Goal: Task Accomplishment & Management: Manage account settings

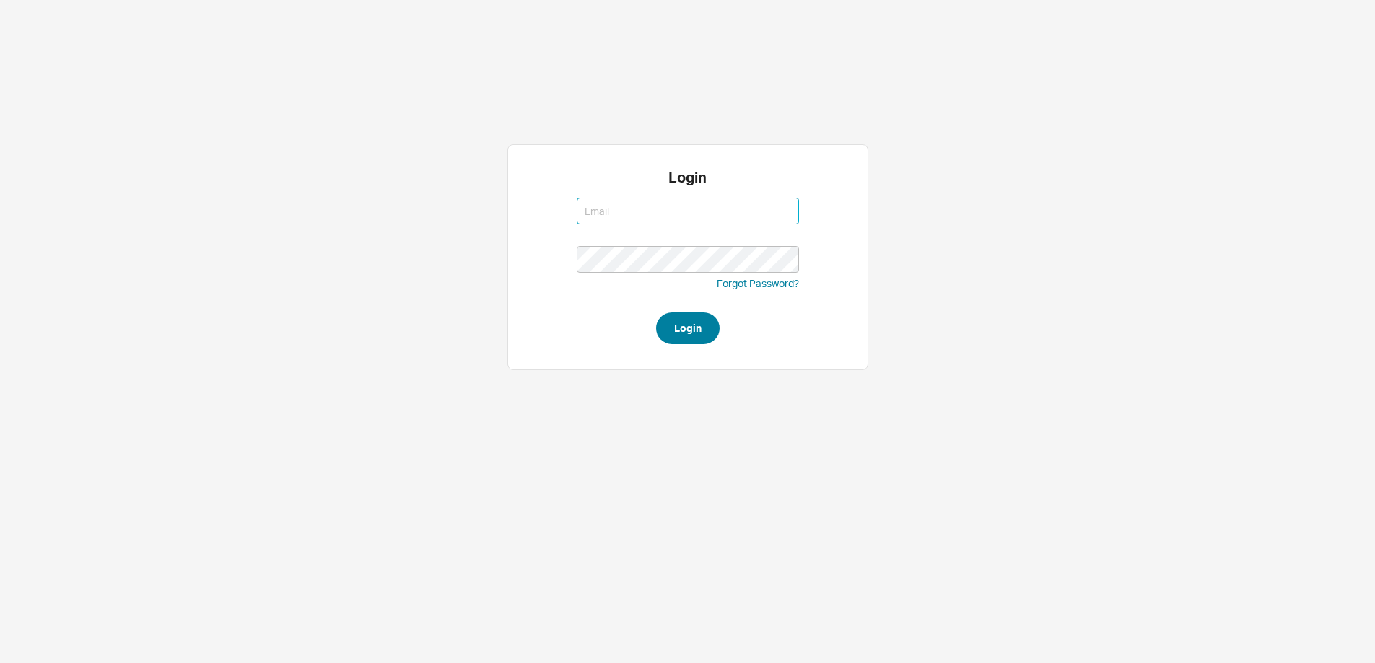
type input "[EMAIL_ADDRESS][DOMAIN_NAME]"
drag, startPoint x: 711, startPoint y: 328, endPoint x: 691, endPoint y: 334, distance: 21.0
click at [711, 328] on button "Login" at bounding box center [688, 329] width 64 height 32
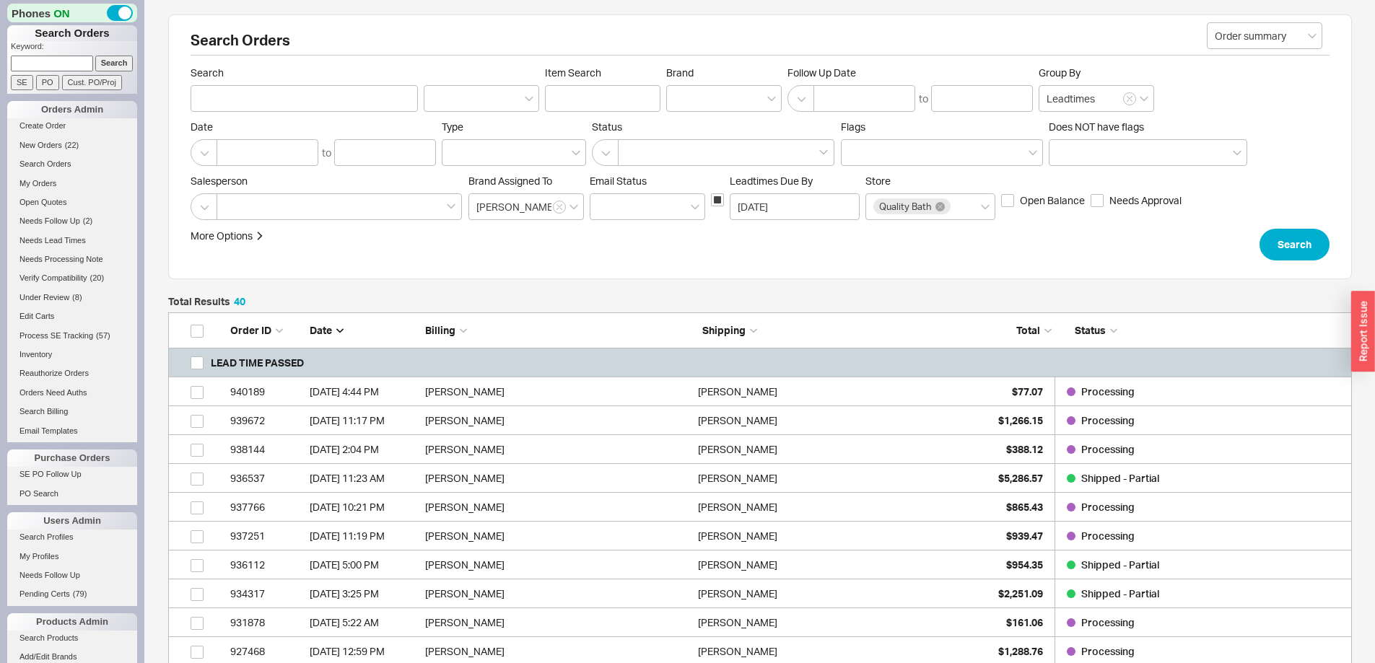
scroll to position [1556, 1173]
click at [64, 66] on input at bounding box center [52, 63] width 82 height 15
type input "940119"
click at [95, 56] on input "Search" at bounding box center [114, 63] width 38 height 15
type input "940119"
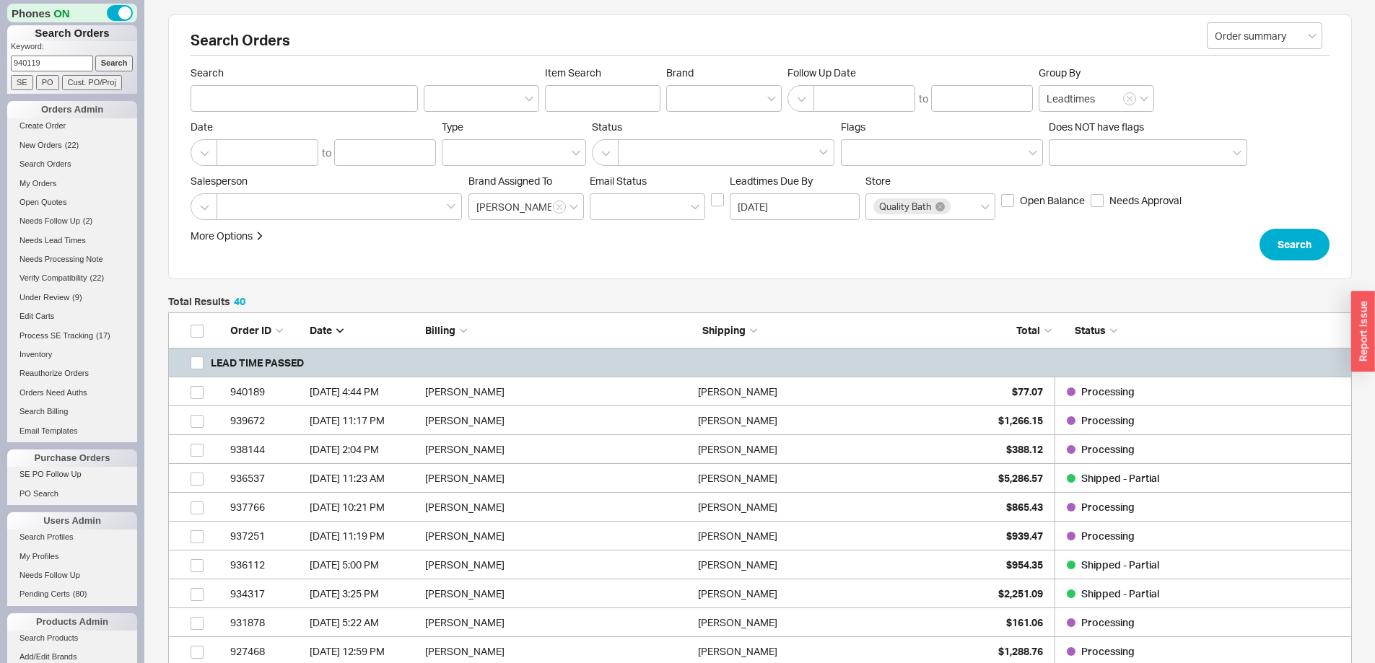
checkbox input "false"
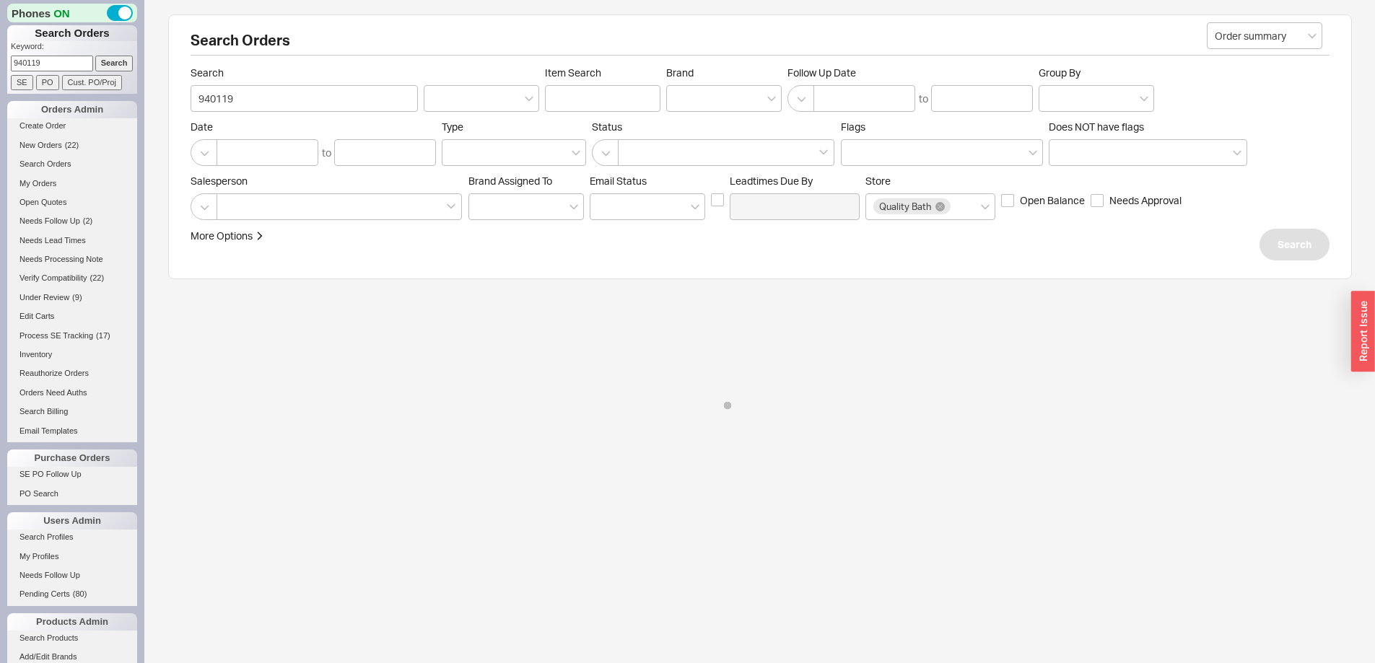
select select "LOW"
select select "3"
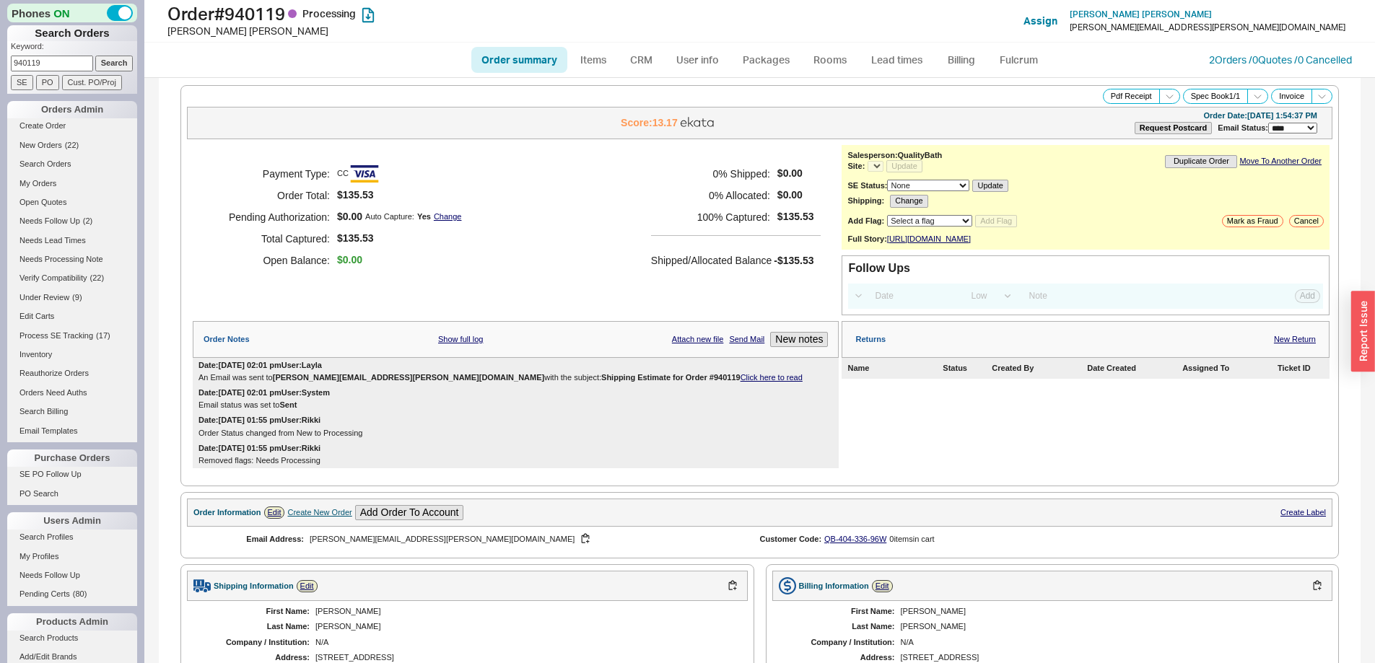
select select "*"
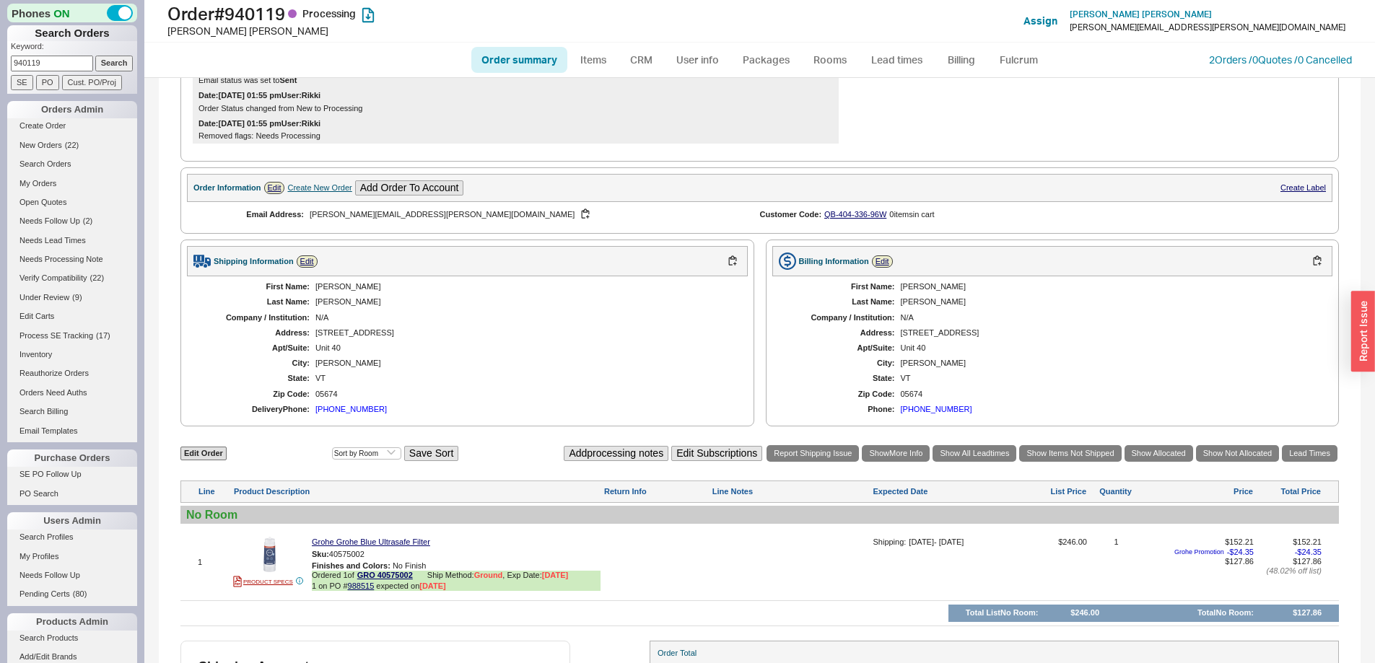
scroll to position [460, 0]
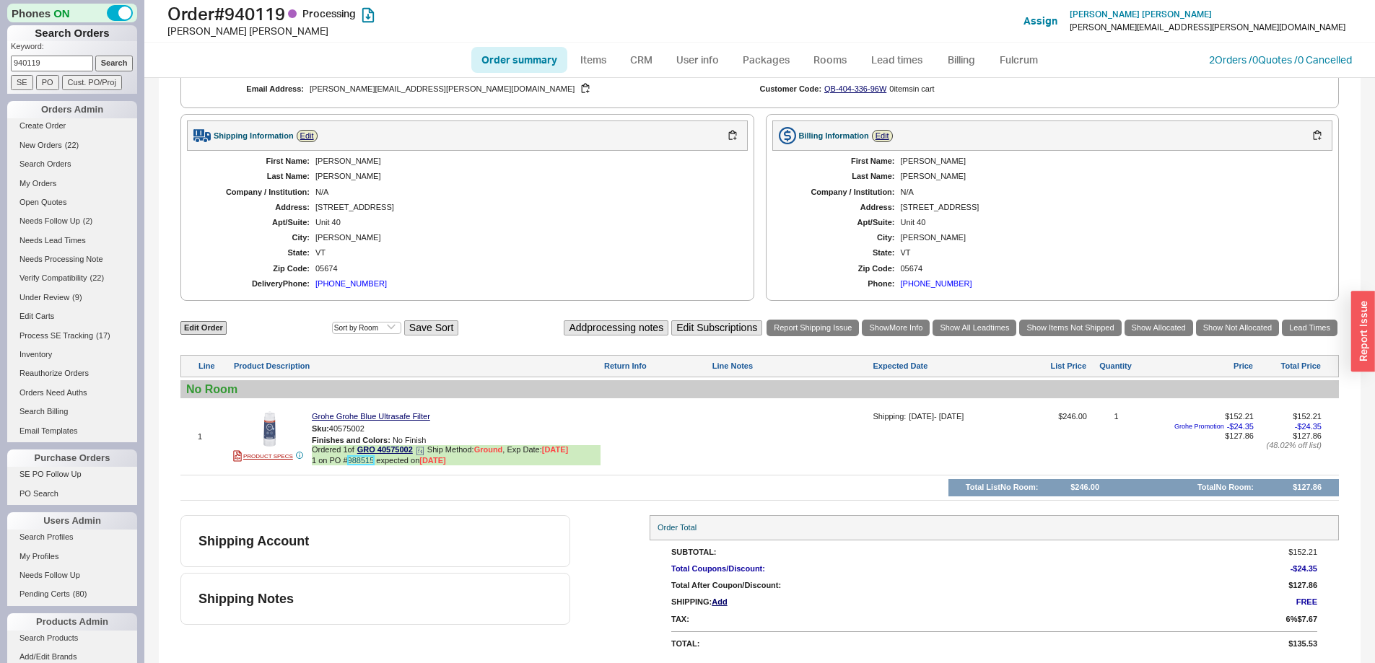
click at [358, 463] on link "988515" at bounding box center [361, 460] width 27 height 9
click at [377, 427] on button "button" at bounding box center [375, 429] width 17 height 14
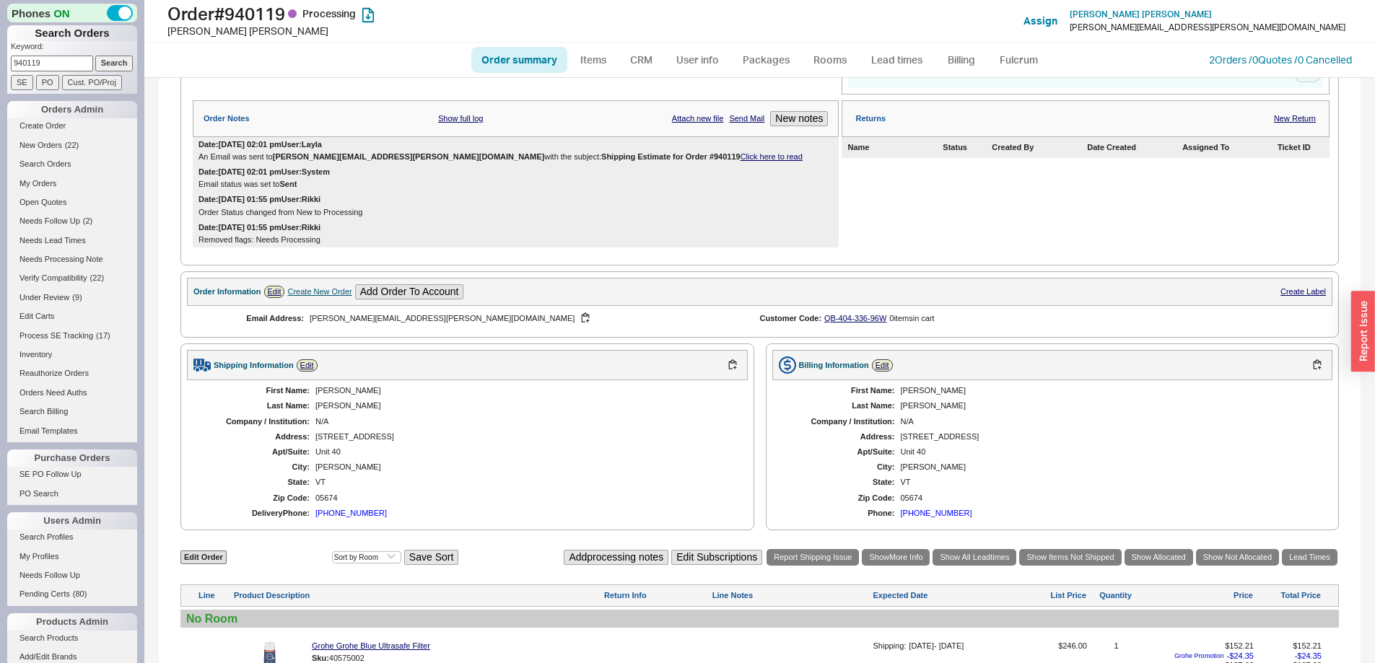
scroll to position [99, 0]
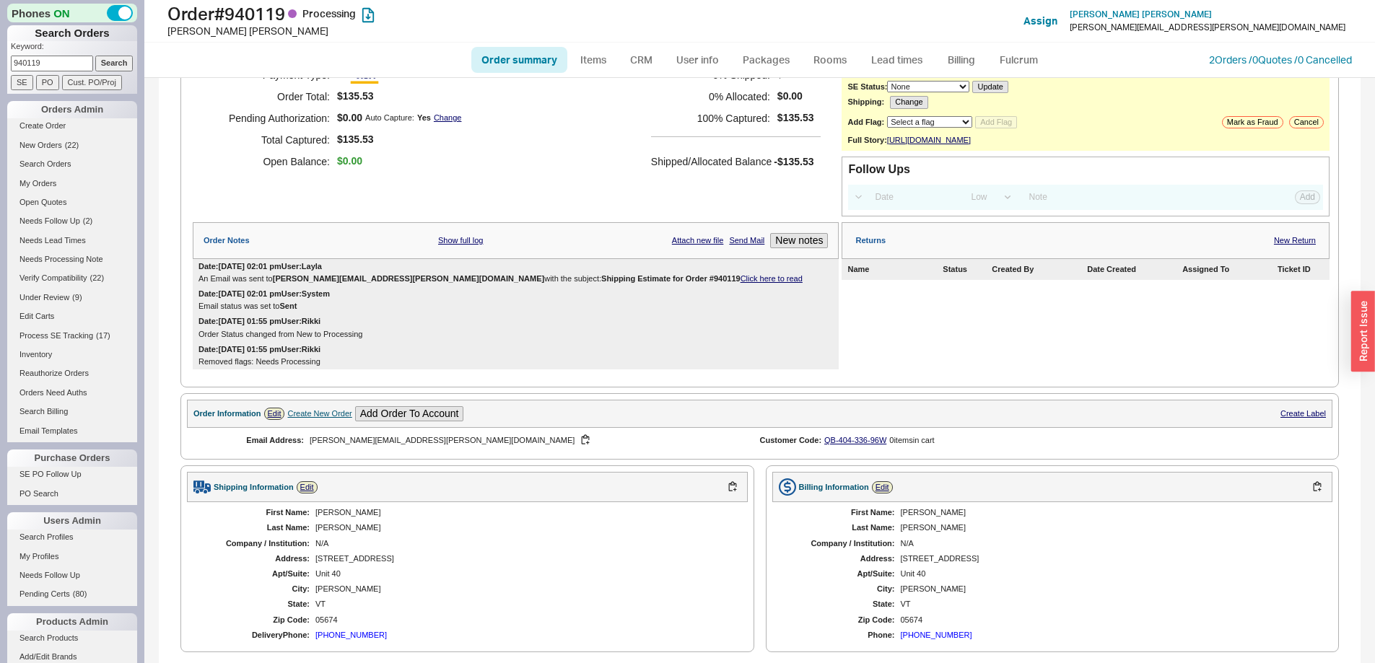
click at [741, 283] on link "Click here to read" at bounding box center [772, 278] width 62 height 9
click at [637, 65] on link "CRM" at bounding box center [641, 60] width 43 height 26
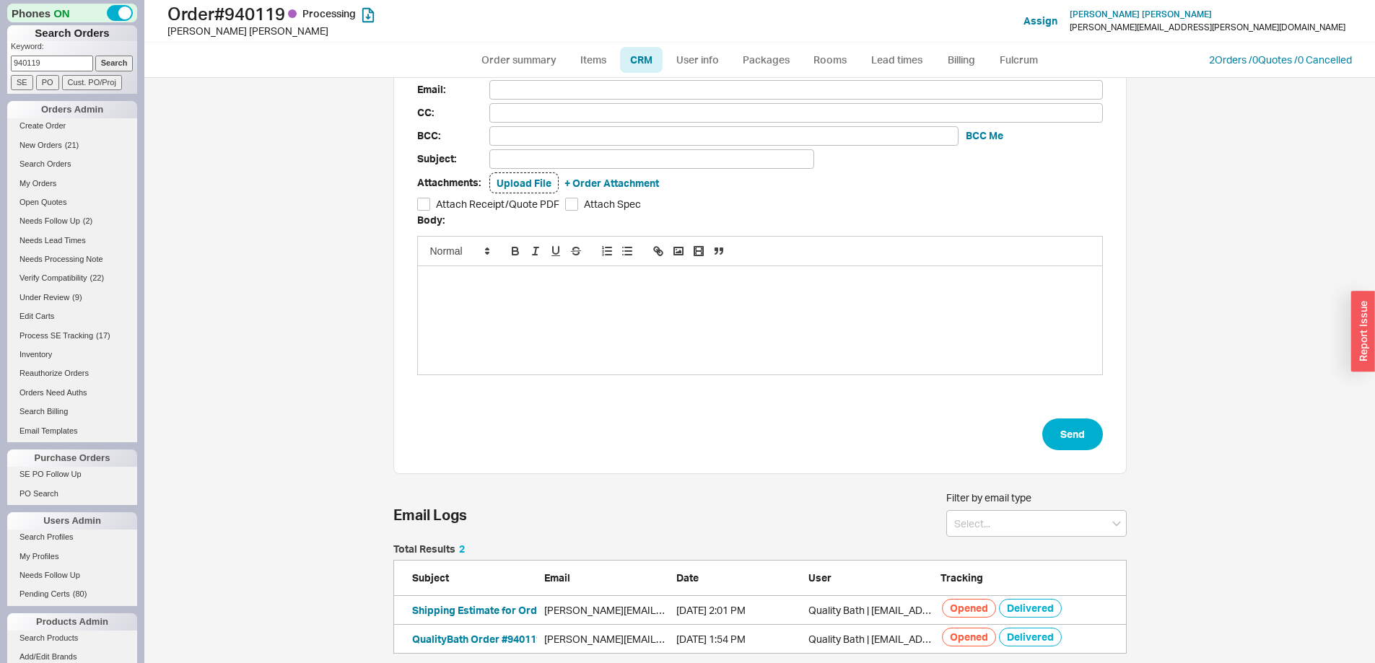
scroll to position [75, 0]
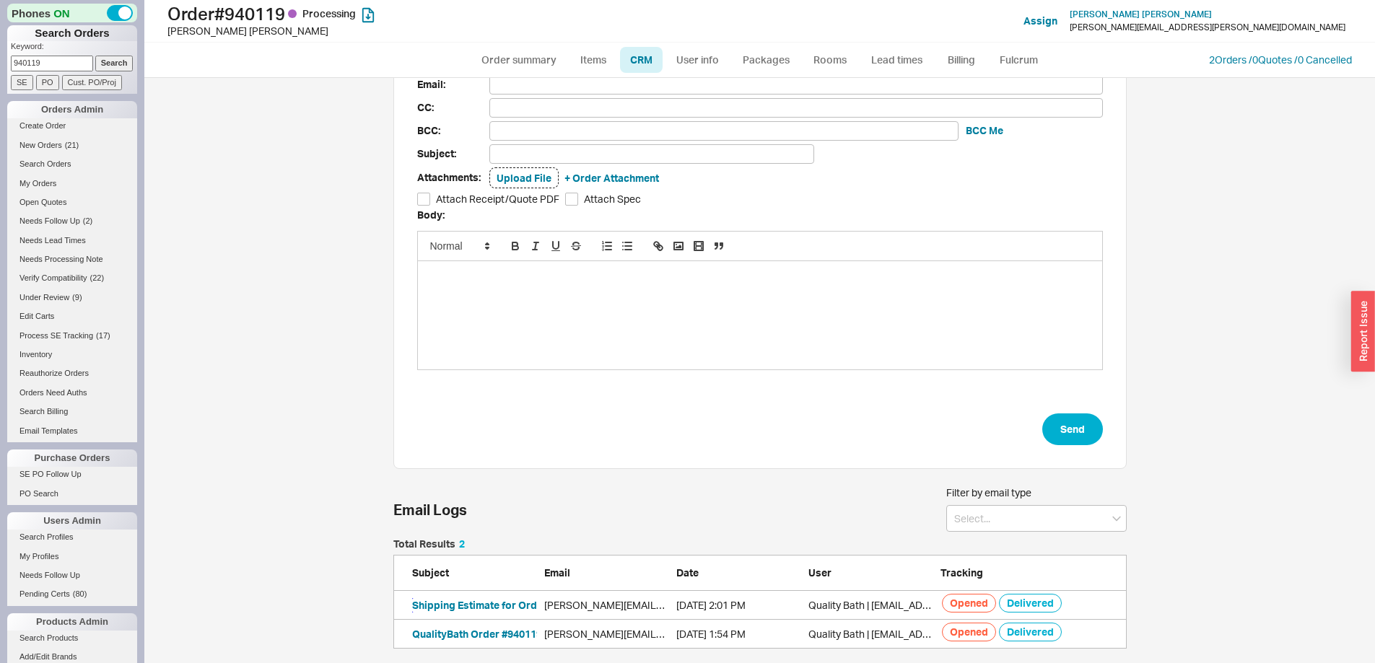
click at [483, 601] on button "Shipping Estimate for Order #940119" at bounding box center [501, 605] width 178 height 14
click at [1267, 63] on link "2 Orders / 0 Quotes / 0 Cancelled" at bounding box center [1280, 59] width 143 height 12
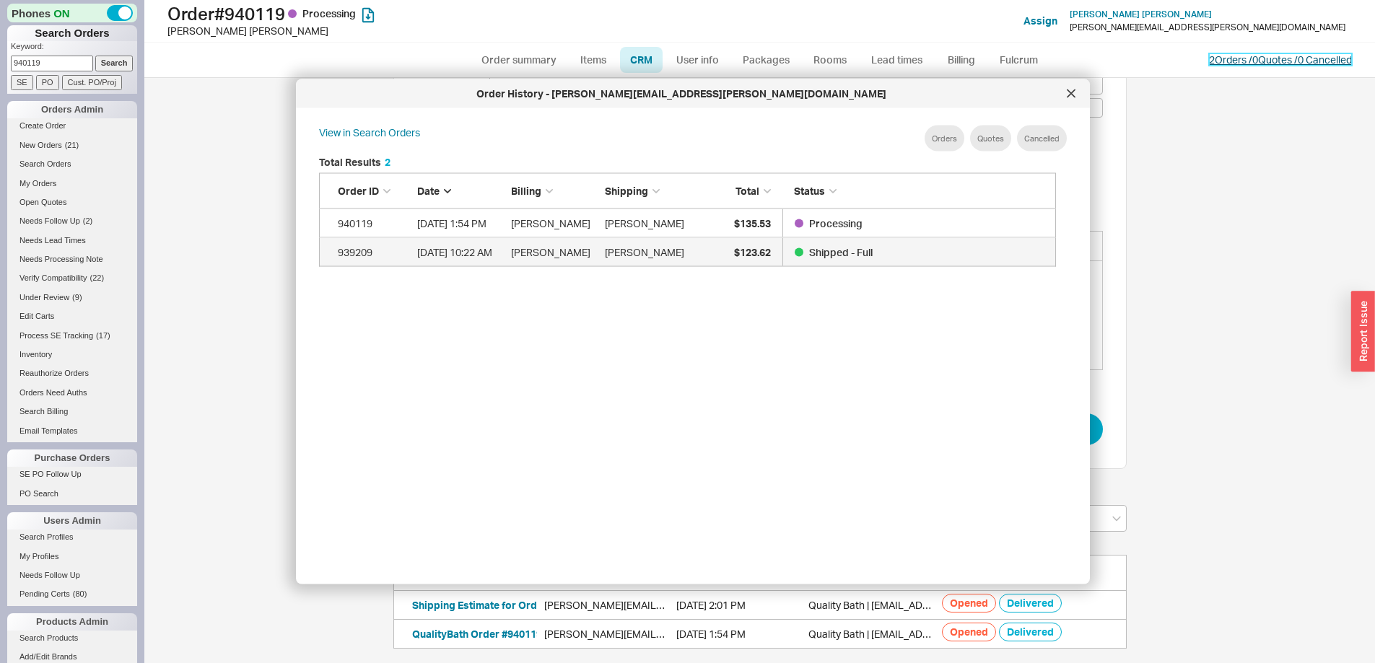
scroll to position [431, 749]
click at [1066, 93] on div at bounding box center [1071, 93] width 23 height 23
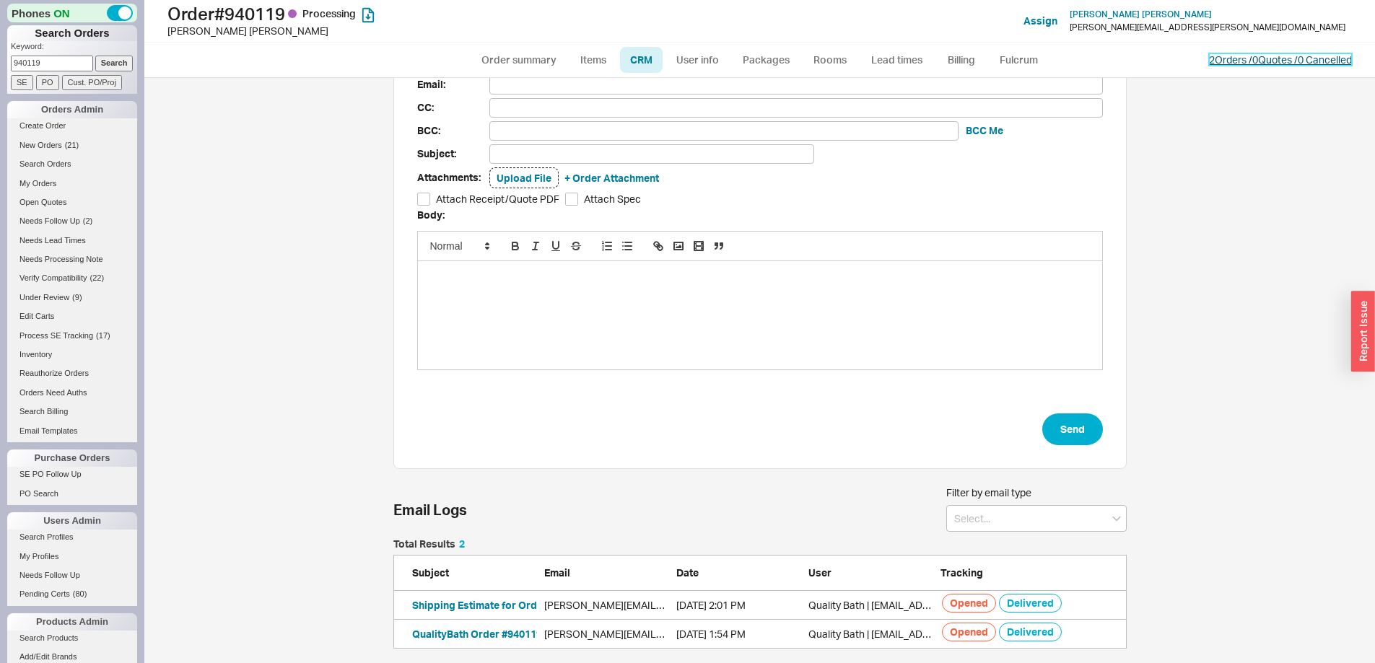
click at [1292, 64] on link "2 Orders / 0 Quotes / 0 Cancelled" at bounding box center [1280, 59] width 143 height 12
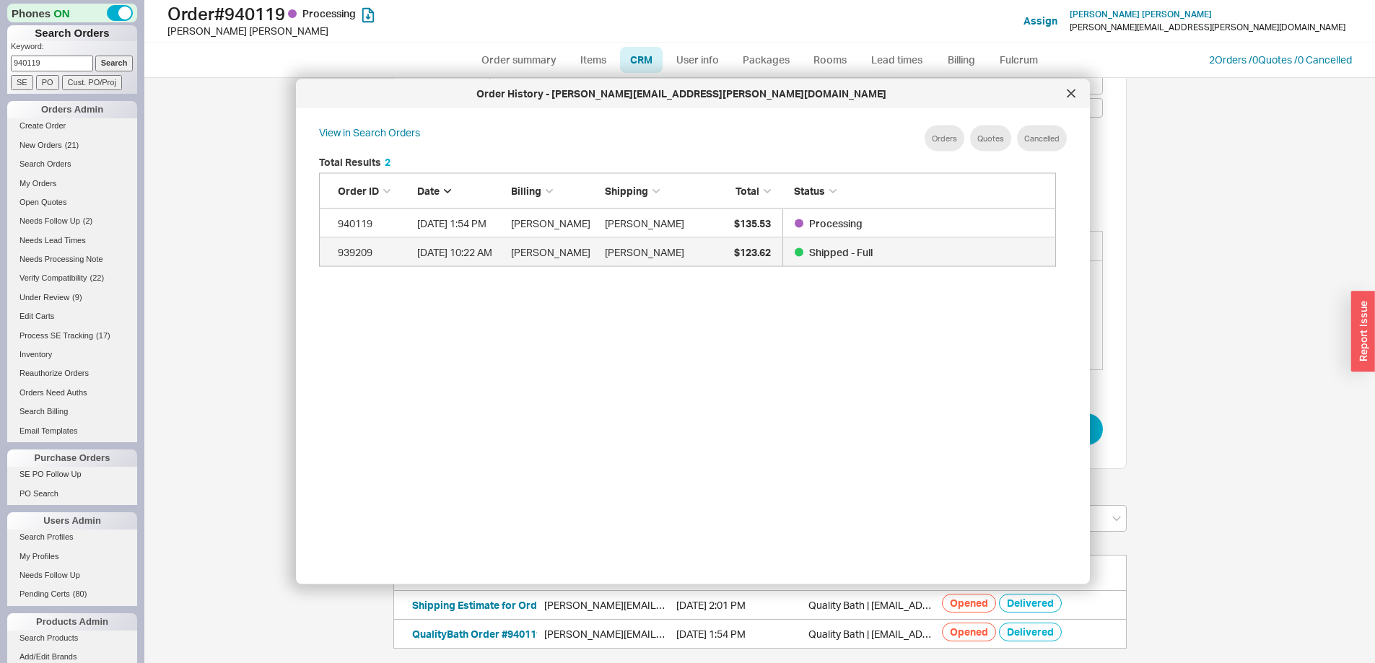
click at [697, 257] on link "939209 9/10/25 10:22 AM Peter Sawtelle Peter Sawtelle $123.62 Shipped - Full" at bounding box center [687, 252] width 737 height 29
click at [1078, 96] on div at bounding box center [1071, 93] width 23 height 23
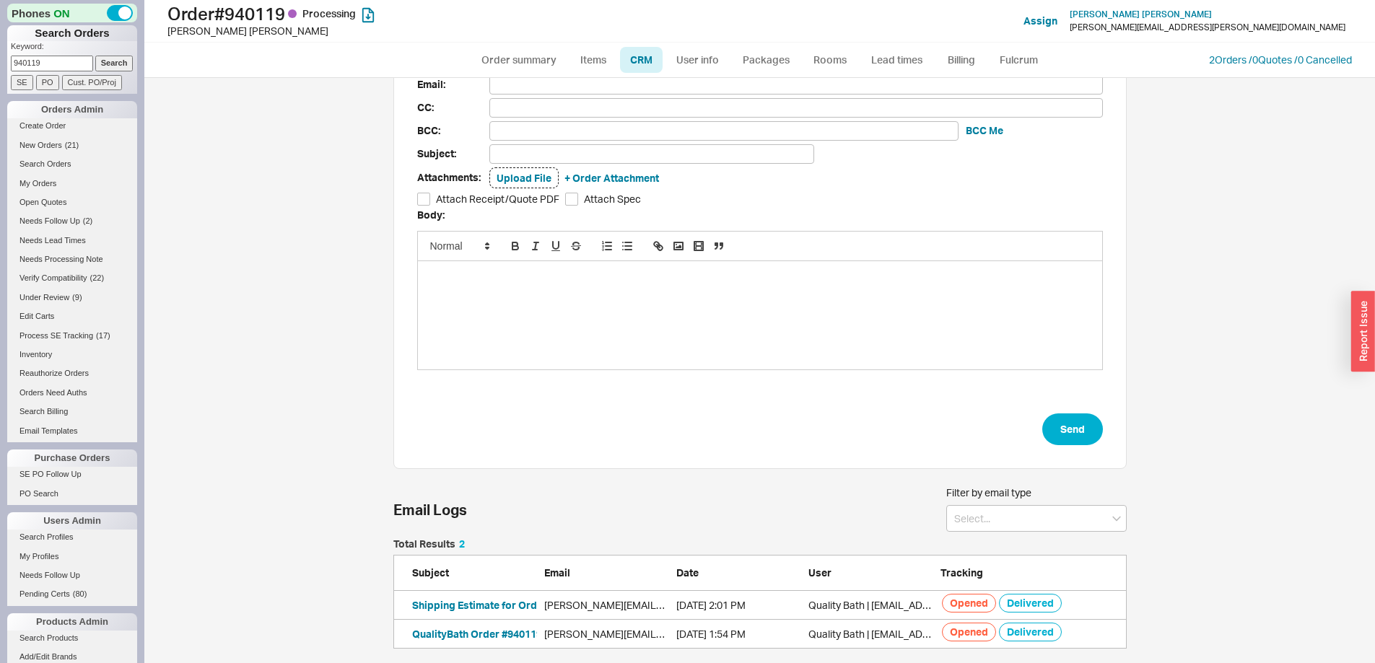
scroll to position [0, 0]
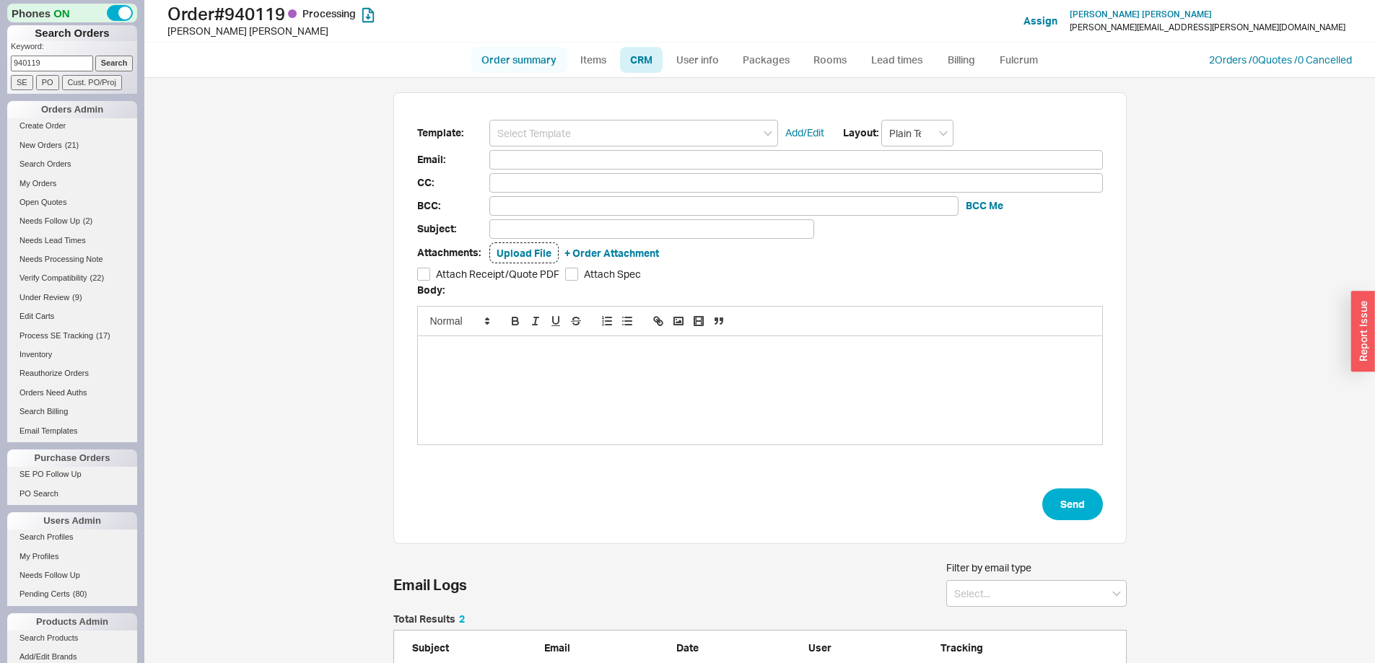
click at [538, 64] on link "Order summary" at bounding box center [519, 60] width 96 height 26
select select "*"
select select "LOW"
select select "3"
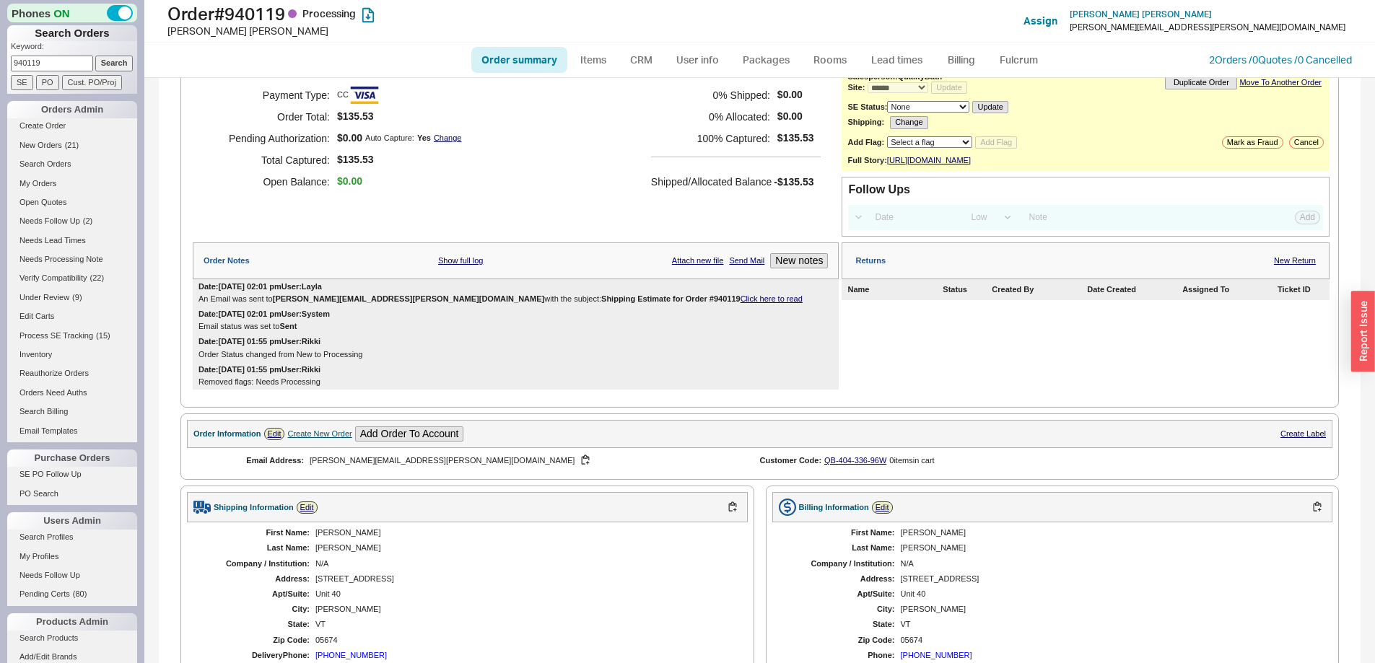
scroll to position [460, 0]
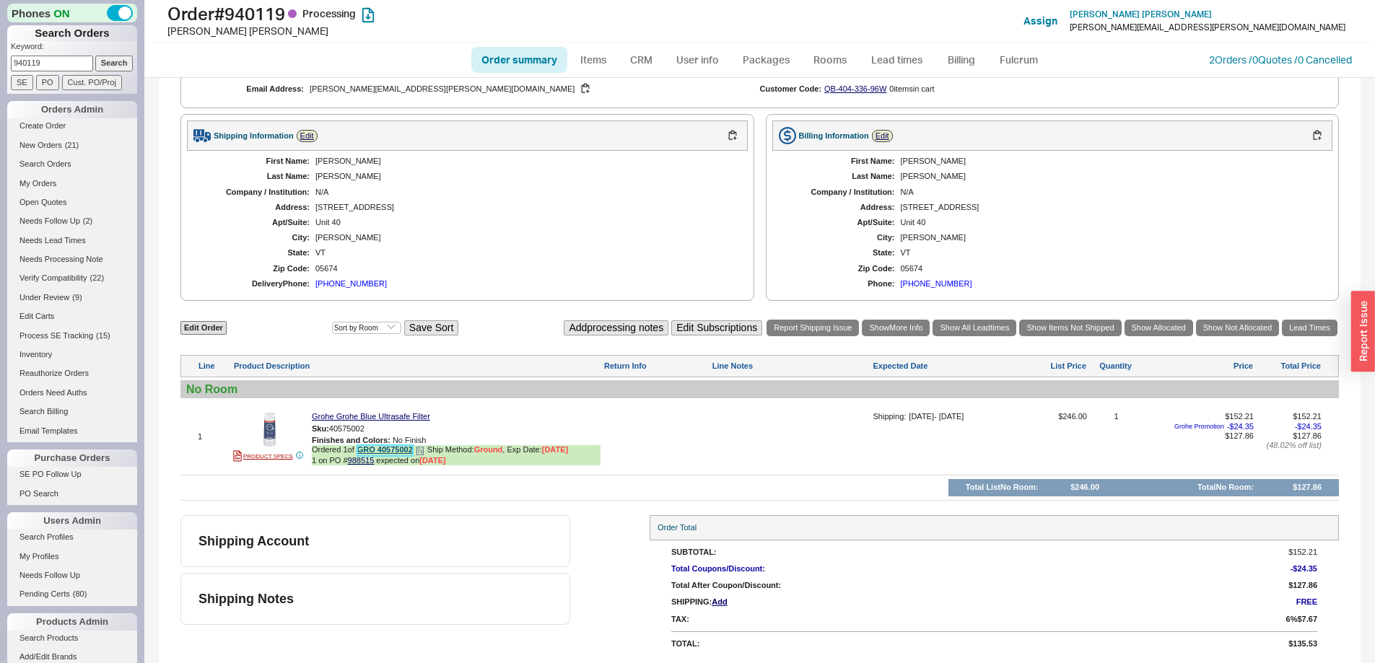
click at [390, 449] on link "GRO 40575002" at bounding box center [385, 450] width 56 height 11
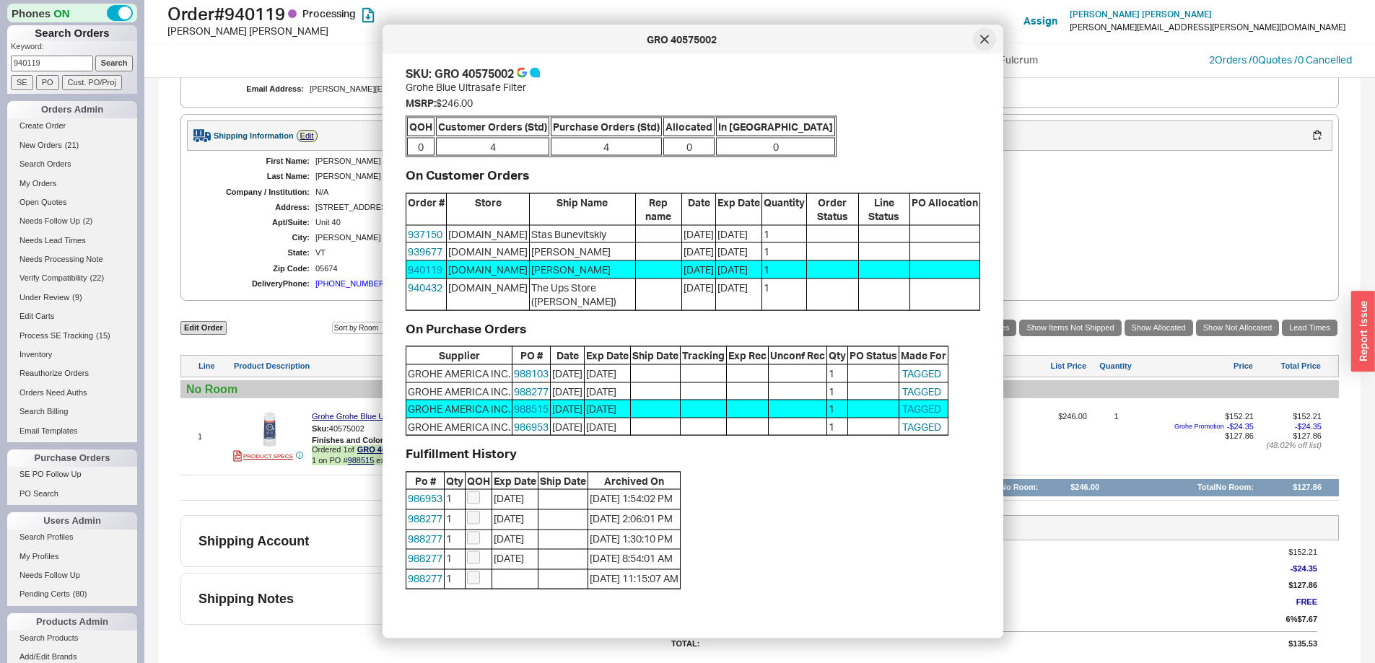
click at [986, 51] on div at bounding box center [984, 39] width 23 height 23
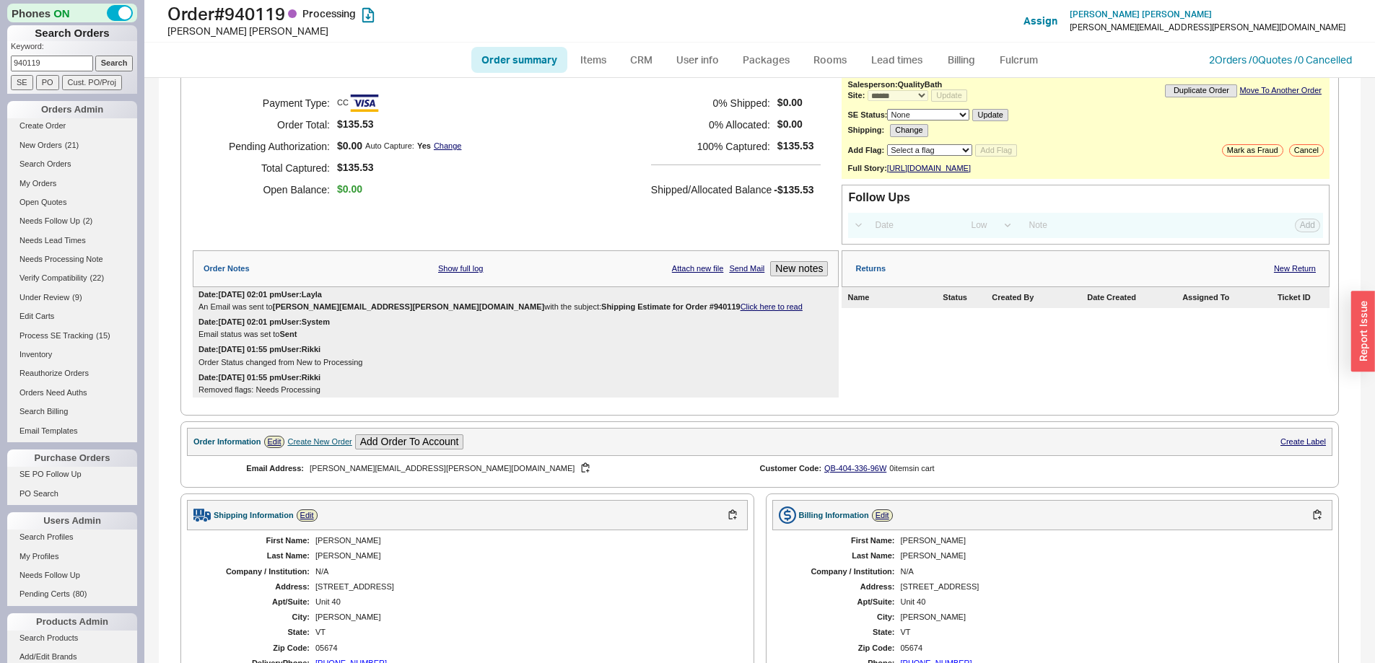
scroll to position [0, 0]
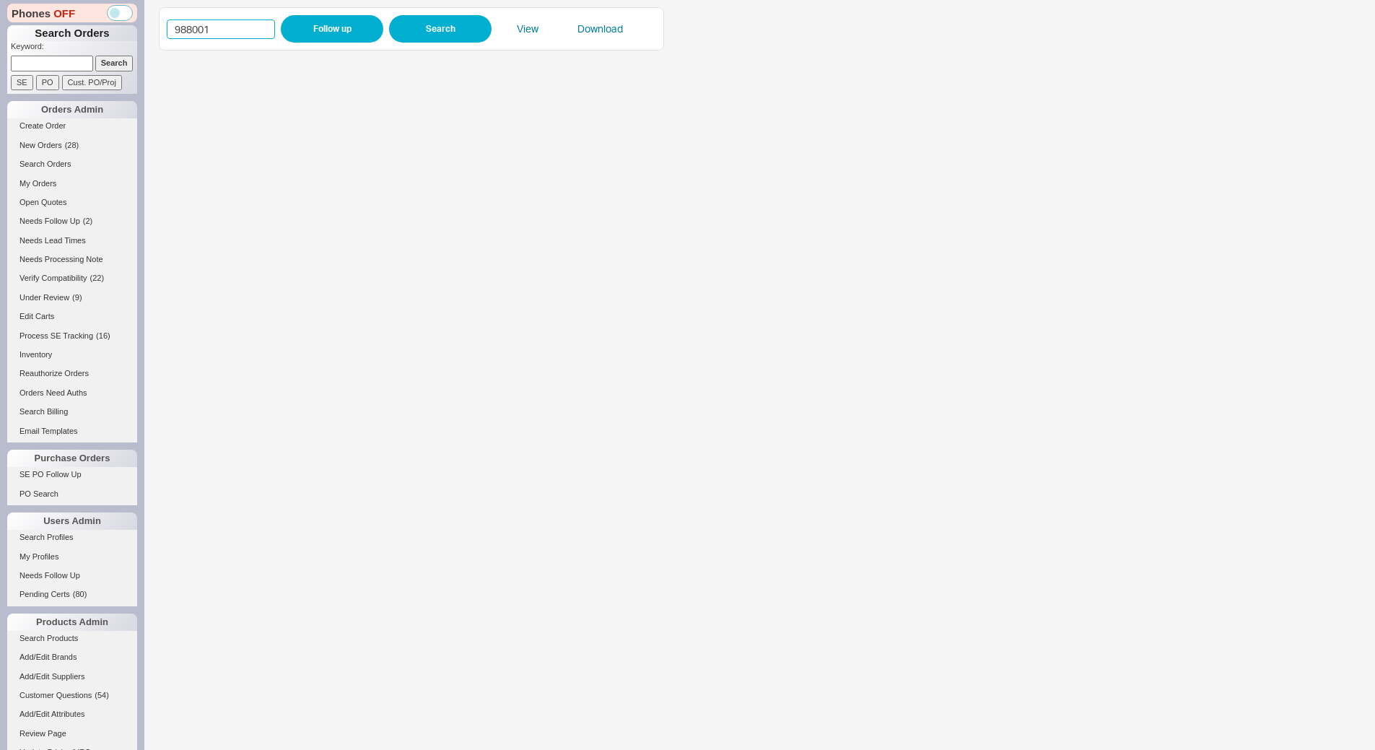
drag, startPoint x: 219, startPoint y: 28, endPoint x: 185, endPoint y: 20, distance: 34.8
click at [185, 20] on input "988001" at bounding box center [221, 28] width 108 height 19
type input "986497"
click button "Follow up" at bounding box center [332, 28] width 103 height 27
click at [212, 33] on input "986497" at bounding box center [221, 28] width 108 height 19
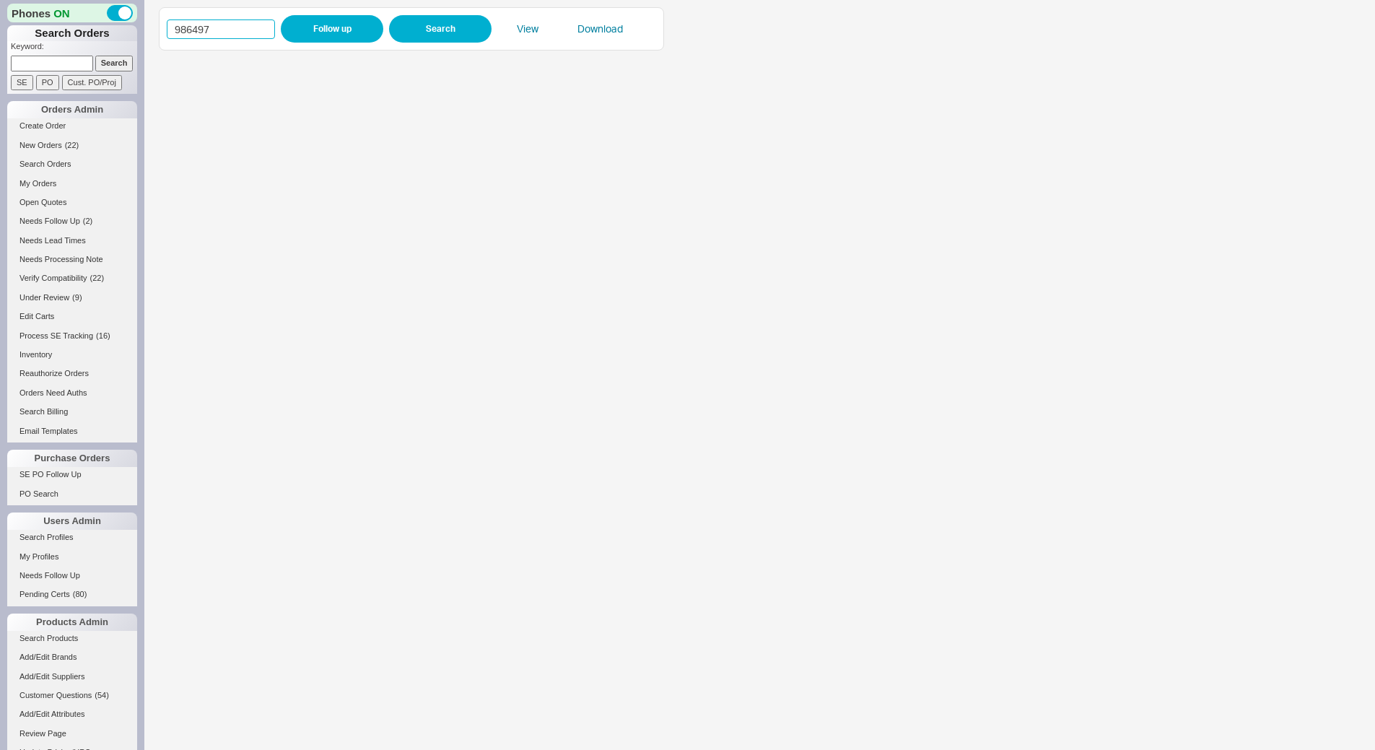
click at [212, 33] on input "986497" at bounding box center [221, 28] width 108 height 19
paste input "8804"
type input "988804"
click at [345, 34] on button "Follow up" at bounding box center [332, 28] width 103 height 27
click at [227, 37] on input "988804" at bounding box center [221, 28] width 108 height 19
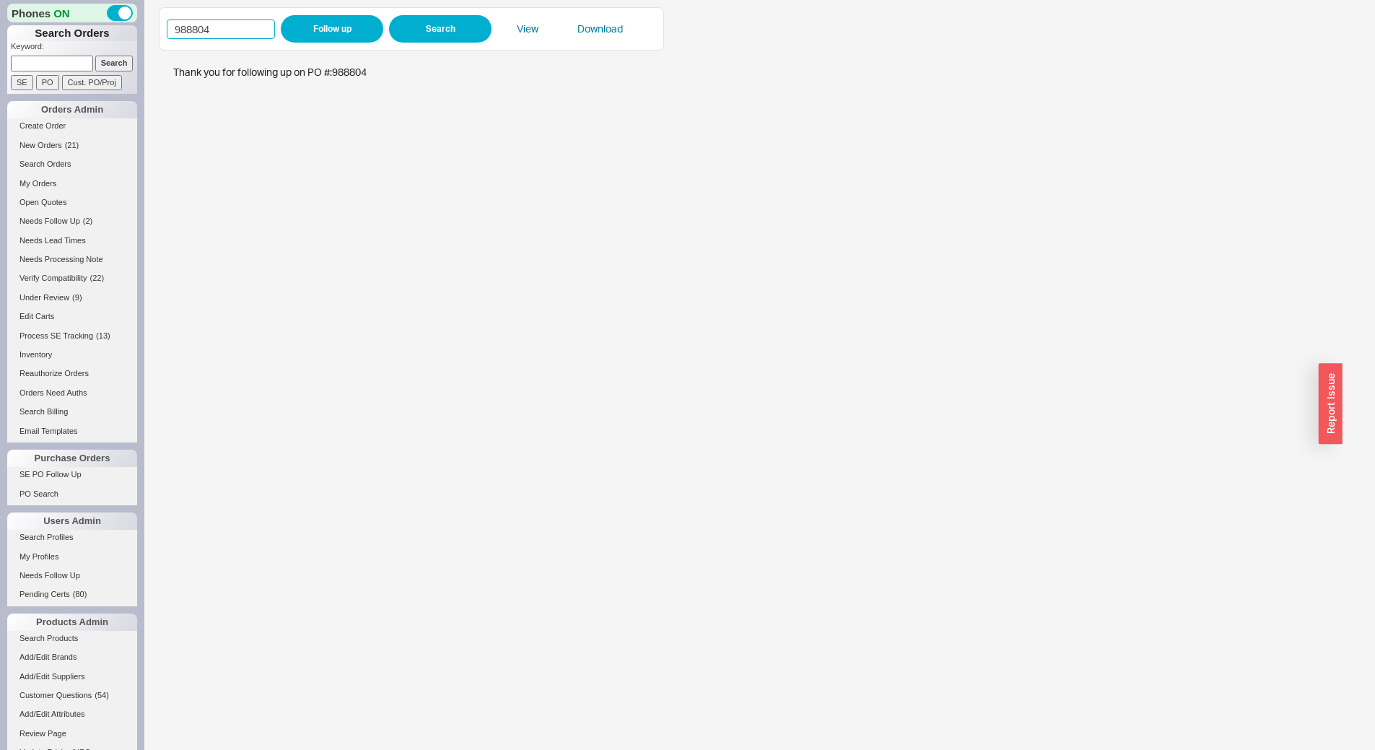
click at [227, 37] on input "988804" at bounding box center [221, 28] width 108 height 19
paste input "448"
type input "988448"
click at [336, 39] on button "Follow up" at bounding box center [332, 28] width 103 height 27
click at [241, 12] on div "988448 Follow up Search View Download" at bounding box center [411, 28] width 505 height 43
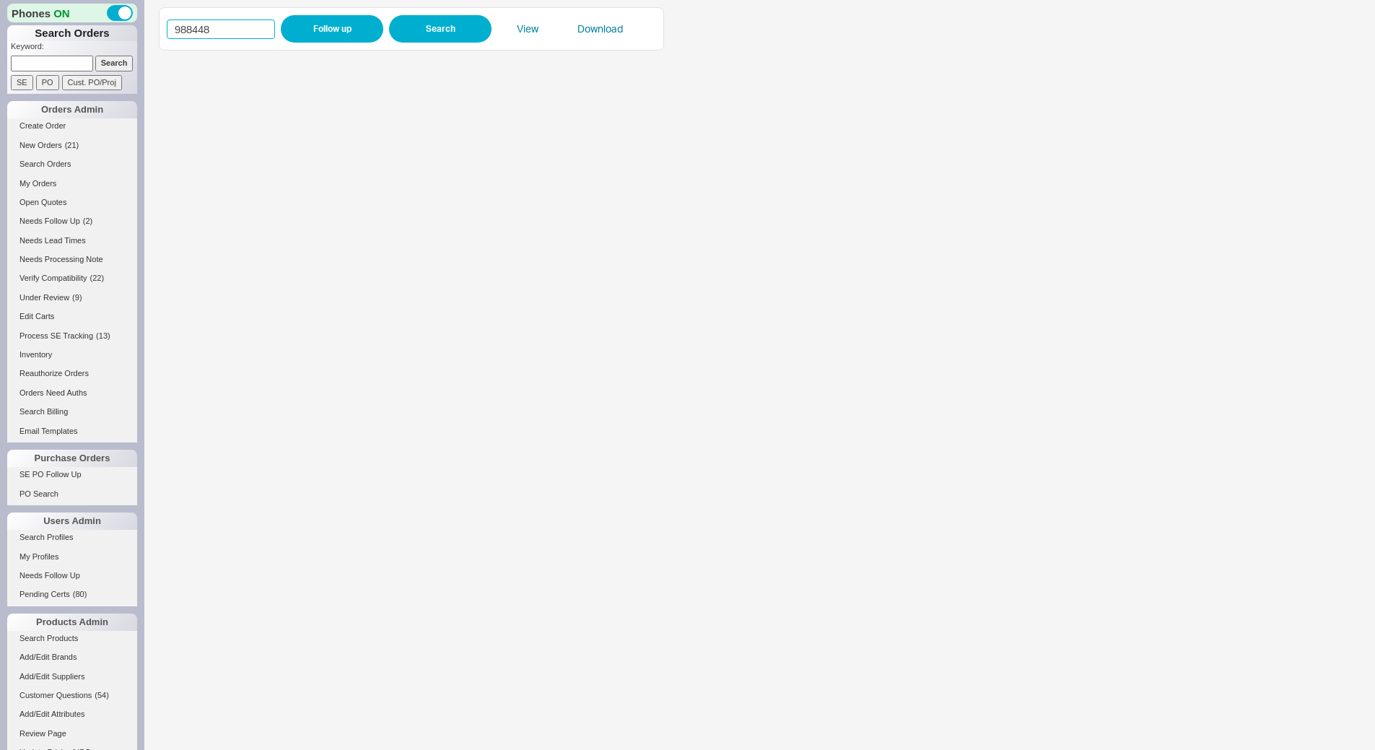
click at [238, 24] on input "988448" at bounding box center [221, 28] width 108 height 19
paste input "507"
type input "988507"
click at [301, 25] on button "Follow up" at bounding box center [332, 28] width 103 height 27
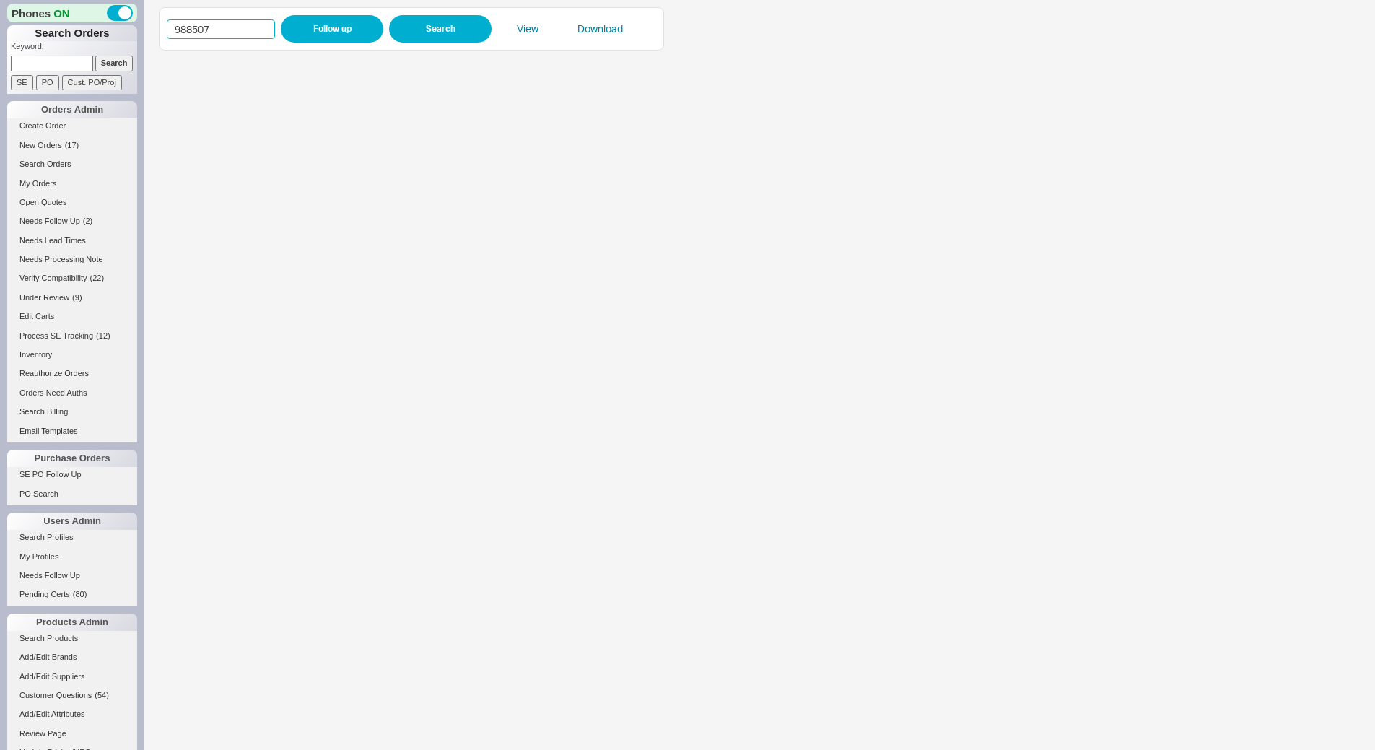
click at [209, 26] on input "988507" at bounding box center [221, 28] width 108 height 19
paste input "378"
type input "988378"
click at [323, 30] on button "Follow up" at bounding box center [332, 28] width 103 height 27
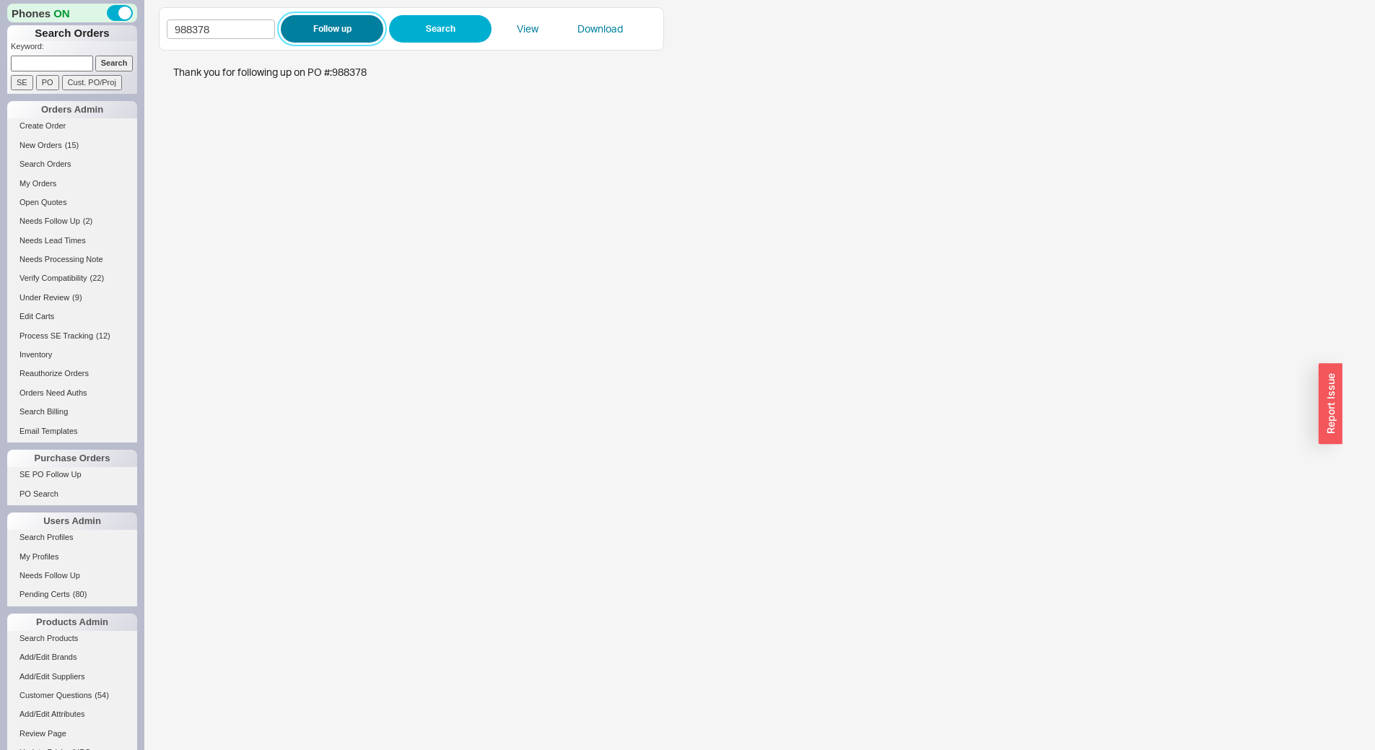
click at [359, 24] on button "Follow up" at bounding box center [332, 28] width 103 height 27
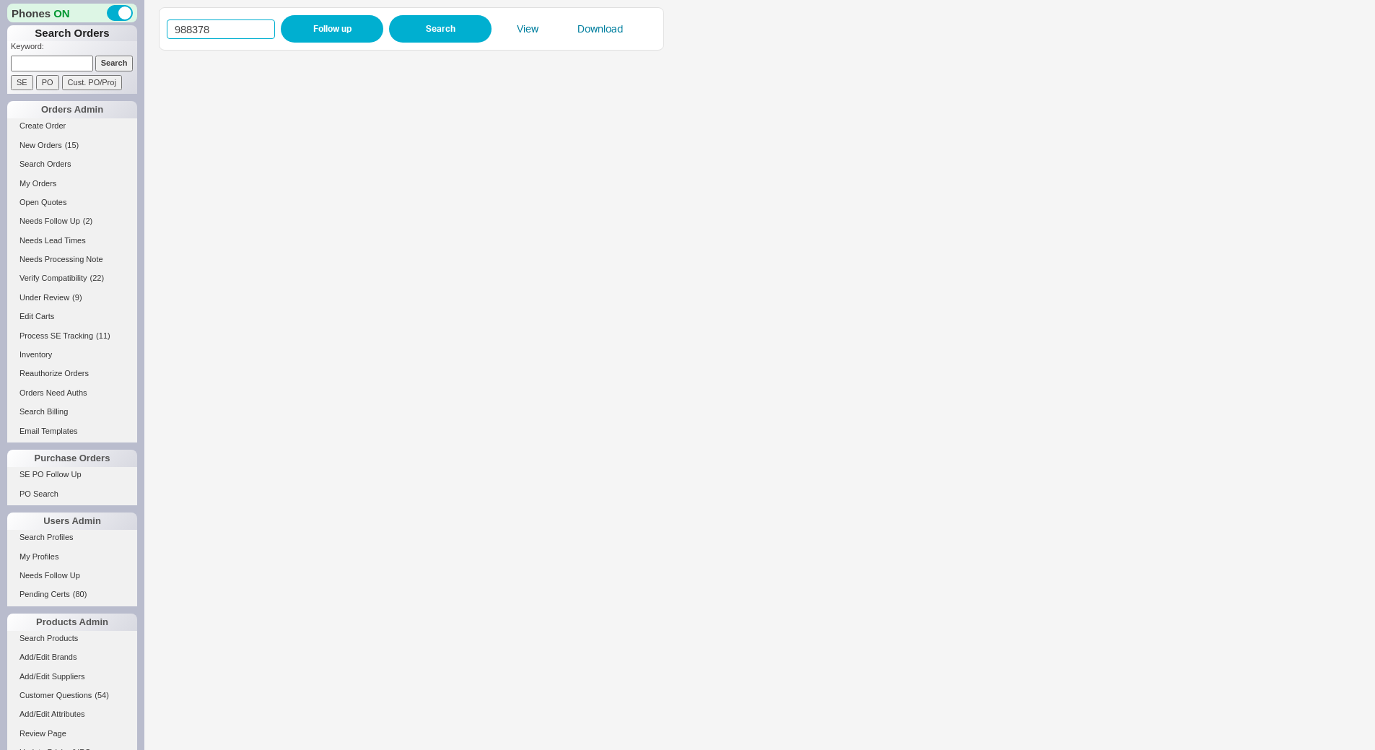
click at [207, 31] on input "988378" at bounding box center [221, 28] width 108 height 19
paste input "5761"
type input "985761"
click at [315, 34] on button "Follow up" at bounding box center [332, 28] width 103 height 27
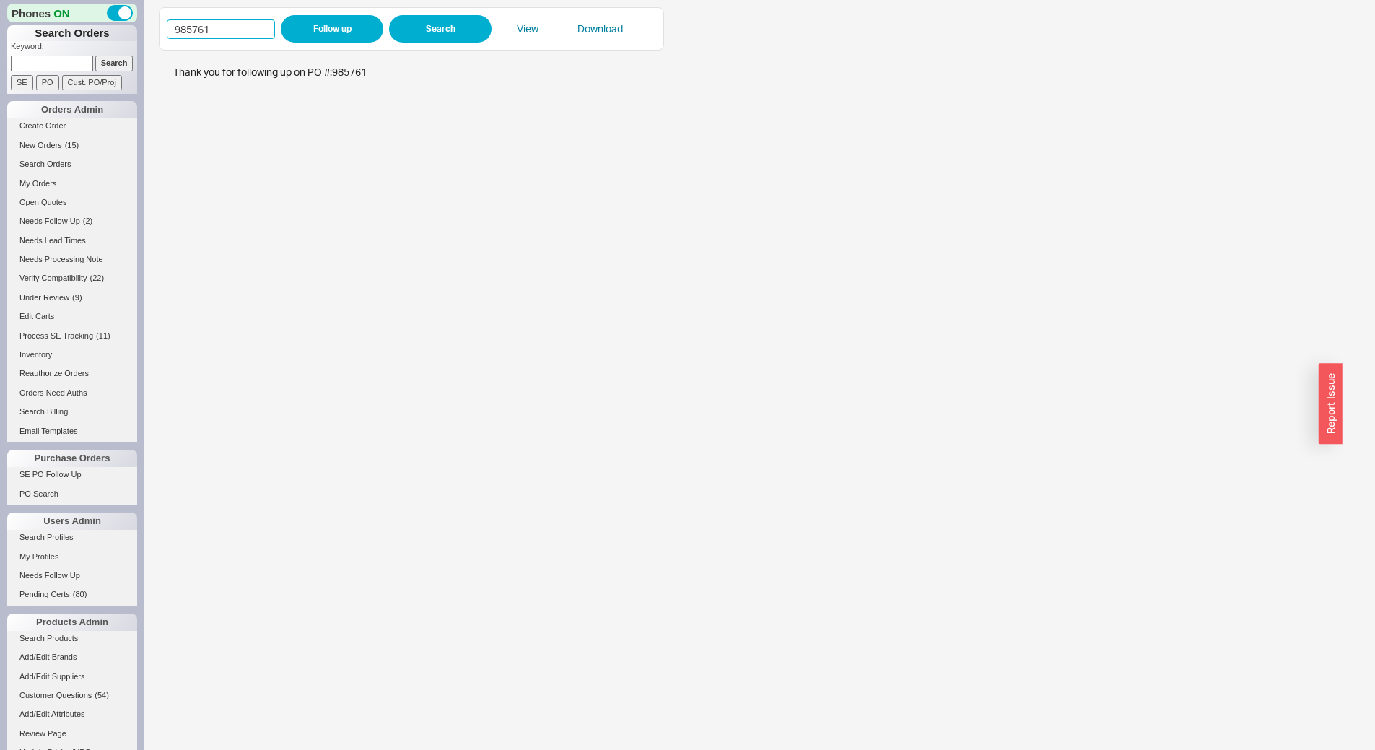
click at [241, 28] on input "985761" at bounding box center [221, 28] width 108 height 19
paste input "050"
type input "985050"
click at [341, 32] on button "Follow up" at bounding box center [332, 28] width 103 height 27
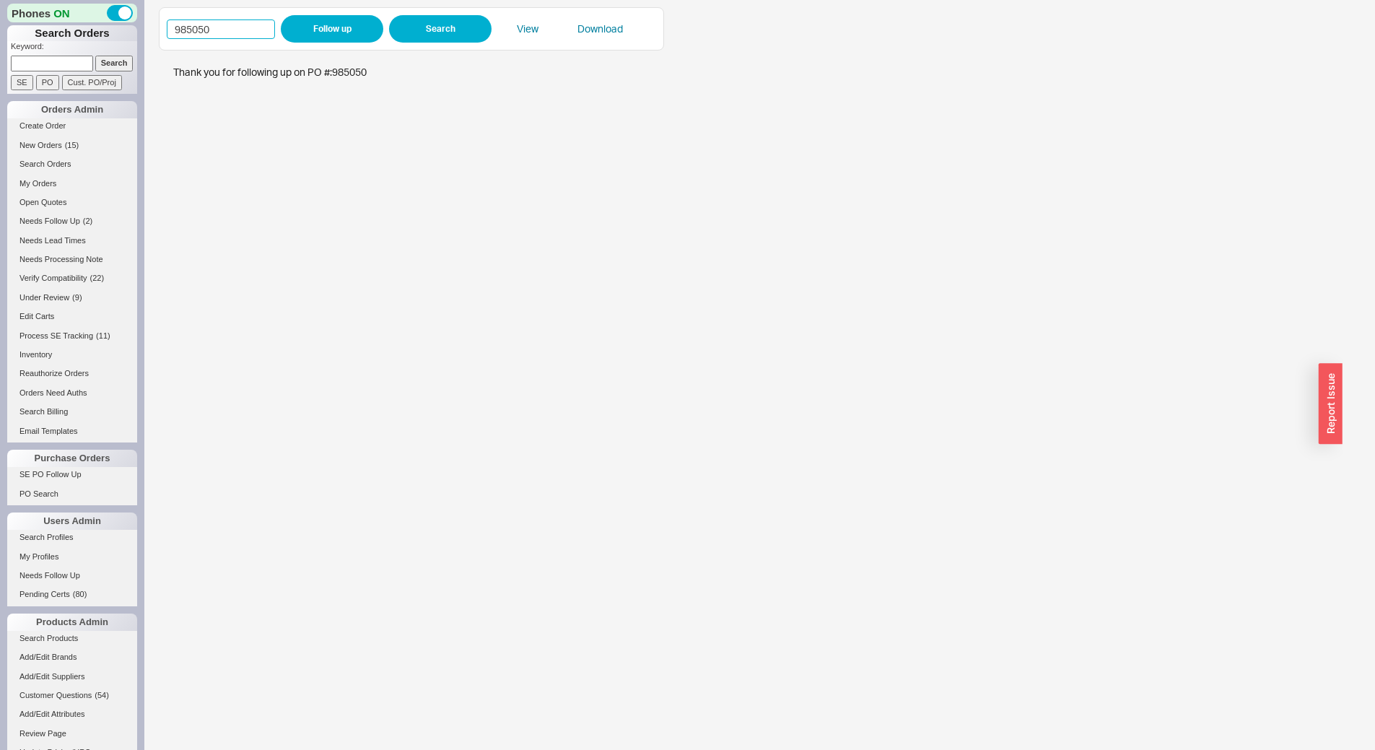
click at [240, 26] on input "985050" at bounding box center [221, 28] width 108 height 19
paste input "8752"
type input "988752"
click at [317, 15] on button "Follow up" at bounding box center [332, 28] width 103 height 27
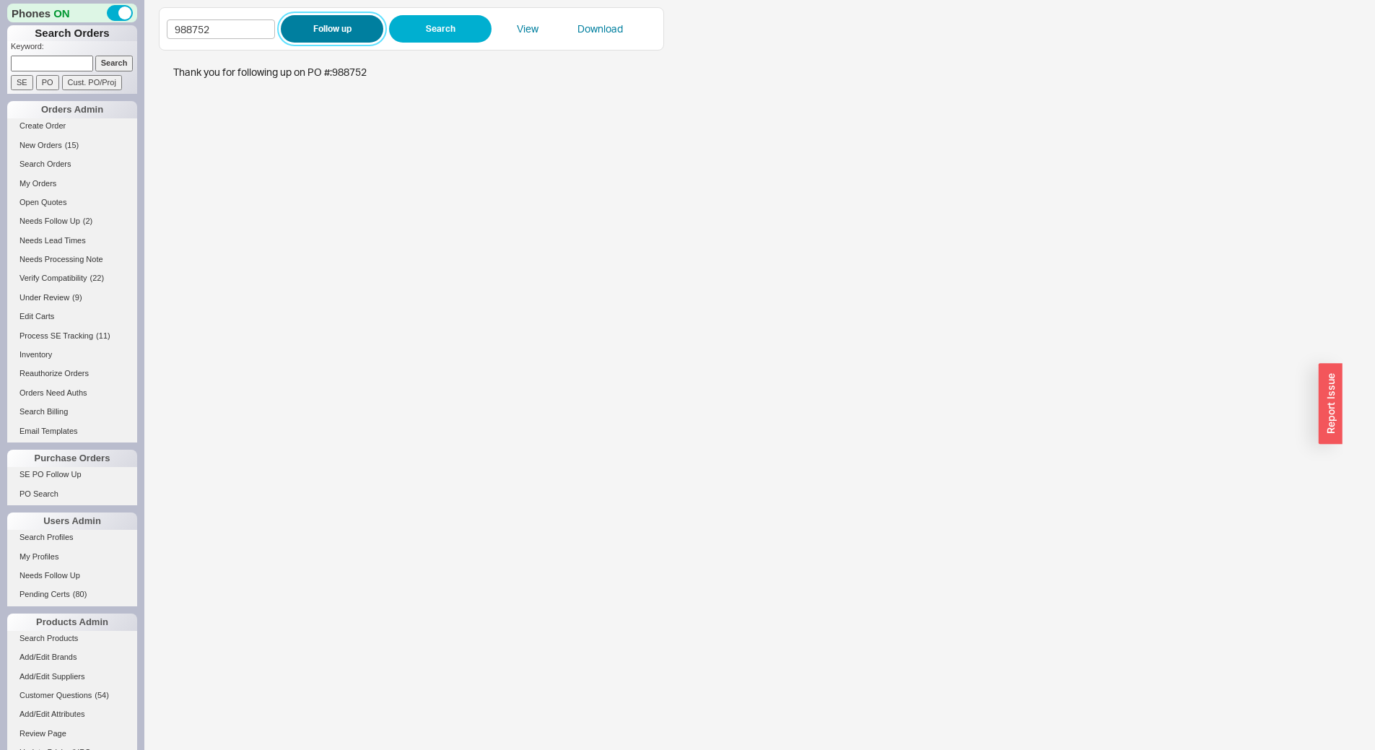
click at [345, 32] on button "Follow up" at bounding box center [332, 28] width 103 height 27
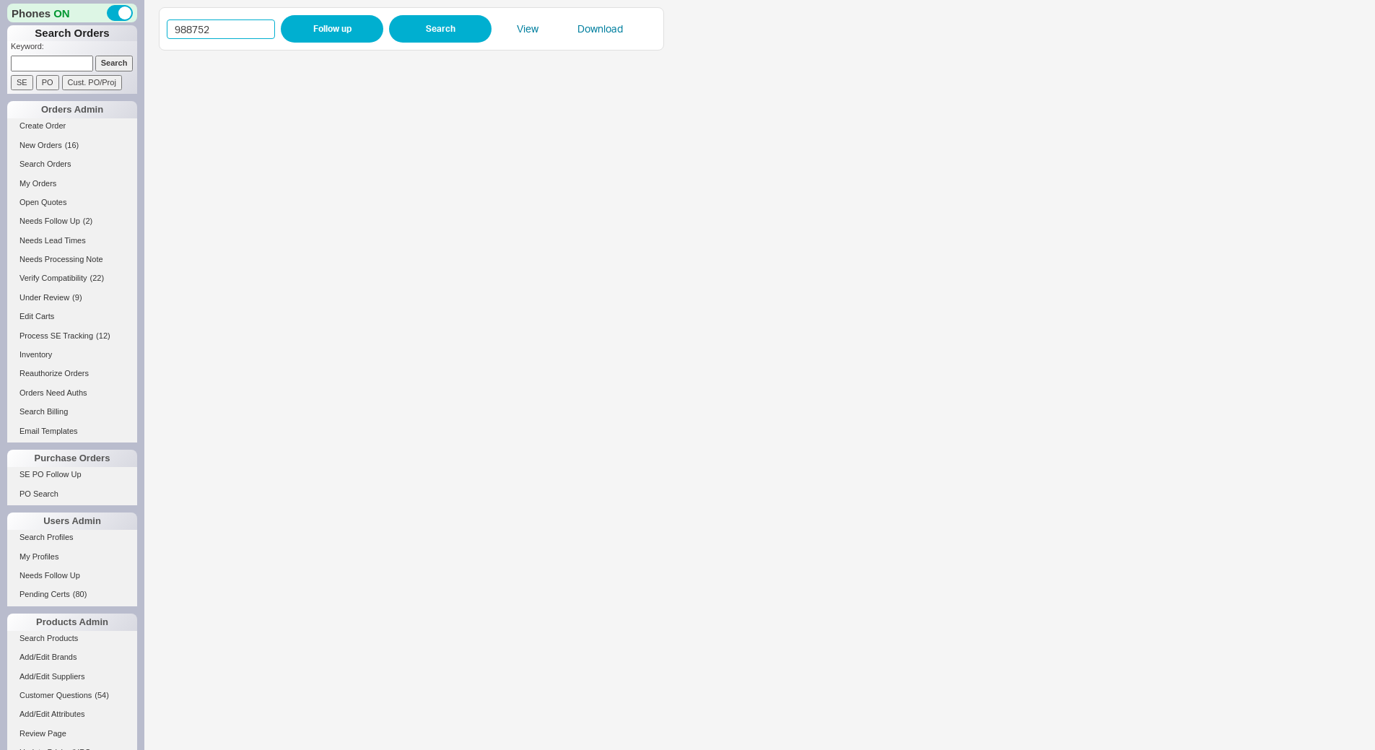
click at [224, 25] on input "988752" at bounding box center [221, 28] width 108 height 19
click at [229, 29] on input "988752" at bounding box center [221, 28] width 108 height 19
paste input "68816"
type input "968816"
click at [310, 21] on button "Follow up" at bounding box center [332, 28] width 103 height 27
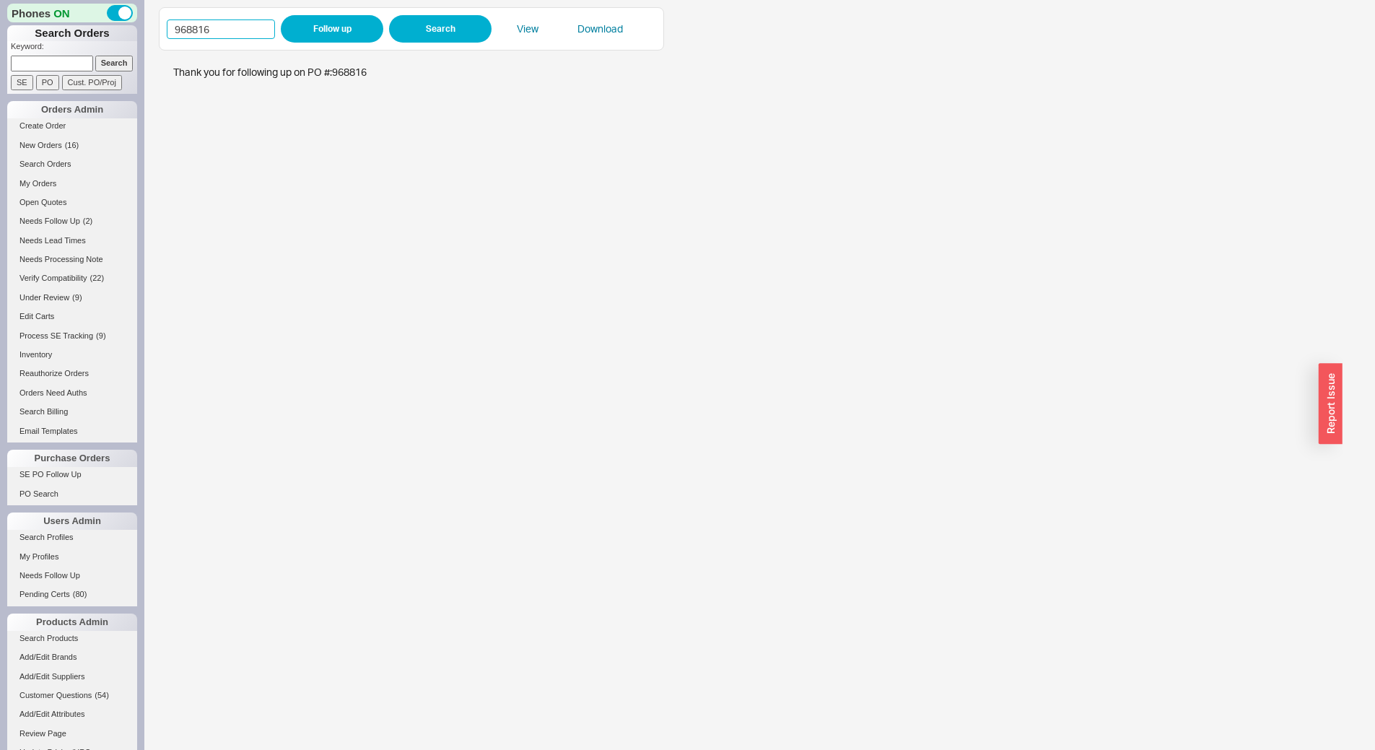
click at [220, 25] on input "968816" at bounding box center [221, 28] width 108 height 19
paste input "88708"
type input "988708"
click at [295, 32] on button "Follow up" at bounding box center [332, 28] width 103 height 27
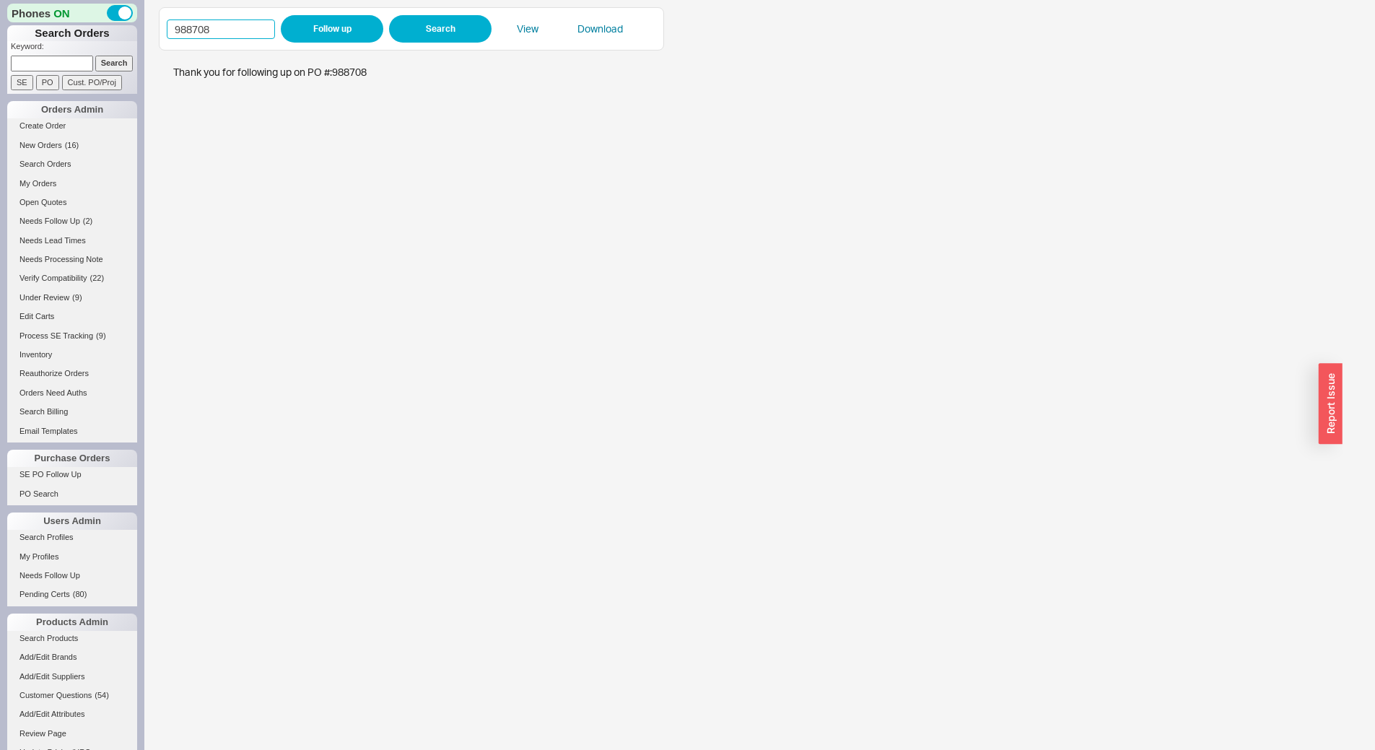
click at [222, 27] on input "988708" at bounding box center [221, 28] width 108 height 19
paste input "41"
type input "988741"
click at [318, 40] on button "Follow up" at bounding box center [332, 28] width 103 height 27
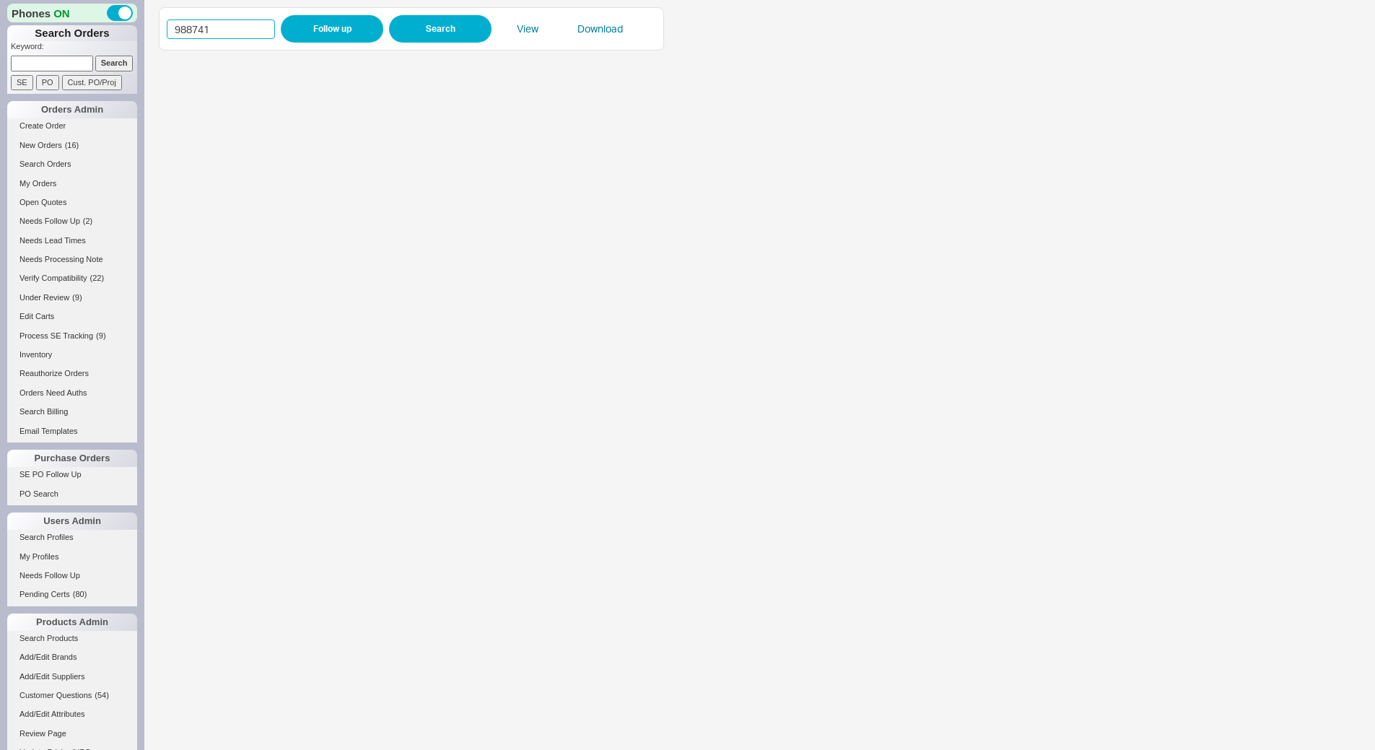
click at [243, 35] on input "988741" at bounding box center [221, 28] width 108 height 19
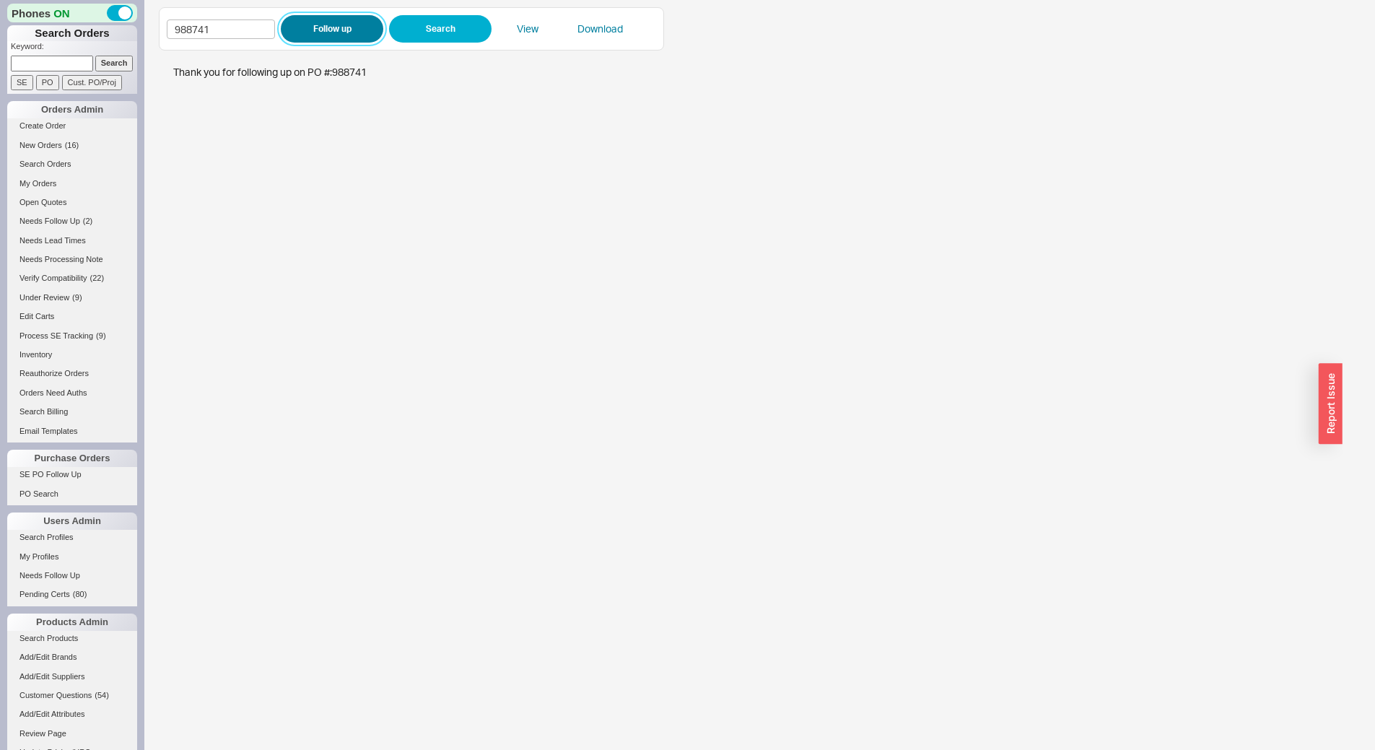
click at [336, 36] on button "Follow up" at bounding box center [332, 28] width 103 height 27
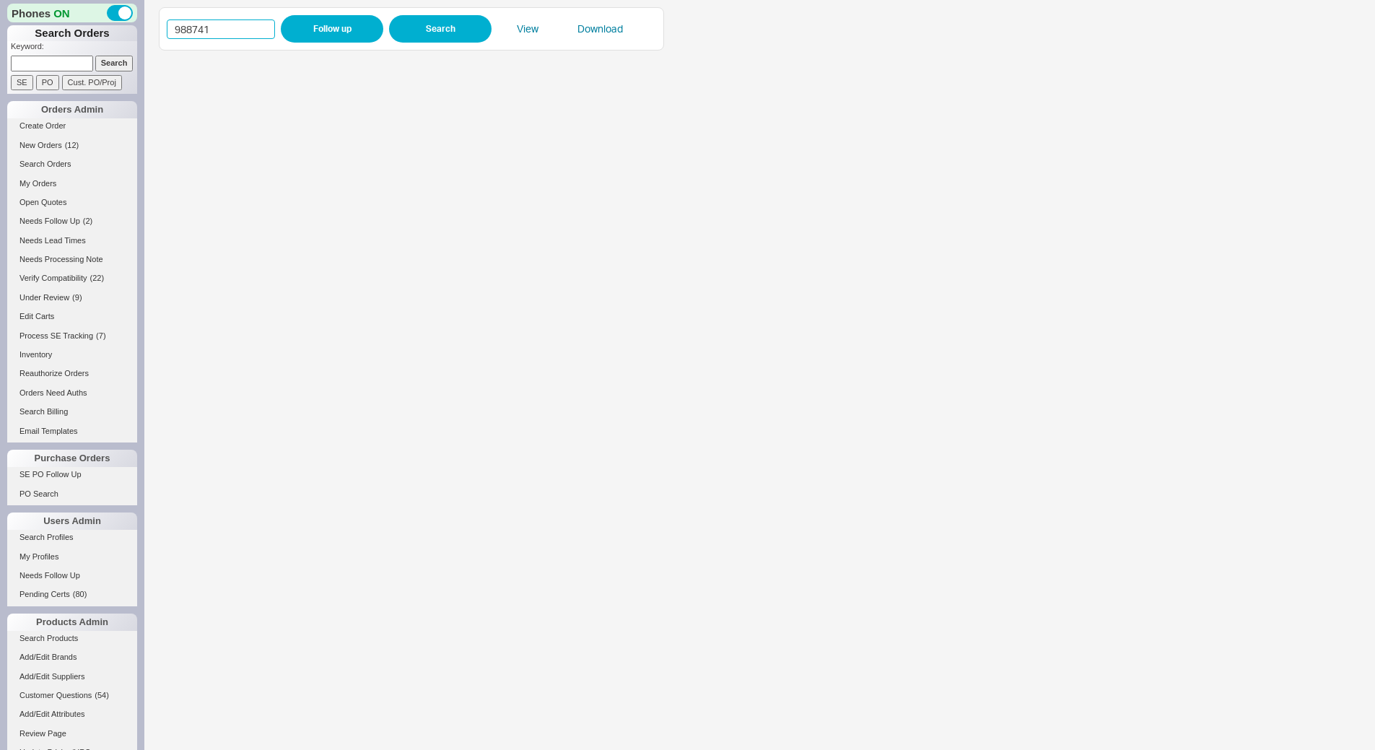
click at [240, 30] on input "988741" at bounding box center [221, 28] width 108 height 19
click at [240, 31] on input "988741" at bounding box center [221, 28] width 108 height 19
paste input "39"
type input "988739"
click at [314, 21] on button "Follow up" at bounding box center [332, 28] width 103 height 27
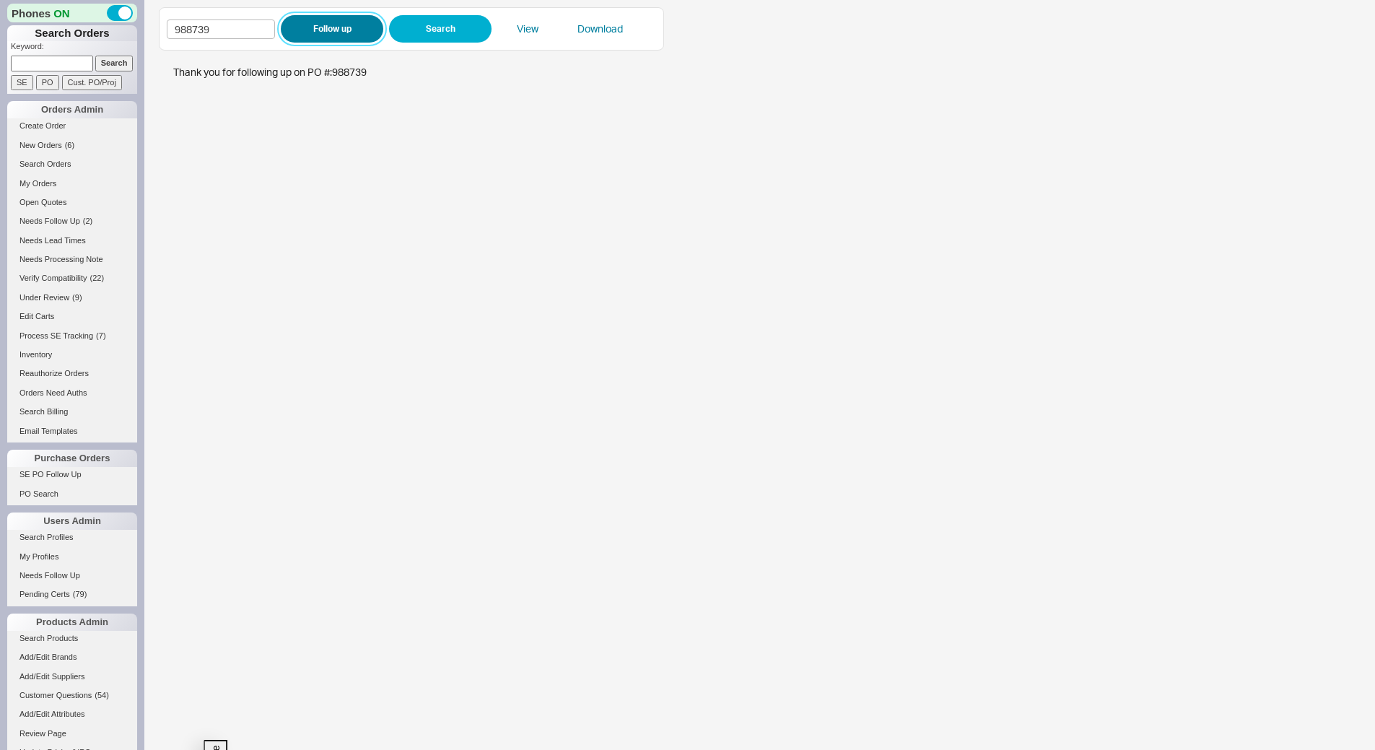
click at [336, 17] on button "Follow up" at bounding box center [332, 28] width 103 height 27
click at [237, 32] on input "988739" at bounding box center [221, 28] width 108 height 19
paste input "45"
type input "988745"
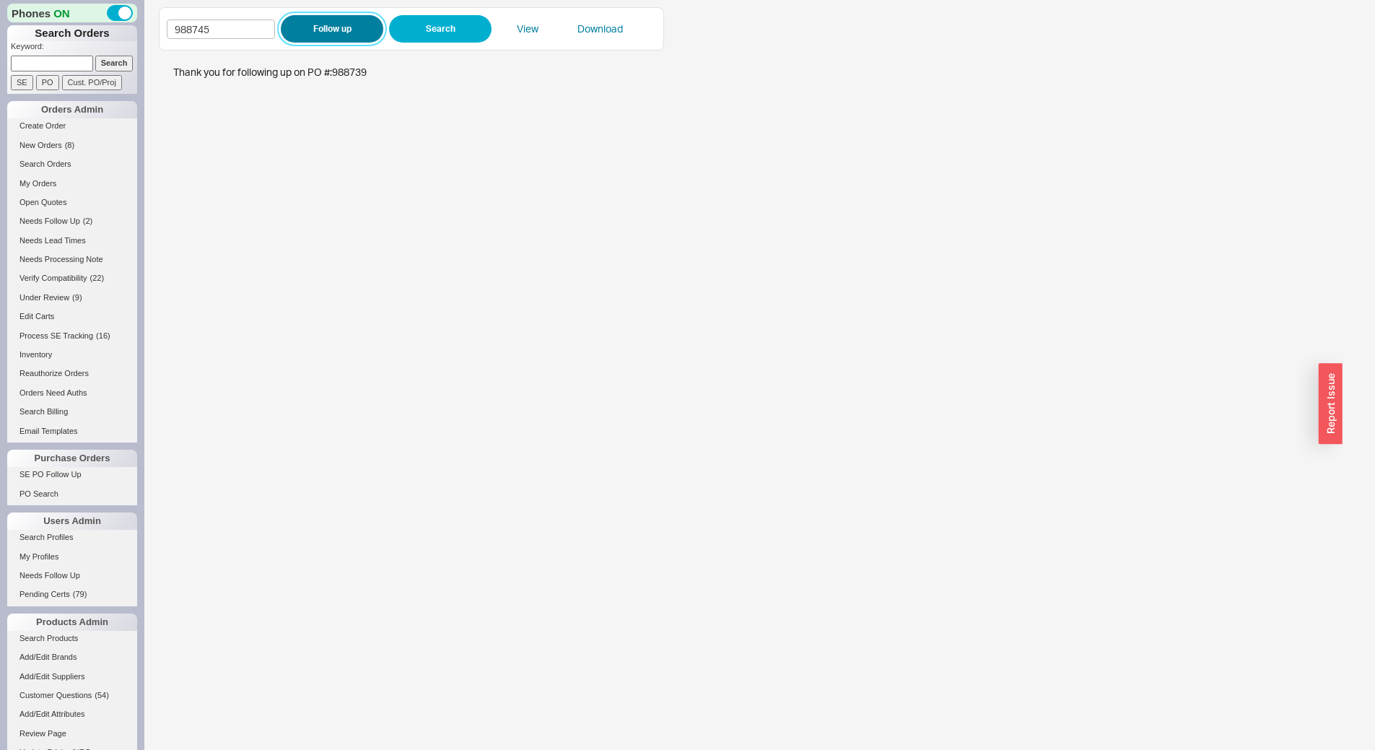
click at [310, 31] on button "Follow up" at bounding box center [332, 28] width 103 height 27
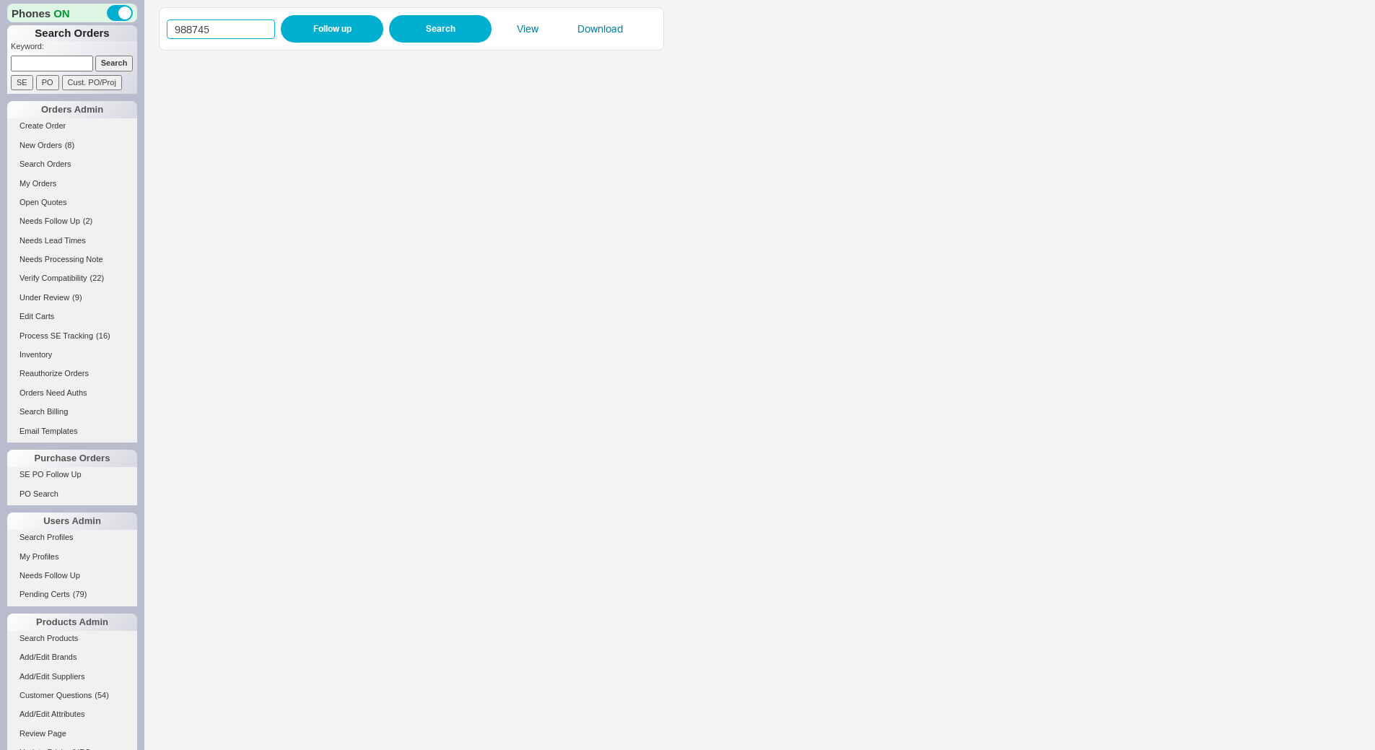
click at [249, 32] on input "988745" at bounding box center [221, 28] width 108 height 19
paste input "1"
type input "988741"
click at [312, 27] on button "Follow up" at bounding box center [332, 28] width 103 height 27
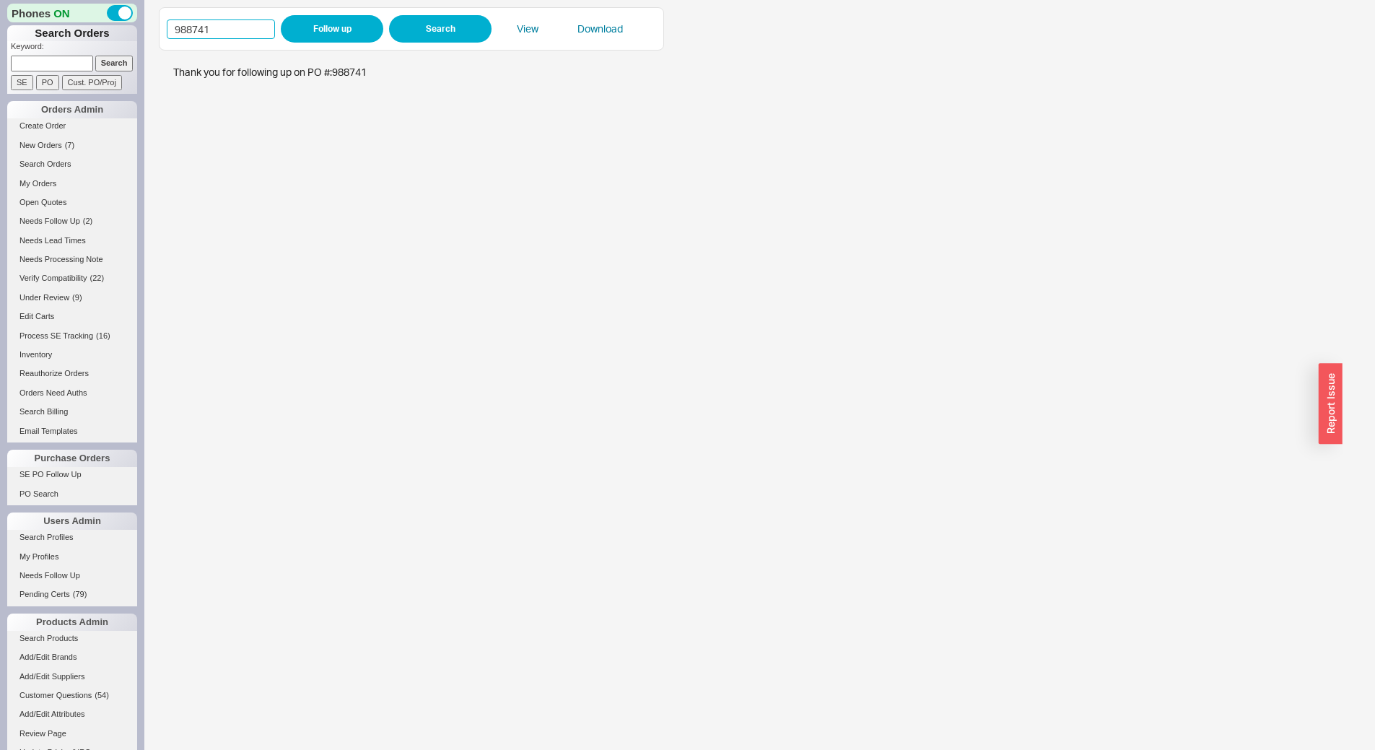
click at [220, 29] on input "988741" at bounding box center [221, 28] width 108 height 19
paste input "439"
type input "988439"
click at [300, 17] on button "Follow up" at bounding box center [332, 28] width 103 height 27
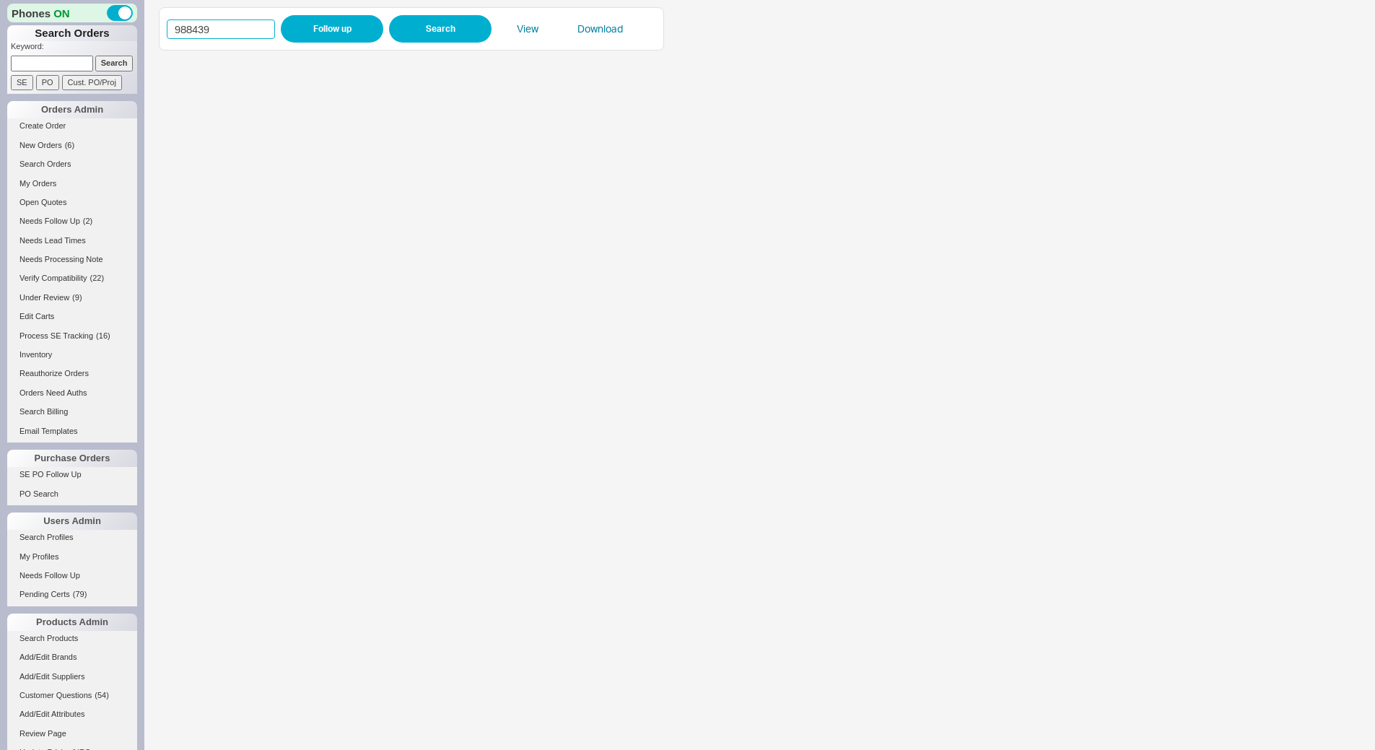
click at [231, 23] on input "988439" at bounding box center [221, 28] width 108 height 19
paste input
type input "988439"
click at [313, 26] on button "Follow up" at bounding box center [332, 28] width 103 height 27
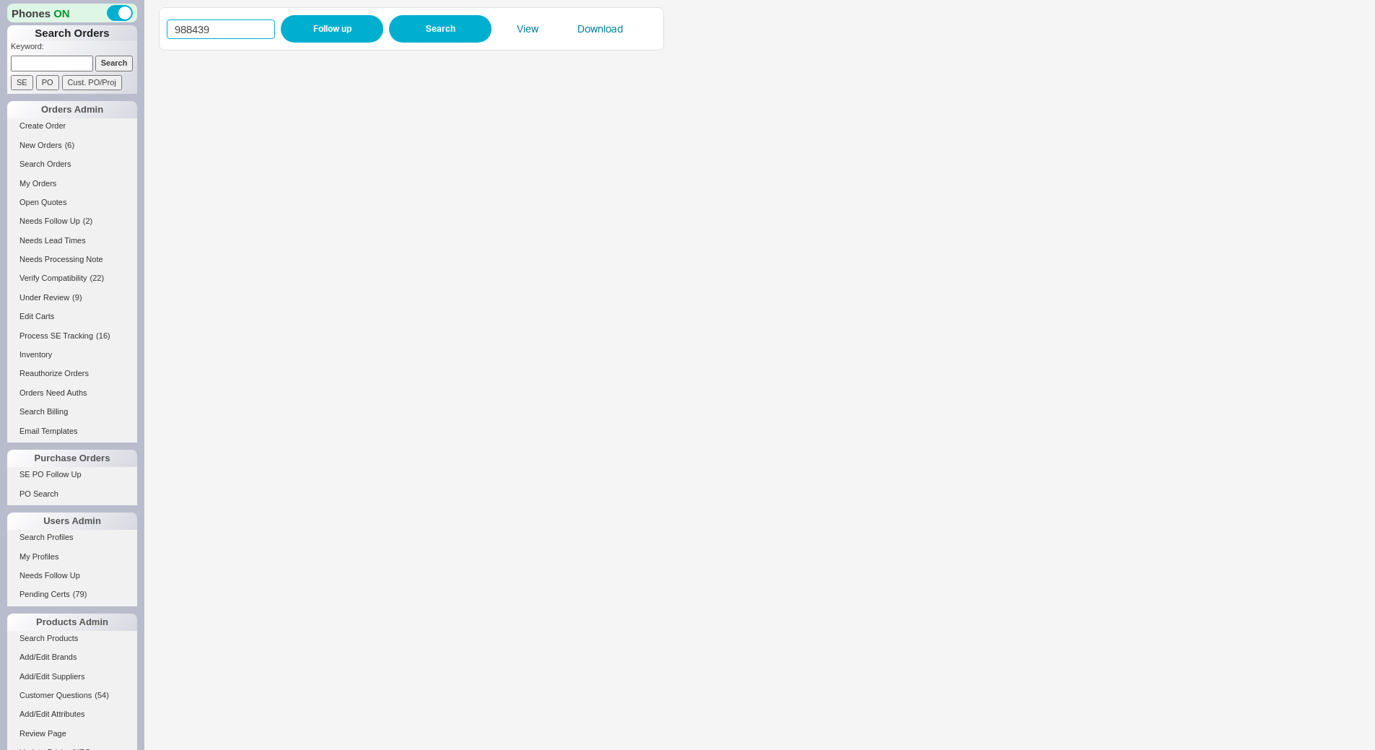
click at [266, 30] on input "988439" at bounding box center [221, 28] width 108 height 19
paste input "675"
type input "988675"
click at [301, 28] on button "Follow up" at bounding box center [332, 28] width 103 height 27
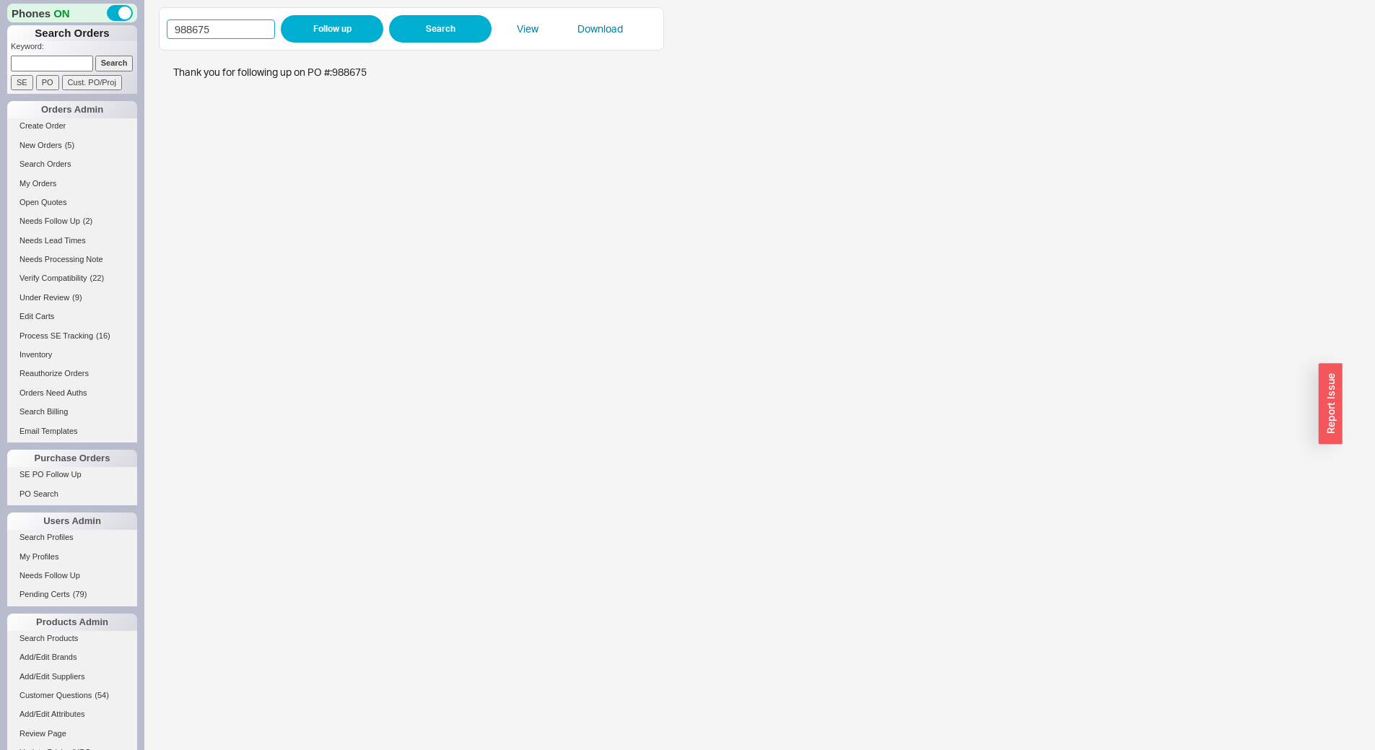
click at [252, 30] on input "988675" at bounding box center [221, 28] width 108 height 19
paste input "151"
type input "988151"
click at [311, 32] on button "Follow up" at bounding box center [332, 28] width 103 height 27
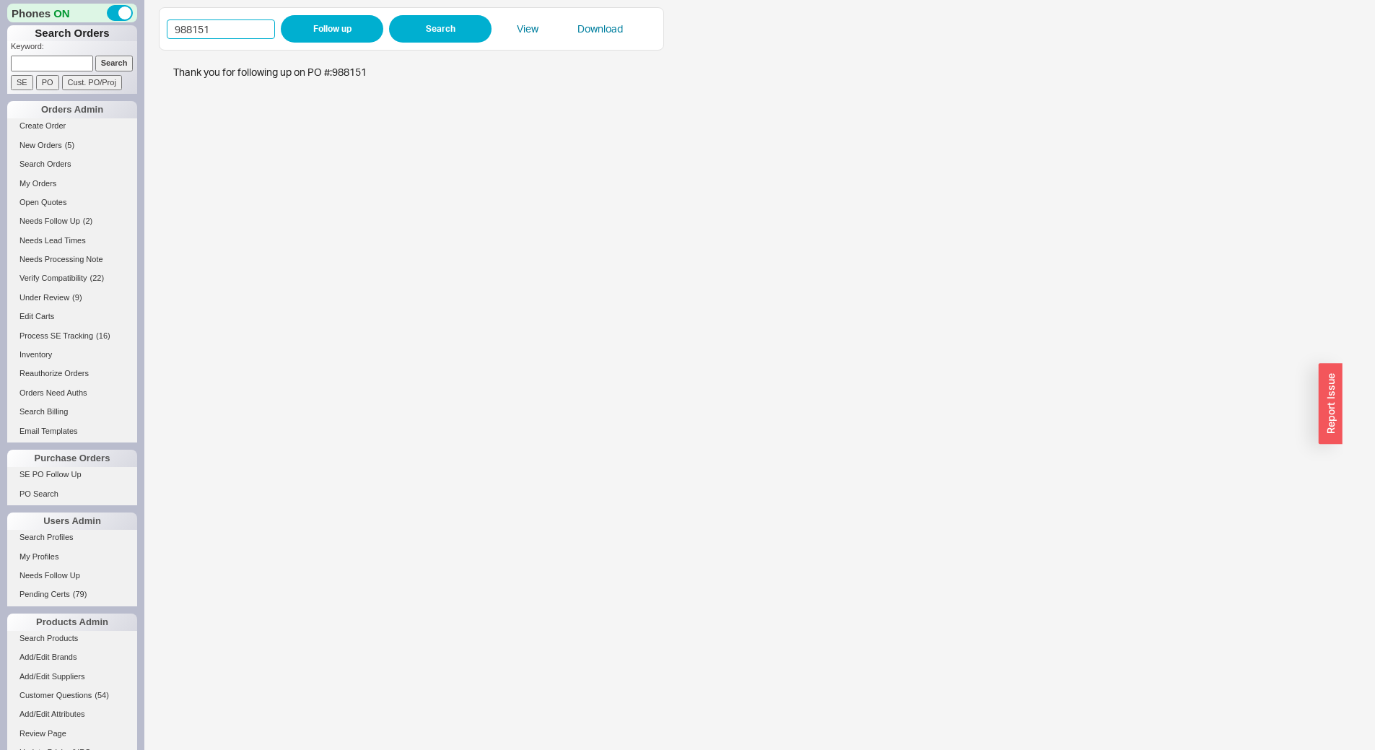
click at [224, 27] on input "988151" at bounding box center [221, 28] width 108 height 19
paste input "602"
type input "988602"
click at [347, 23] on button "Follow up" at bounding box center [332, 28] width 103 height 27
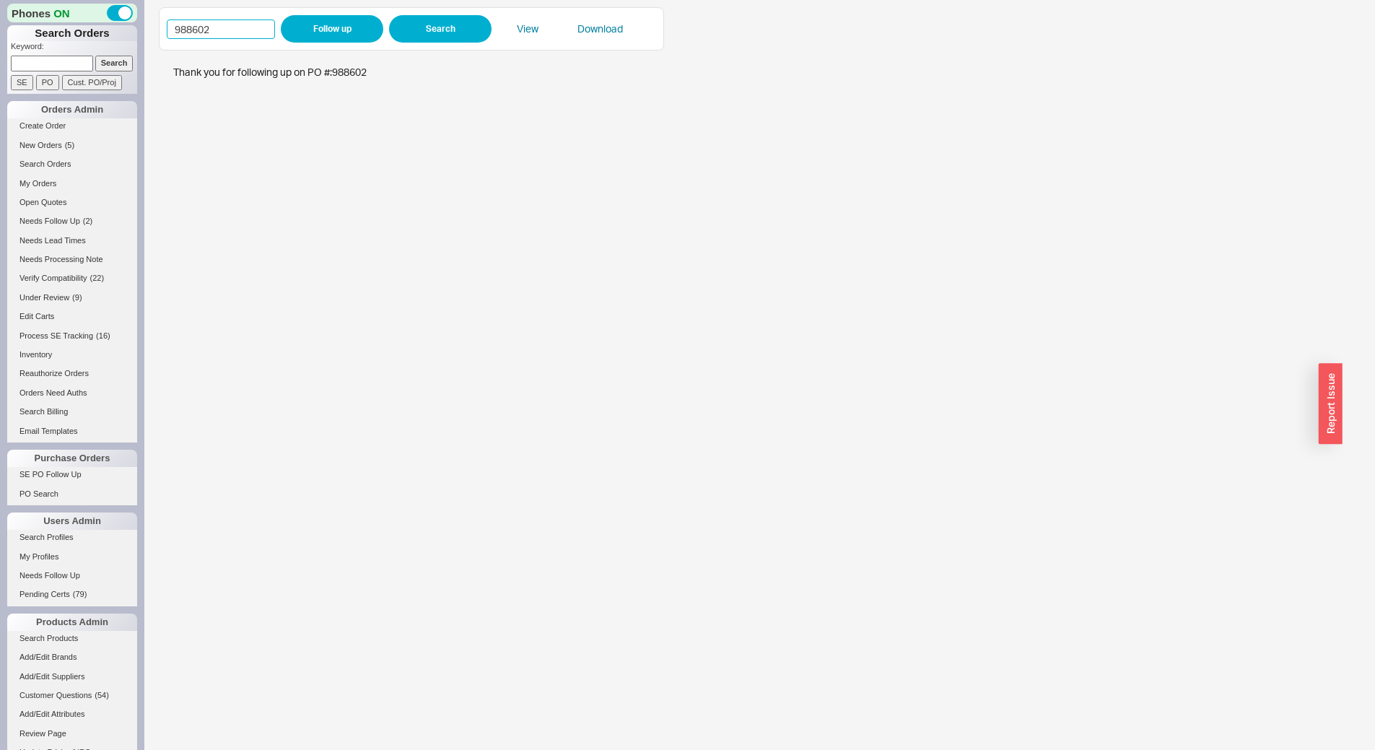
click at [245, 36] on input "988602" at bounding box center [221, 28] width 108 height 19
paste input "91"
type input "988691"
click at [305, 24] on button "Follow up" at bounding box center [332, 28] width 103 height 27
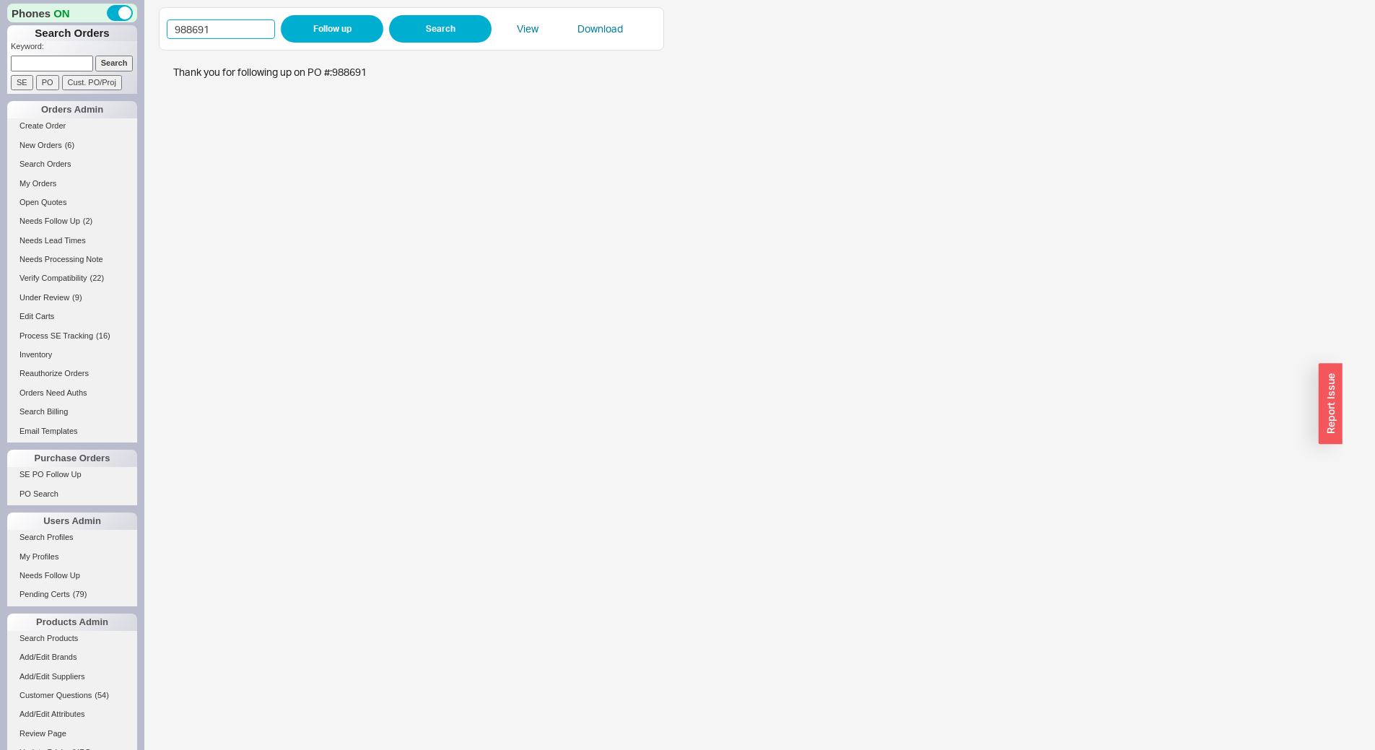
click at [254, 38] on input "988691" at bounding box center [221, 28] width 108 height 19
paste input "71746"
type input "971746"
click at [304, 25] on button "Follow up" at bounding box center [332, 28] width 103 height 27
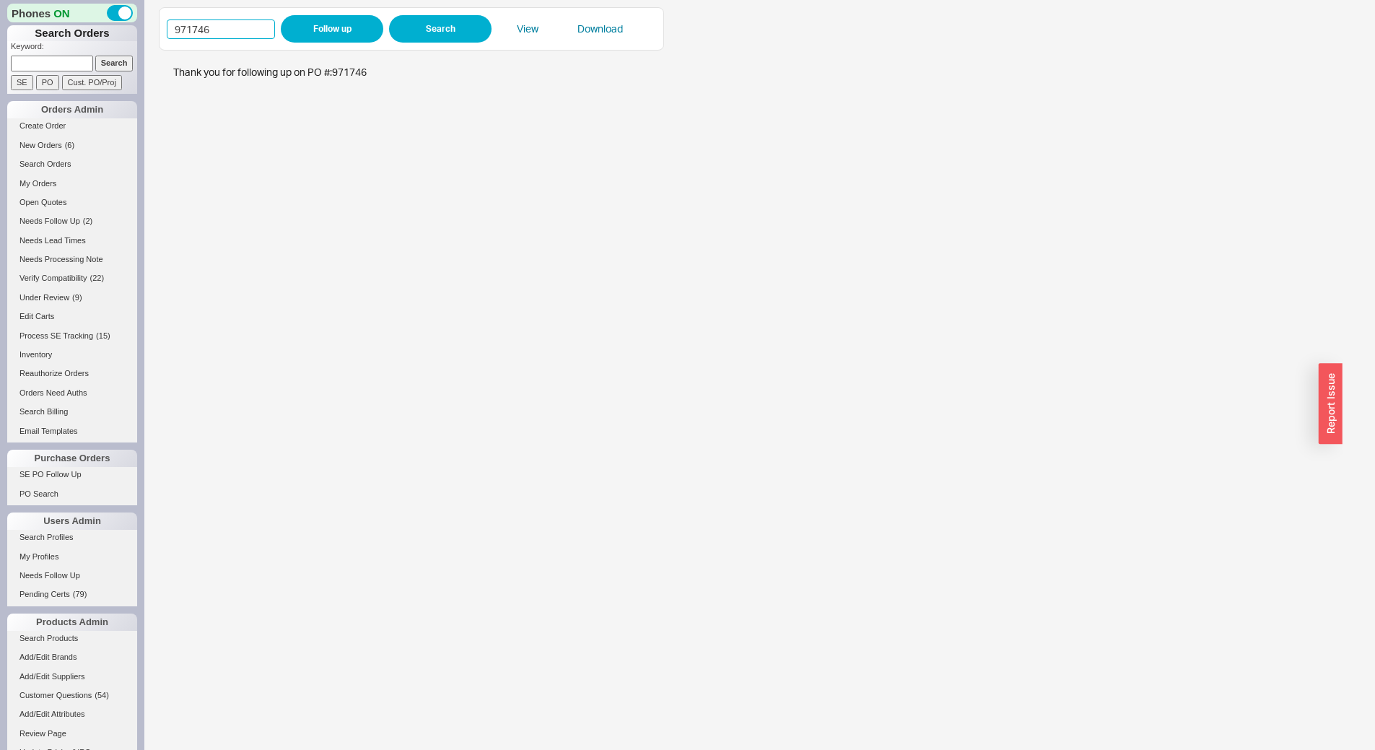
click at [224, 24] on input "971746" at bounding box center [221, 28] width 108 height 19
paste input "82322"
type input "982322"
click at [319, 31] on button "Follow up" at bounding box center [332, 28] width 103 height 27
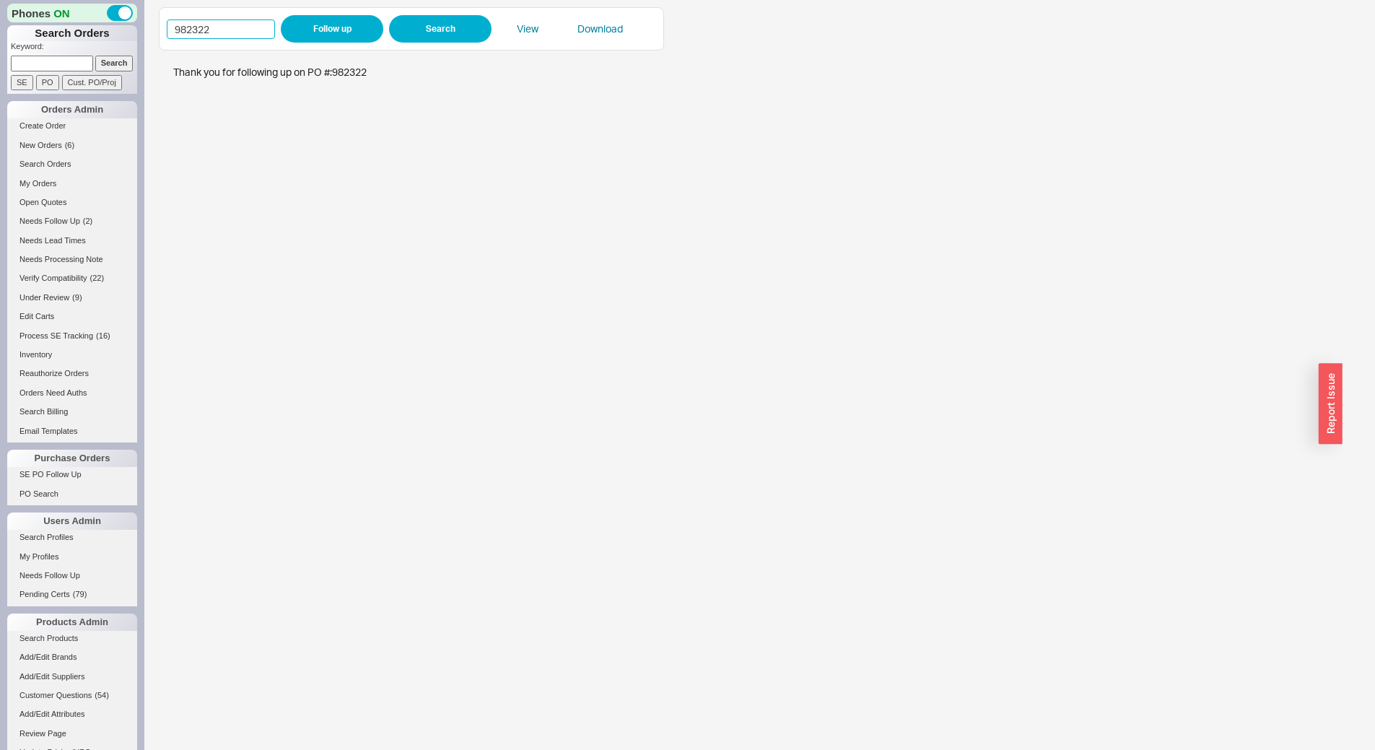
click at [239, 28] on input "982322" at bounding box center [221, 28] width 108 height 19
paste input "38738"
type input "938738"
click at [360, 25] on button "Follow up" at bounding box center [332, 28] width 103 height 27
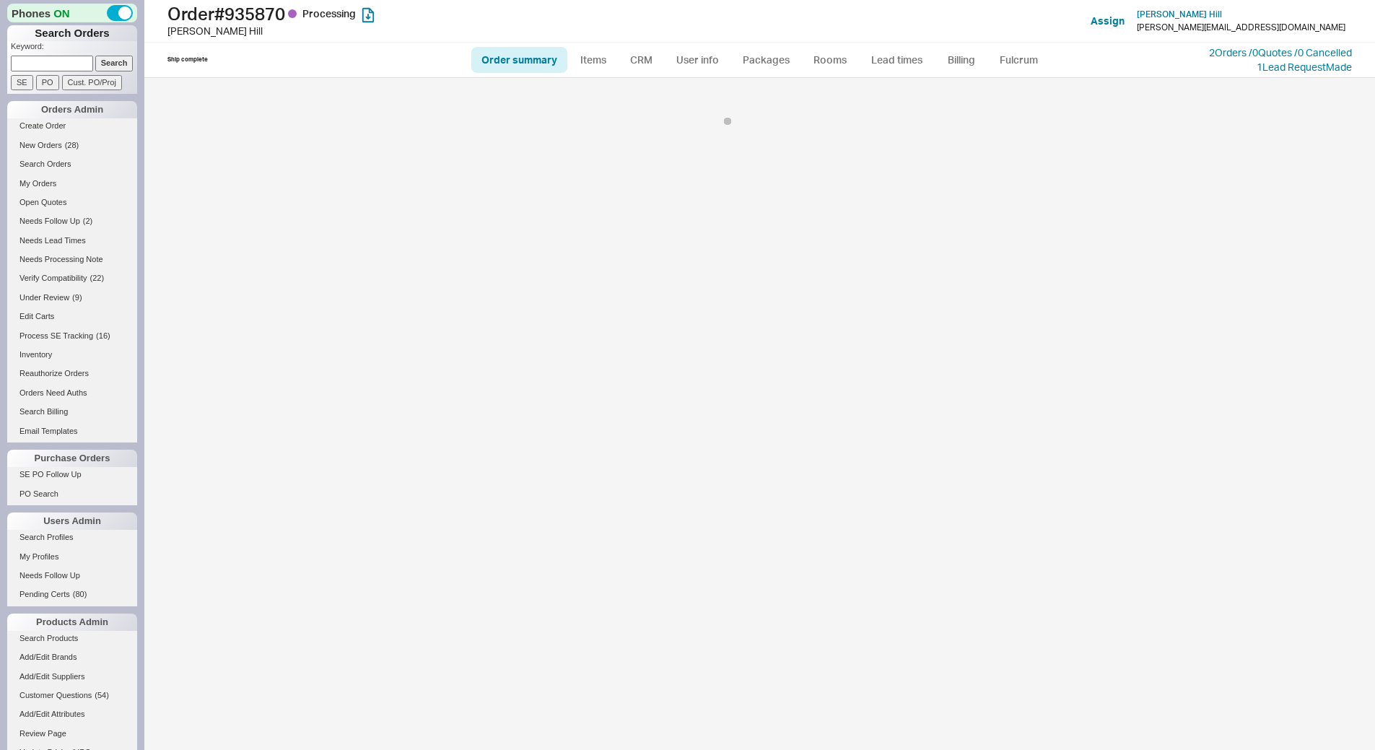
select select "*"
select select "LOW"
select select "3"
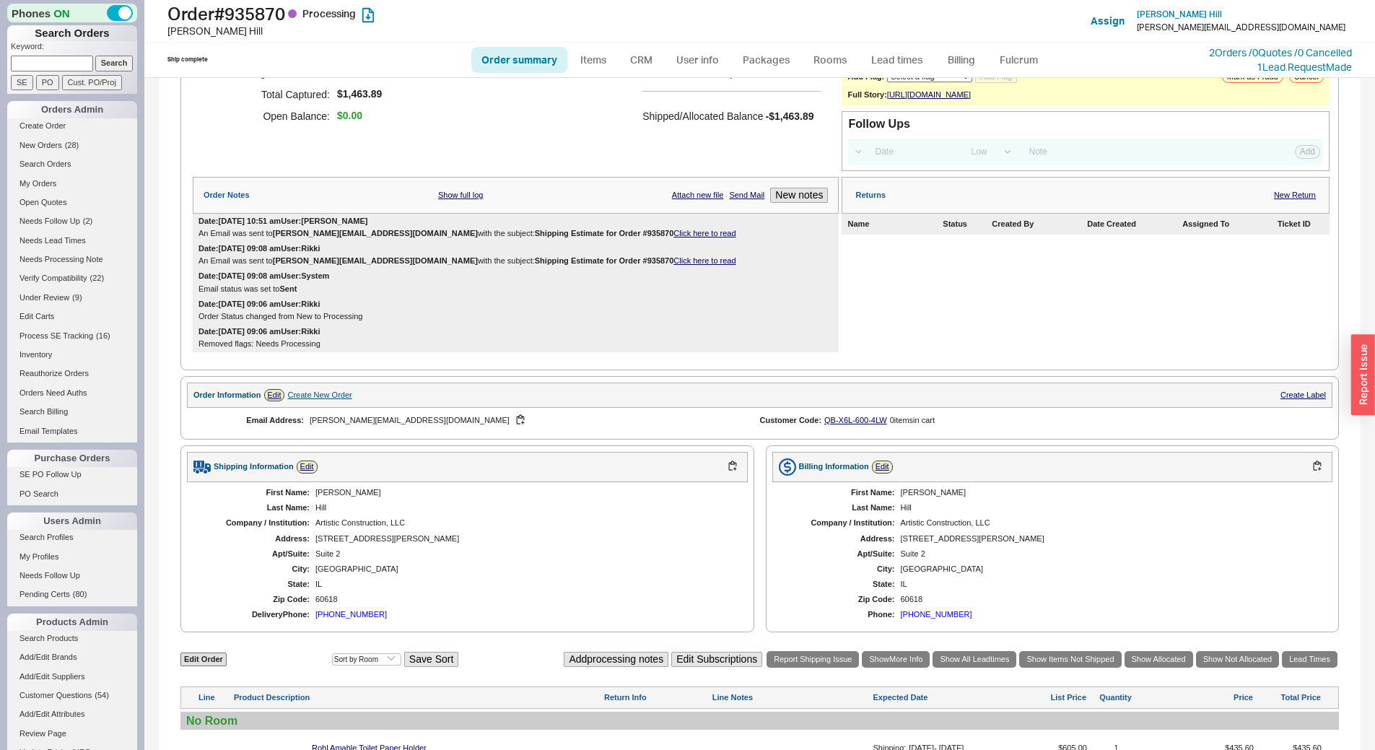
scroll to position [494, 0]
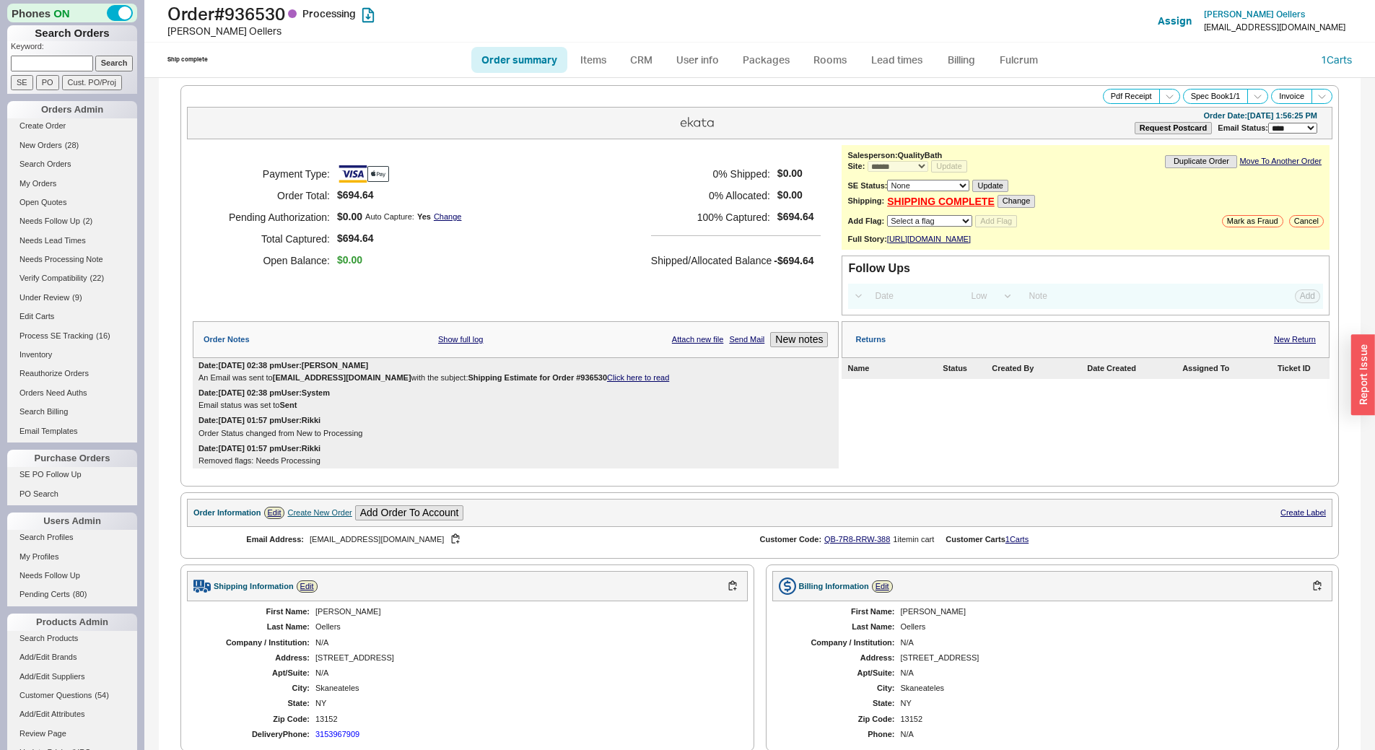
select select "*"
select select "LOW"
select select "3"
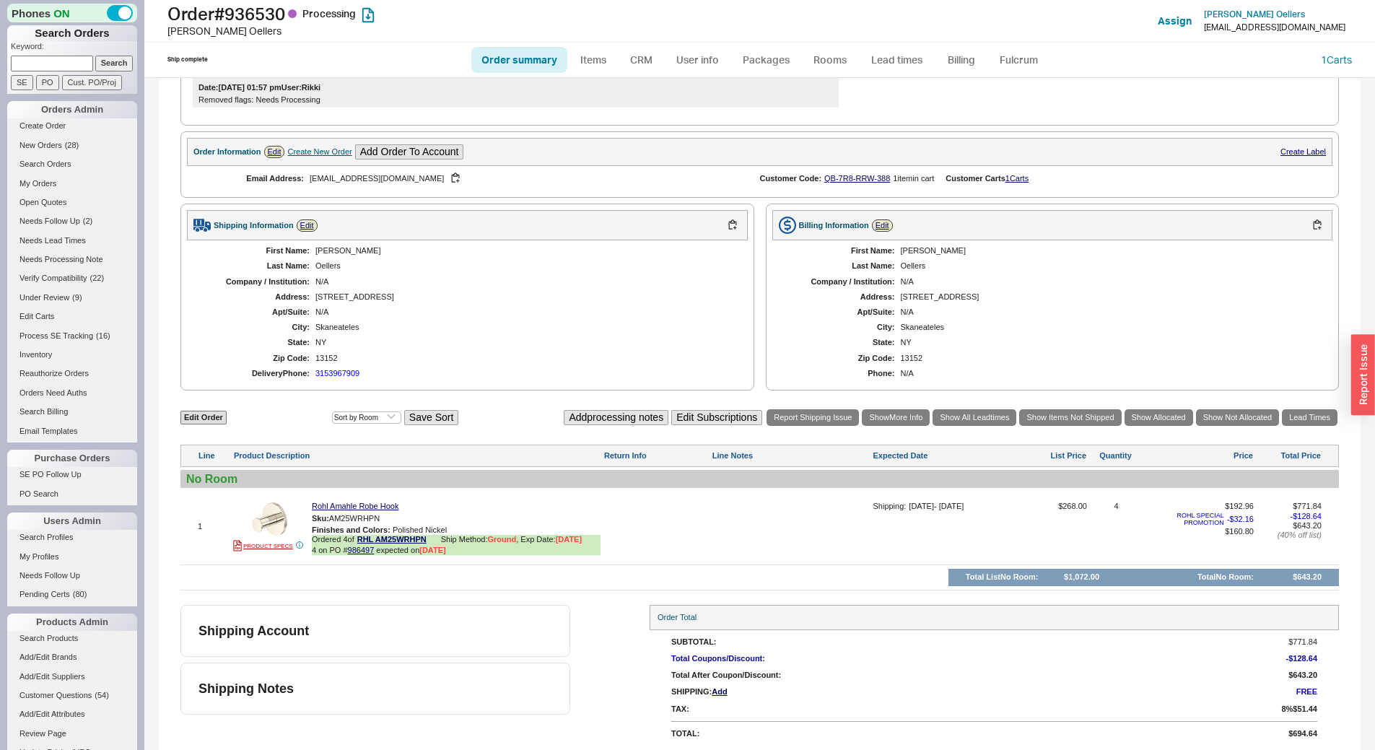
scroll to position [373, 0]
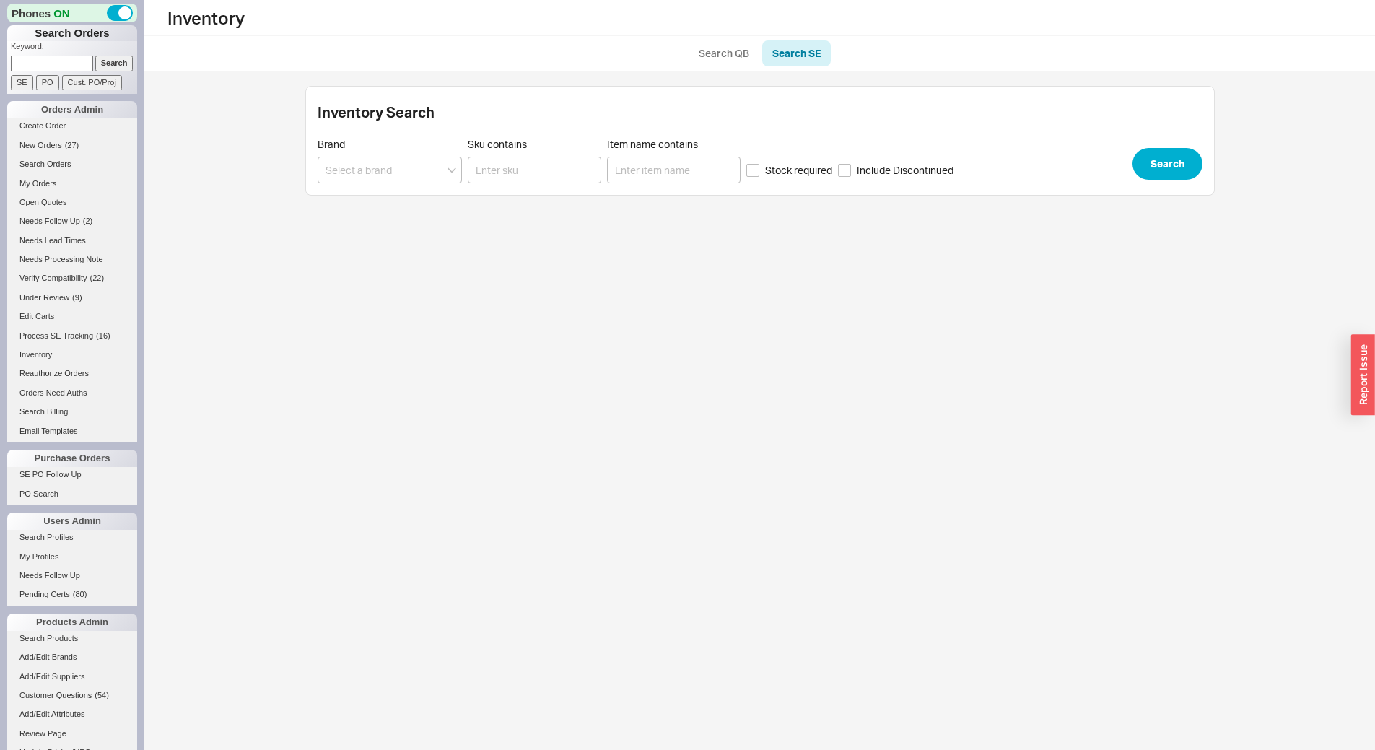
click at [69, 59] on input at bounding box center [52, 63] width 82 height 15
paste input "[PERSON_NAME]"
type input "[PERSON_NAME]"
click at [100, 59] on input "Search" at bounding box center [114, 63] width 38 height 15
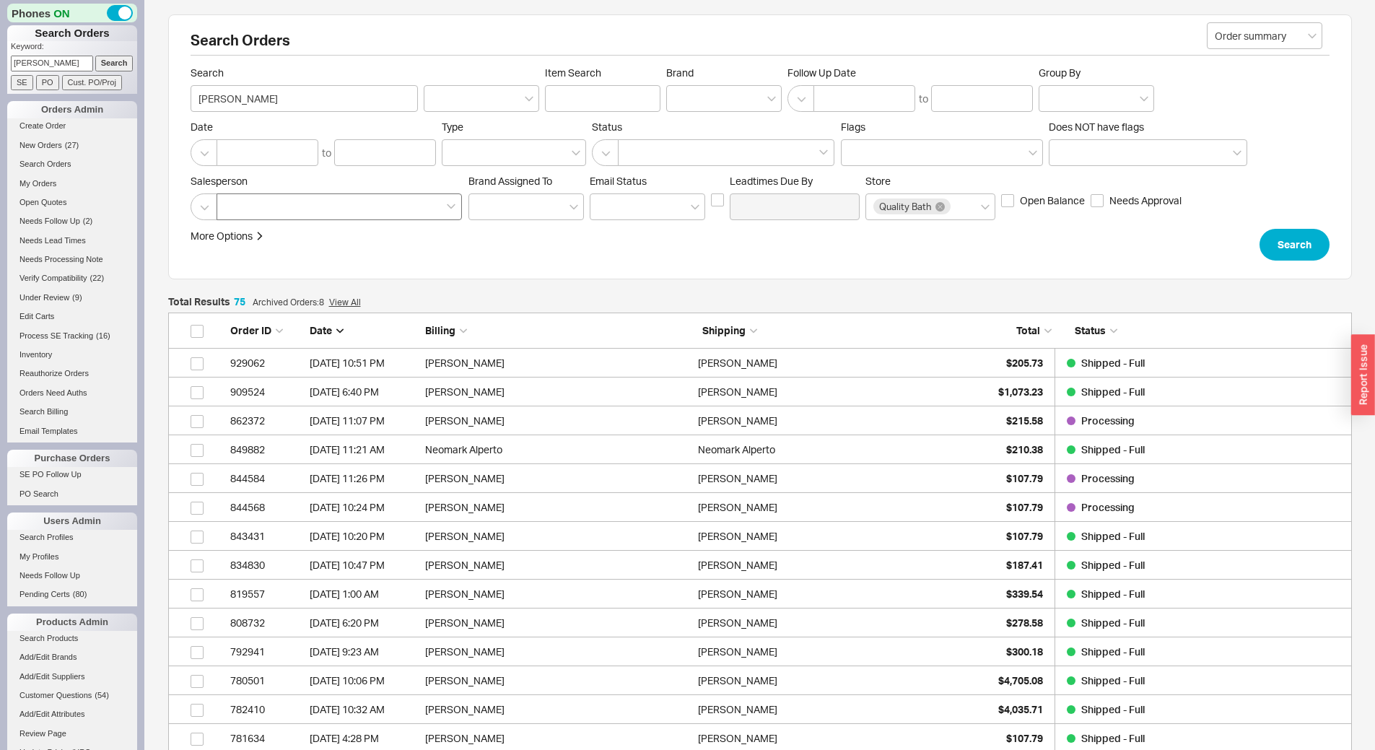
scroll to position [2191, 1173]
click at [195, 96] on input "[PERSON_NAME]" at bounding box center [304, 98] width 227 height 27
type input "[PERSON_NAME]"
click button "Search" at bounding box center [1295, 245] width 70 height 32
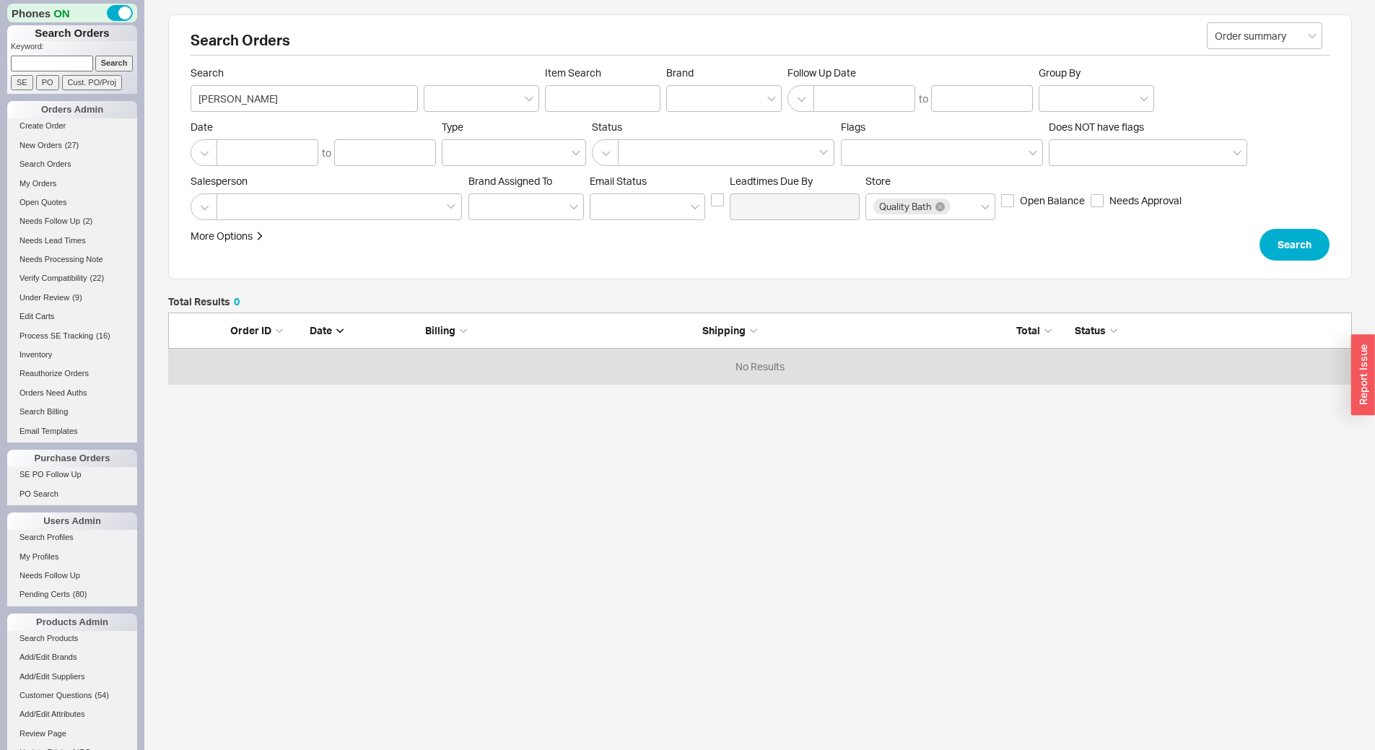
scroll to position [61, 1173]
click at [205, 100] on input "rivky ALPERT" at bounding box center [304, 98] width 227 height 27
type input "ALPERT"
click at [260, 240] on icon "button" at bounding box center [260, 236] width 6 height 9
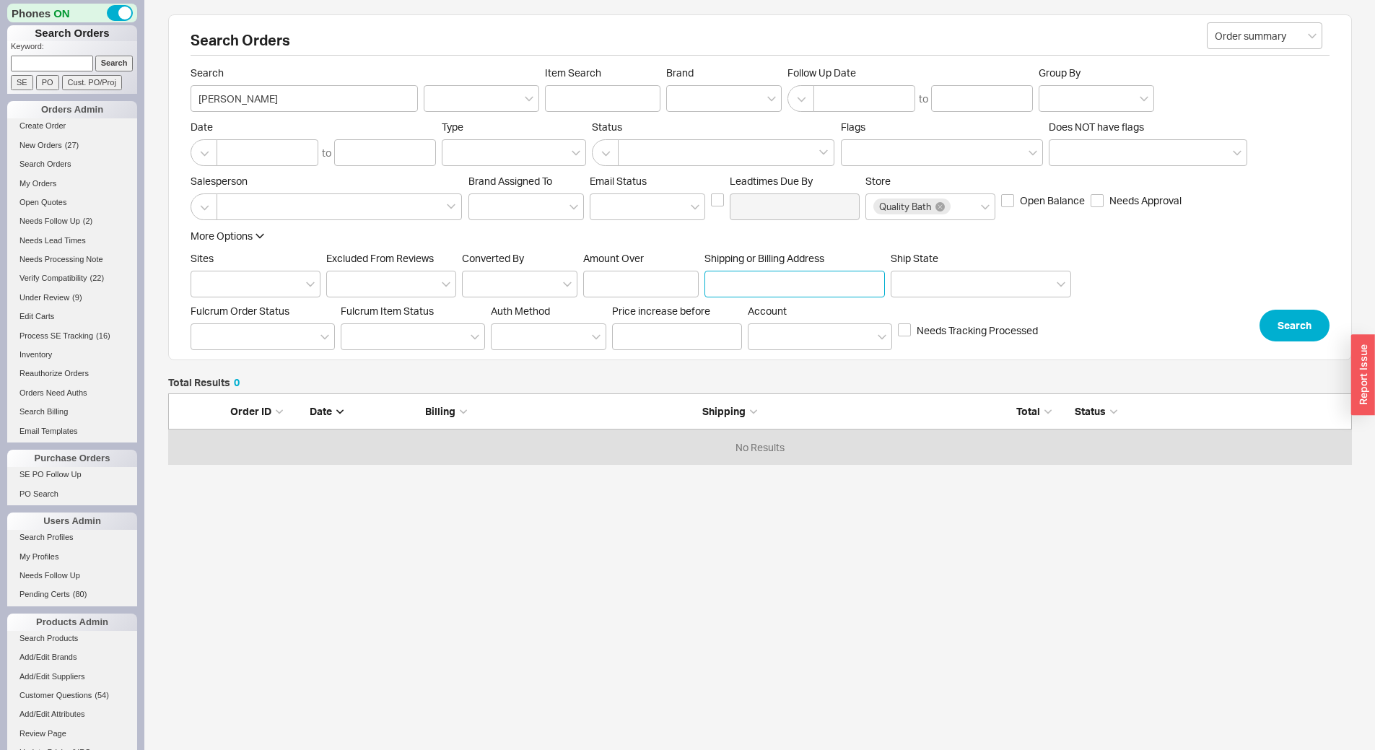
click at [770, 280] on input "Shipping or Billing Address" at bounding box center [795, 284] width 180 height 27
type input "610 oak drive"
click button "Search" at bounding box center [1295, 326] width 70 height 32
click at [46, 64] on input at bounding box center [52, 63] width 82 height 15
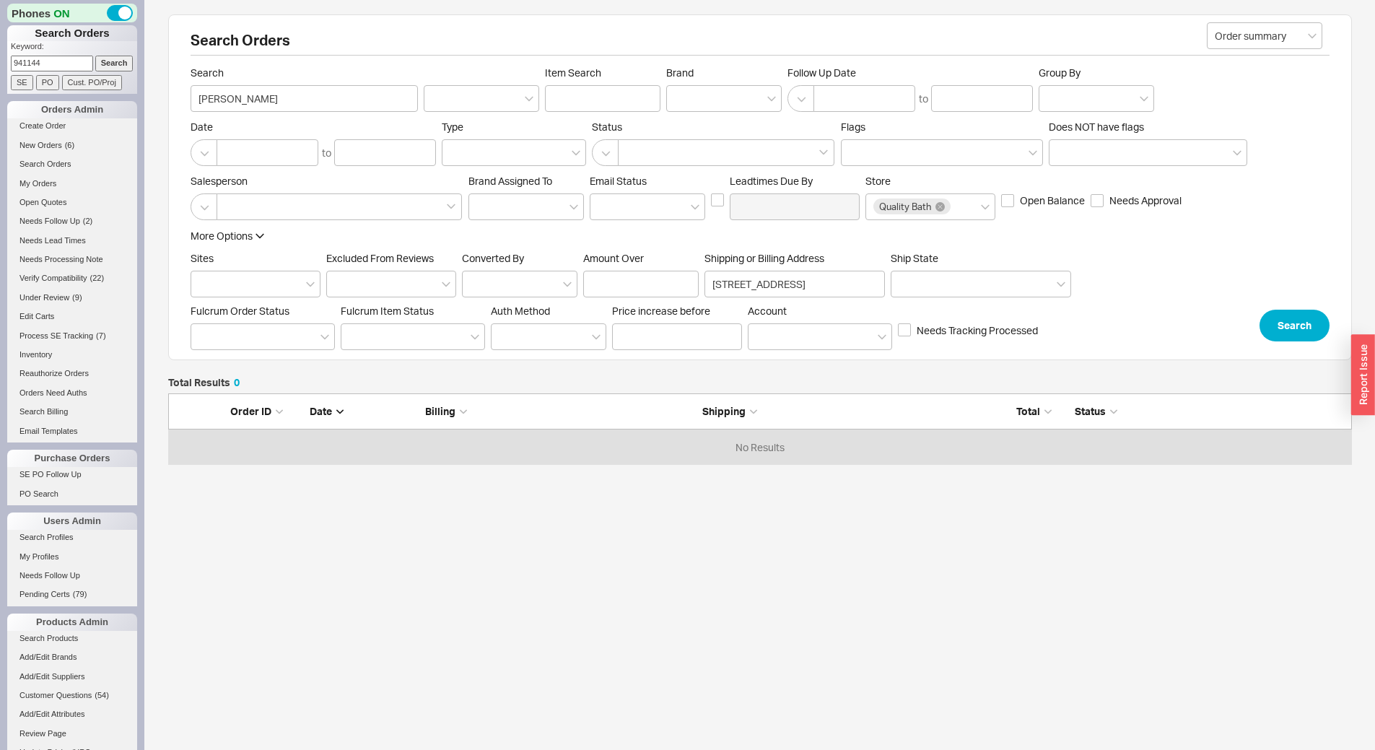
type input "941144"
click at [95, 56] on input "Search" at bounding box center [114, 63] width 38 height 15
type input "941144"
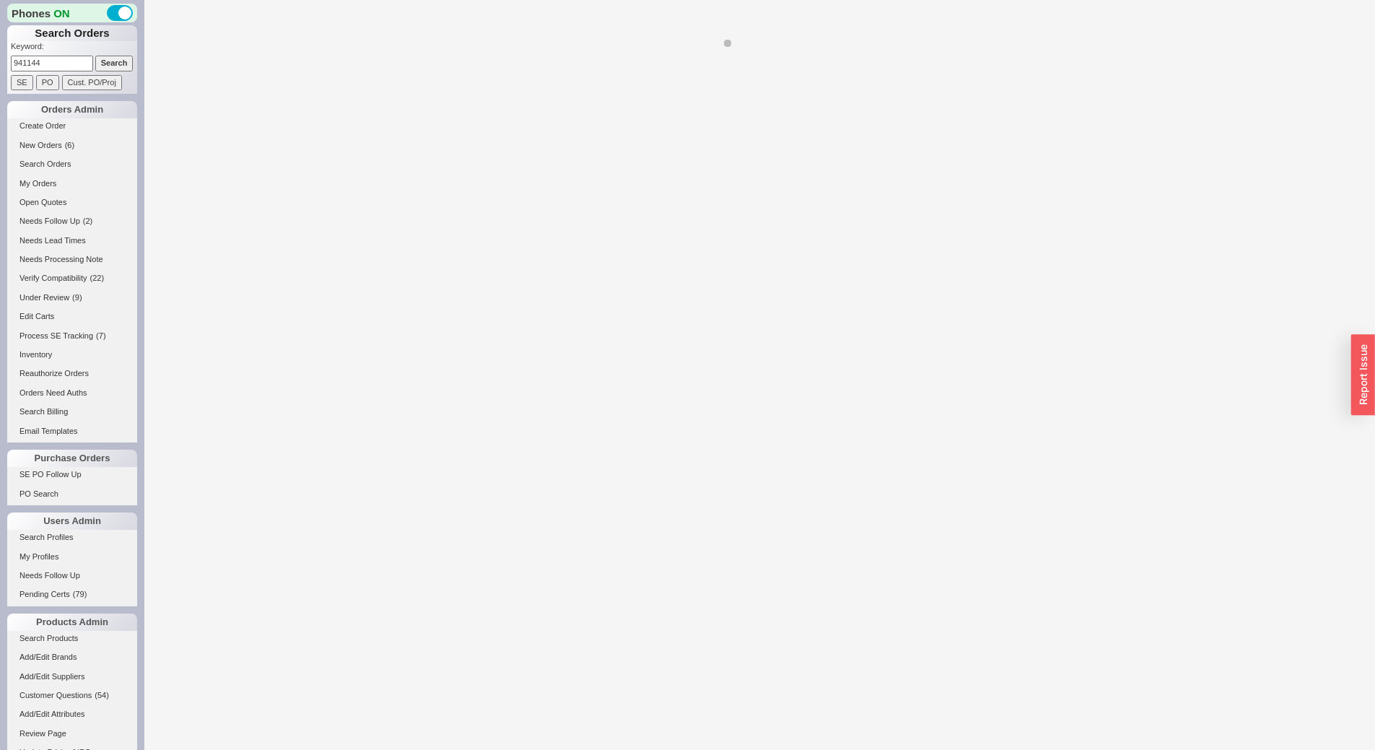
select select "*"
select select "LOW"
select select "3"
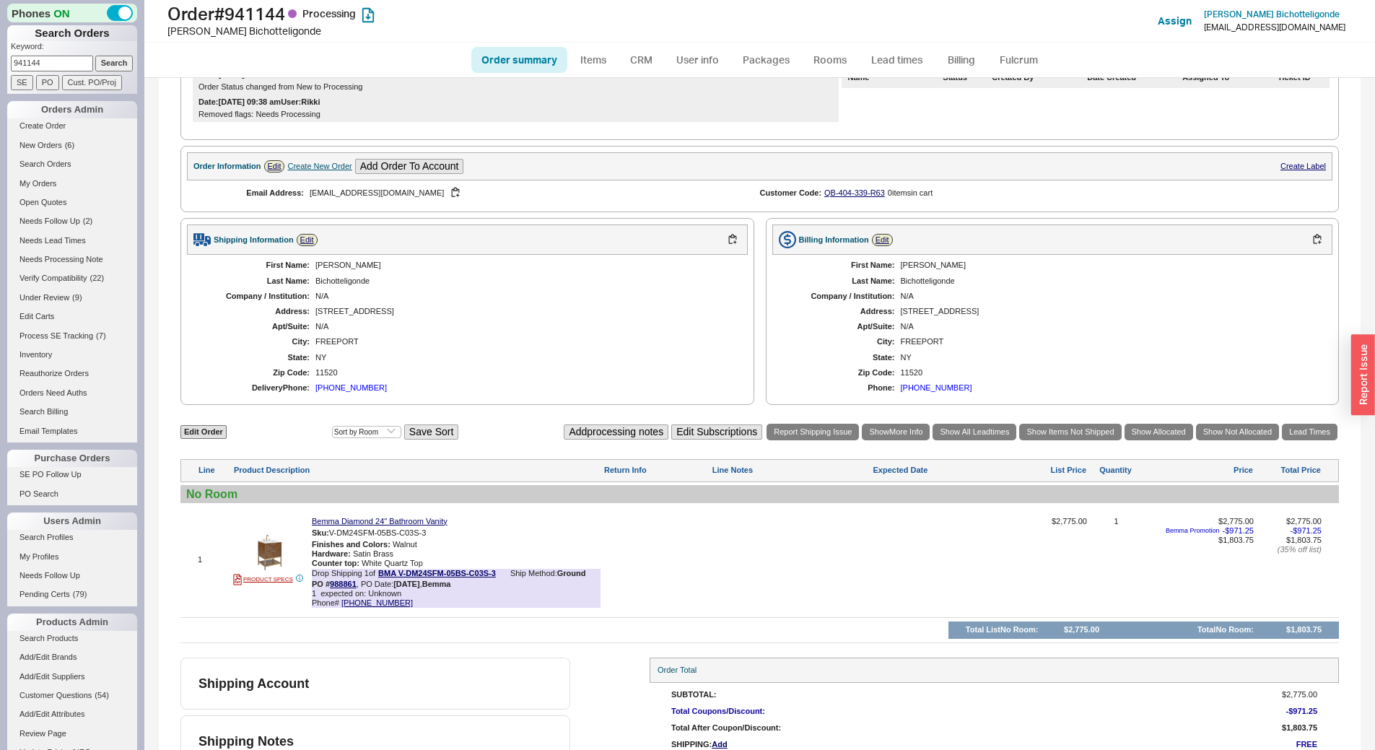
scroll to position [356, 0]
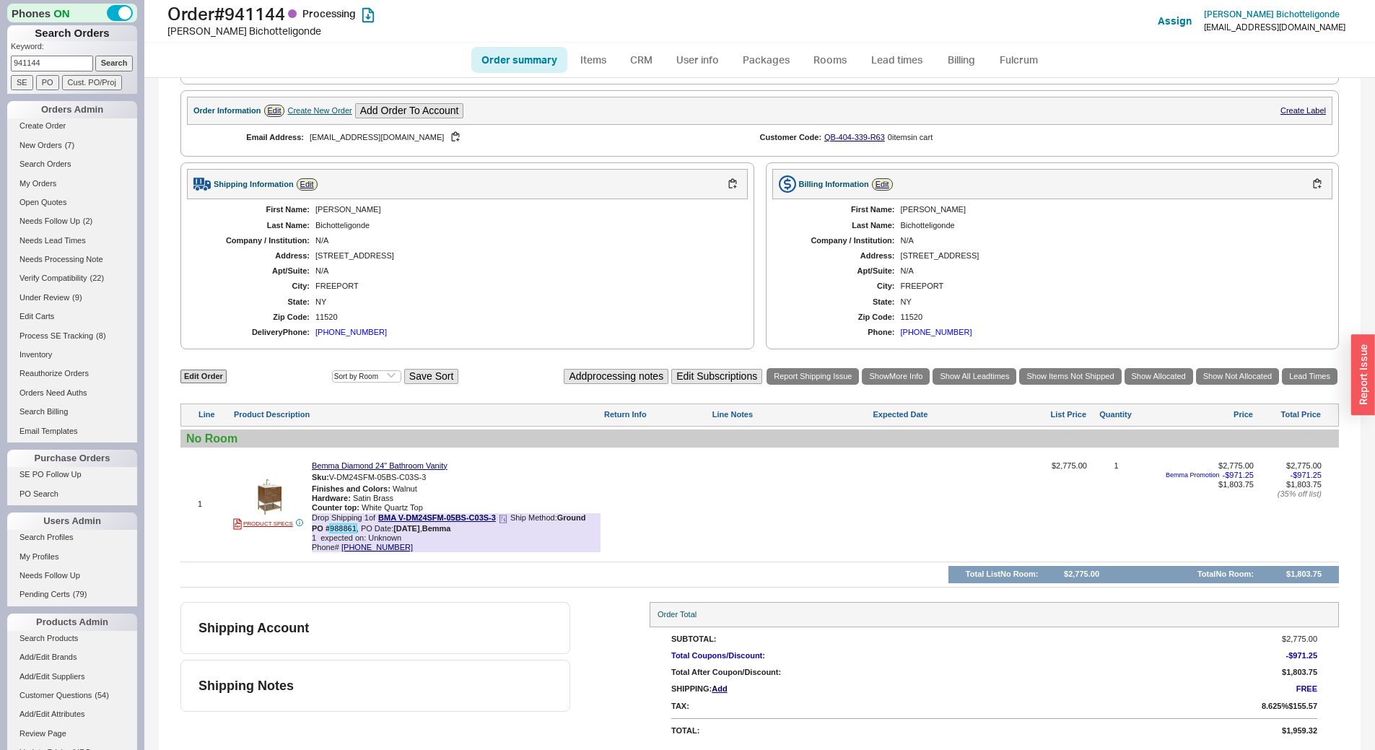
click at [342, 532] on link "988861" at bounding box center [343, 528] width 27 height 9
click at [414, 466] on link "Bemma Diamond 24" Bathroom Vanity" at bounding box center [380, 465] width 136 height 9
click at [929, 498] on div at bounding box center [939, 509] width 132 height 97
click at [372, 466] on link "Bemma Diamond 24" Bathroom Vanity" at bounding box center [380, 465] width 136 height 9
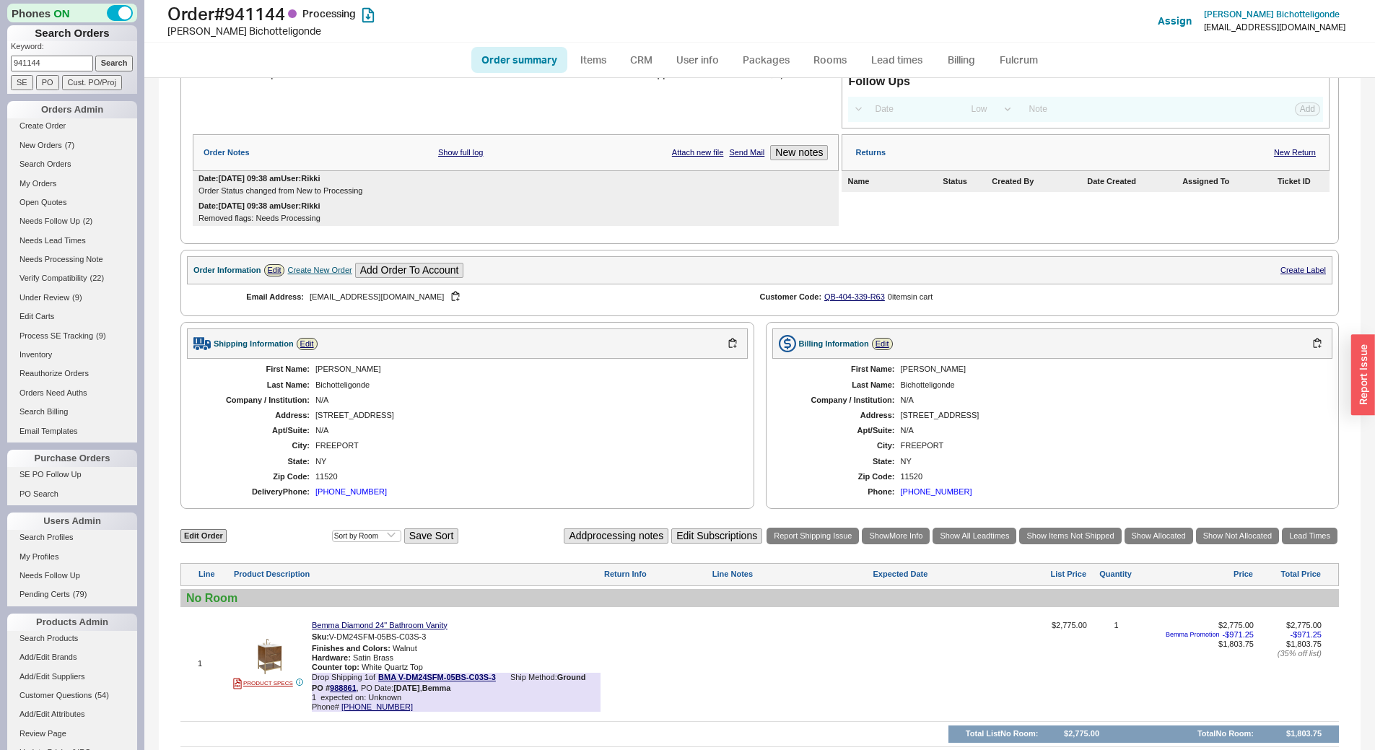
scroll to position [0, 0]
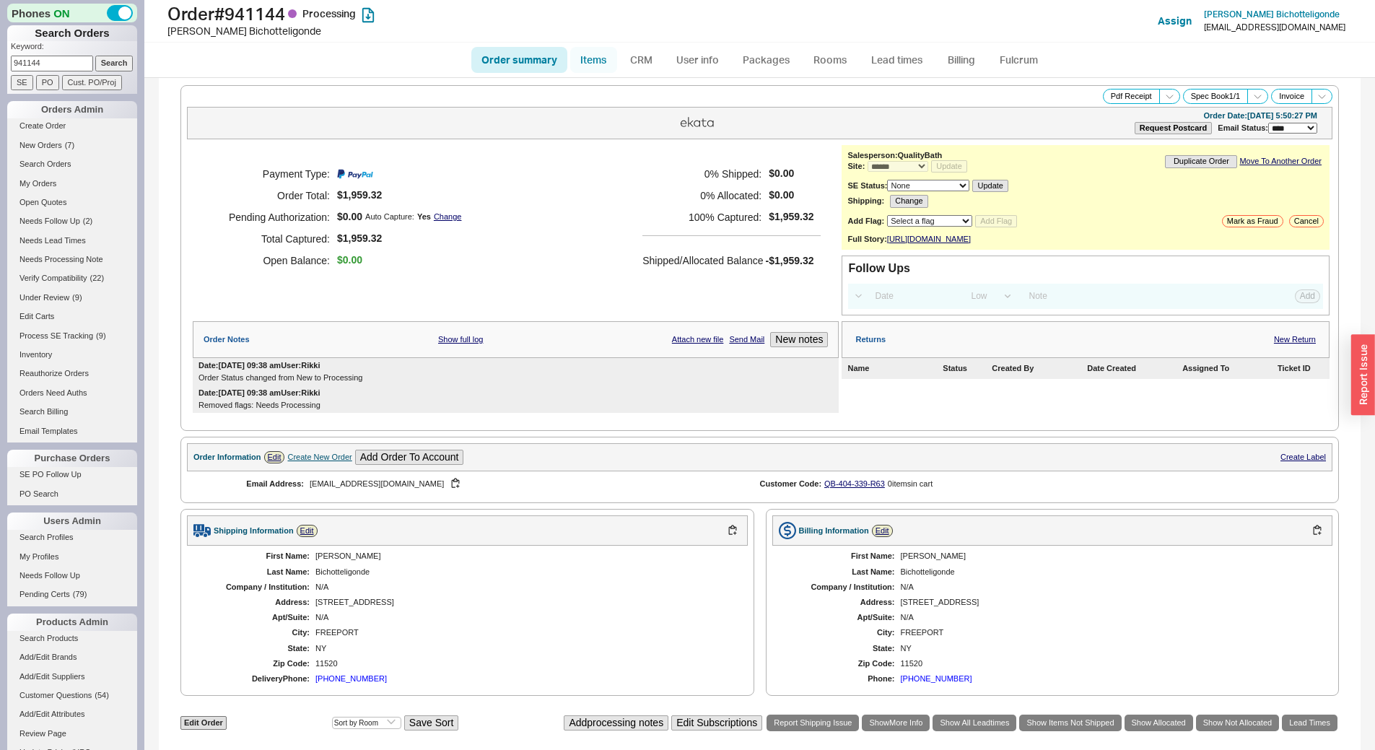
click at [593, 59] on link "Items" at bounding box center [593, 60] width 47 height 26
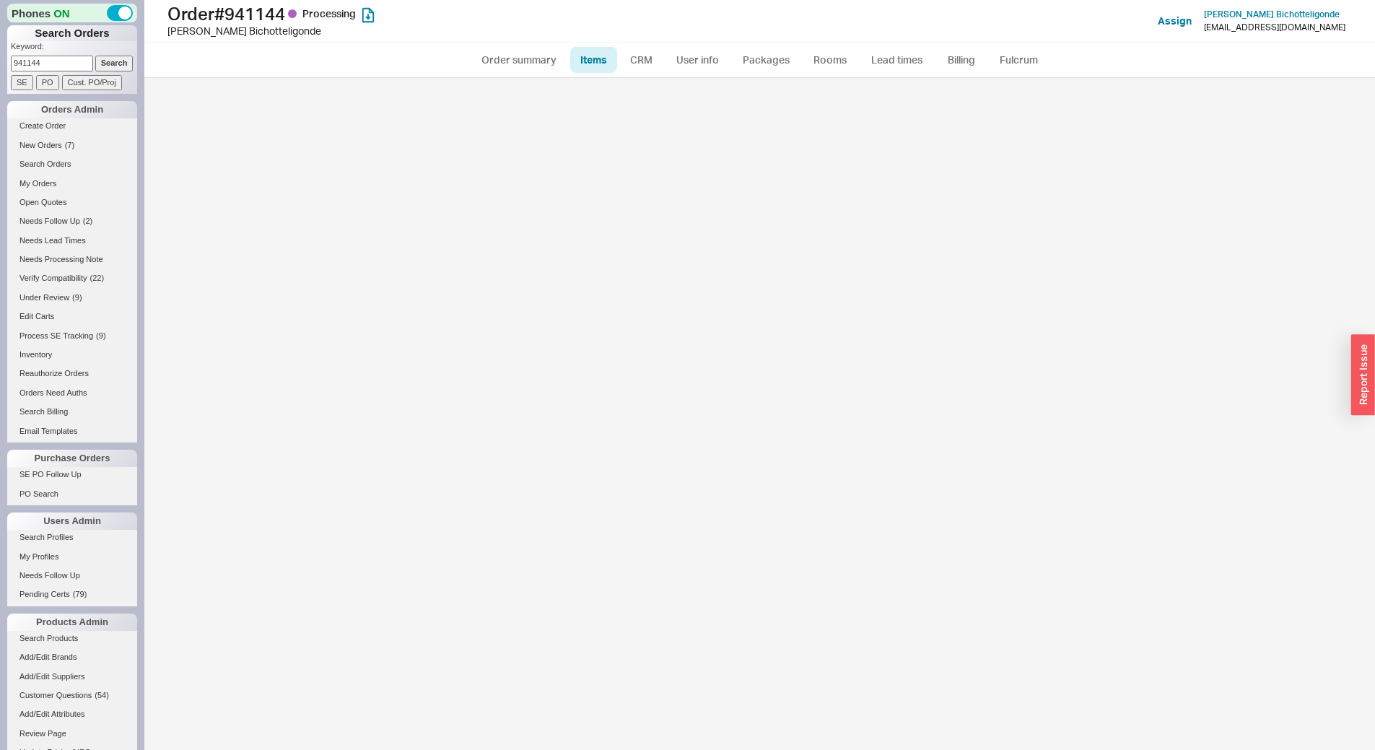
select select "3"
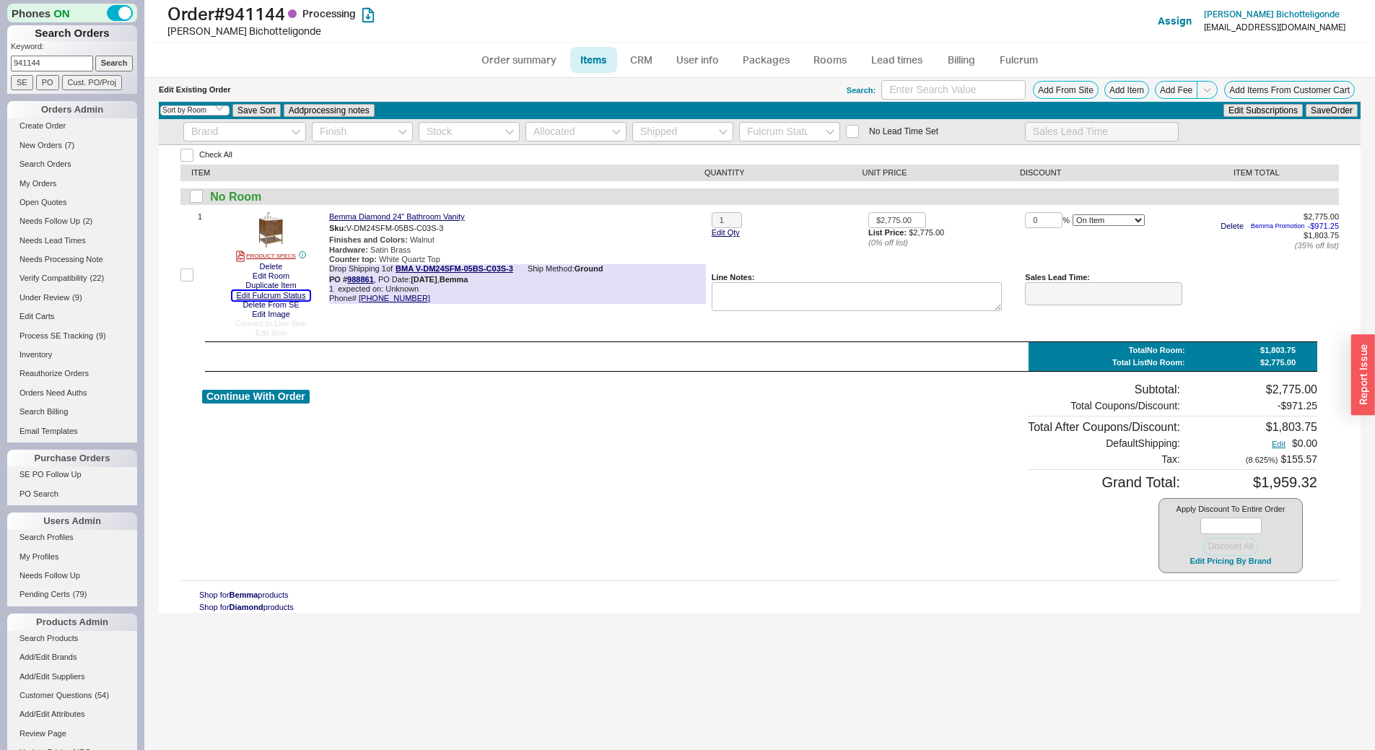
click at [285, 291] on button "Edit Fulcrum Status" at bounding box center [271, 295] width 78 height 9
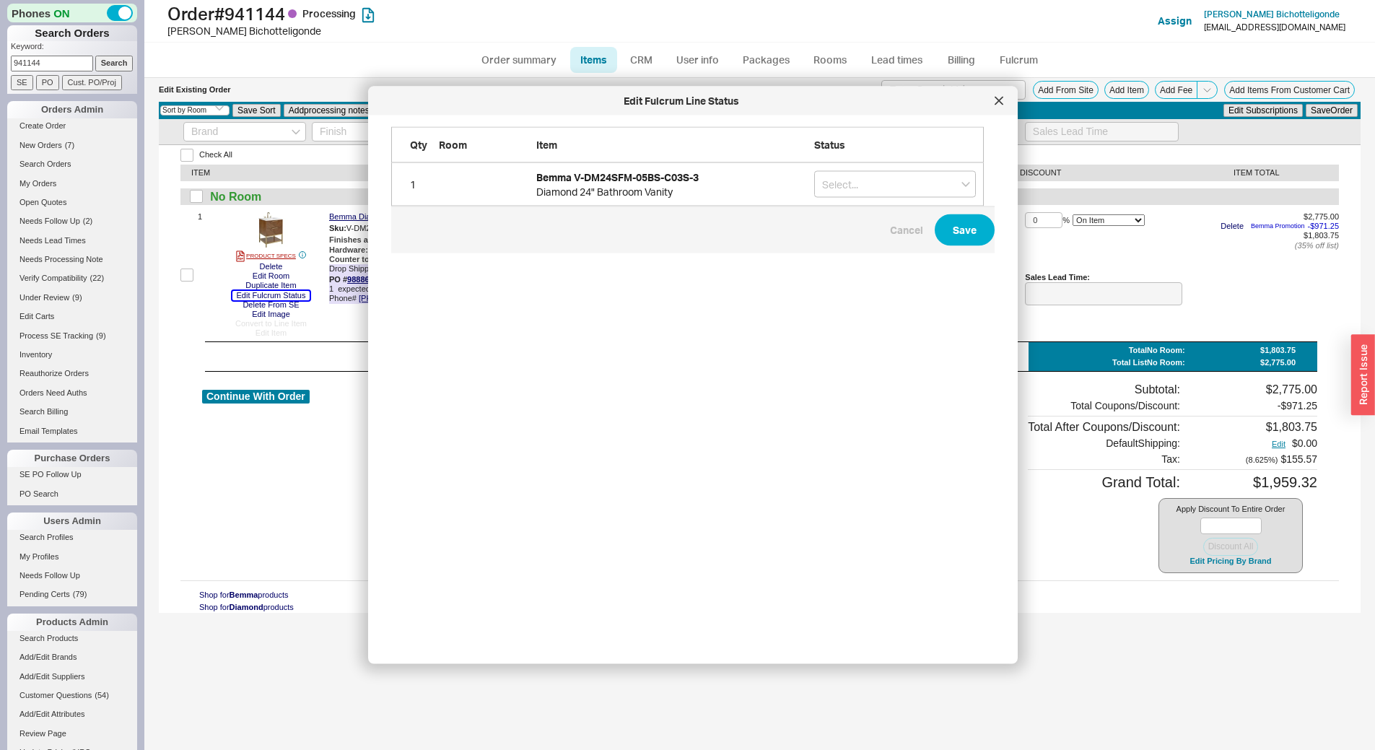
scroll to position [503, 605]
click at [963, 192] on input "grid" at bounding box center [895, 184] width 162 height 27
click at [912, 219] on div "On Hold" at bounding box center [895, 214] width 160 height 26
type input "On Hold"
click at [946, 232] on button "Save" at bounding box center [965, 230] width 60 height 32
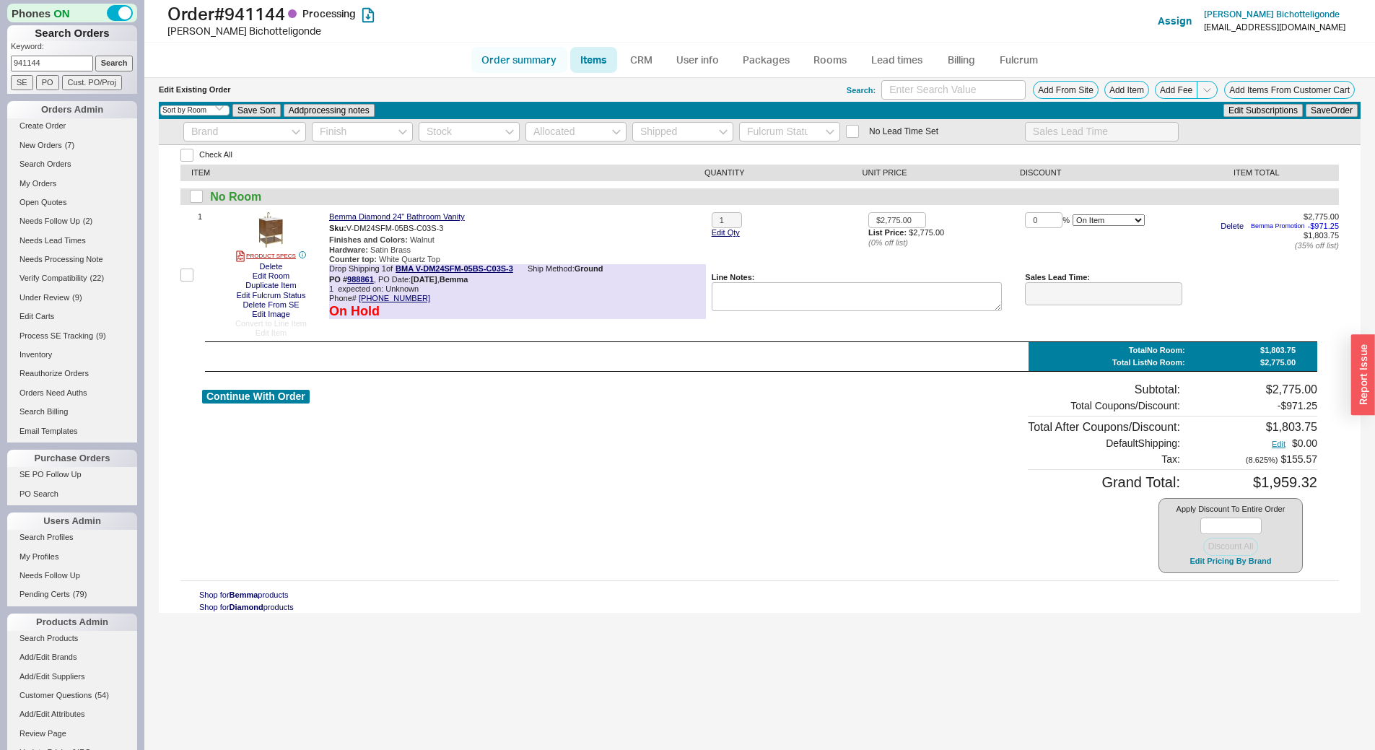
click at [530, 62] on link "Order summary" at bounding box center [519, 60] width 96 height 26
select select "*"
select select "LOW"
select select "3"
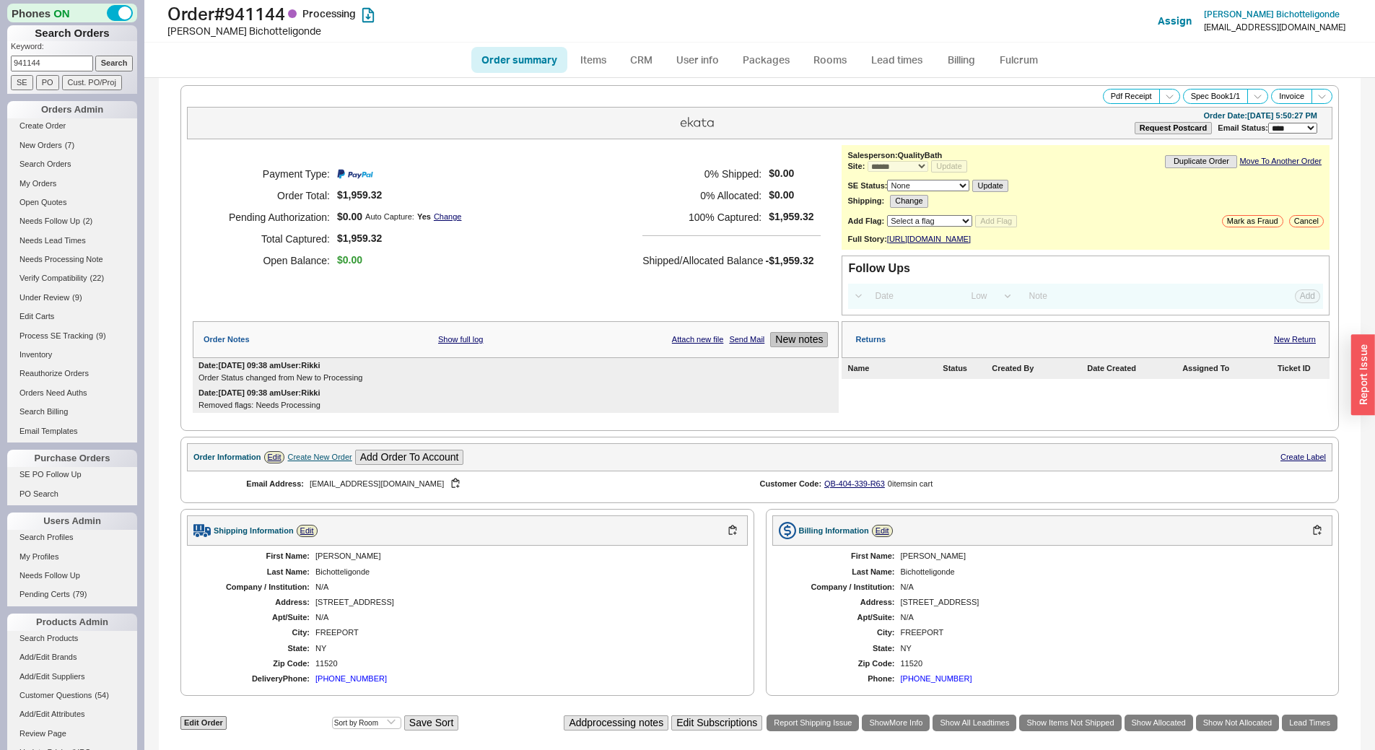
click at [804, 347] on button "New notes" at bounding box center [799, 339] width 58 height 15
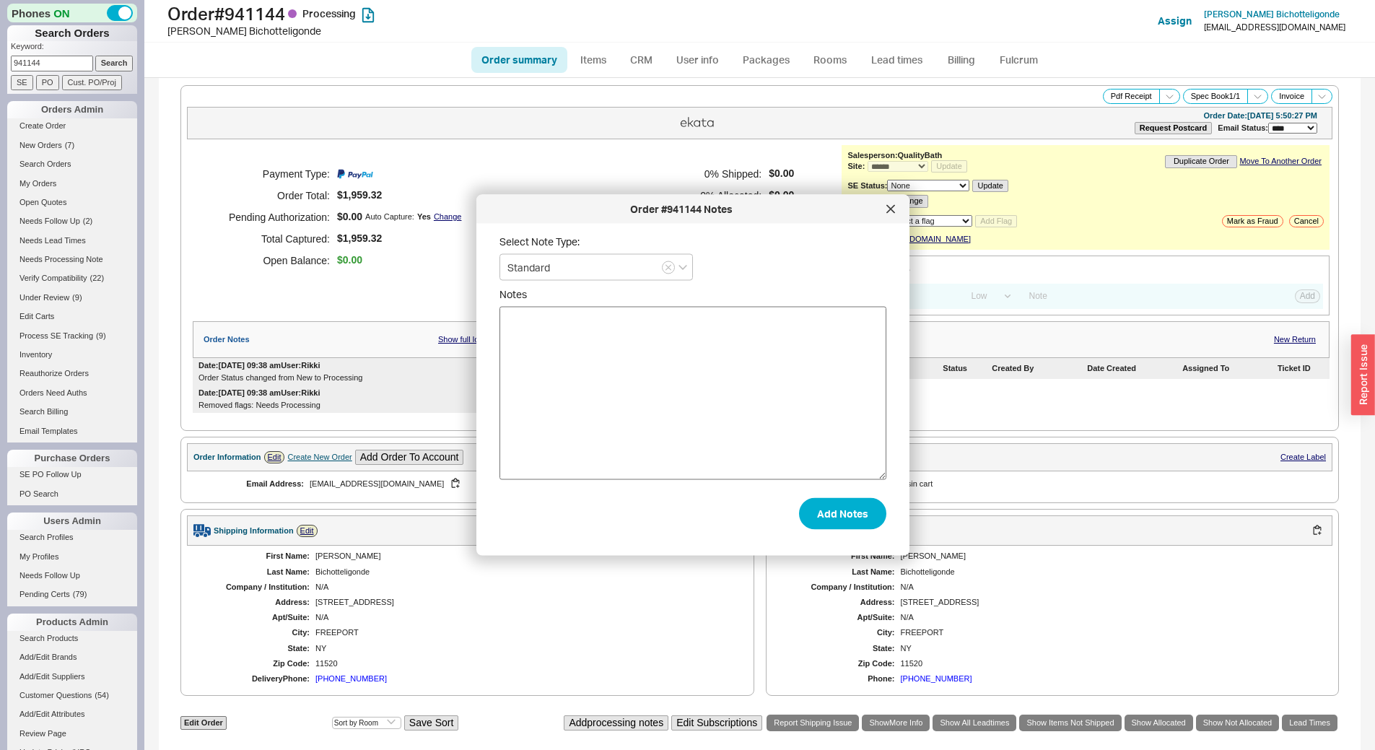
click at [770, 388] on textarea "Notes" at bounding box center [693, 393] width 387 height 173
type textarea "cust asked to cancel due to lead time, requested cancellation"
click at [848, 510] on button "Add Notes" at bounding box center [842, 513] width 87 height 32
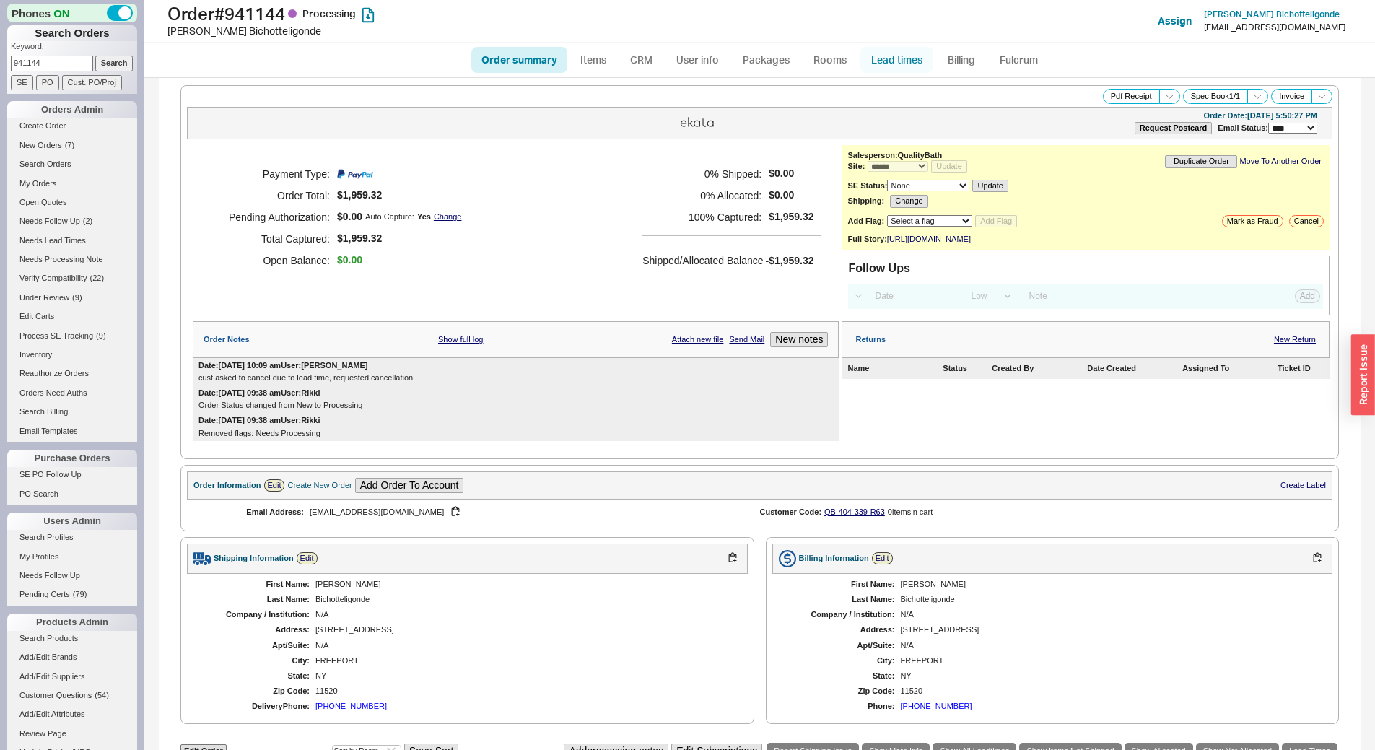
click at [897, 61] on link "Lead times" at bounding box center [897, 60] width 73 height 26
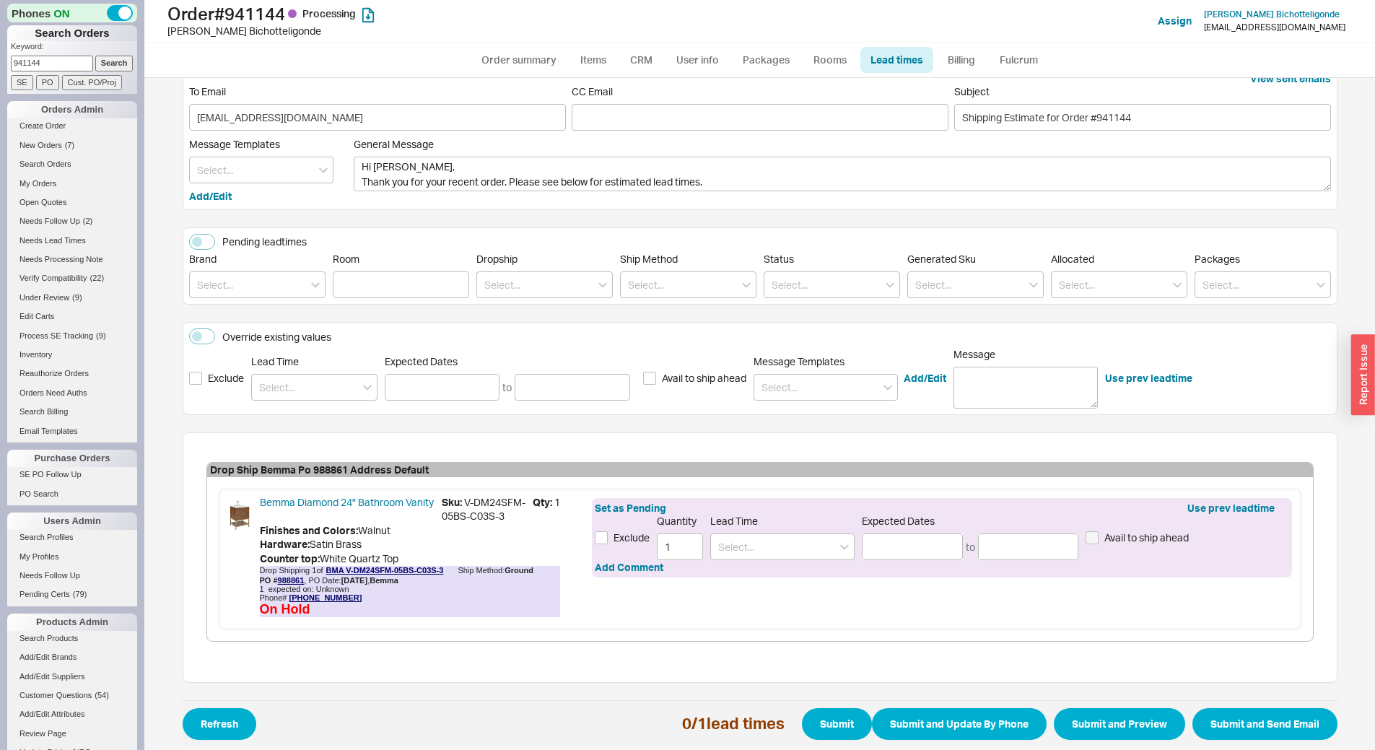
scroll to position [39, 0]
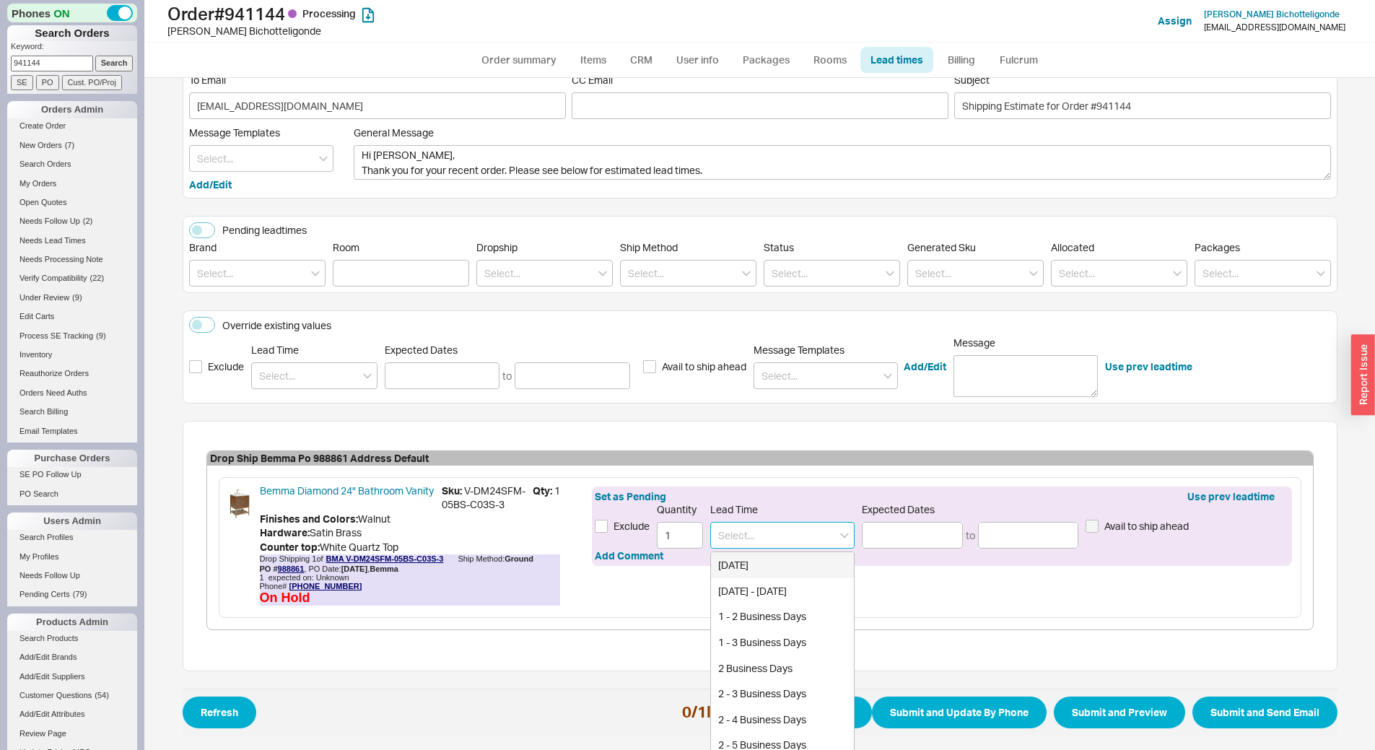
click at [783, 533] on input at bounding box center [782, 535] width 144 height 27
click at [783, 585] on div "Beginning to Mid December" at bounding box center [782, 591] width 143 height 26
type input "Beginning to Mid December"
type input "12/01/2025"
type input "12/15/2025"
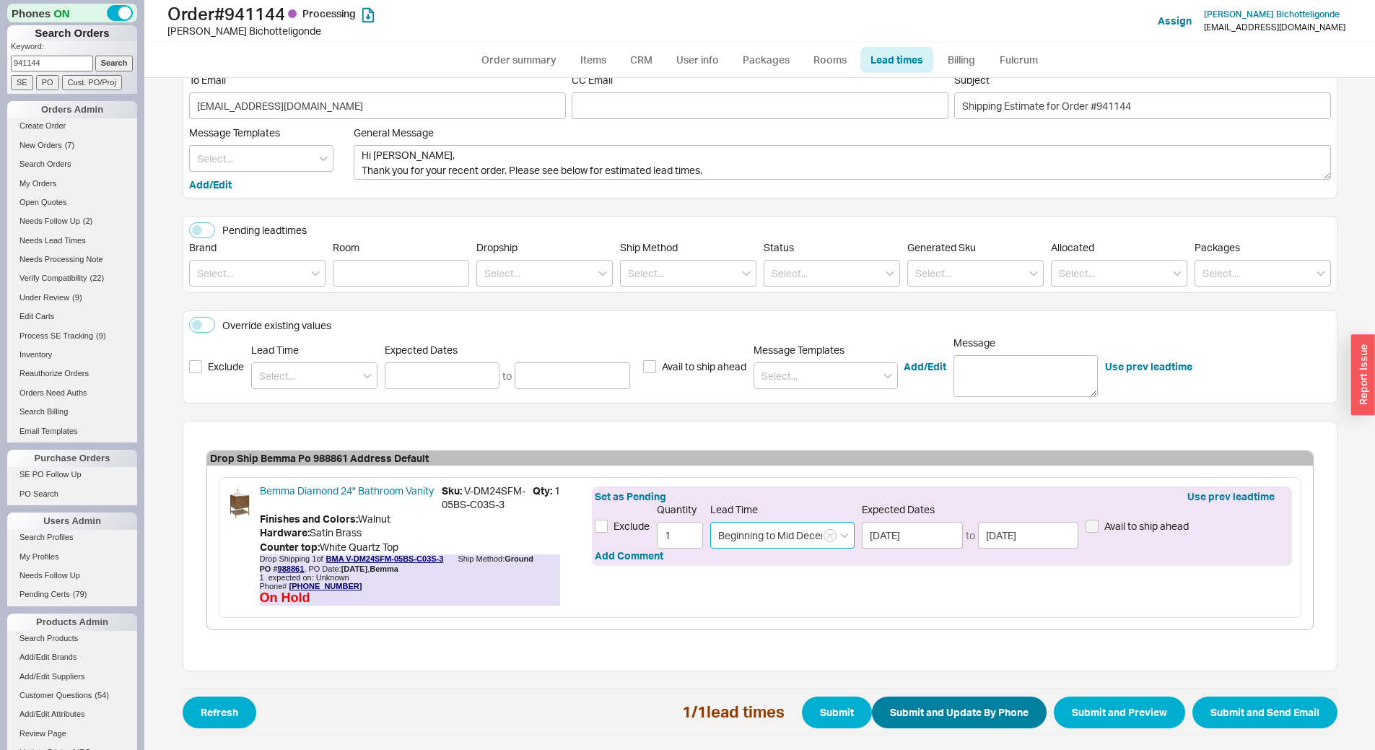
type input "Beginning to Mid December"
click at [951, 719] on button "Submit and Update By Phone" at bounding box center [959, 713] width 175 height 32
select select "*"
select select "LOW"
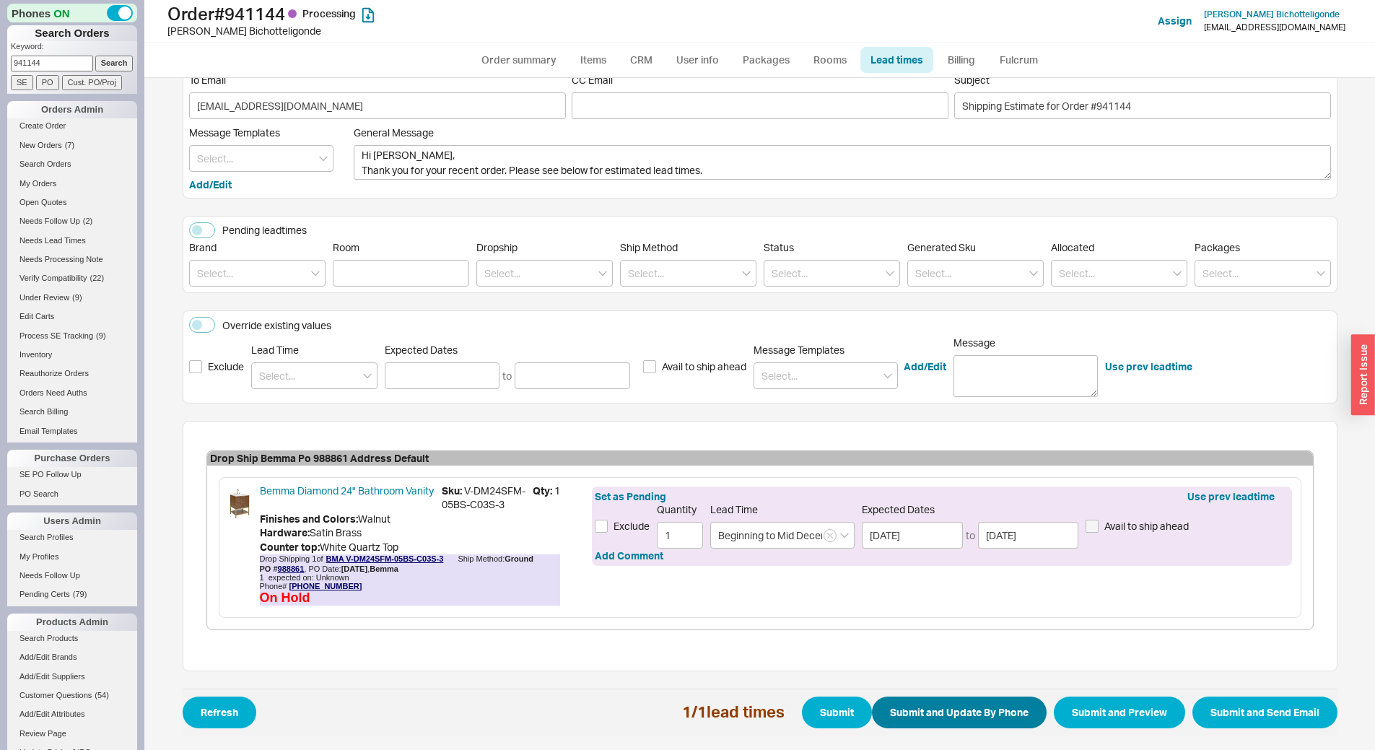
select select "3"
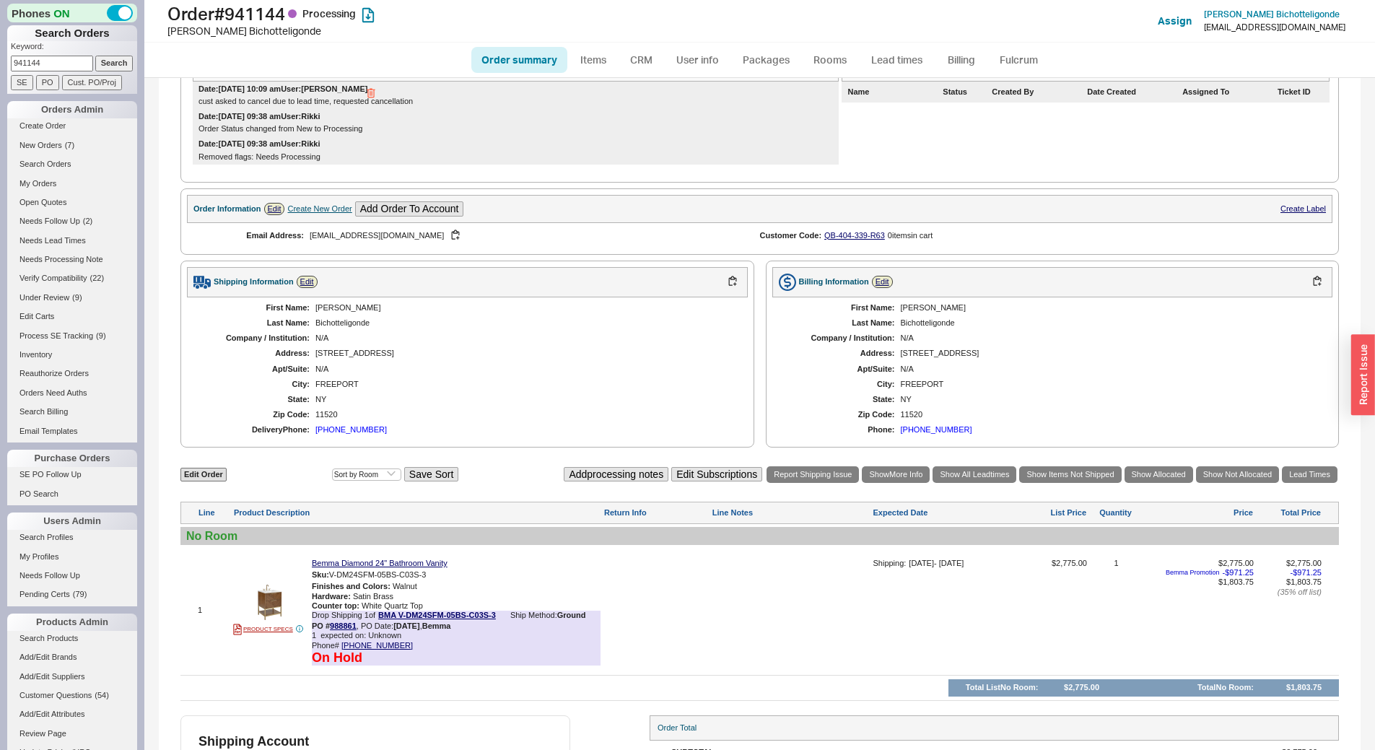
scroll to position [399, 0]
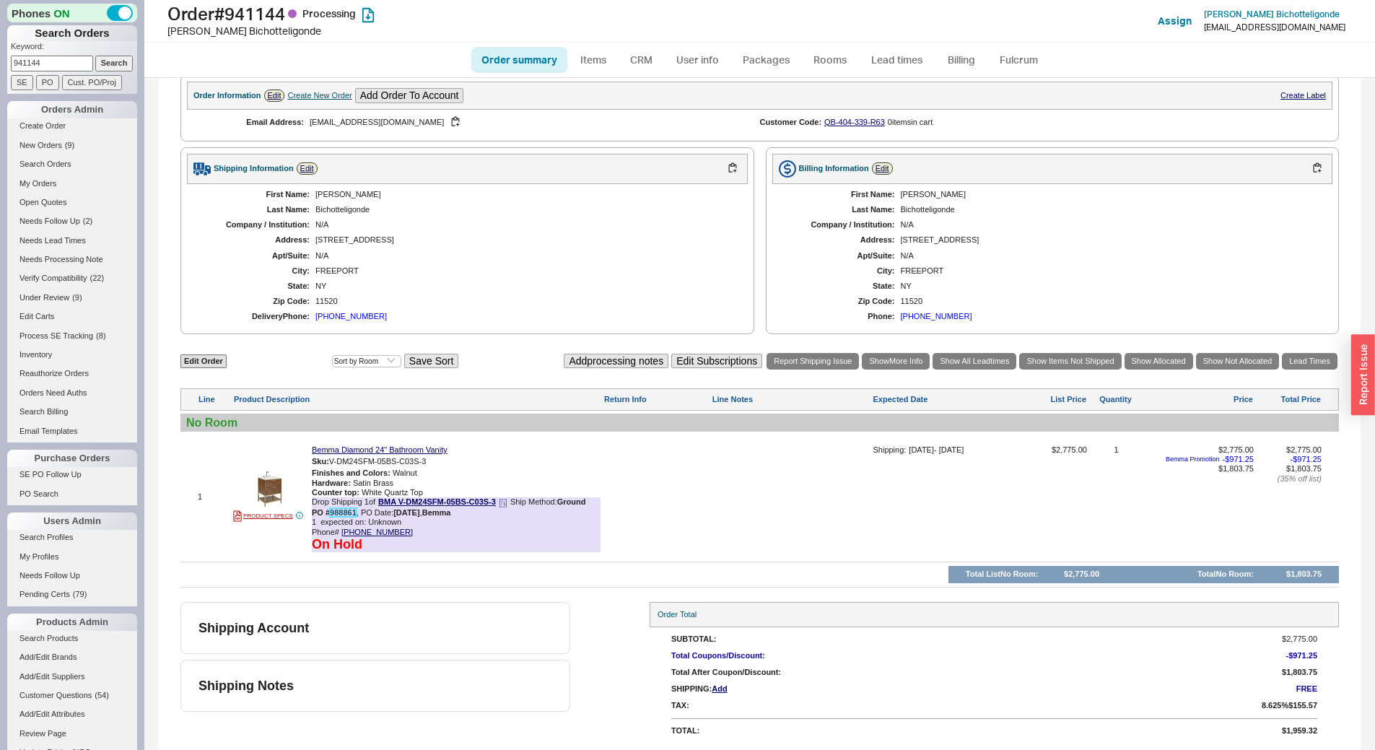
click at [334, 515] on link "988861" at bounding box center [343, 512] width 27 height 9
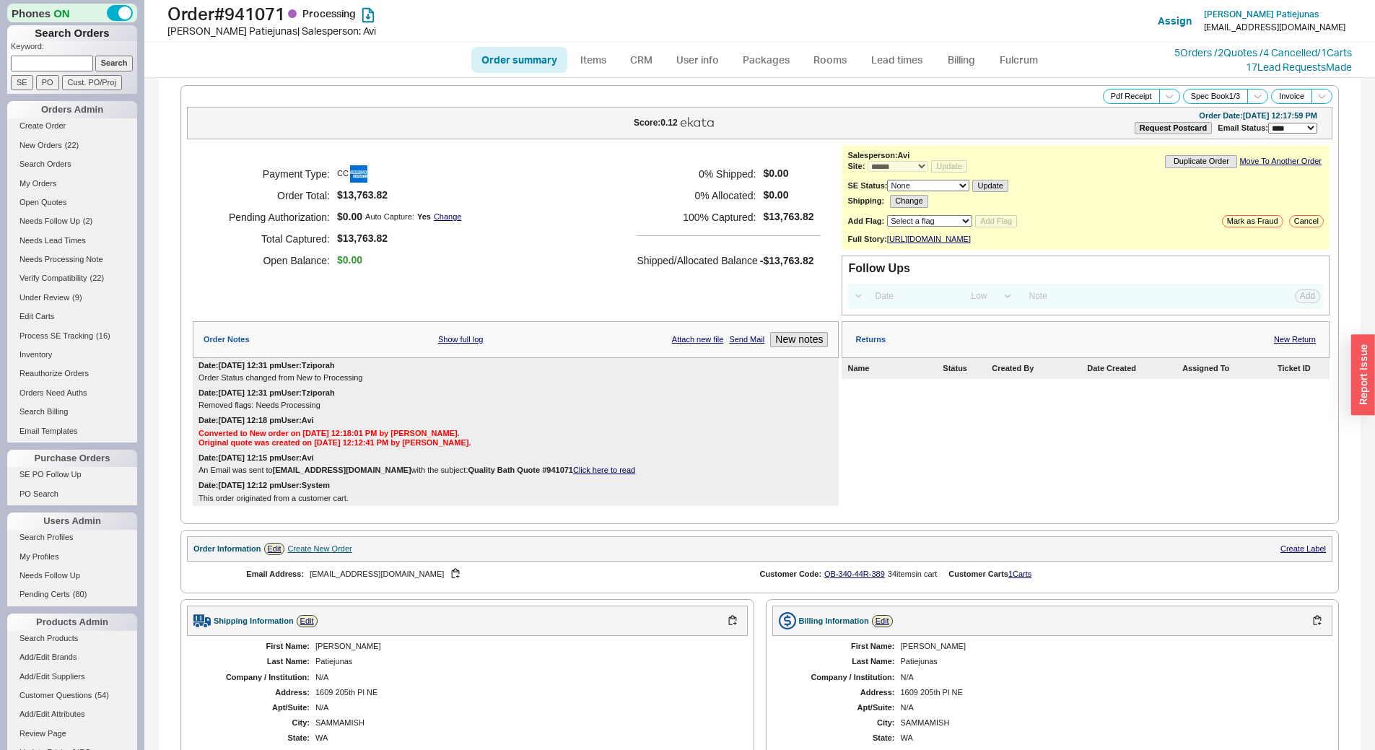
select select "*"
select select "LOW"
select select "3"
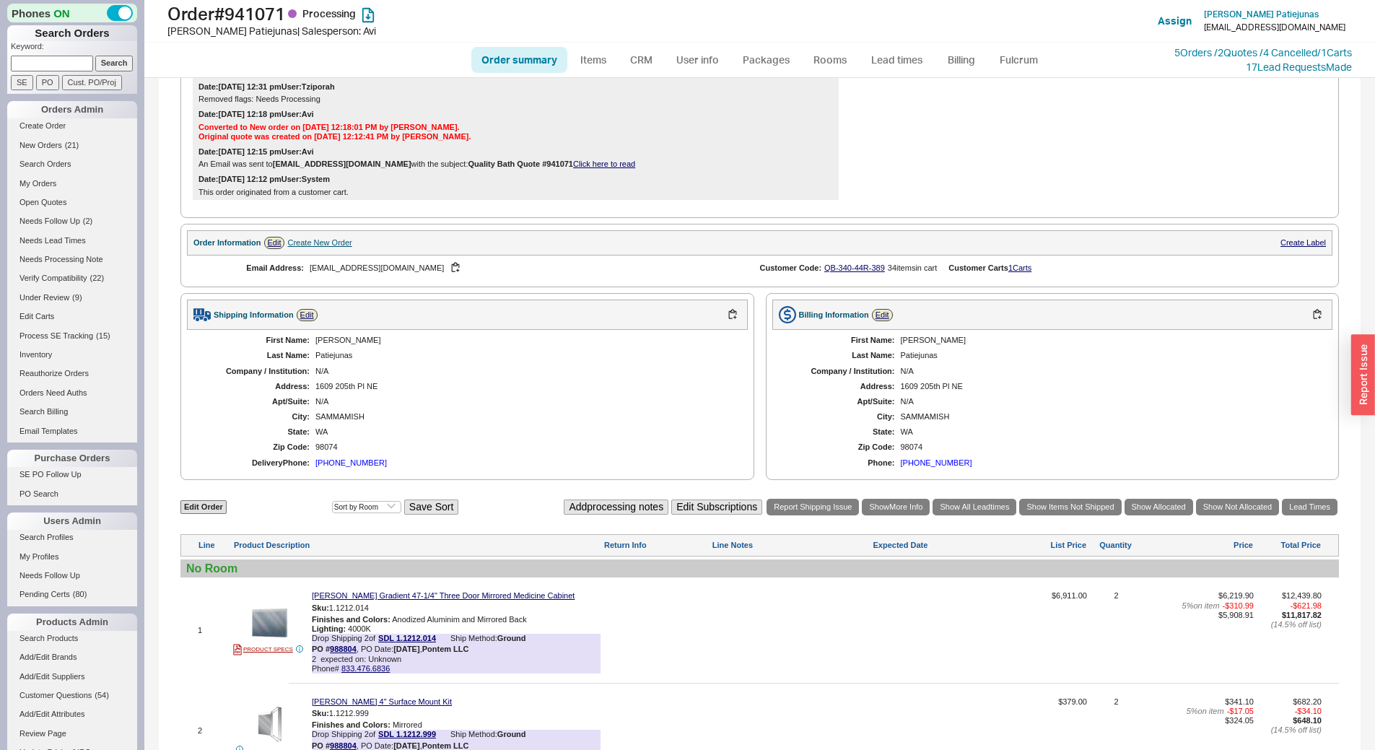
scroll to position [646, 0]
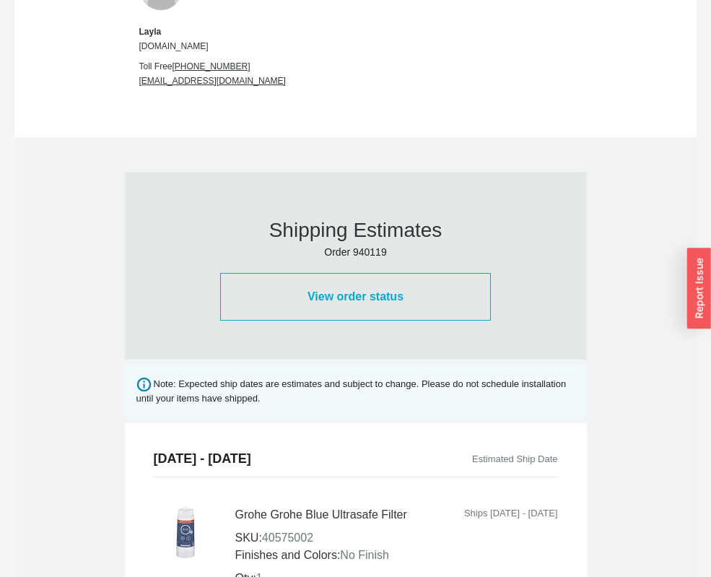
scroll to position [382, 0]
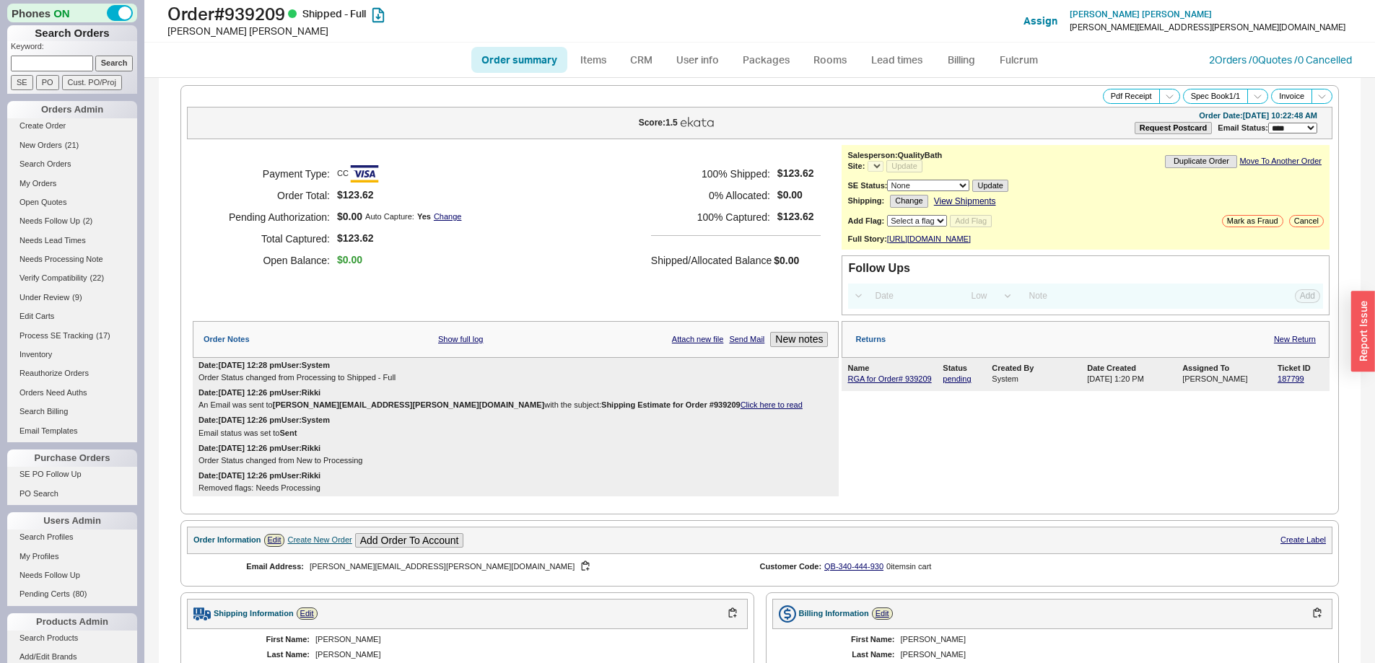
select select "LOW"
select select "3"
select select "*"
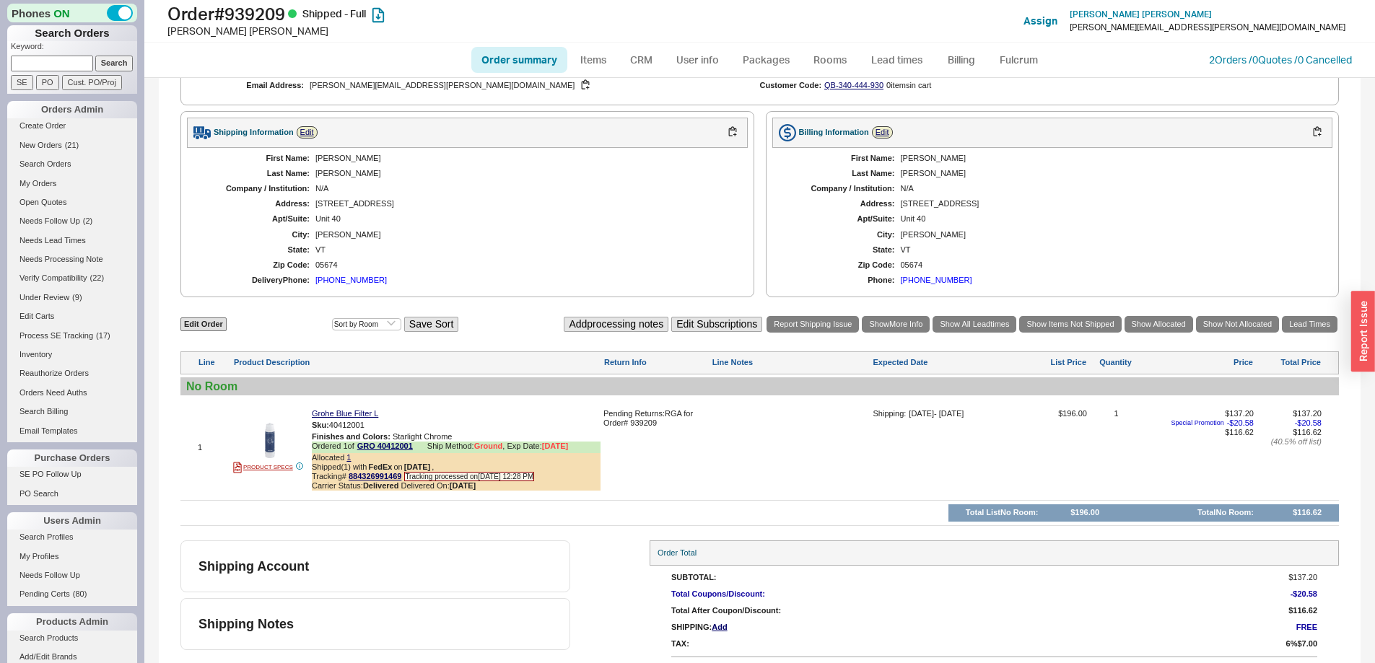
scroll to position [516, 0]
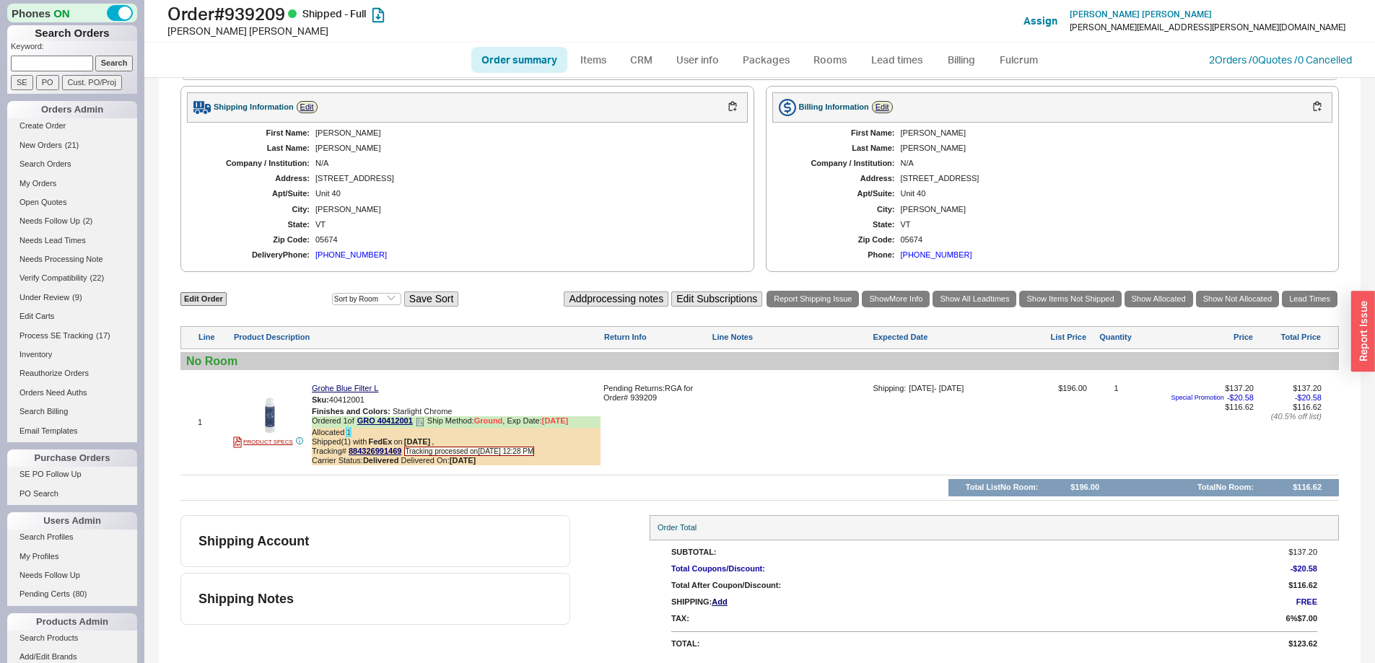
click at [348, 430] on link "1" at bounding box center [349, 432] width 4 height 9
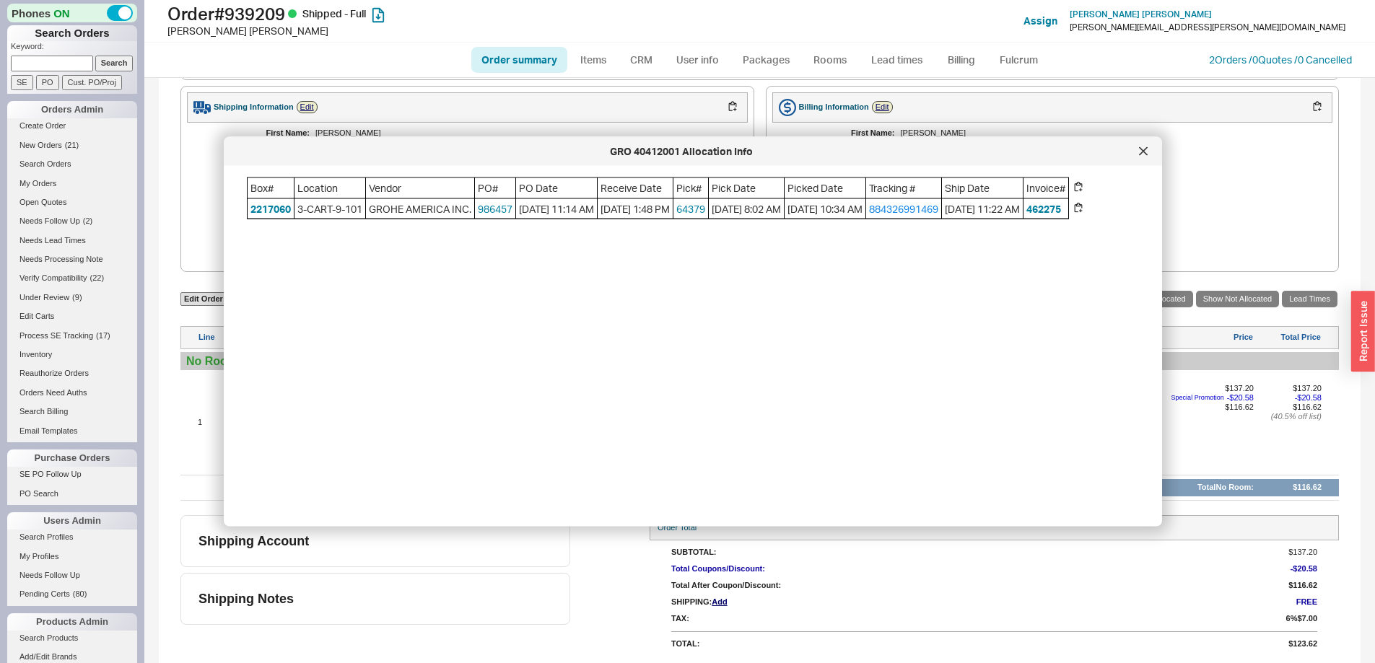
click at [1138, 146] on div at bounding box center [1143, 151] width 23 height 23
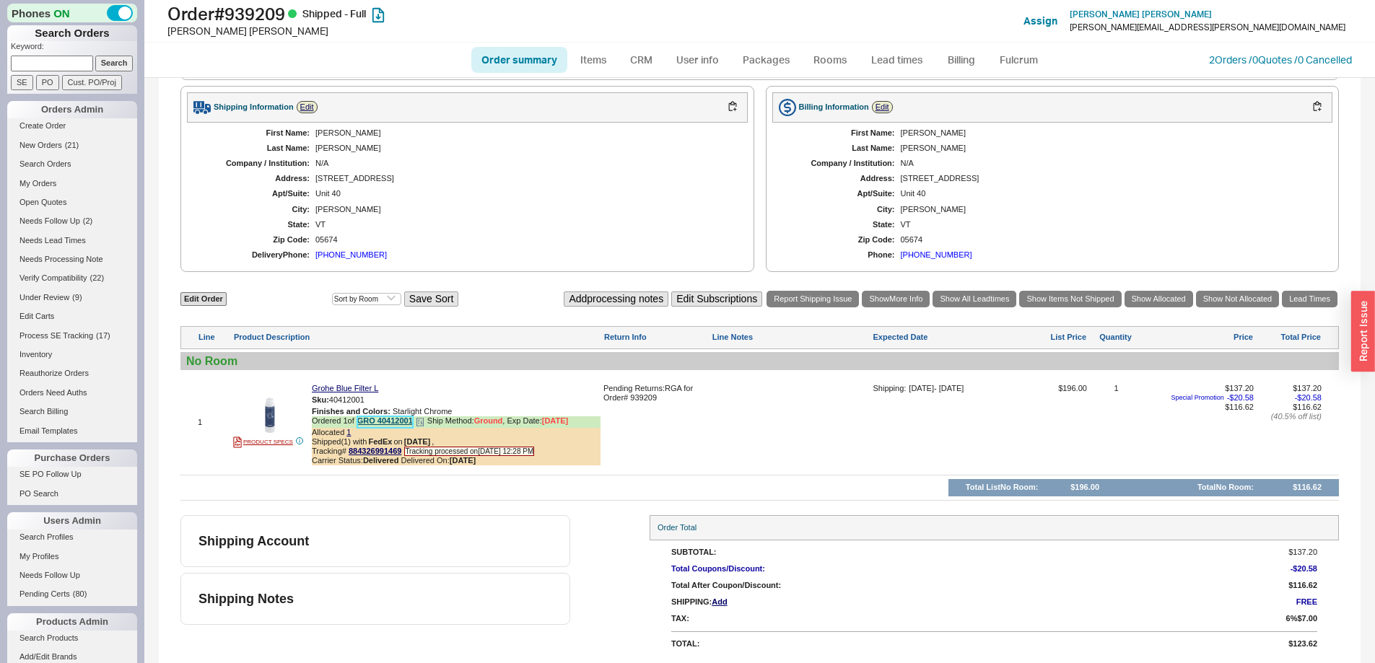
click at [393, 421] on link "GRO 40412001" at bounding box center [385, 422] width 56 height 11
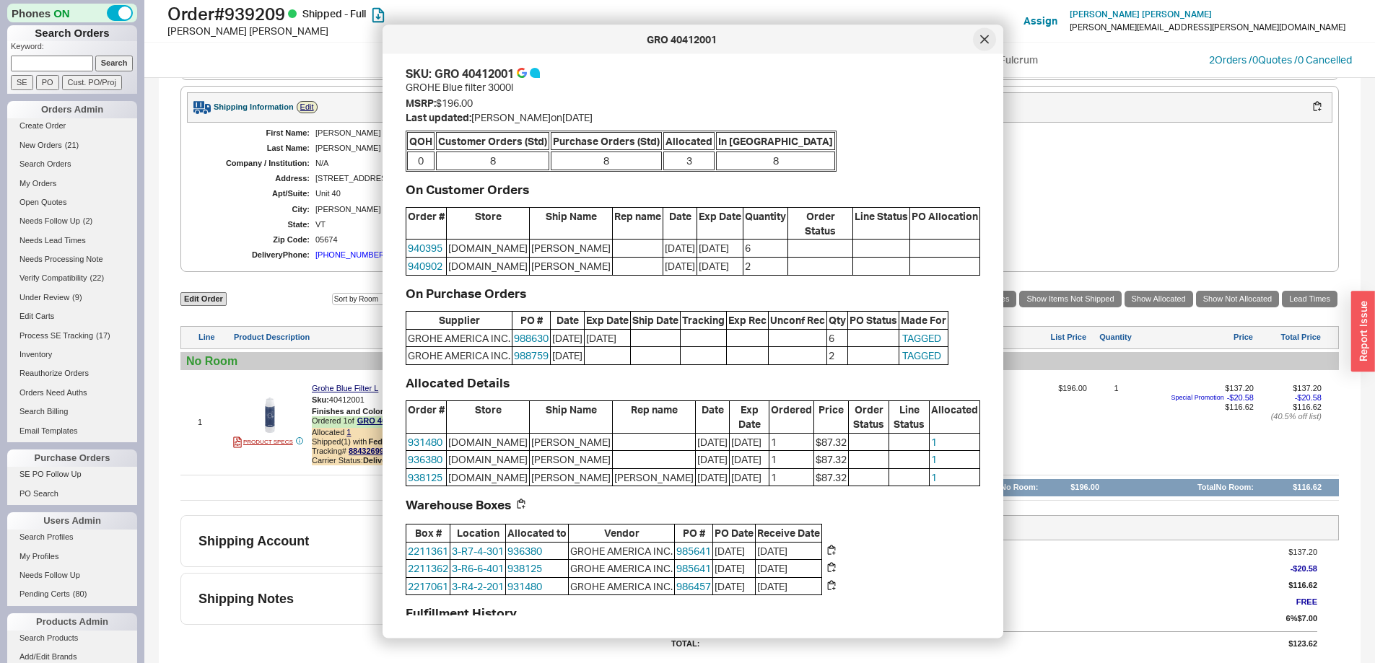
click at [977, 37] on div at bounding box center [984, 39] width 23 height 23
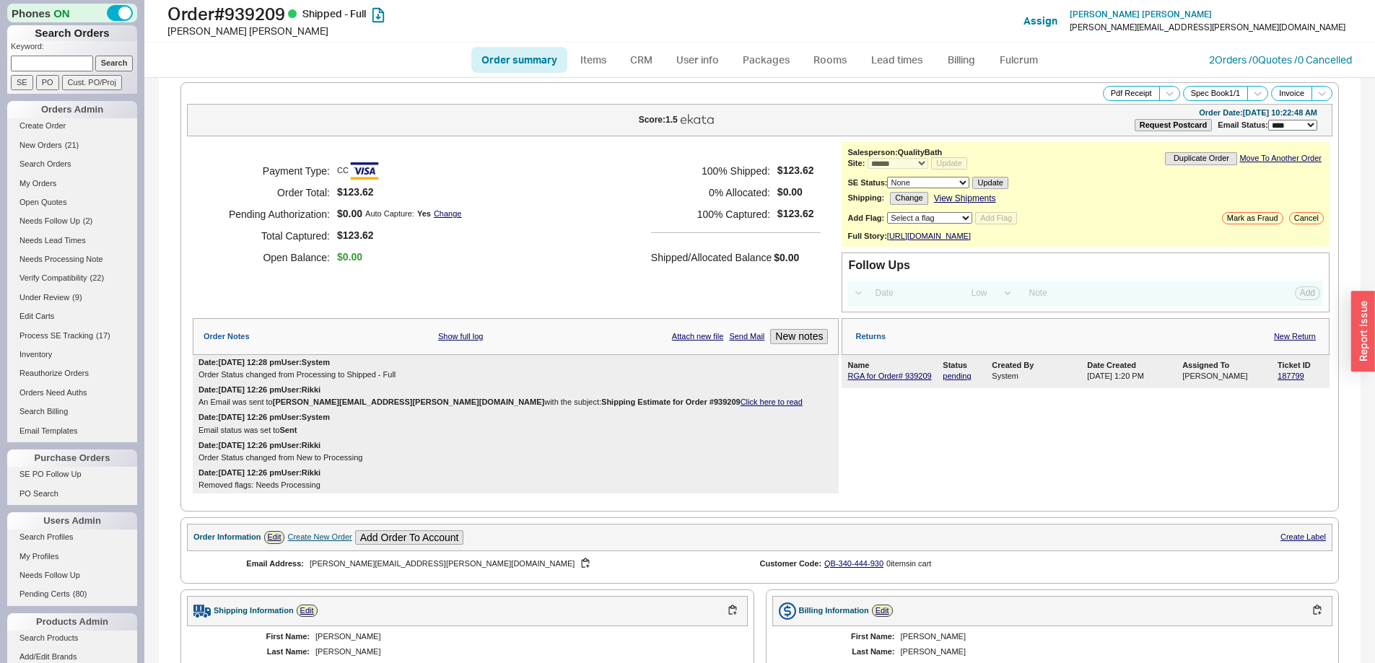
scroll to position [0, 0]
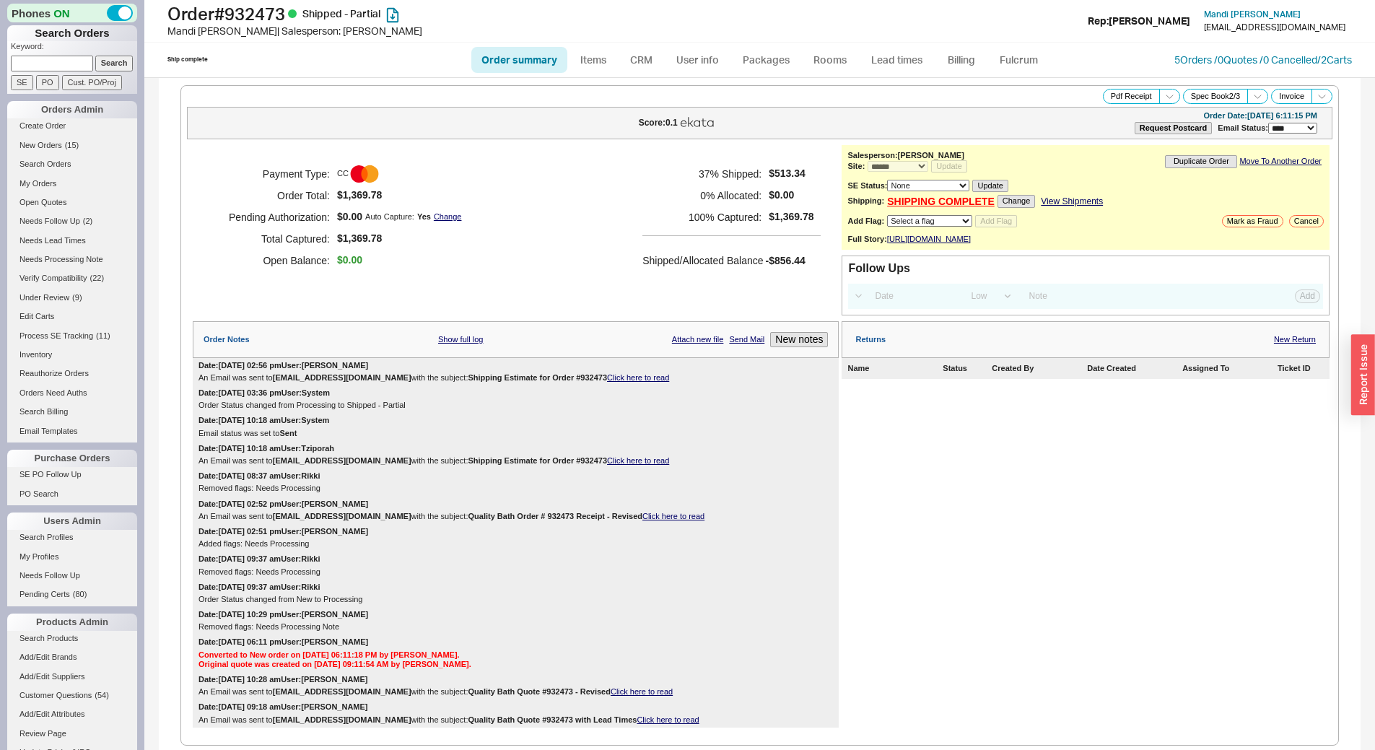
select select "*"
select select "LOW"
select select "3"
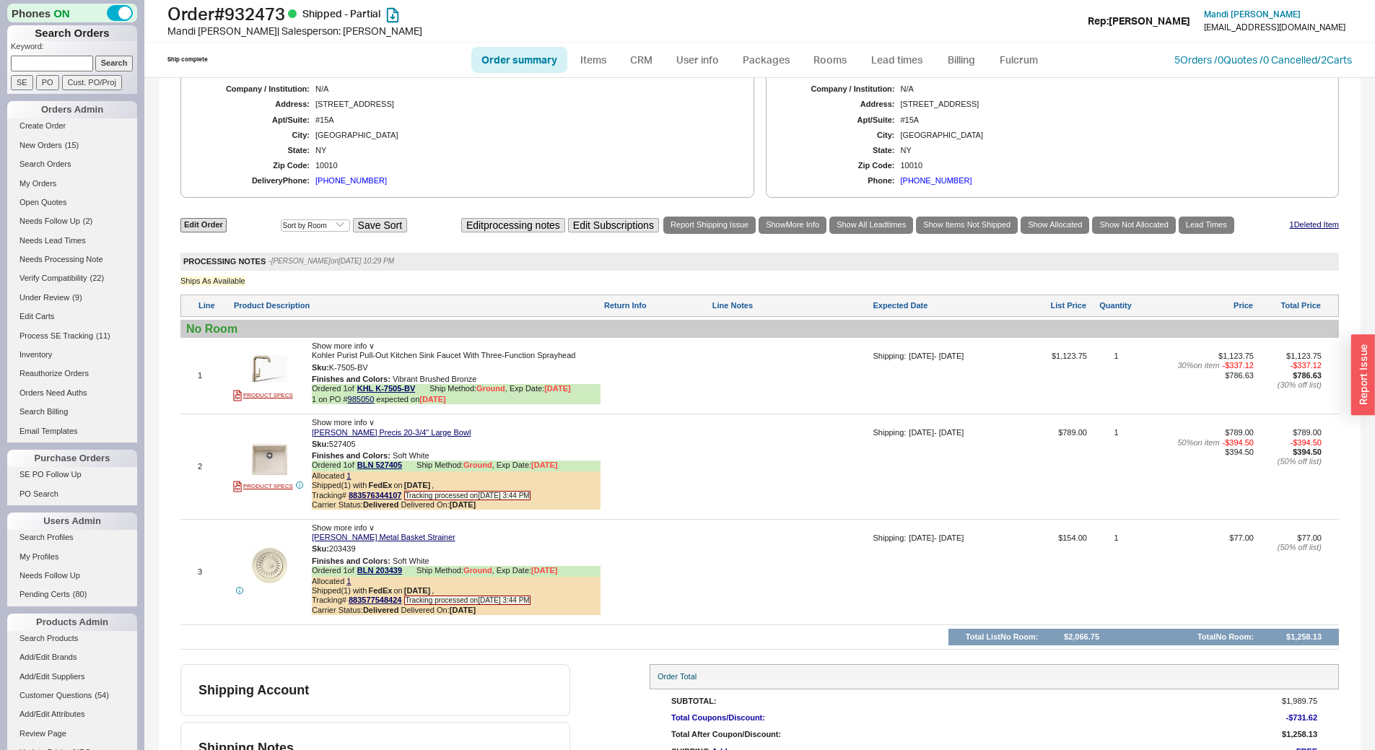
scroll to position [811, 0]
click at [887, 64] on link "Lead times" at bounding box center [897, 60] width 73 height 26
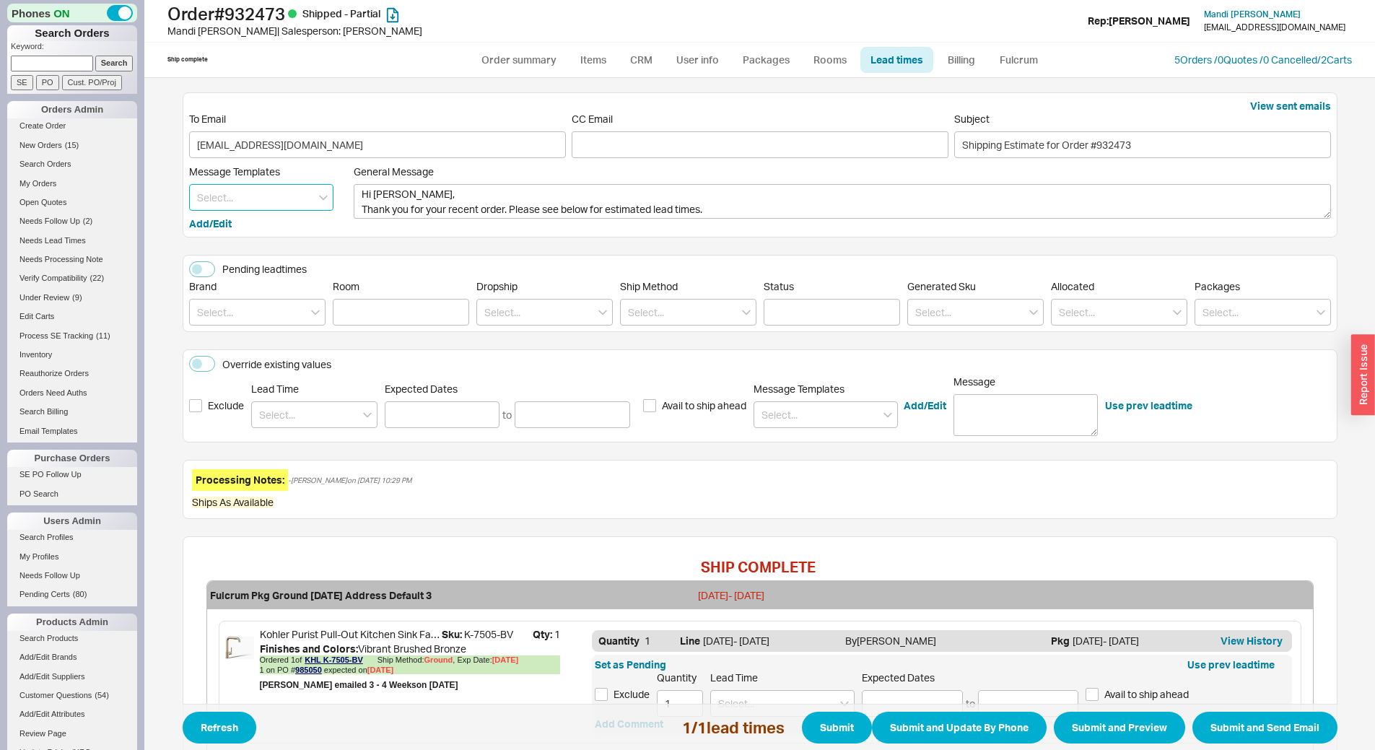
click at [247, 209] on input at bounding box center [261, 197] width 144 height 27
click at [261, 240] on div "Hansgrohe Lead Time" at bounding box center [261, 253] width 143 height 26
type textarea "Hi [PERSON_NAME] Thank you for your recent order. Please see below for estimate…"
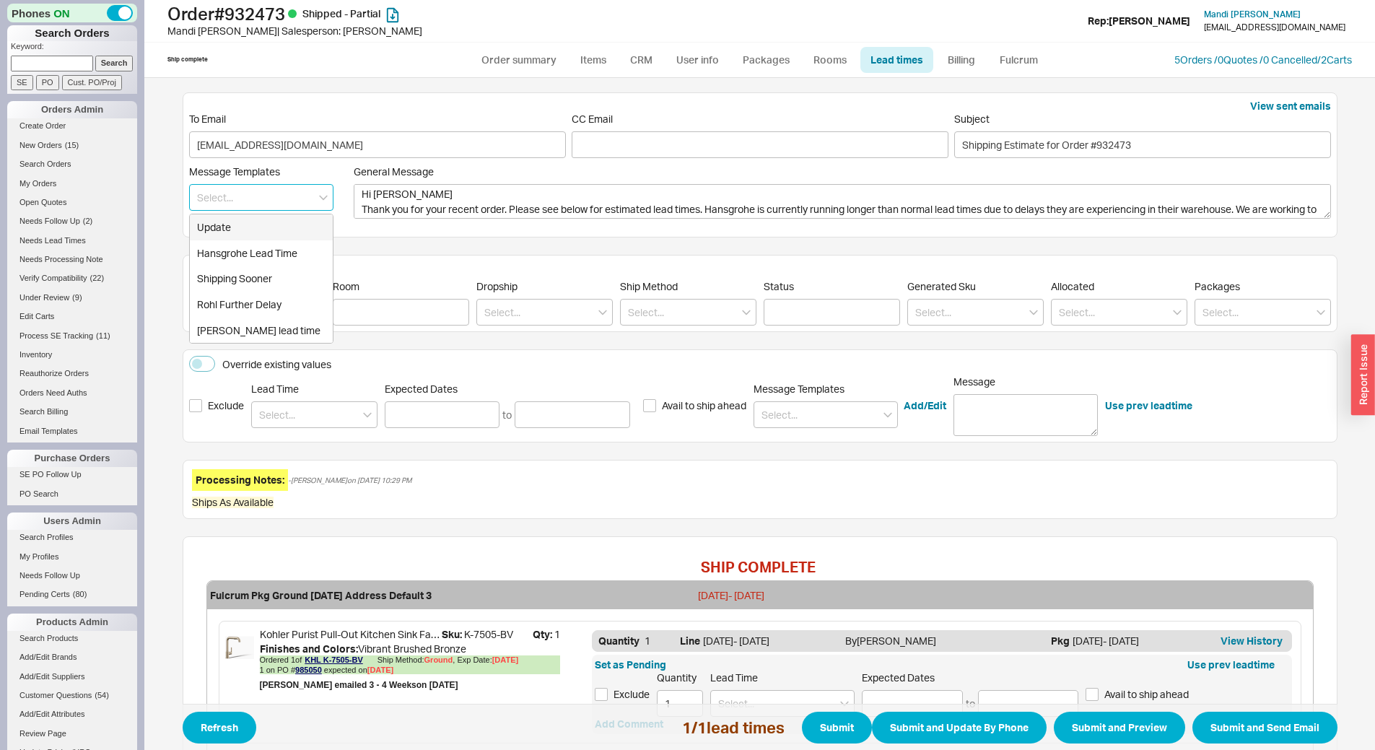
type input "Hansgrohe Lead Time"
drag, startPoint x: 299, startPoint y: 197, endPoint x: 257, endPoint y: 189, distance: 42.6
click at [302, 197] on button "button" at bounding box center [308, 197] width 13 height 13
type textarea "Hi Mandi, Thank you for your recent order. Please see below for estimated lead …"
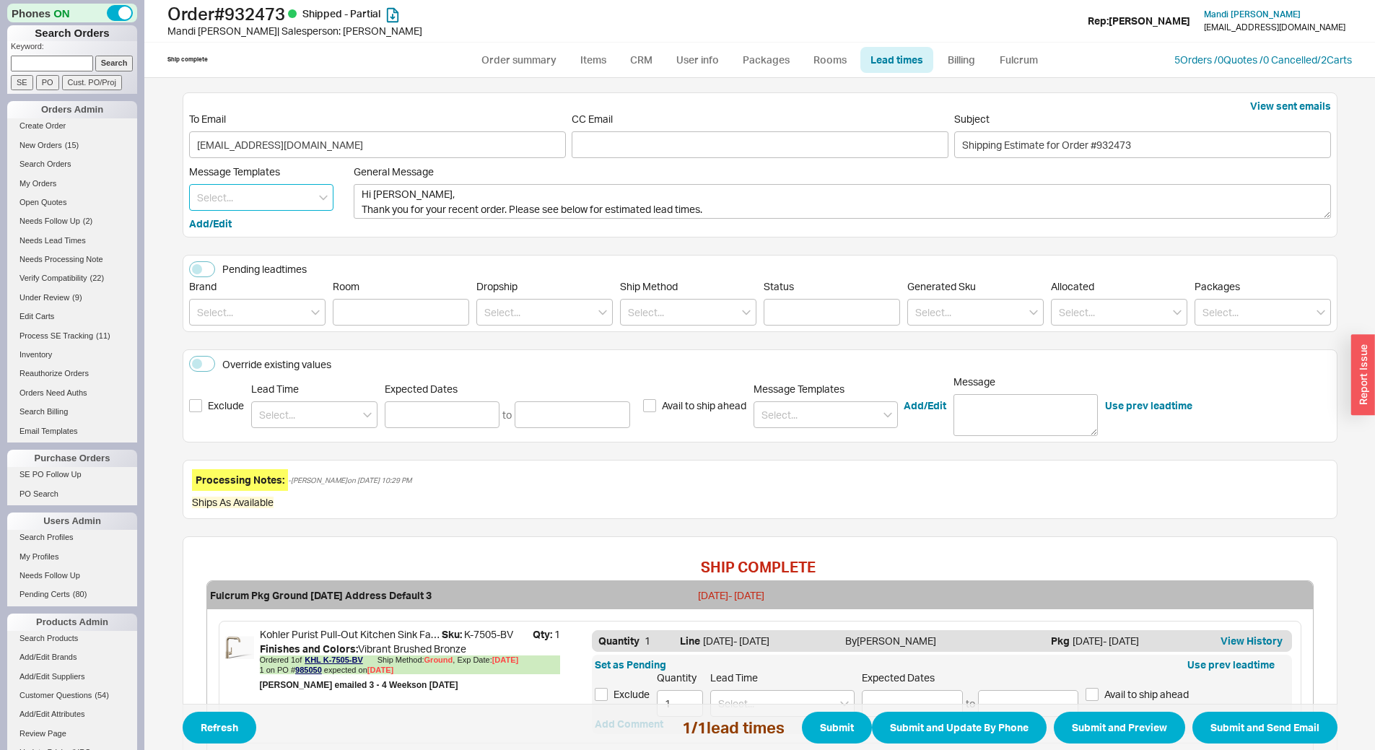
click at [257, 189] on input at bounding box center [261, 197] width 144 height 27
click at [269, 225] on div "Update" at bounding box center [261, 227] width 143 height 26
type textarea "Hi Mandi, Please see below for an update on your order. We sincerely apologize …"
type input "Update"
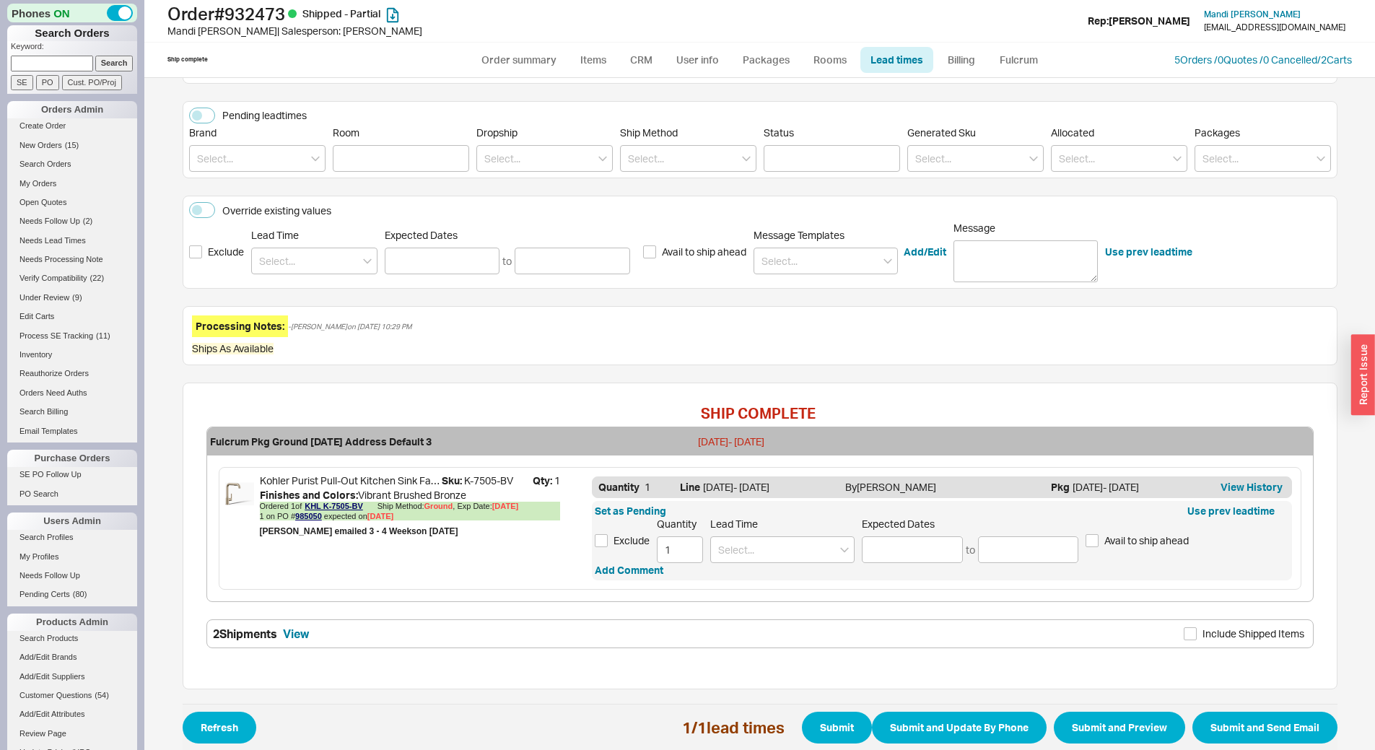
scroll to position [172, 0]
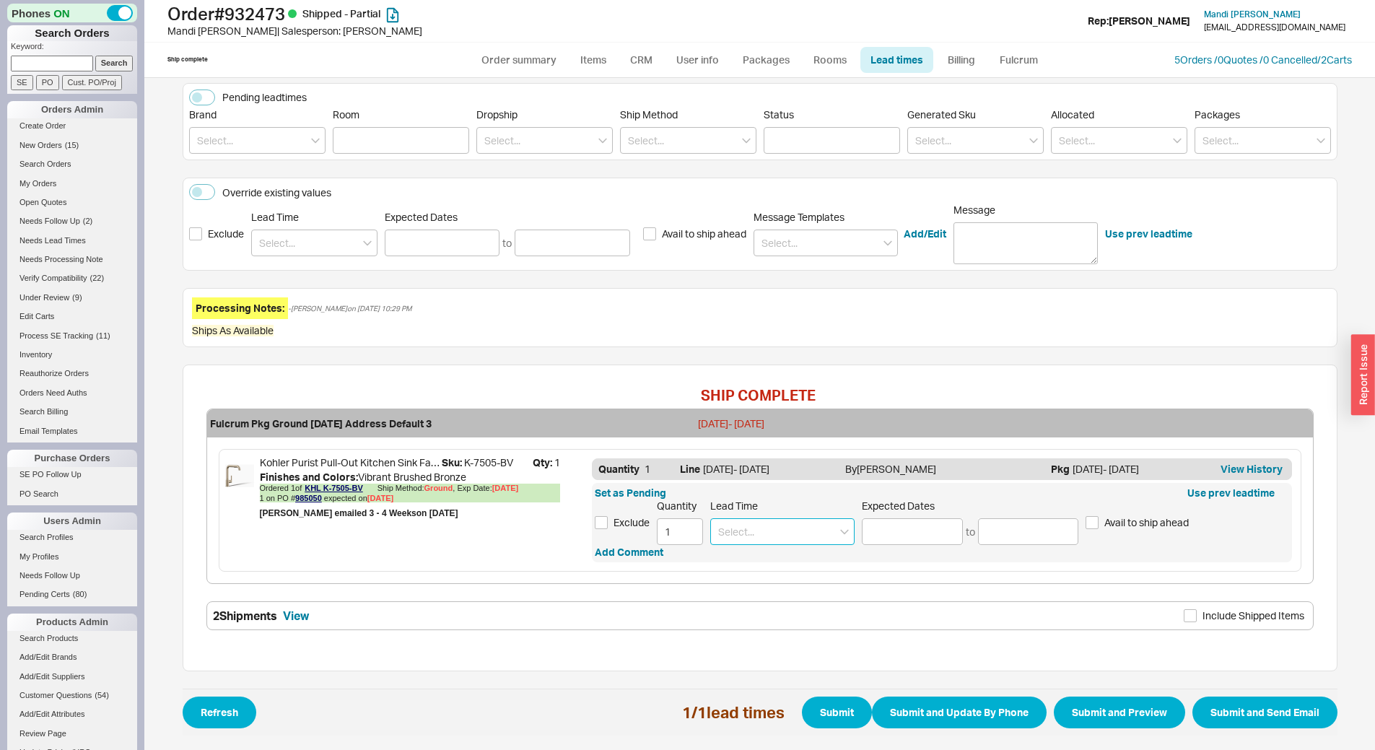
click at [745, 530] on input at bounding box center [782, 531] width 144 height 27
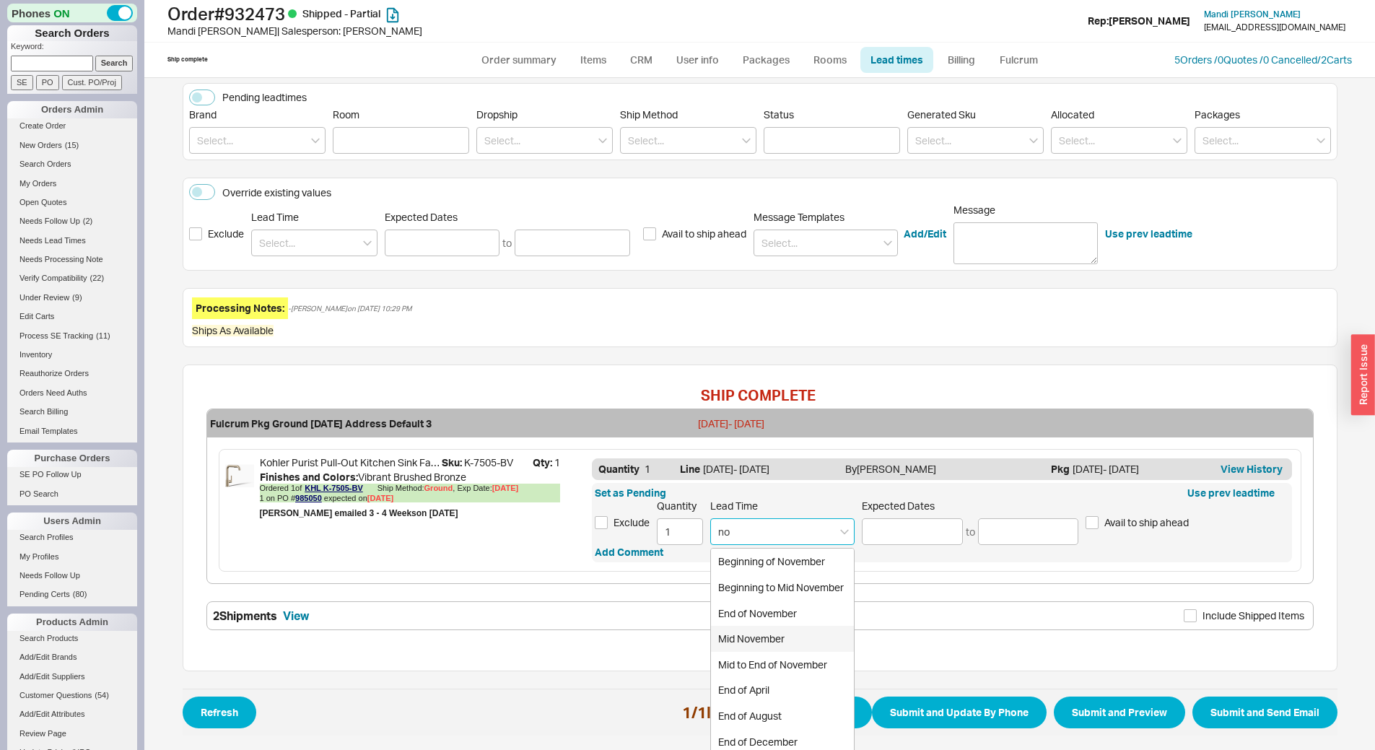
click at [777, 648] on div "Mid November" at bounding box center [782, 639] width 143 height 26
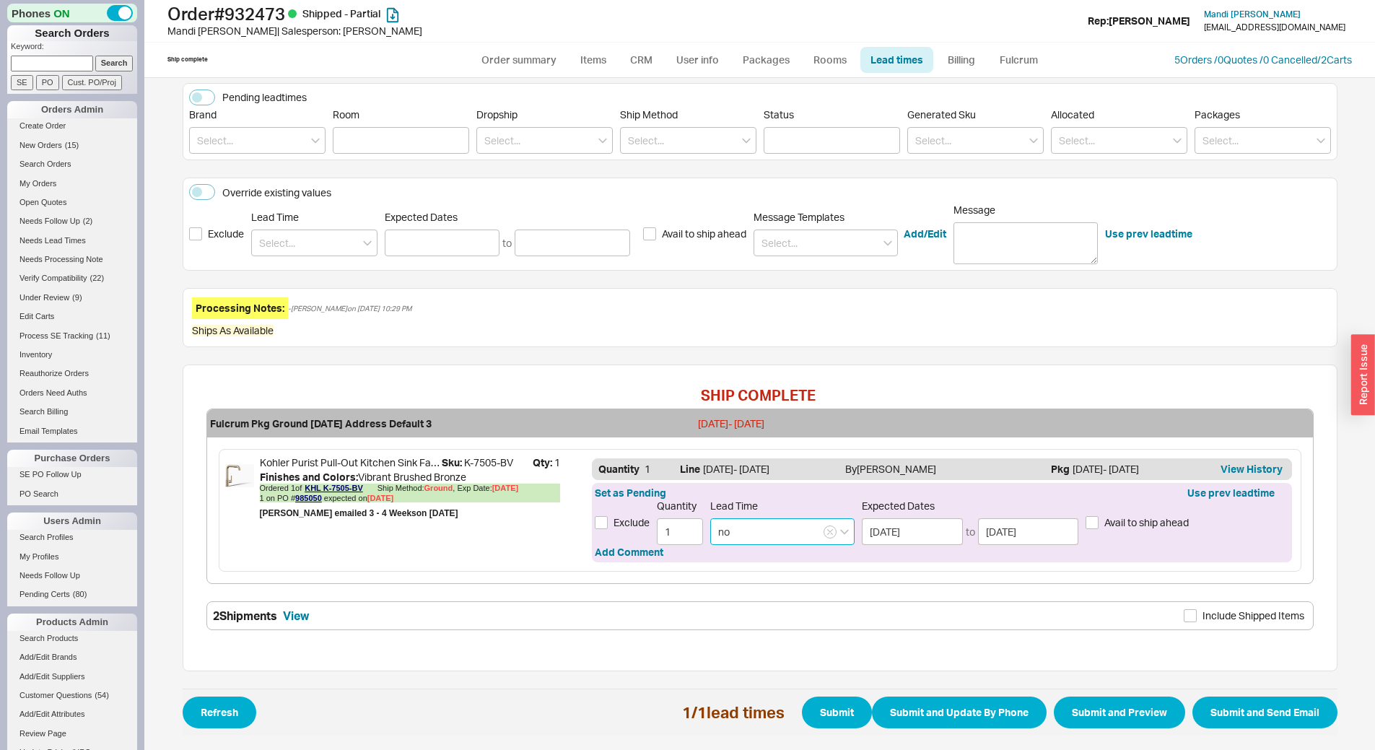
type input "Mid November"
type input "11/15/2025"
type input "11/21/2025"
type input "Mid November"
click at [1107, 713] on button "Submit and Preview" at bounding box center [1119, 713] width 131 height 32
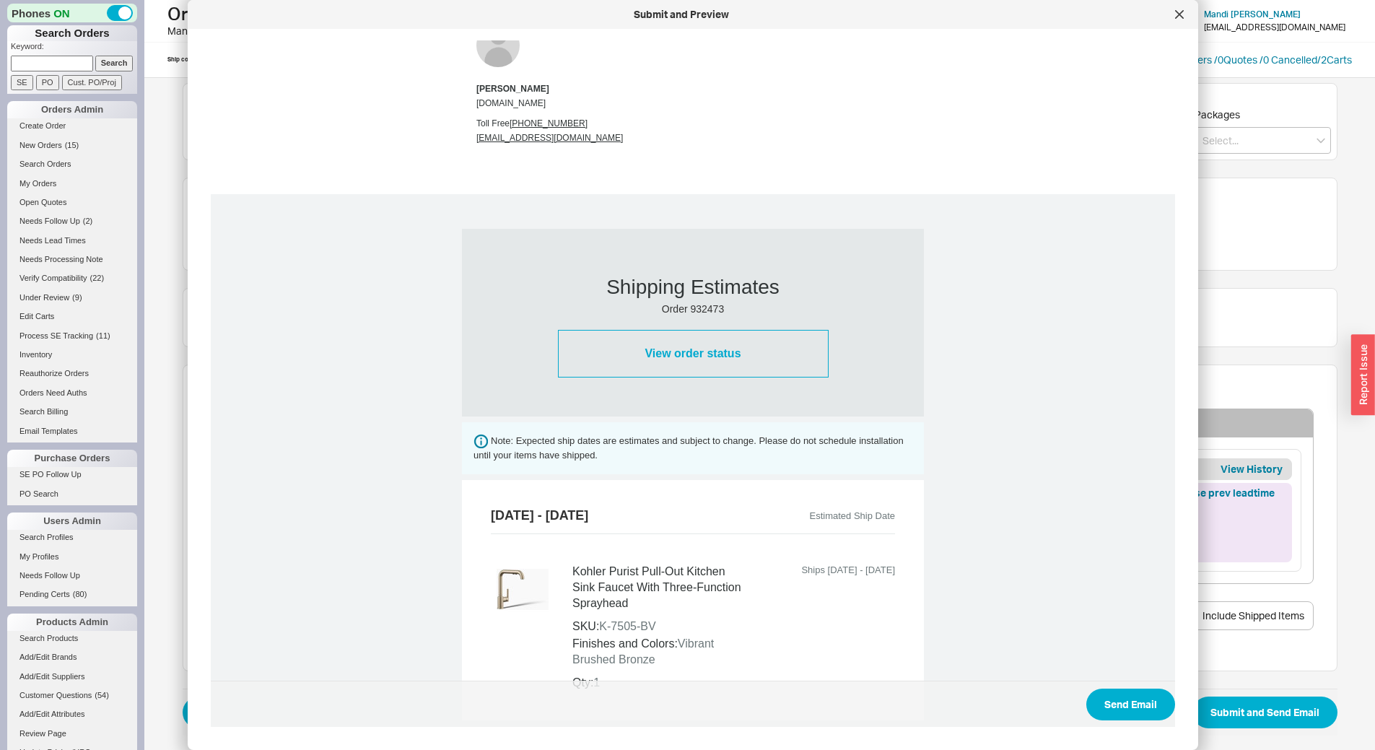
scroll to position [465, 0]
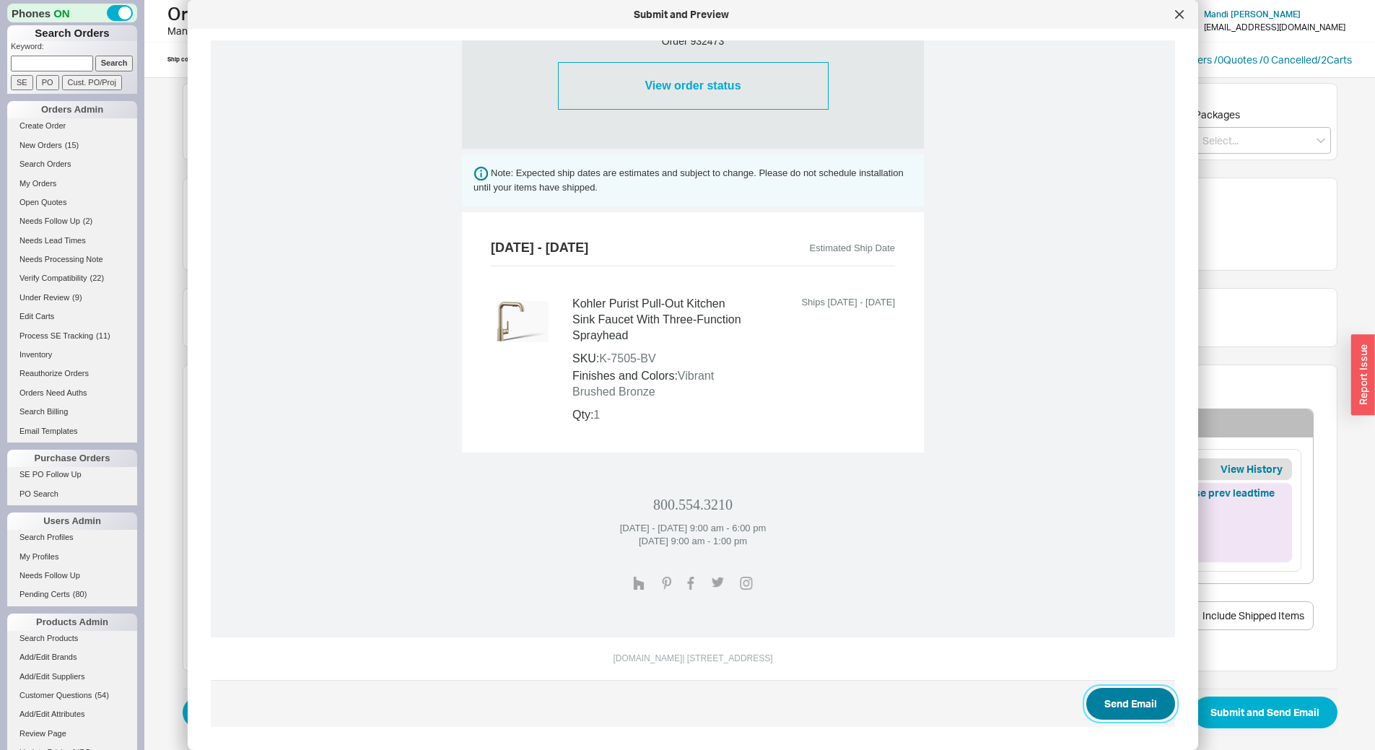
click at [1118, 705] on button "Send Email" at bounding box center [1130, 704] width 89 height 32
select select "*"
select select "LOW"
select select "3"
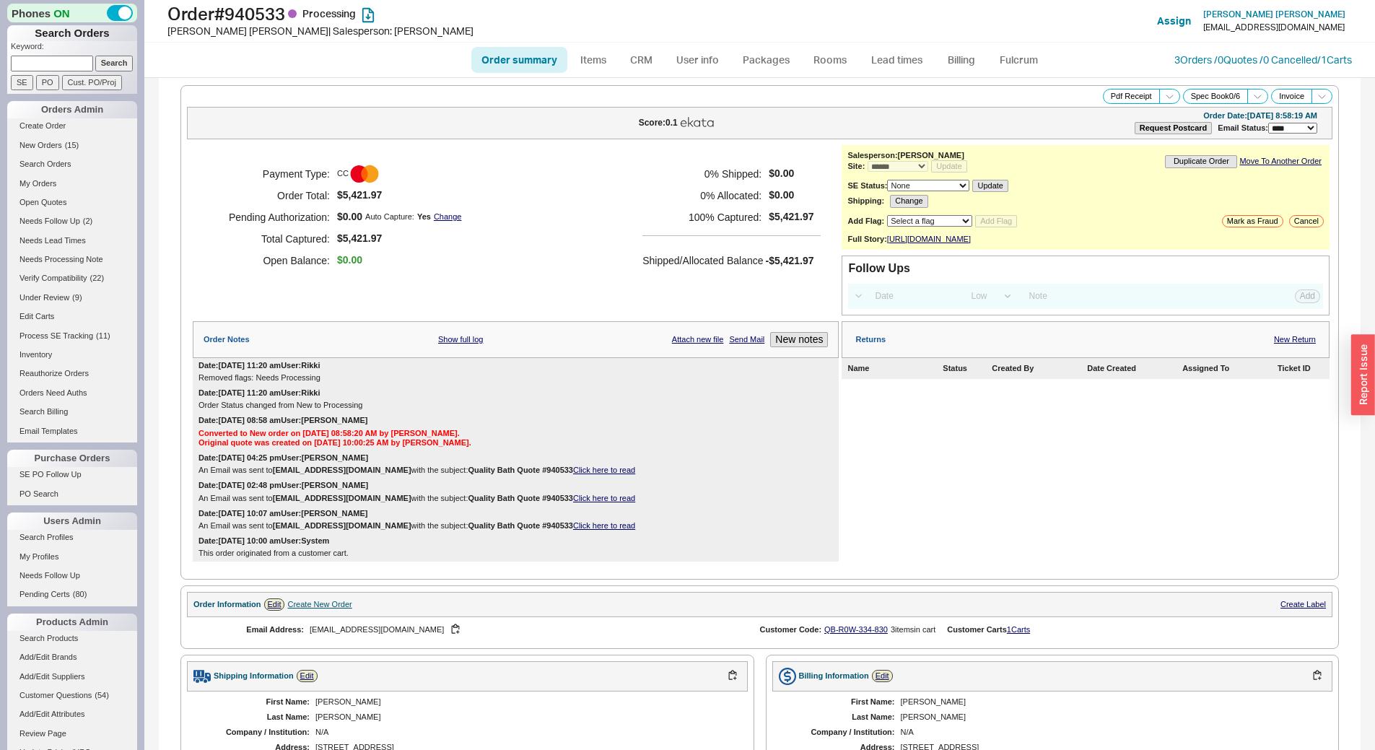
select select "*"
select select "LOW"
select select "3"
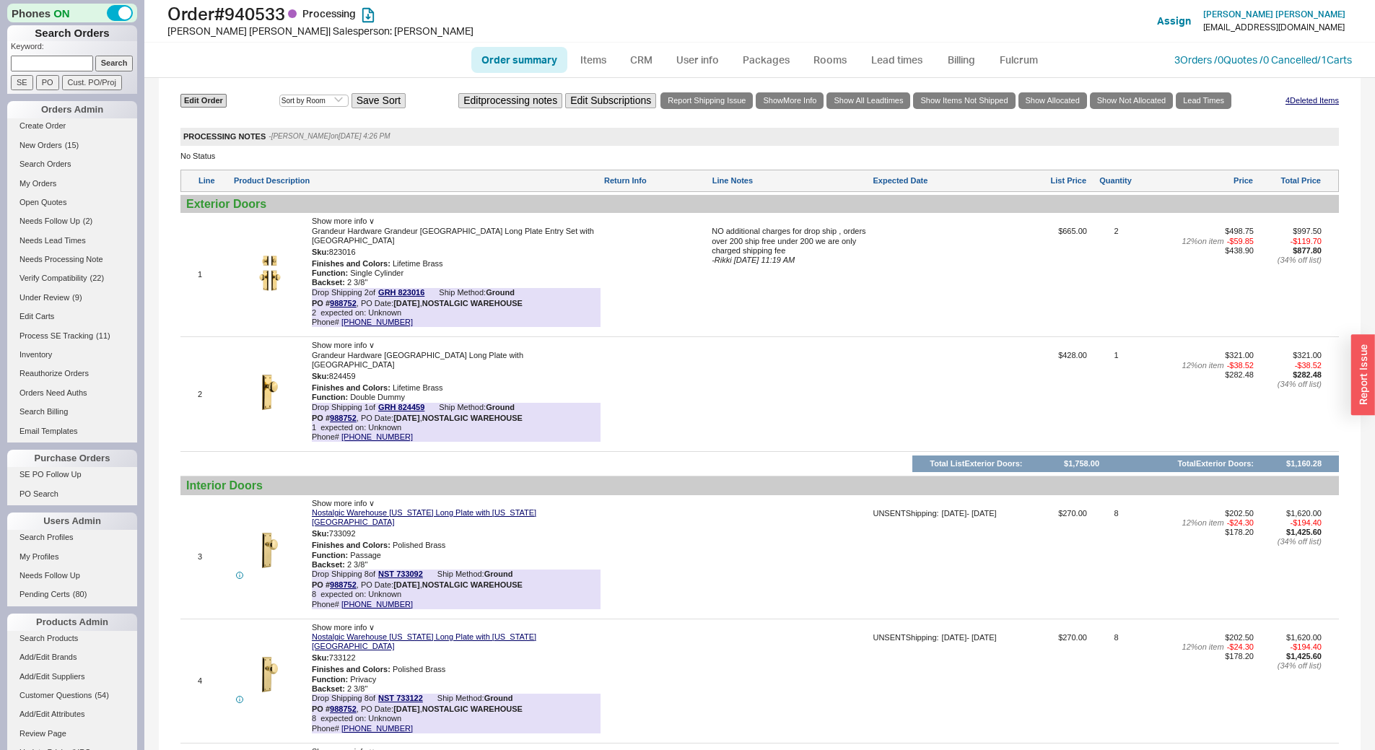
scroll to position [794, 0]
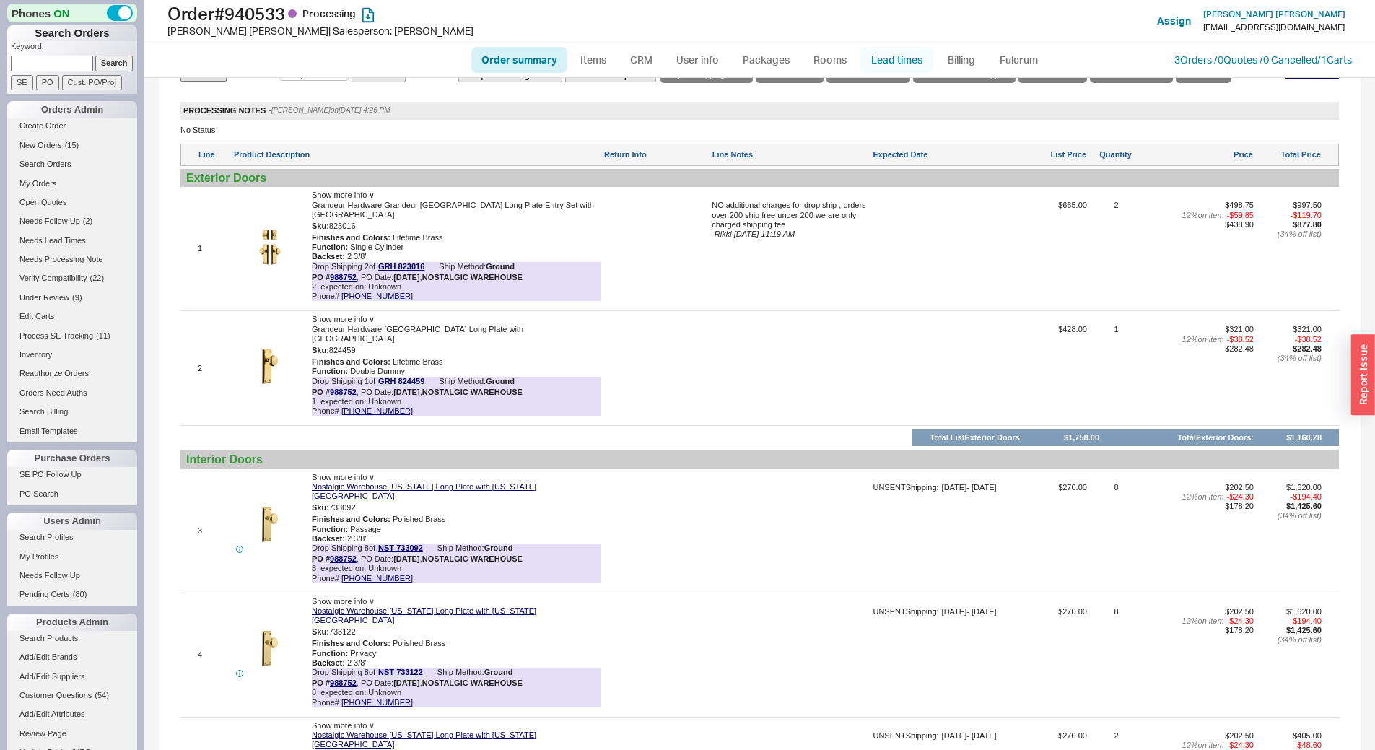
click at [903, 52] on link "Lead times" at bounding box center [897, 60] width 73 height 26
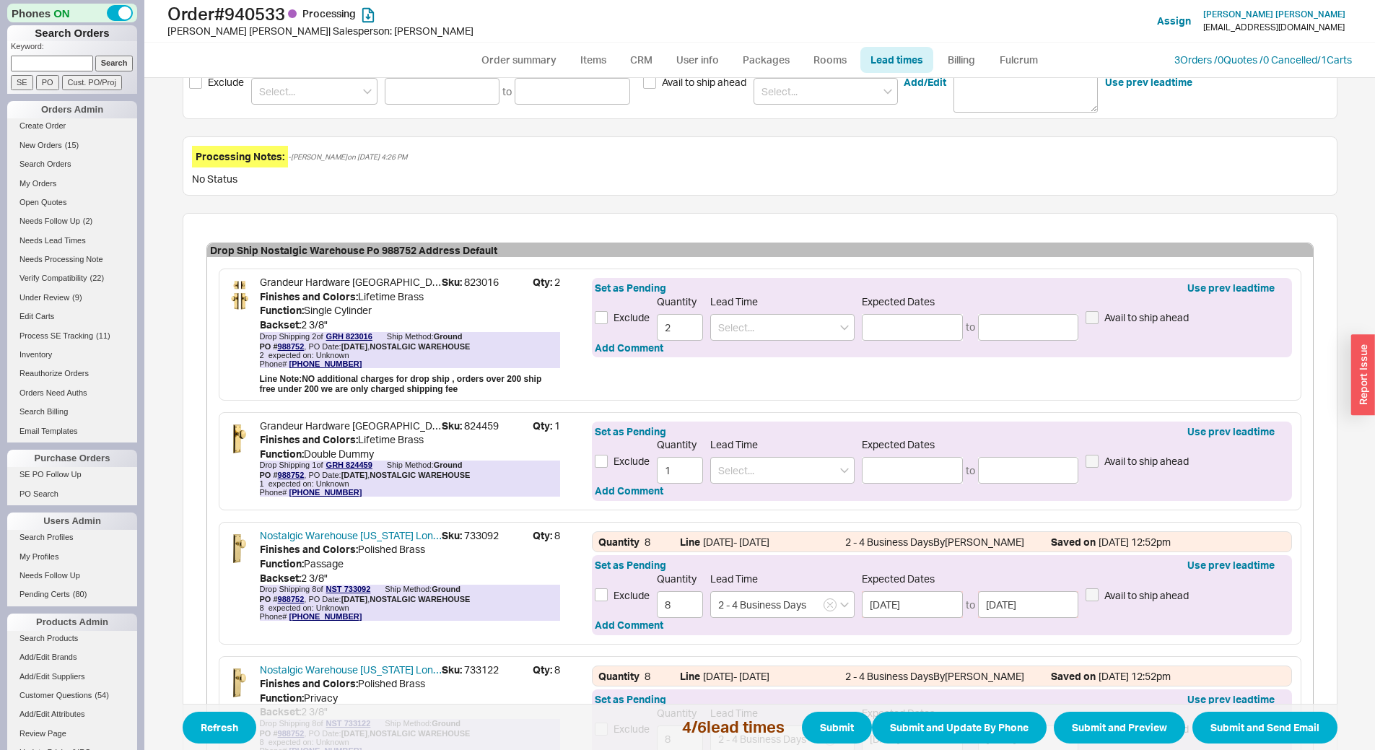
scroll to position [289, 0]
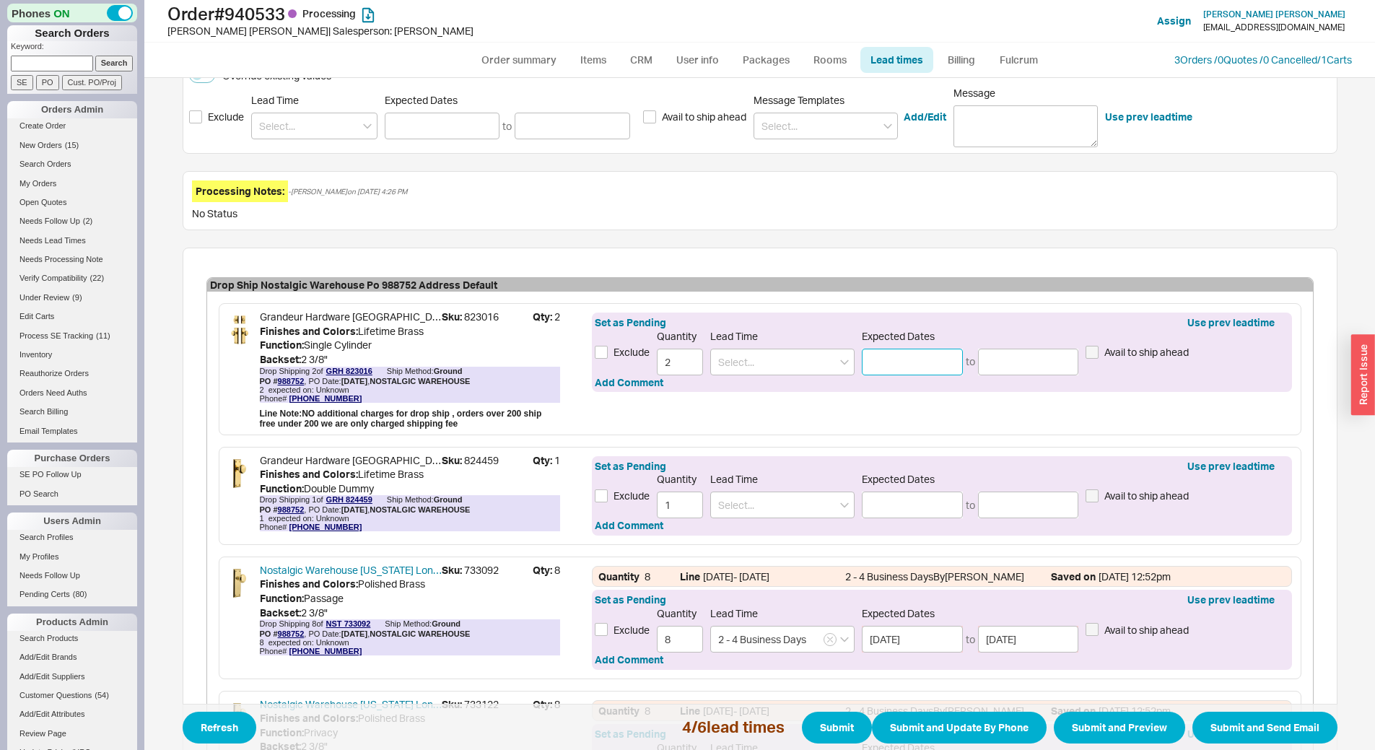
click at [879, 355] on input at bounding box center [912, 362] width 101 height 27
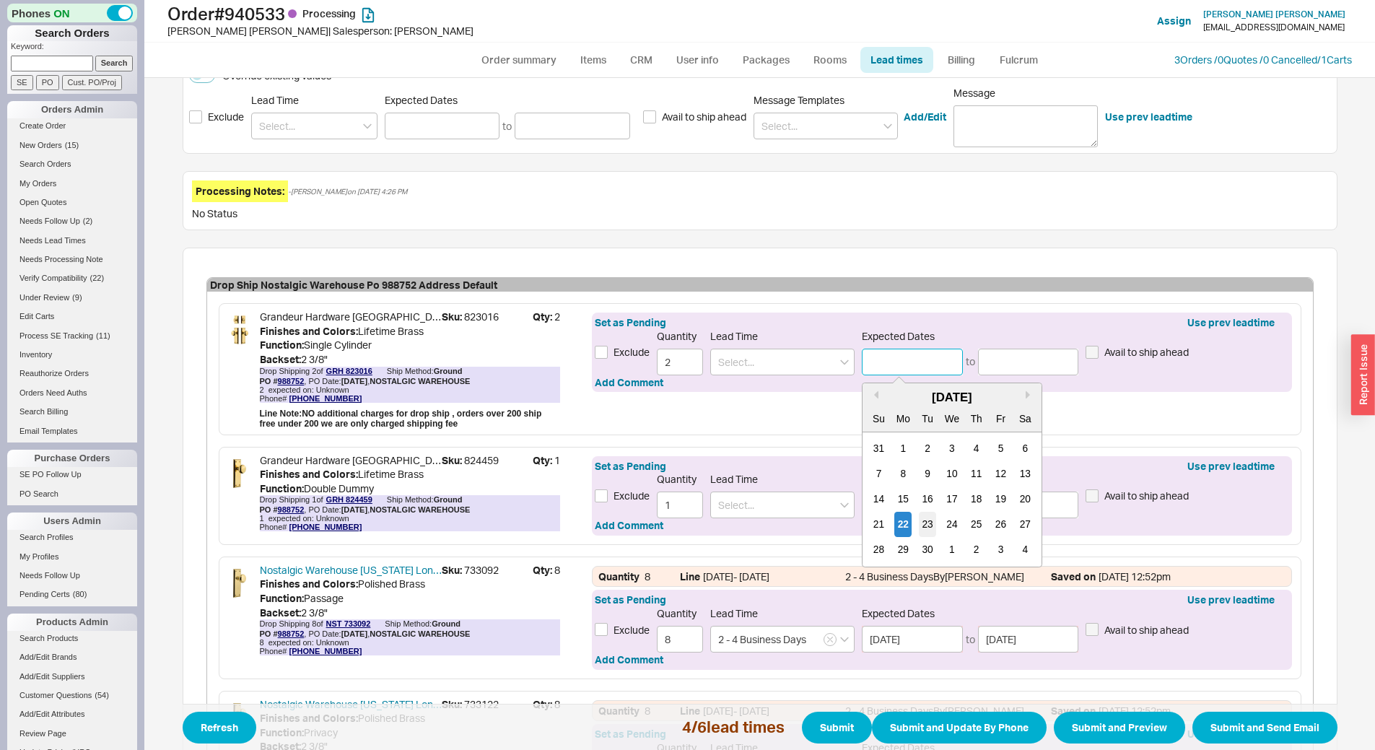
click at [928, 523] on div "23" at bounding box center [927, 524] width 17 height 25
type input "[DATE]"
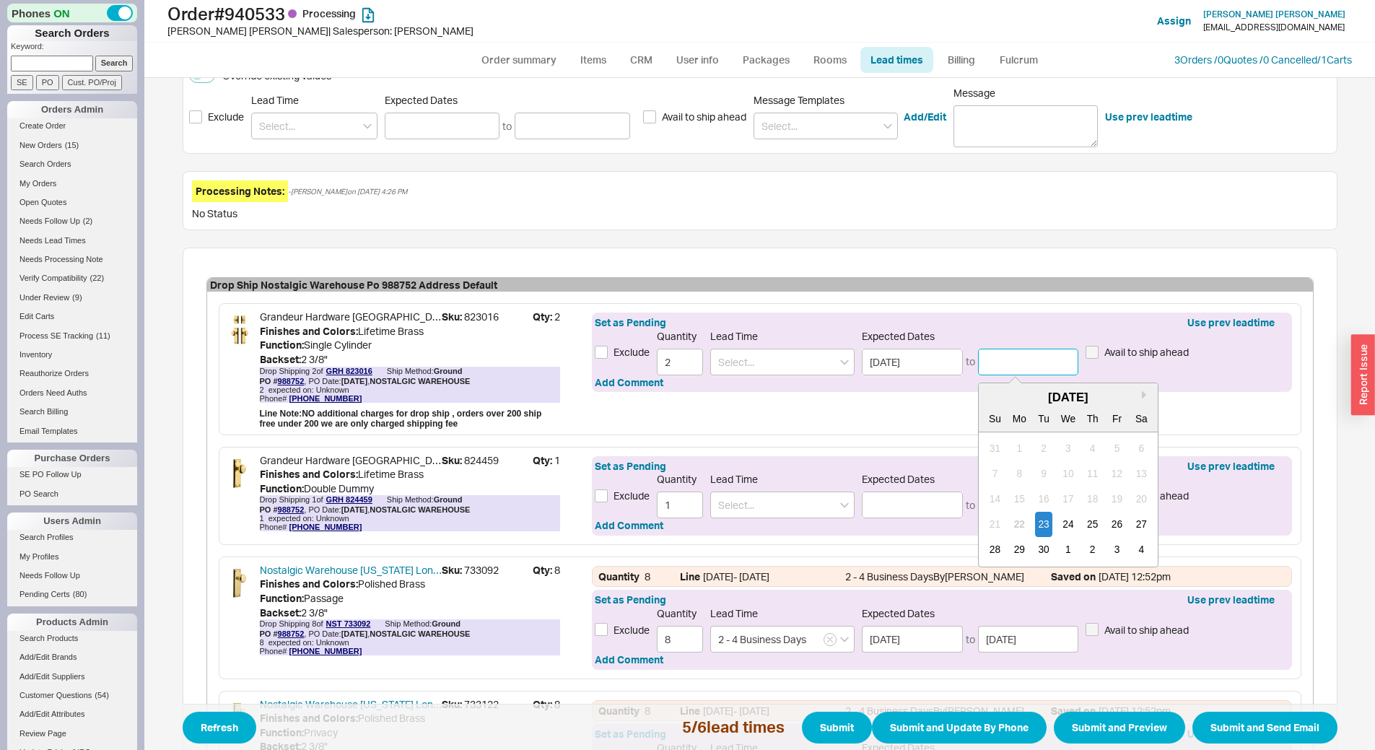
click at [1016, 363] on input at bounding box center [1028, 362] width 101 height 27
click at [1089, 523] on div "25" at bounding box center [1092, 524] width 17 height 25
type input "[DATE]"
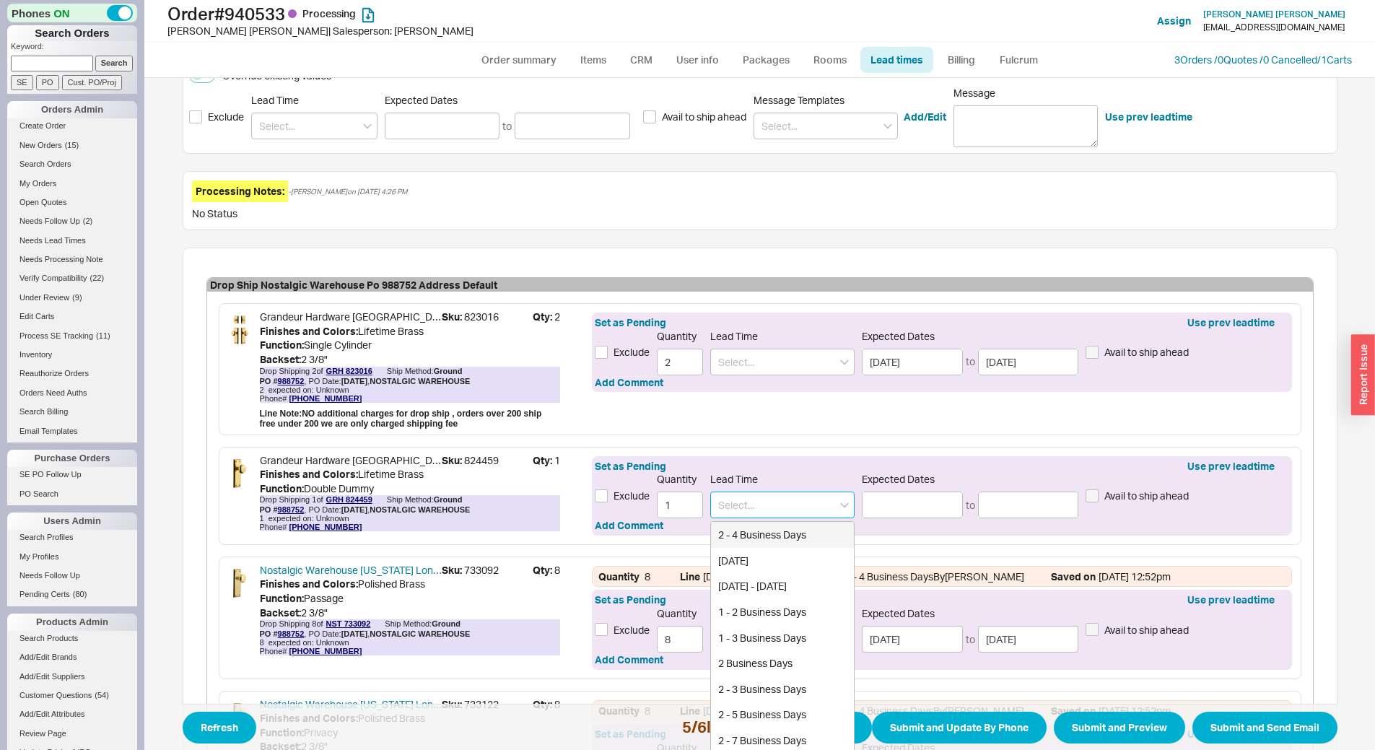
click at [807, 506] on input at bounding box center [782, 505] width 144 height 27
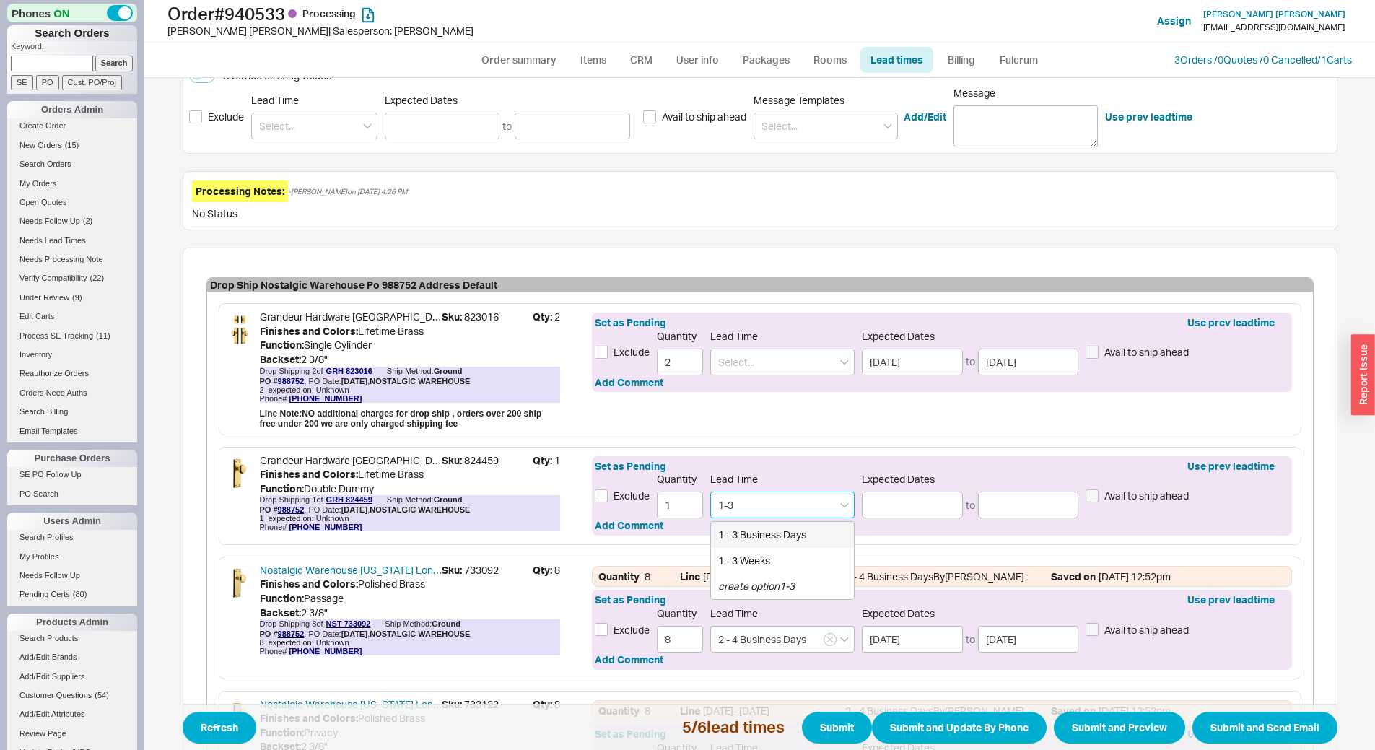
click at [800, 535] on div "1 - 3 Business Days" at bounding box center [782, 535] width 143 height 26
type input "1 - 3 Business Days"
type input "09/23/2025"
type input "09/25/2025"
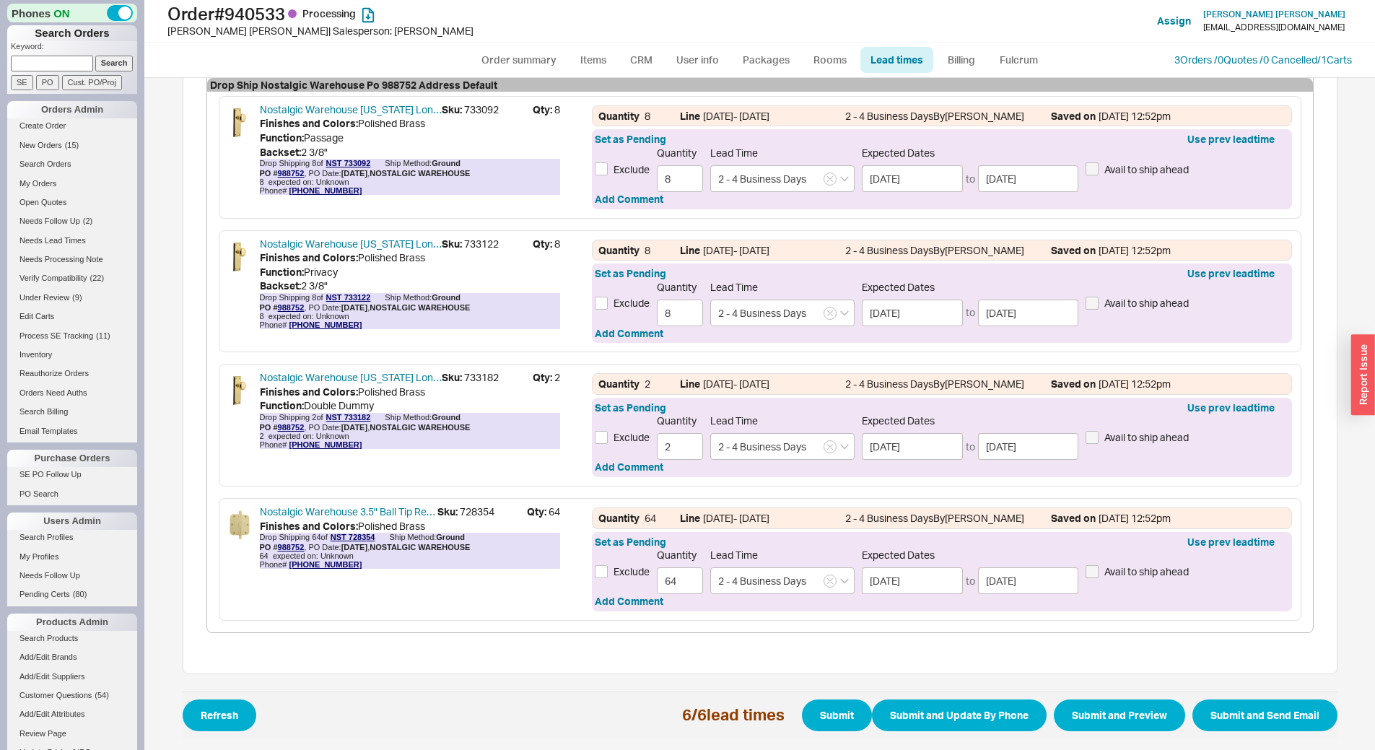
scroll to position [752, 0]
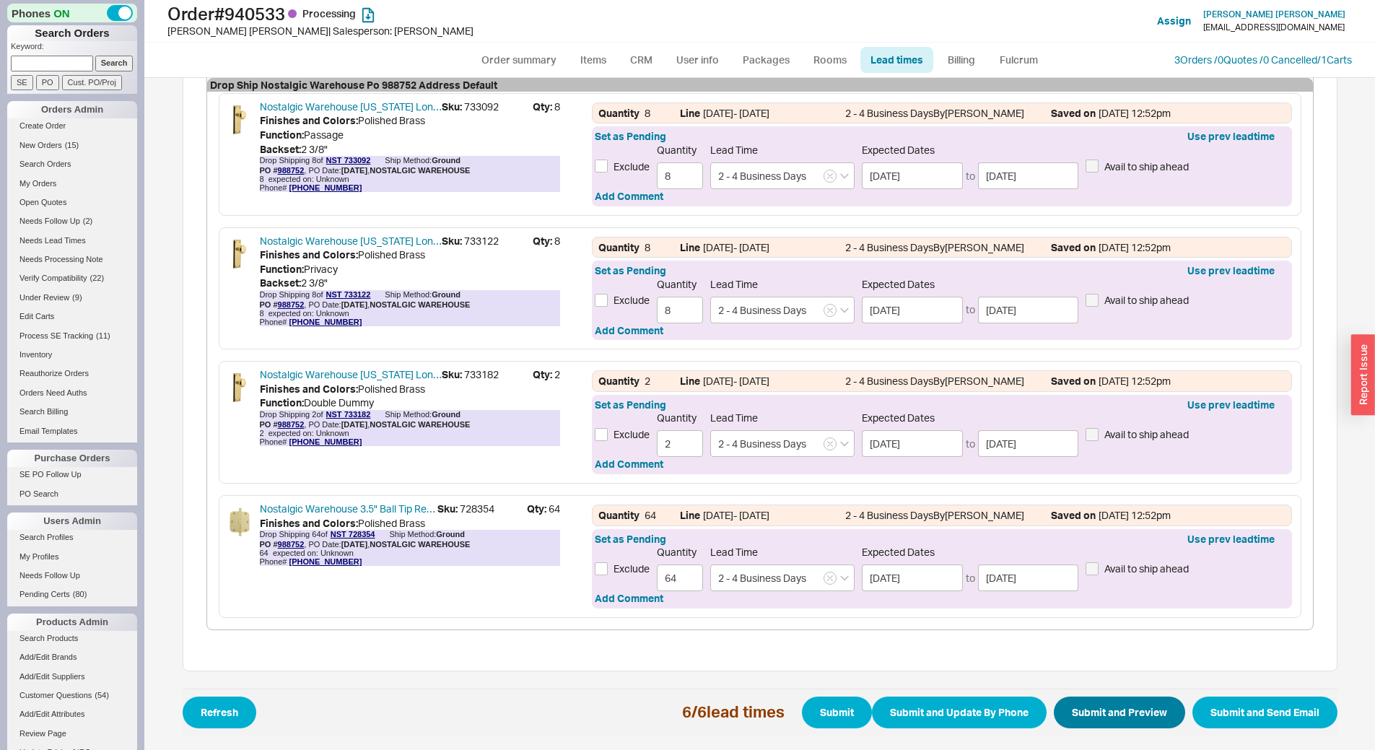
type input "1 - 3 Business Days"
click at [1118, 706] on button "Submit and Preview" at bounding box center [1119, 713] width 131 height 32
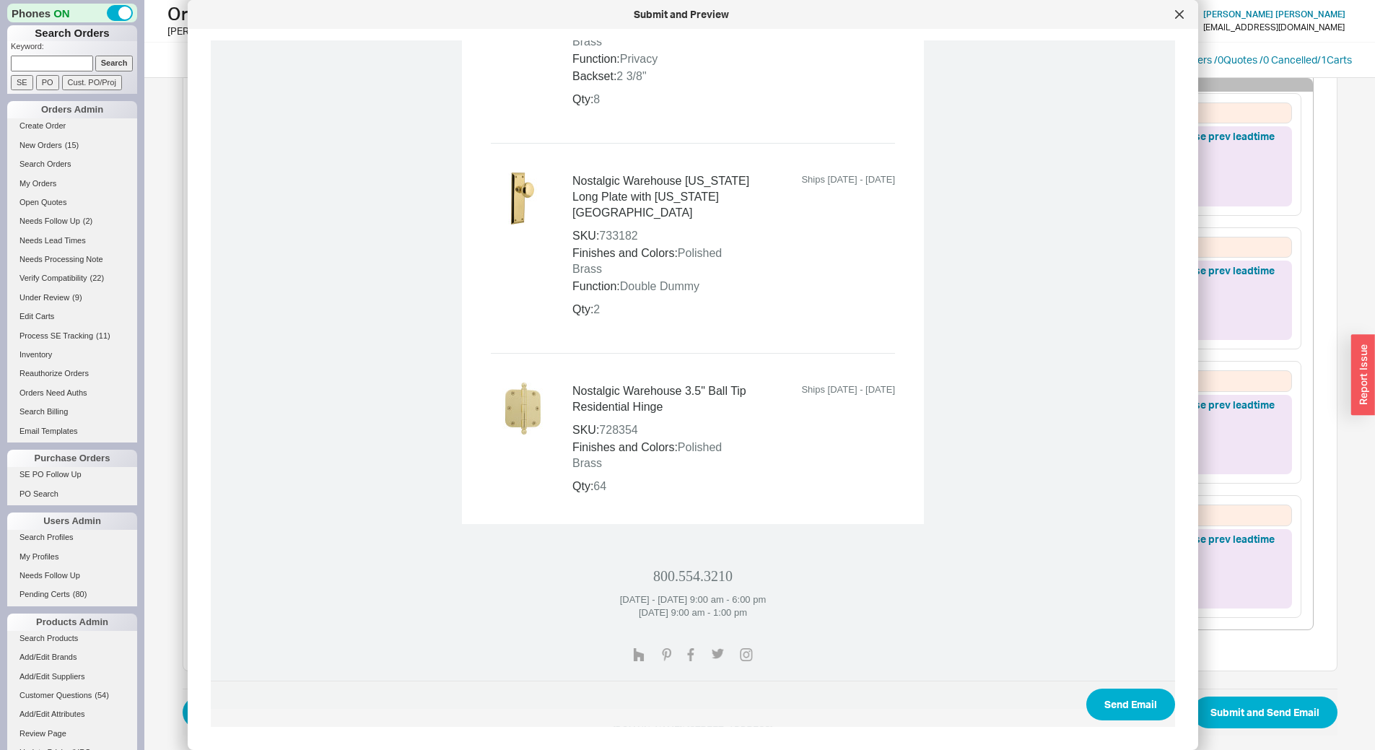
scroll to position [1504, 0]
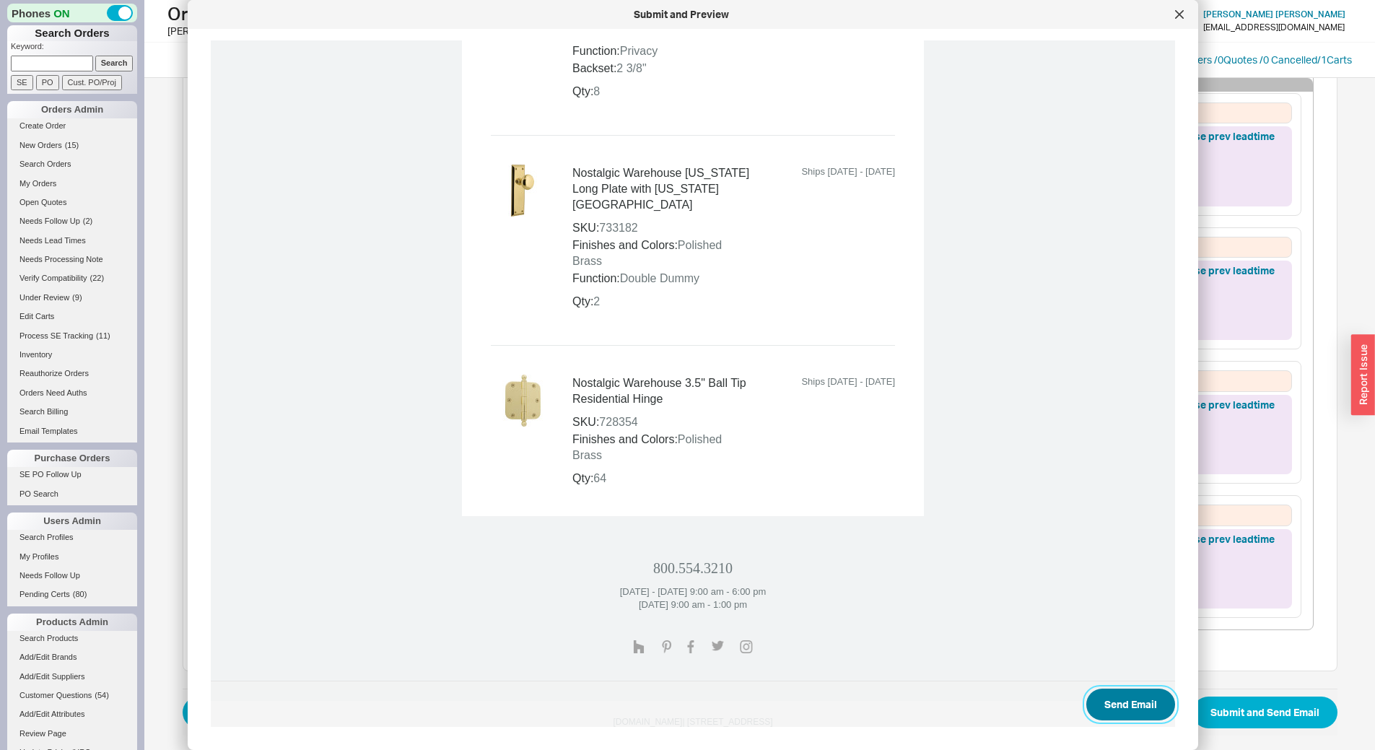
click at [1101, 690] on button "Send Email" at bounding box center [1130, 705] width 89 height 32
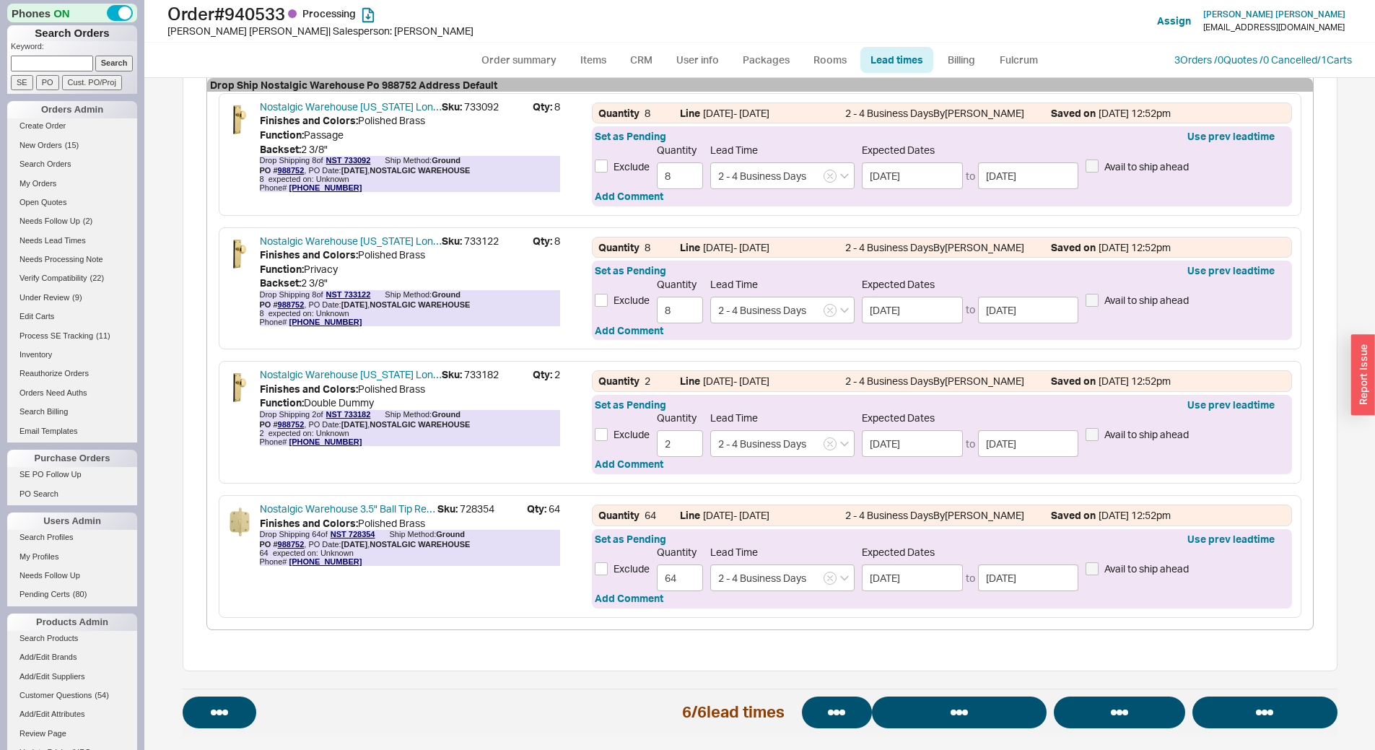
select select "*"
select select "LOW"
select select "3"
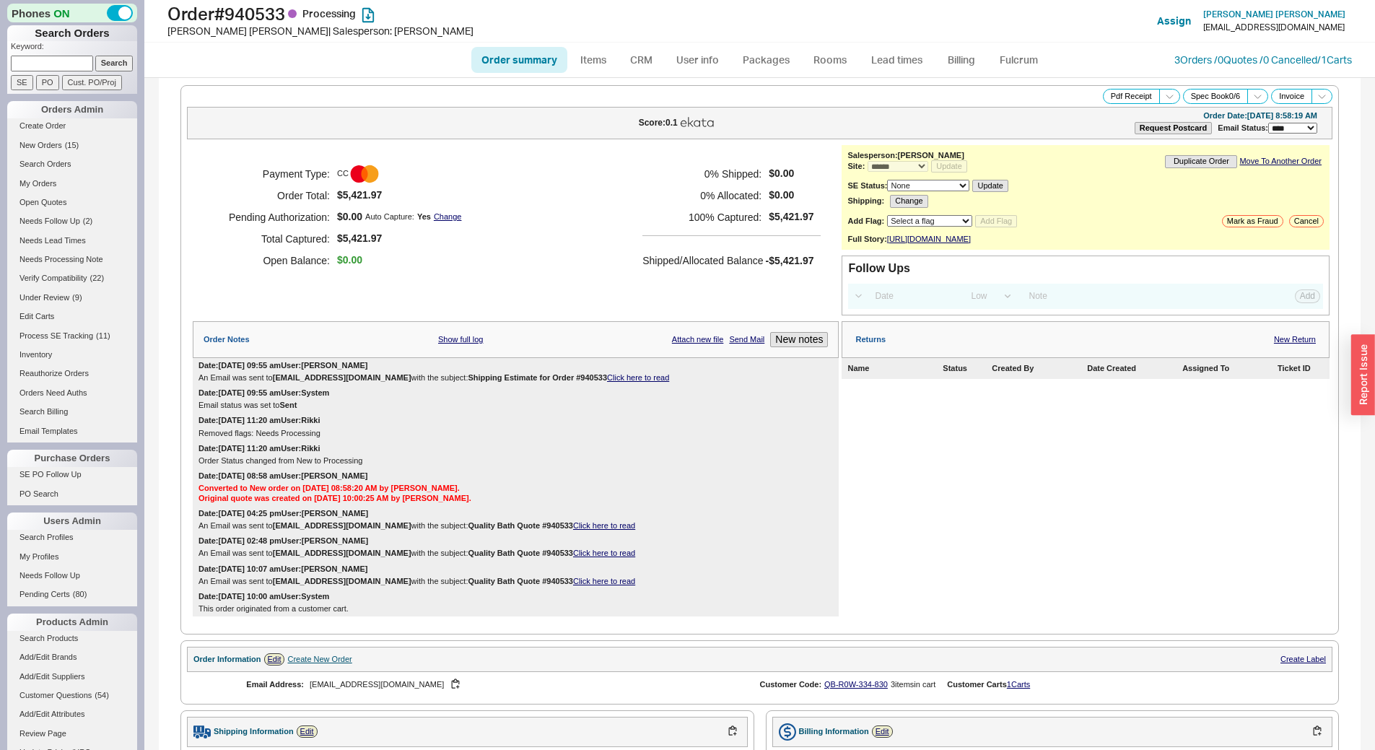
select select "*"
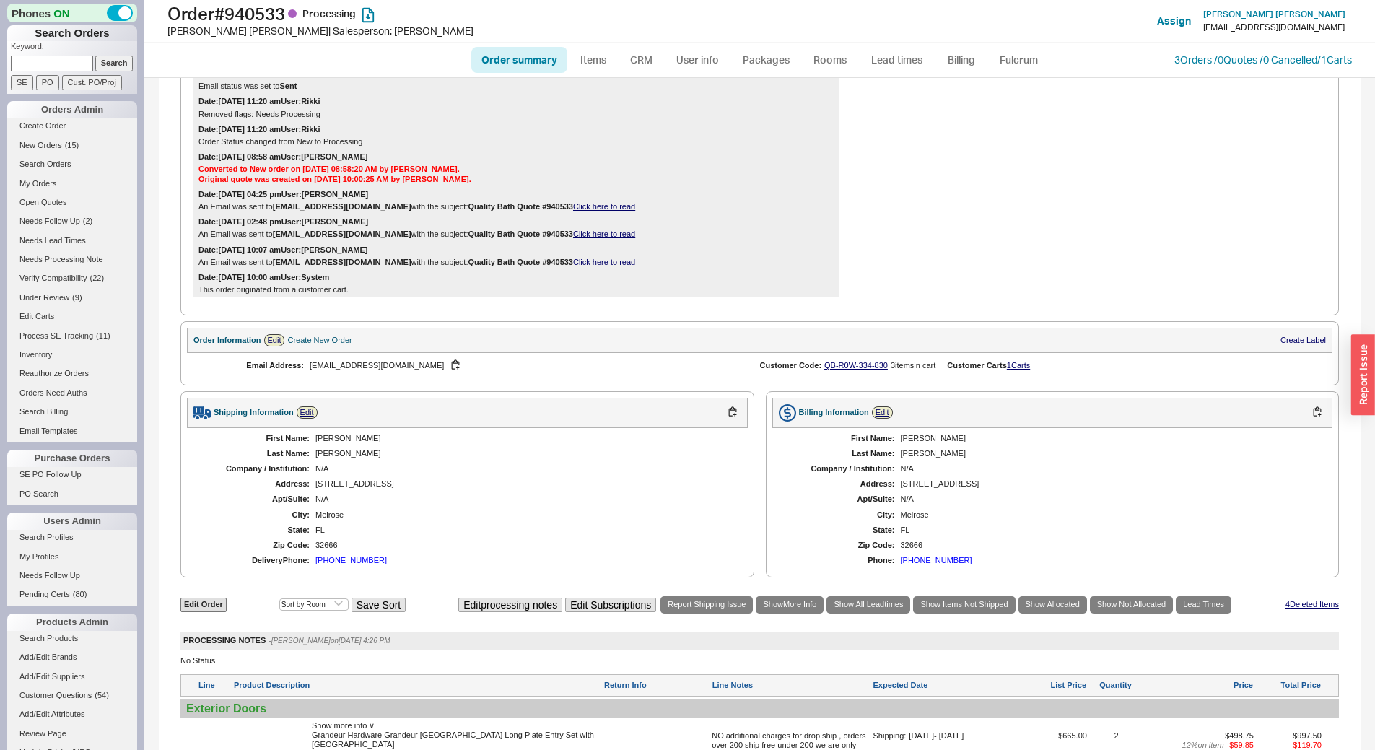
scroll to position [609, 0]
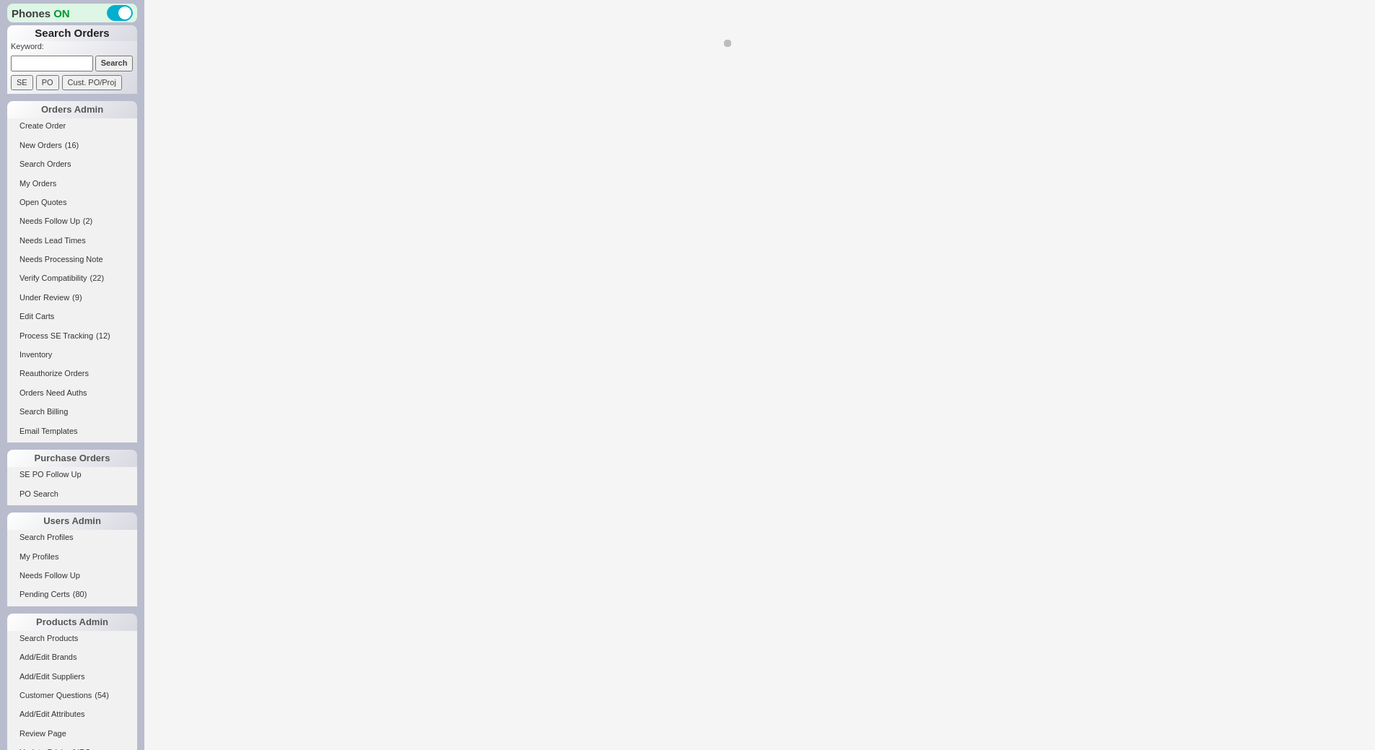
select select "LOW"
select select "3"
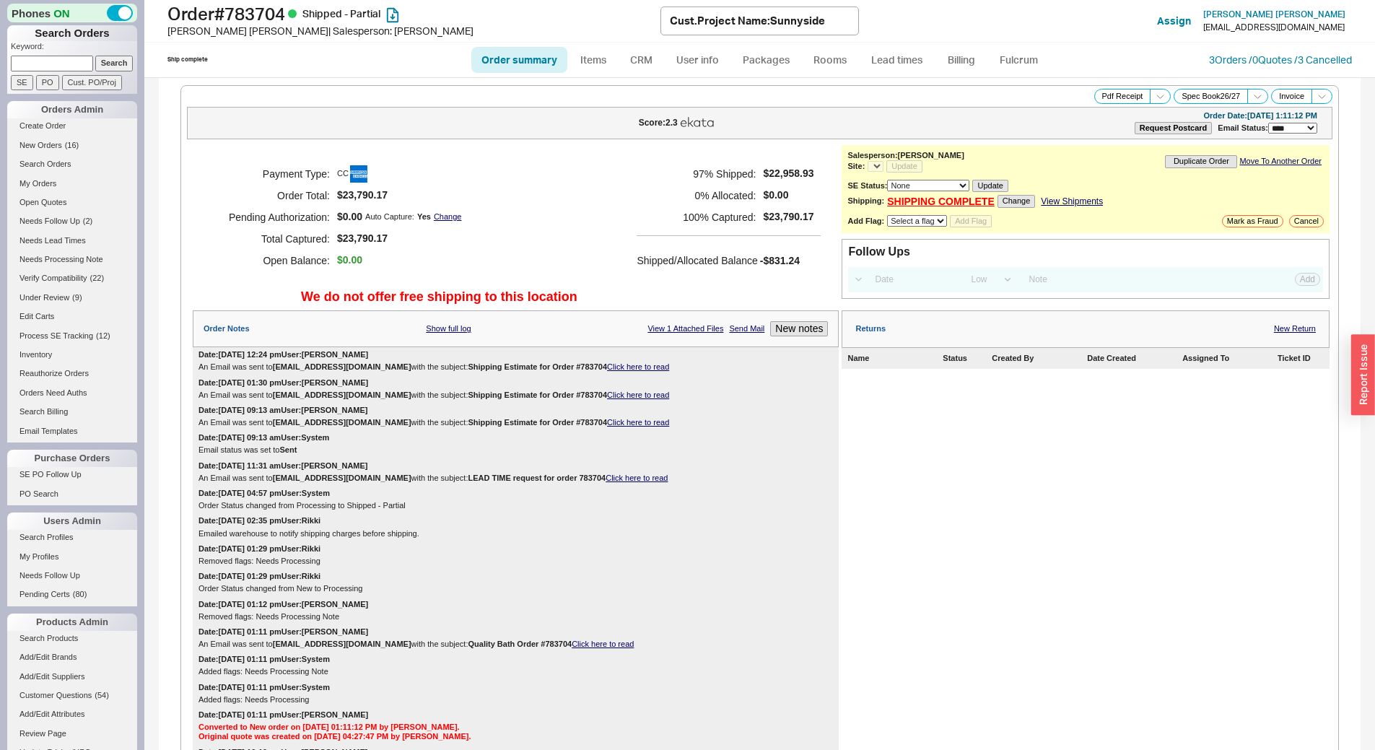
select select "*"
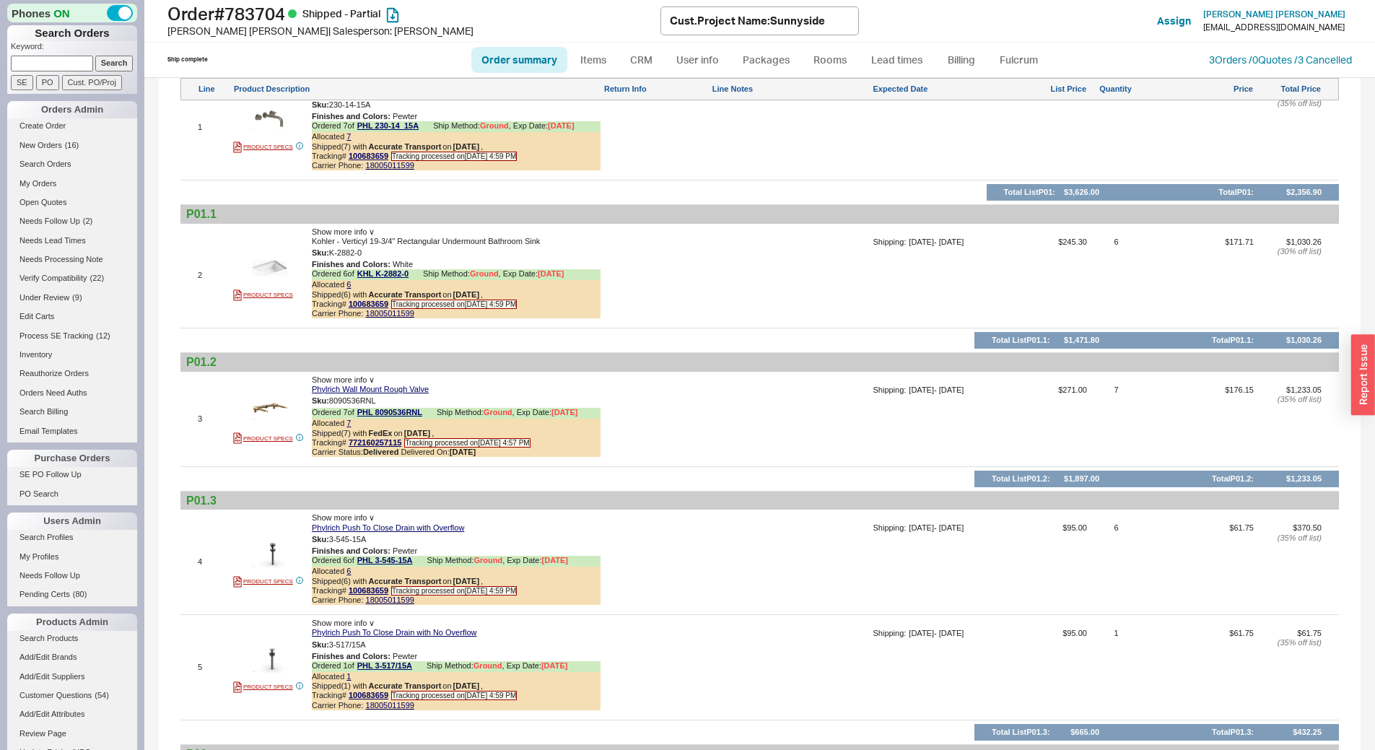
scroll to position [1877, 0]
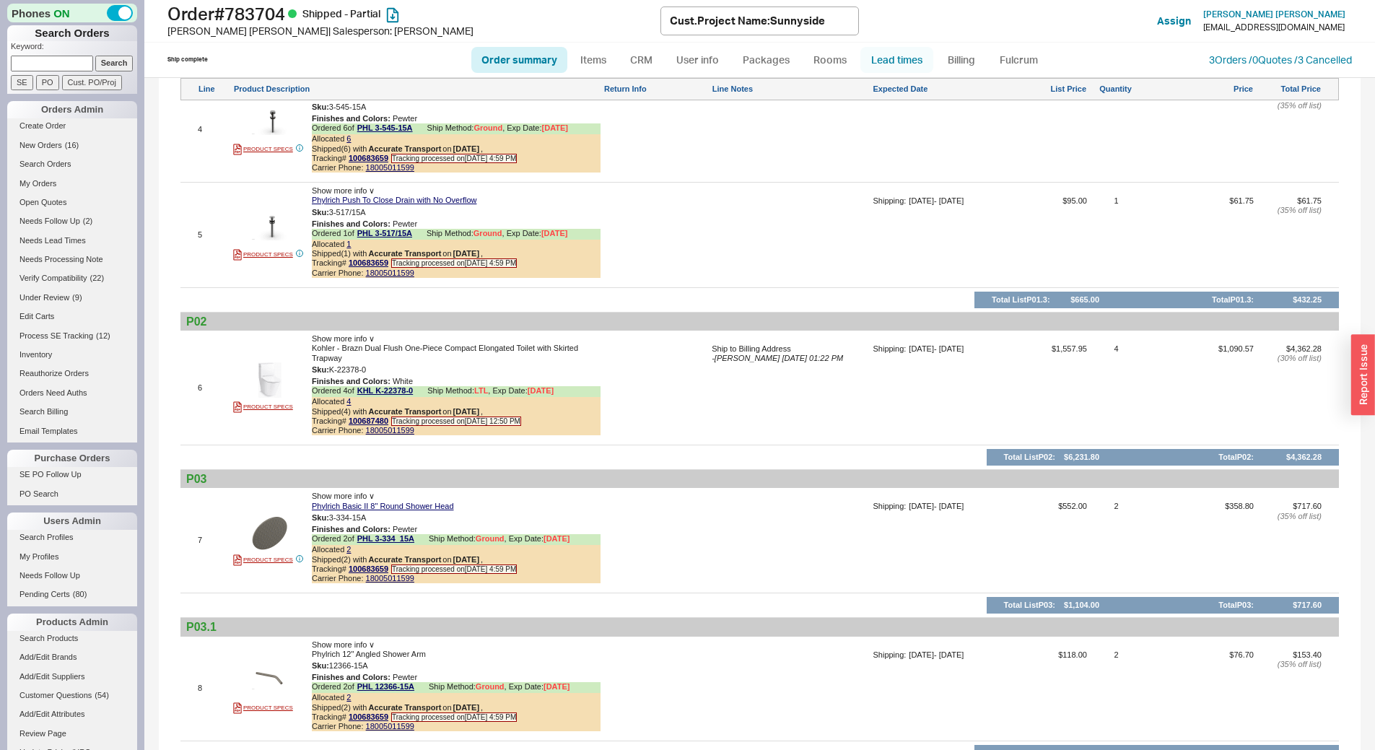
click at [890, 61] on link "Lead times" at bounding box center [897, 60] width 73 height 26
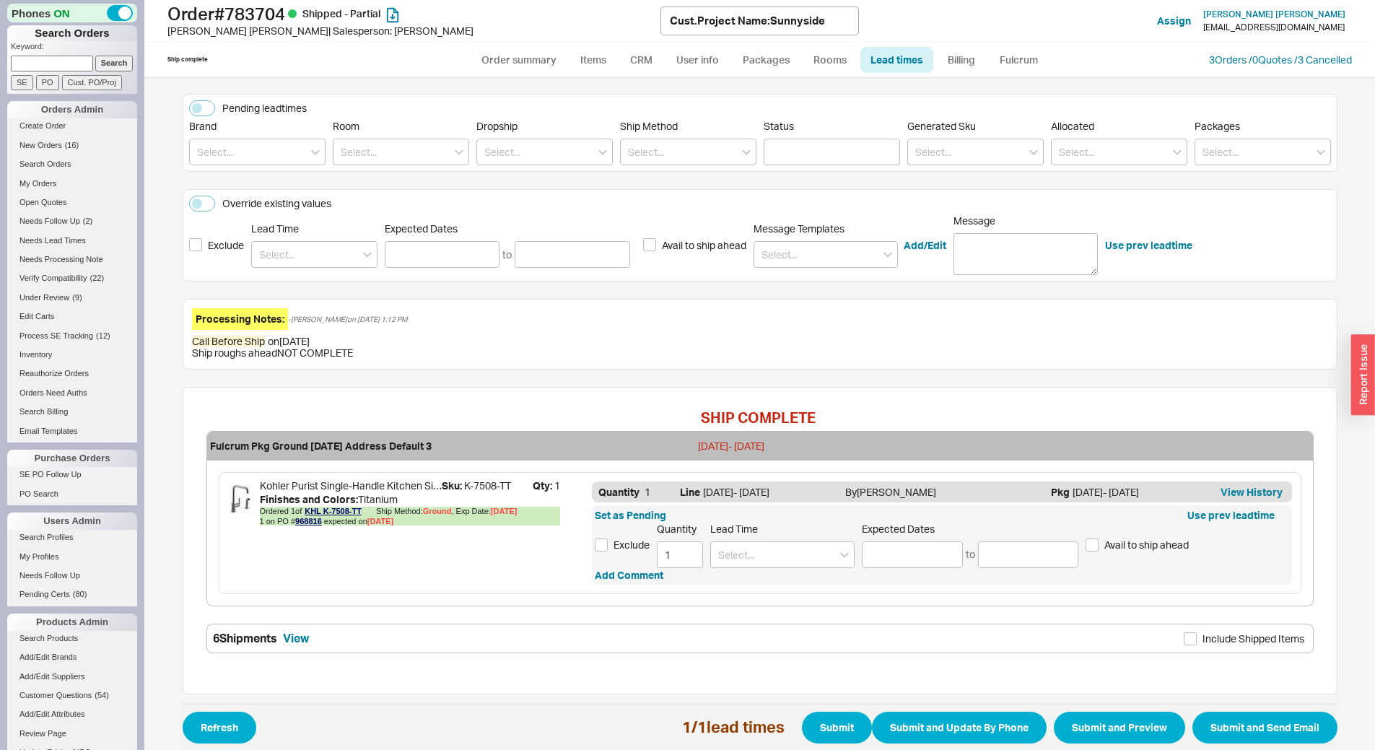
scroll to position [39, 0]
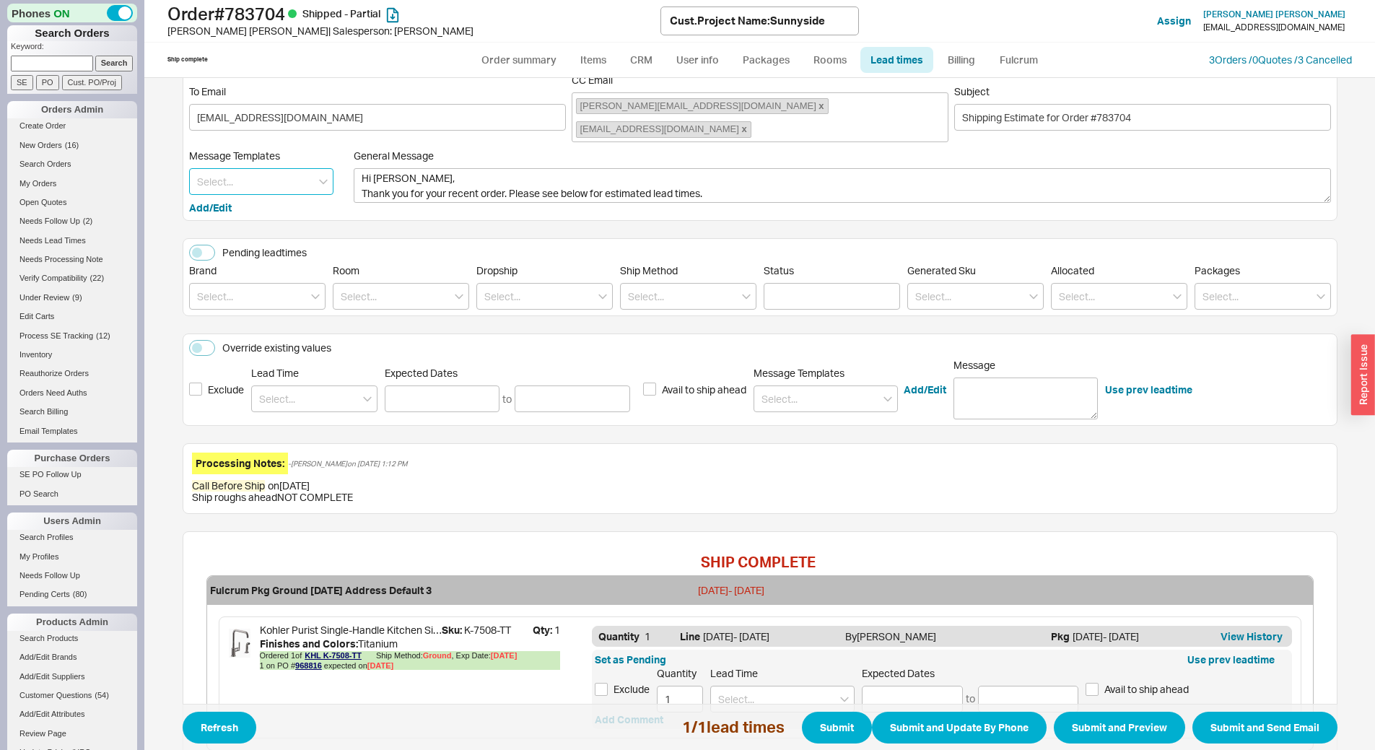
click at [217, 168] on input at bounding box center [261, 181] width 144 height 27
drag, startPoint x: 229, startPoint y: 186, endPoint x: 237, endPoint y: 191, distance: 9.4
click at [229, 199] on div "Update" at bounding box center [261, 212] width 143 height 26
type textarea "Hi [PERSON_NAME], Please see below for an update on your order. We sincerely ap…"
type input "Update"
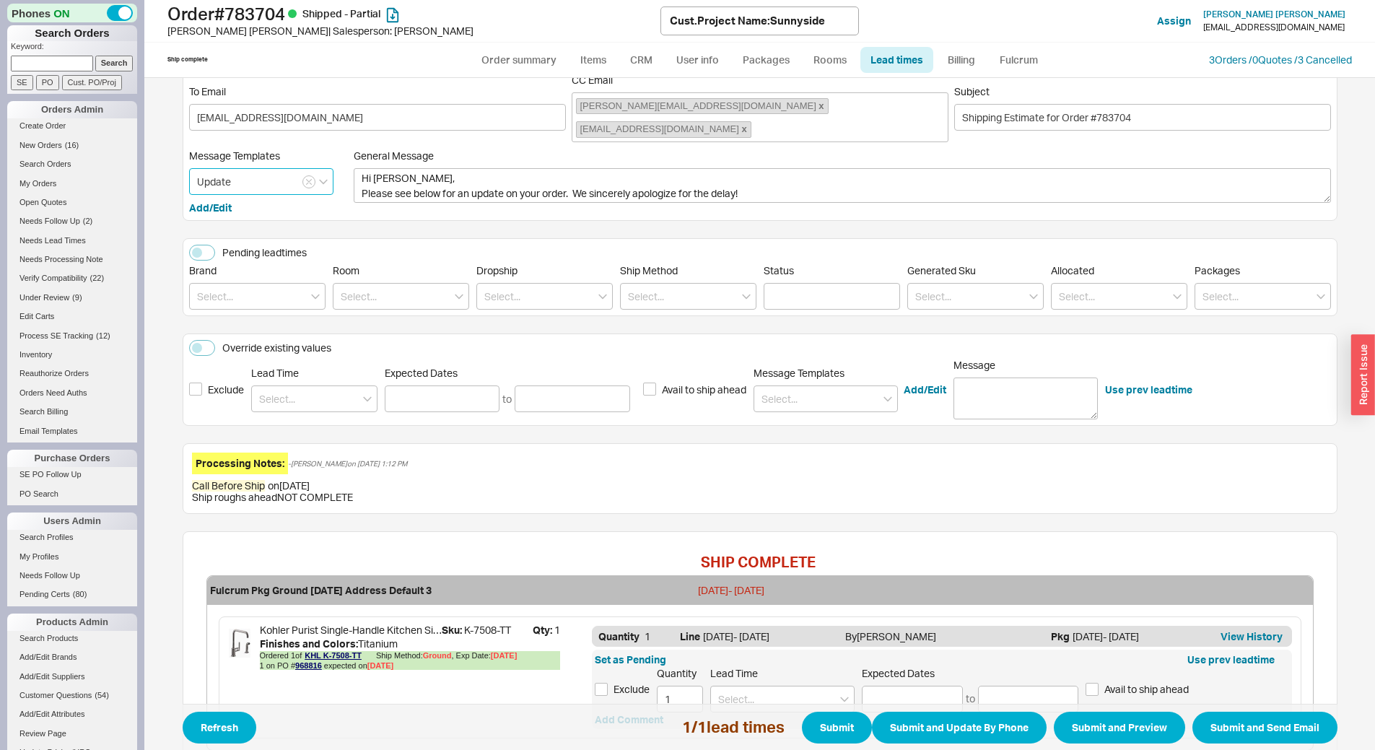
scroll to position [183, 0]
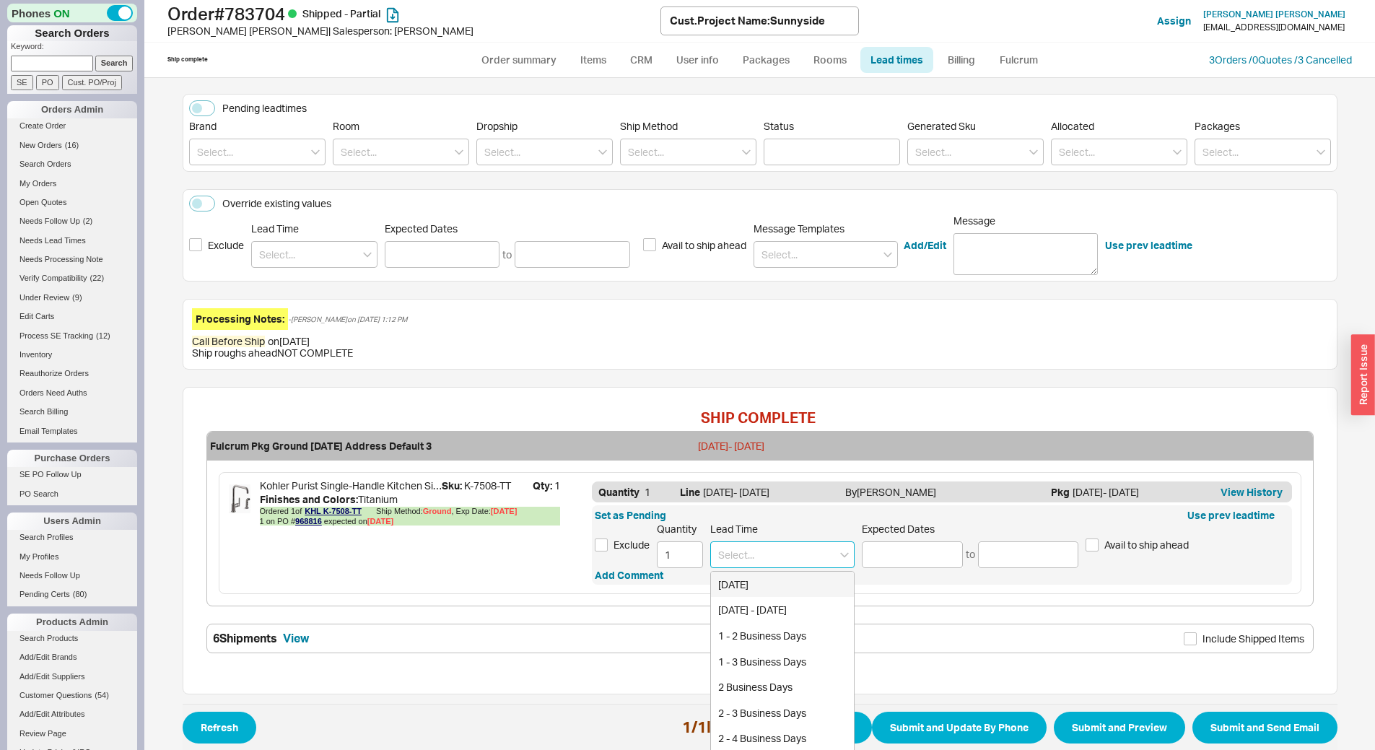
click at [735, 541] on input at bounding box center [782, 554] width 144 height 27
type input "o"
click at [755, 572] on div "End of October" at bounding box center [782, 585] width 143 height 26
type input "End of October"
type input "10/20/2025"
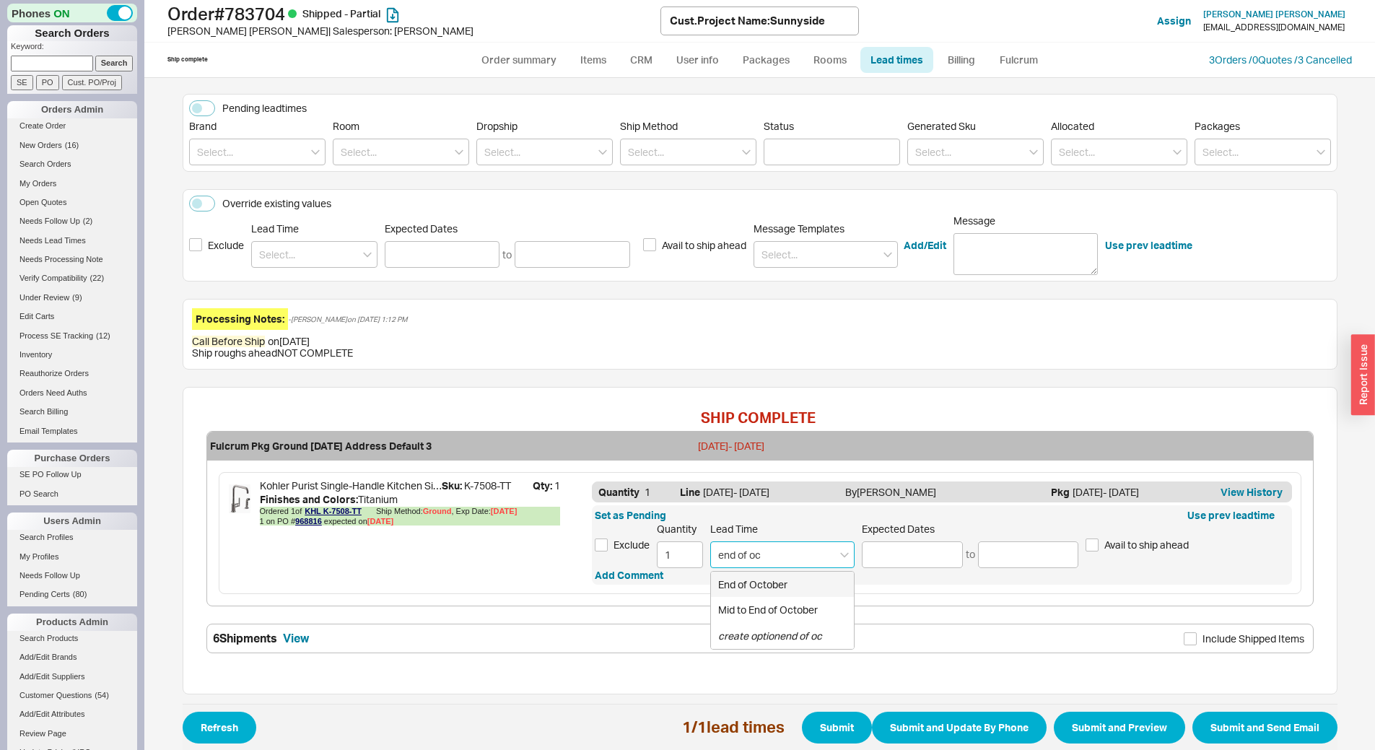
type input "10/31/2025"
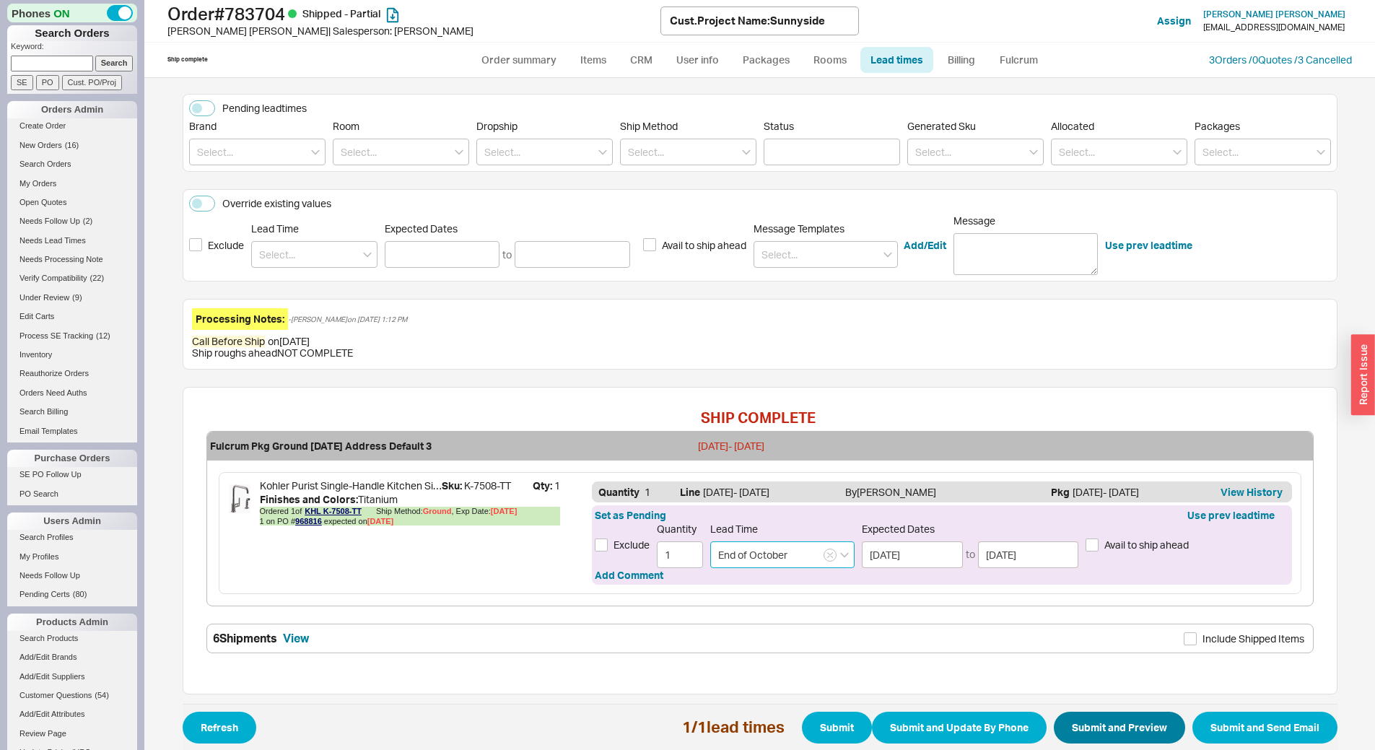
type input "End of October"
click at [1108, 718] on button "Submit and Preview" at bounding box center [1119, 728] width 131 height 32
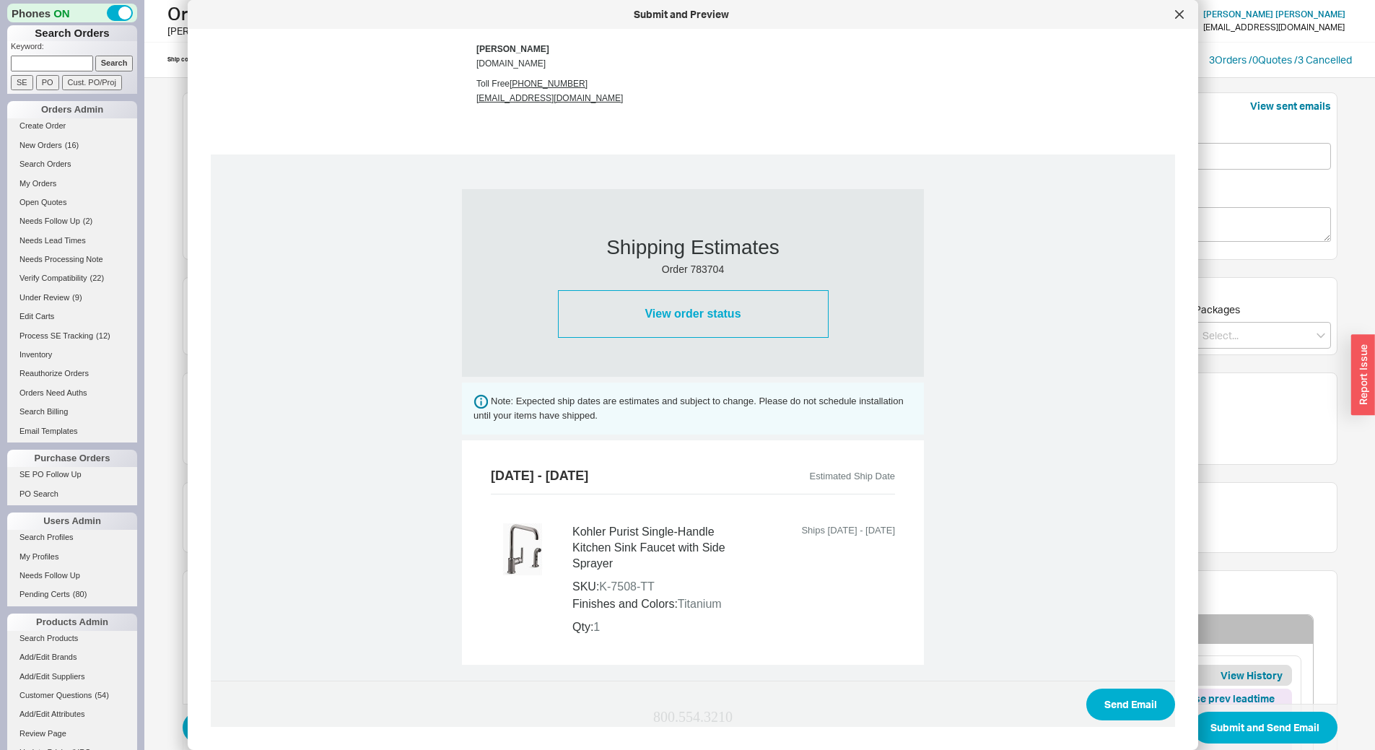
scroll to position [449, 0]
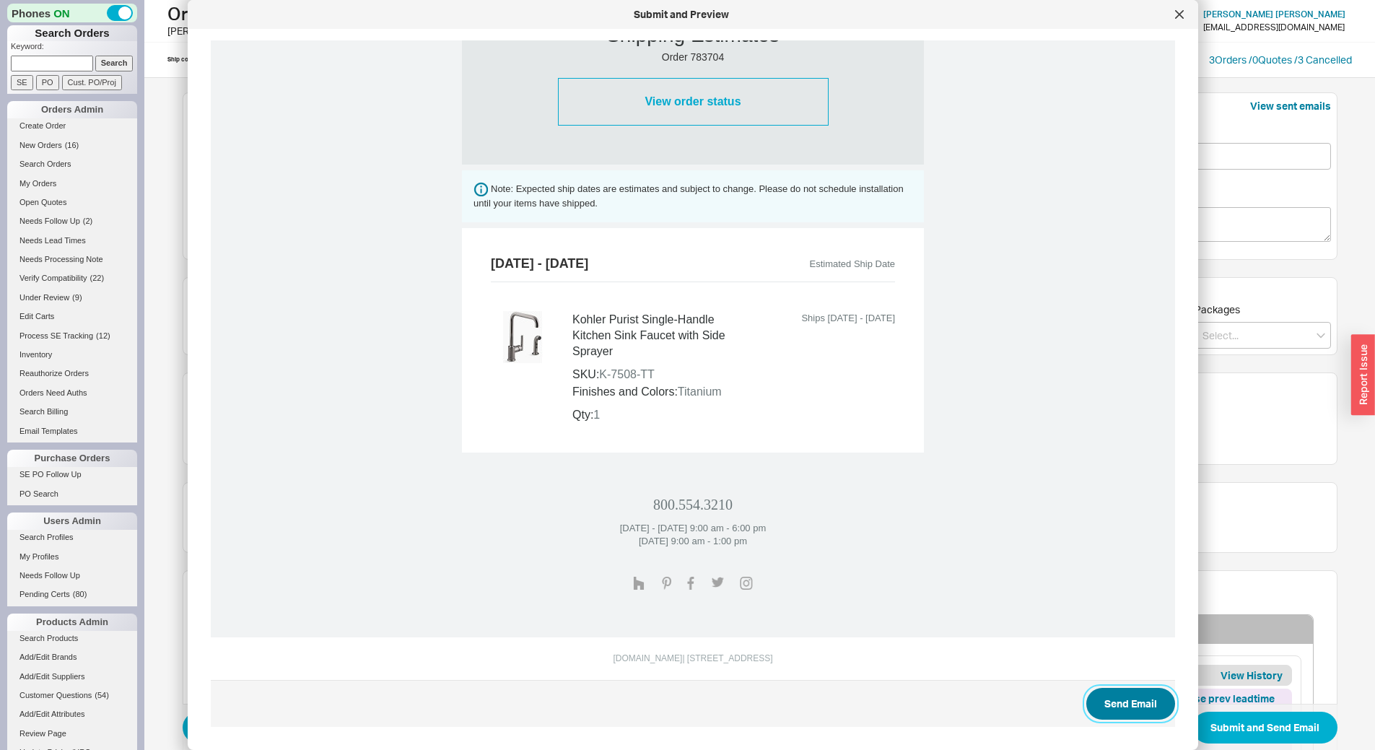
click at [1099, 694] on button "Send Email" at bounding box center [1130, 704] width 89 height 32
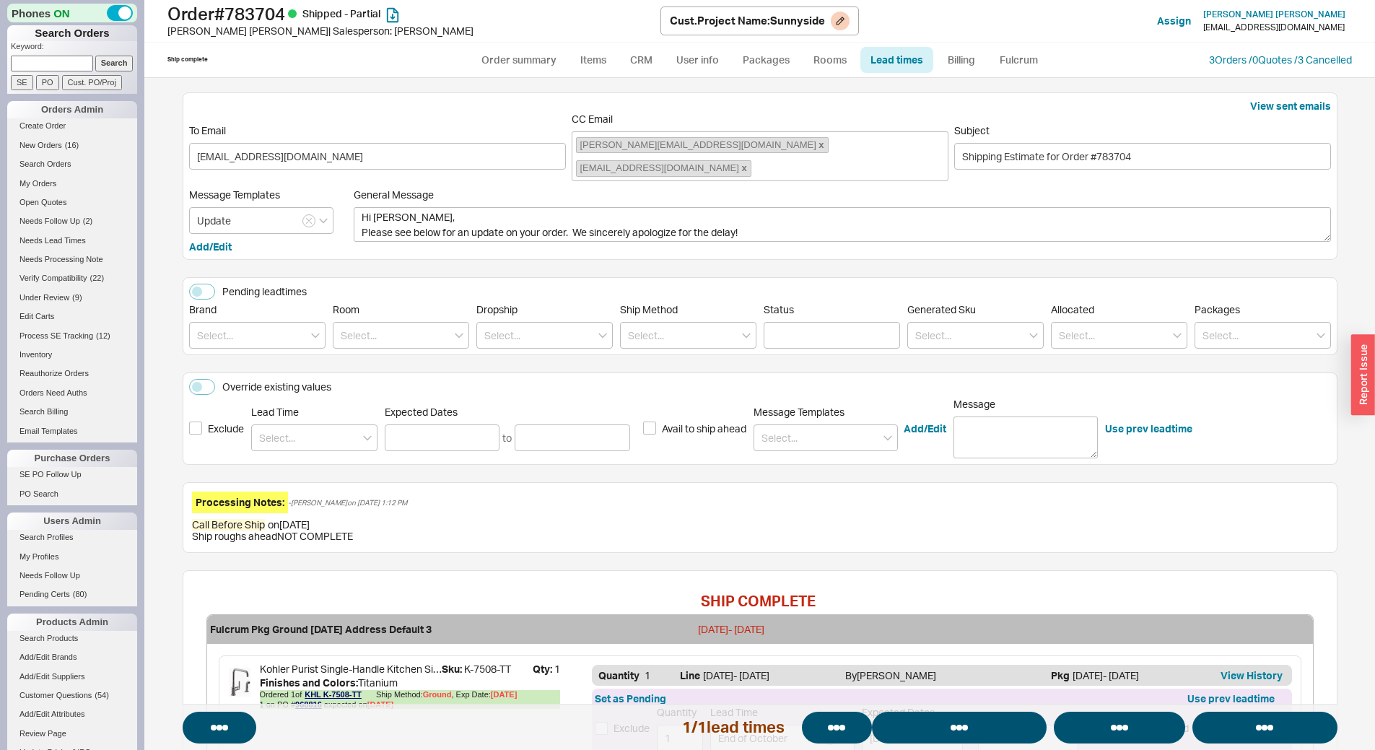
select select "*"
select select "LOW"
select select "3"
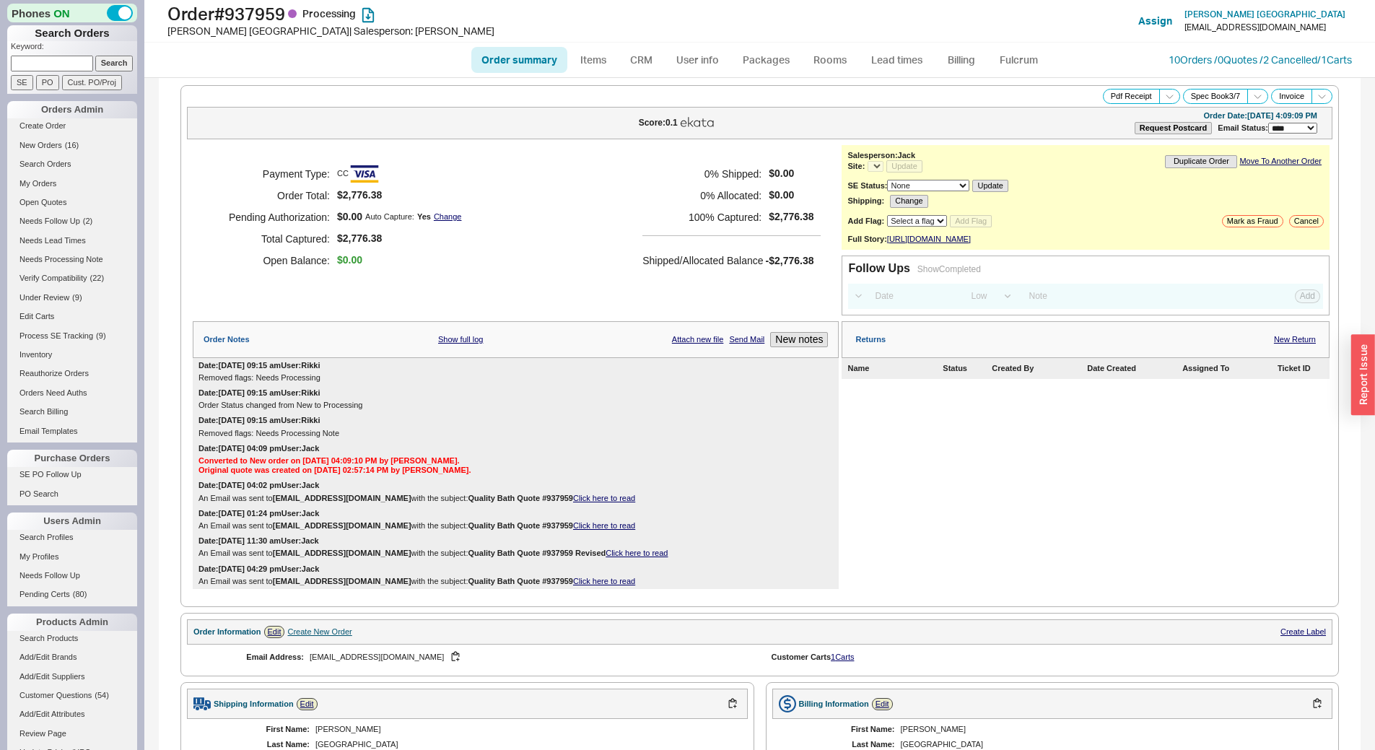
select select "*"
select select "LOW"
select select "3"
select select "*"
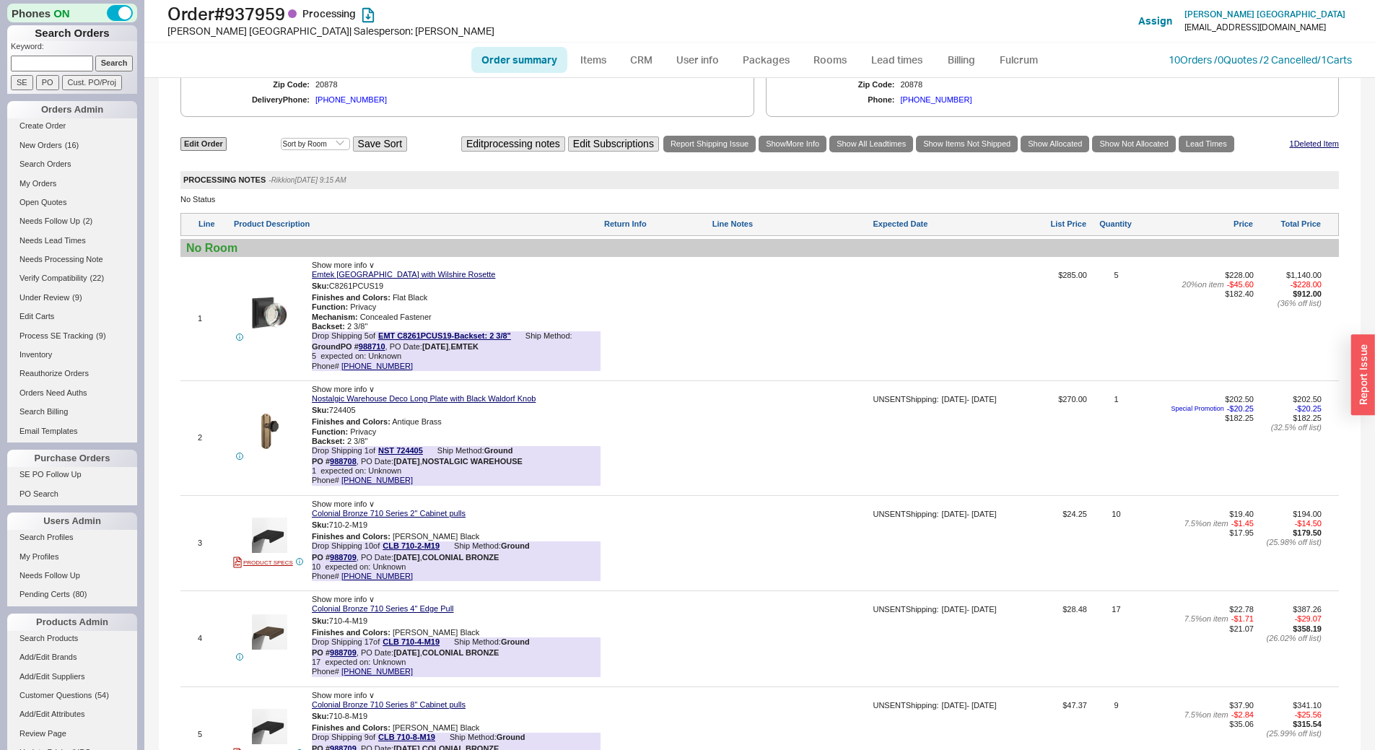
scroll to position [668, 0]
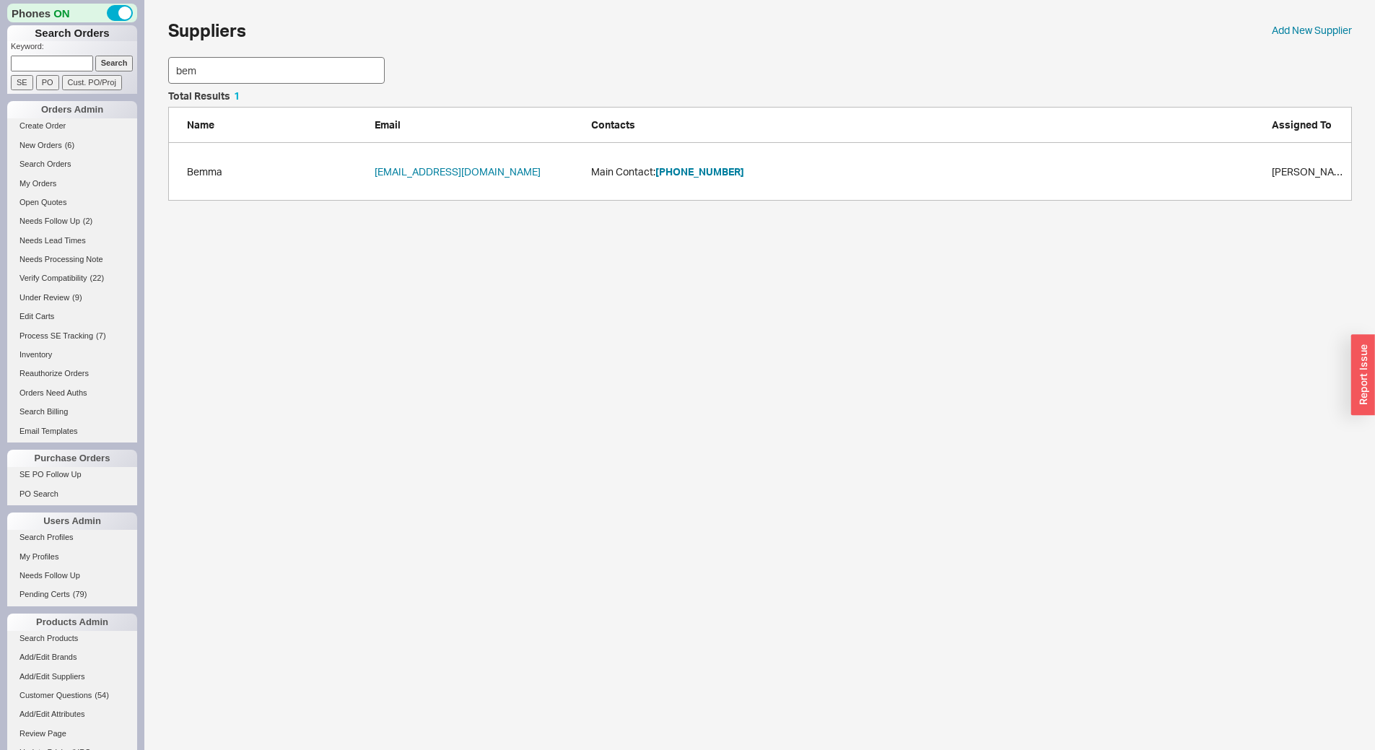
scroll to position [99, 1173]
type input "bemma"
click at [709, 176] on button "[PHONE_NUMBER]" at bounding box center [699, 172] width 89 height 14
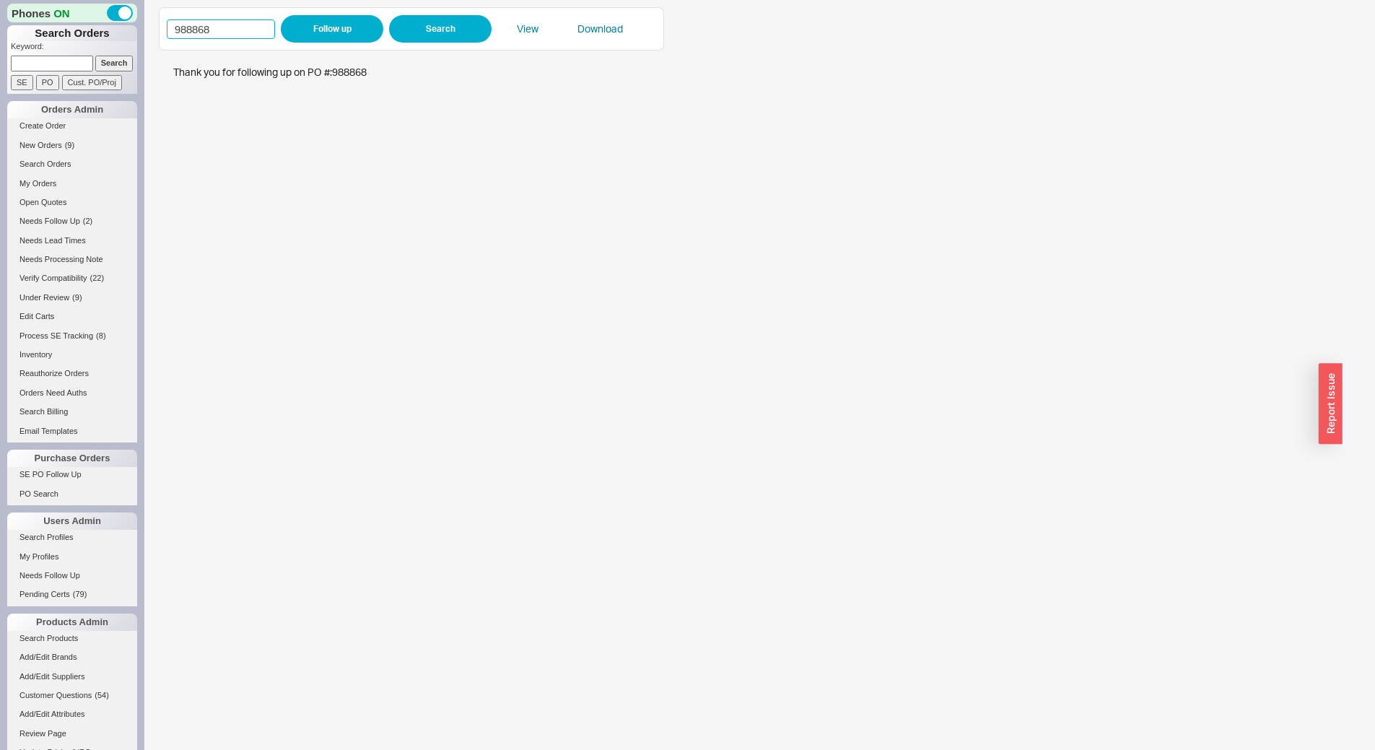
click at [246, 28] on input "988868" at bounding box center [221, 28] width 108 height 19
paste input "739"
type input "988739"
click at [331, 22] on button "Follow up" at bounding box center [332, 28] width 103 height 27
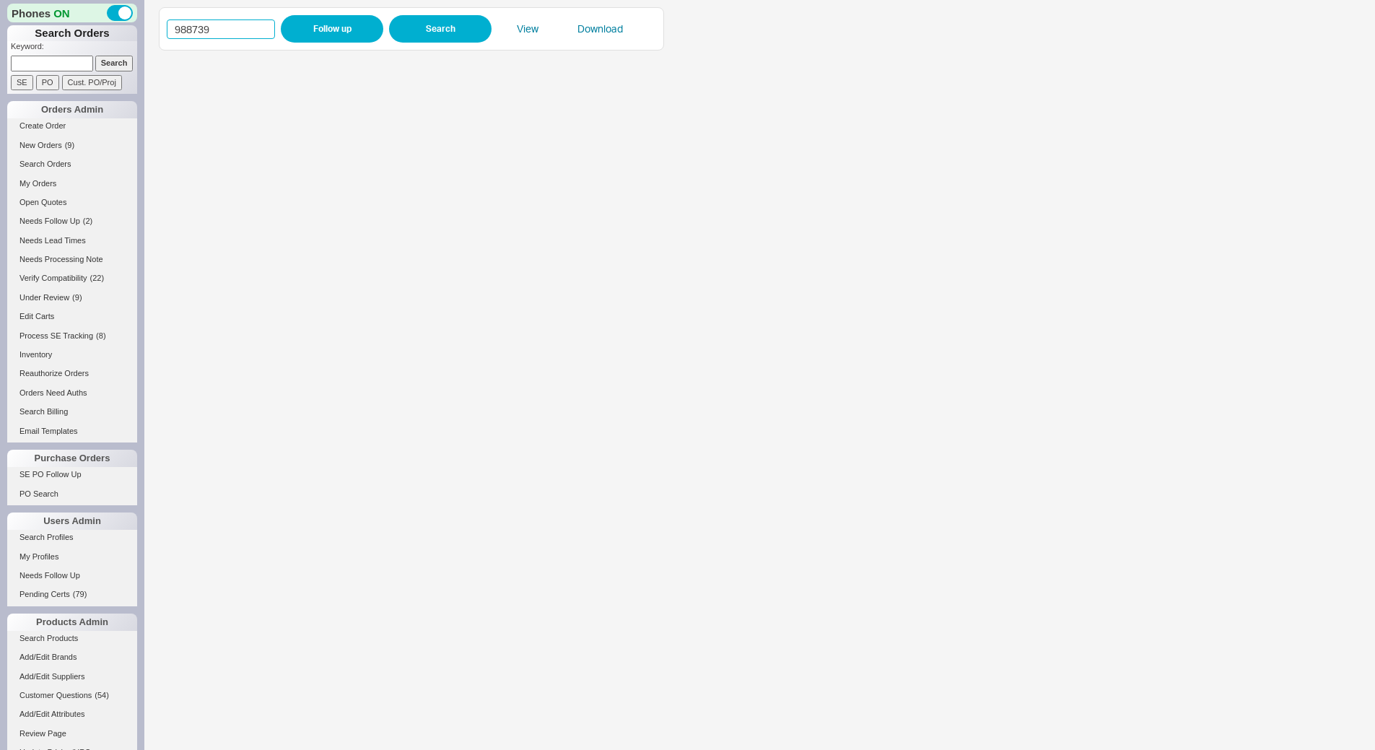
click at [251, 28] on input "988739" at bounding box center [221, 28] width 108 height 19
click at [247, 28] on input "988739" at bounding box center [221, 28] width 108 height 19
click at [254, 30] on input "988739" at bounding box center [221, 28] width 108 height 19
paste input "45"
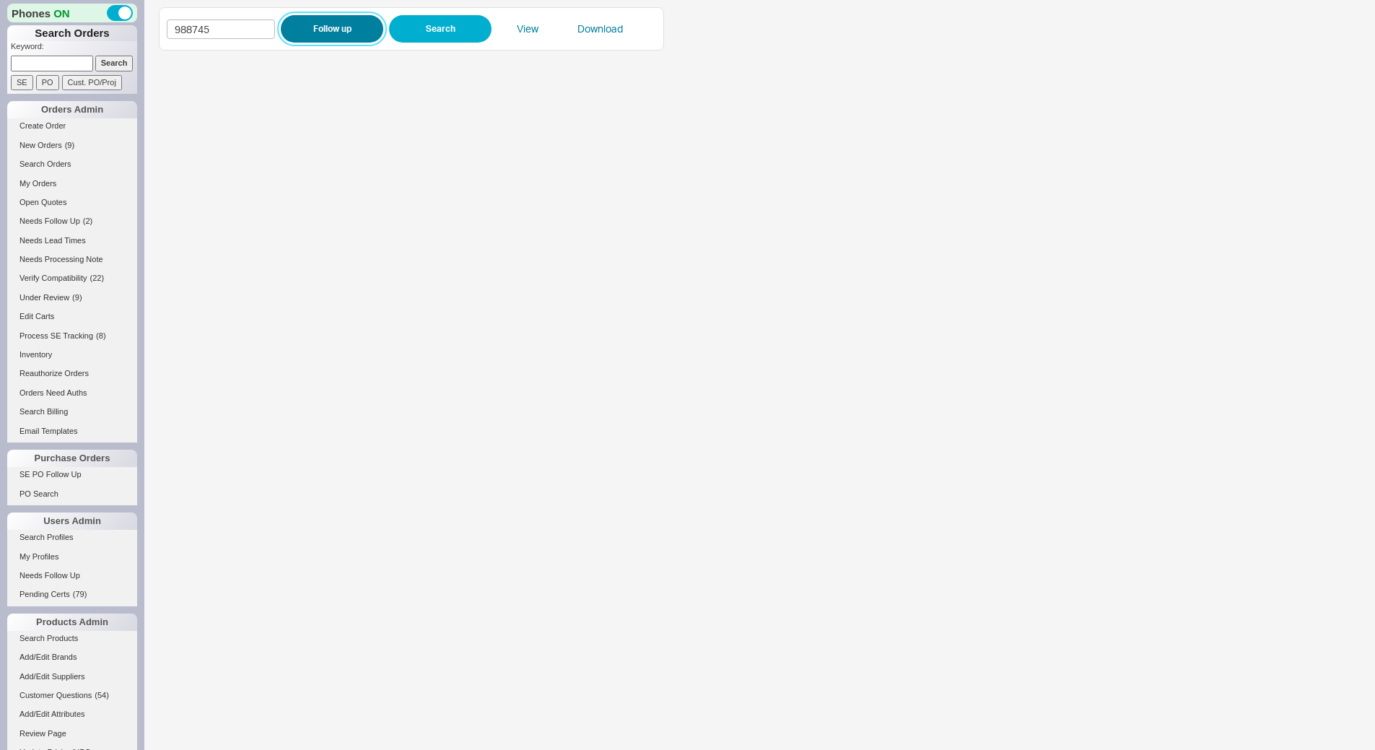
type input "988745"
click at [309, 30] on button "Follow up" at bounding box center [332, 28] width 103 height 27
click at [240, 25] on input "988745" at bounding box center [221, 28] width 108 height 19
paste input "439"
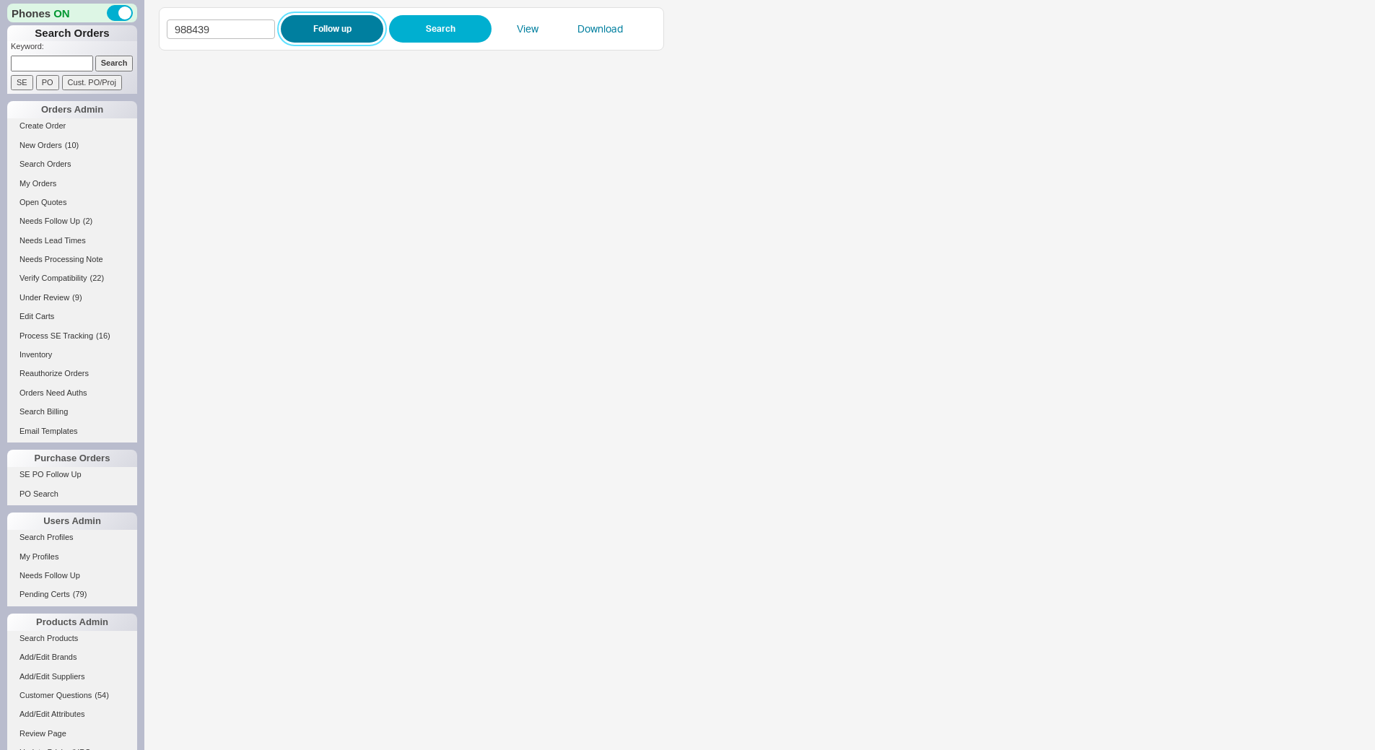
type input "988439"
click at [322, 32] on button "Follow up" at bounding box center [332, 28] width 103 height 27
click at [244, 27] on input "988439" at bounding box center [221, 28] width 108 height 19
paste input "745"
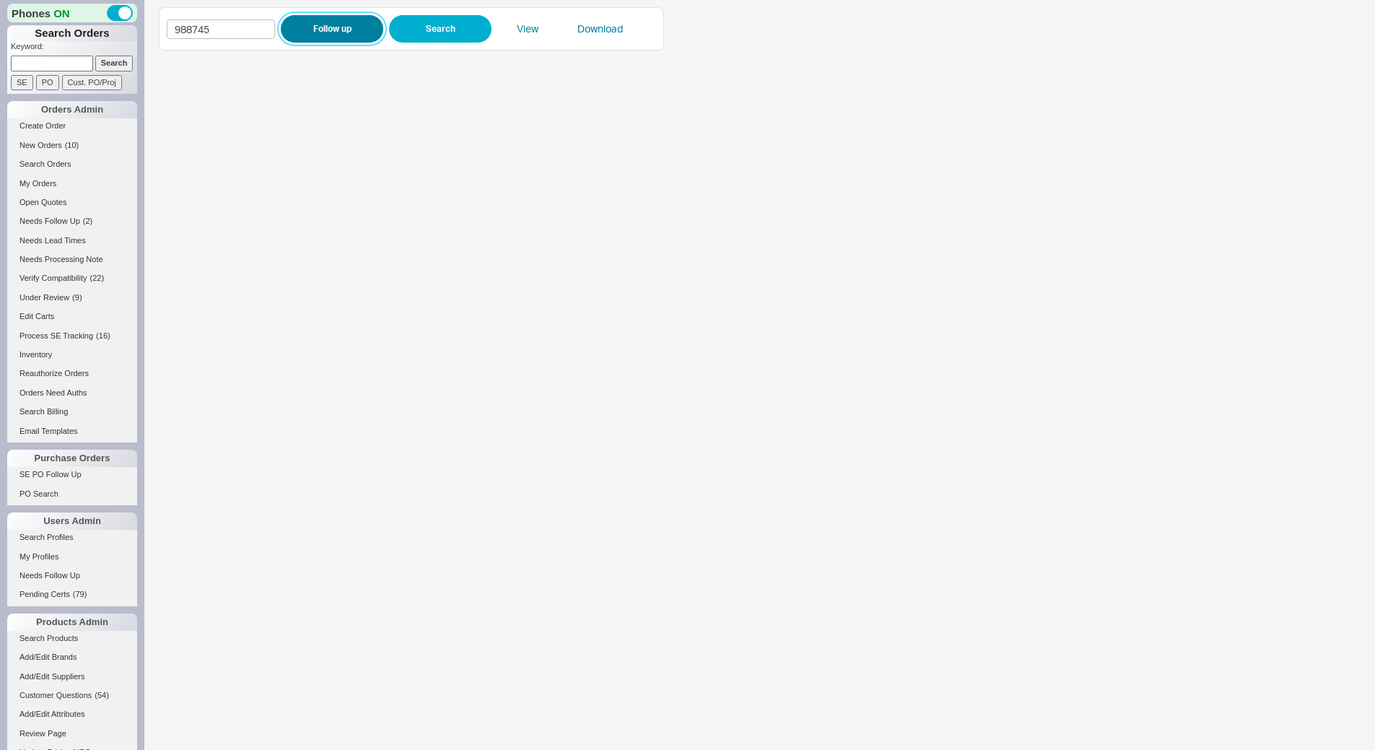
type input "988745"
click at [327, 26] on button "Follow up" at bounding box center [332, 28] width 103 height 27
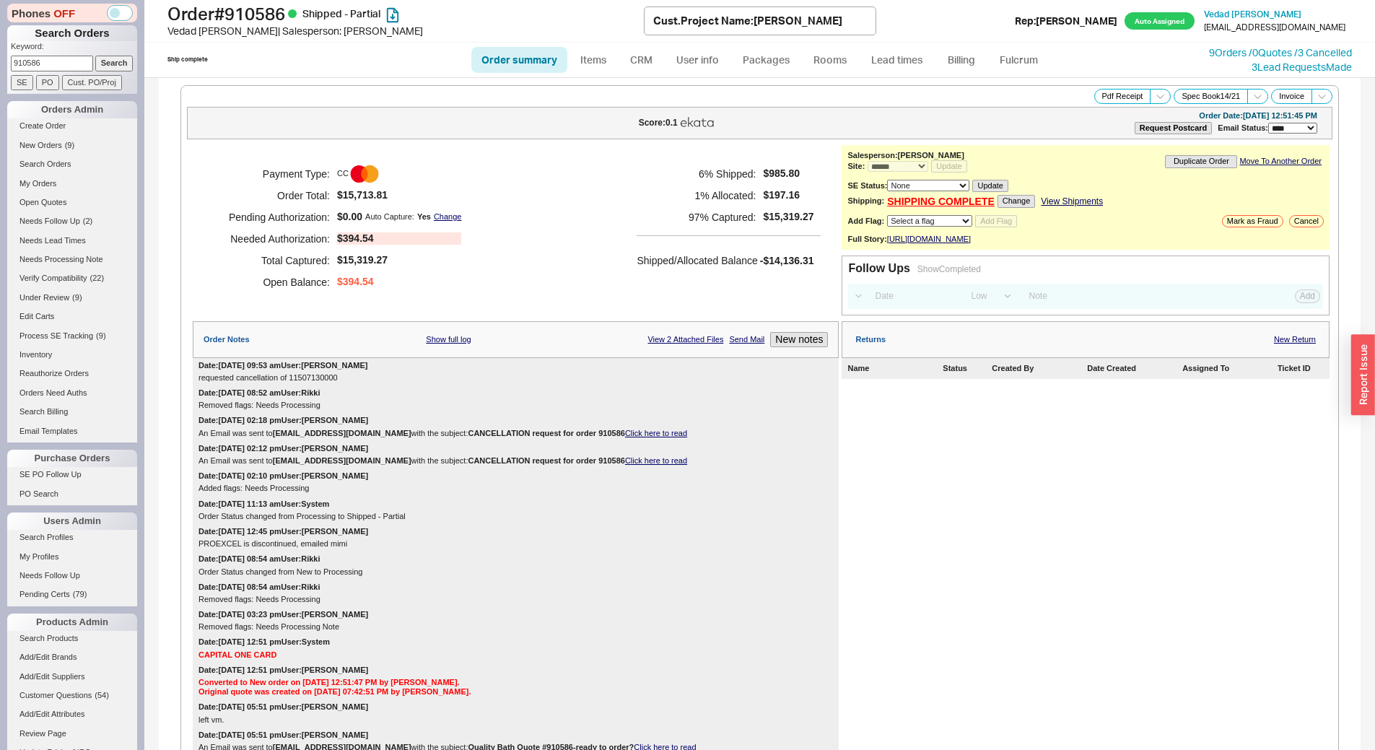
select select "*"
select select "LOW"
select select "3"
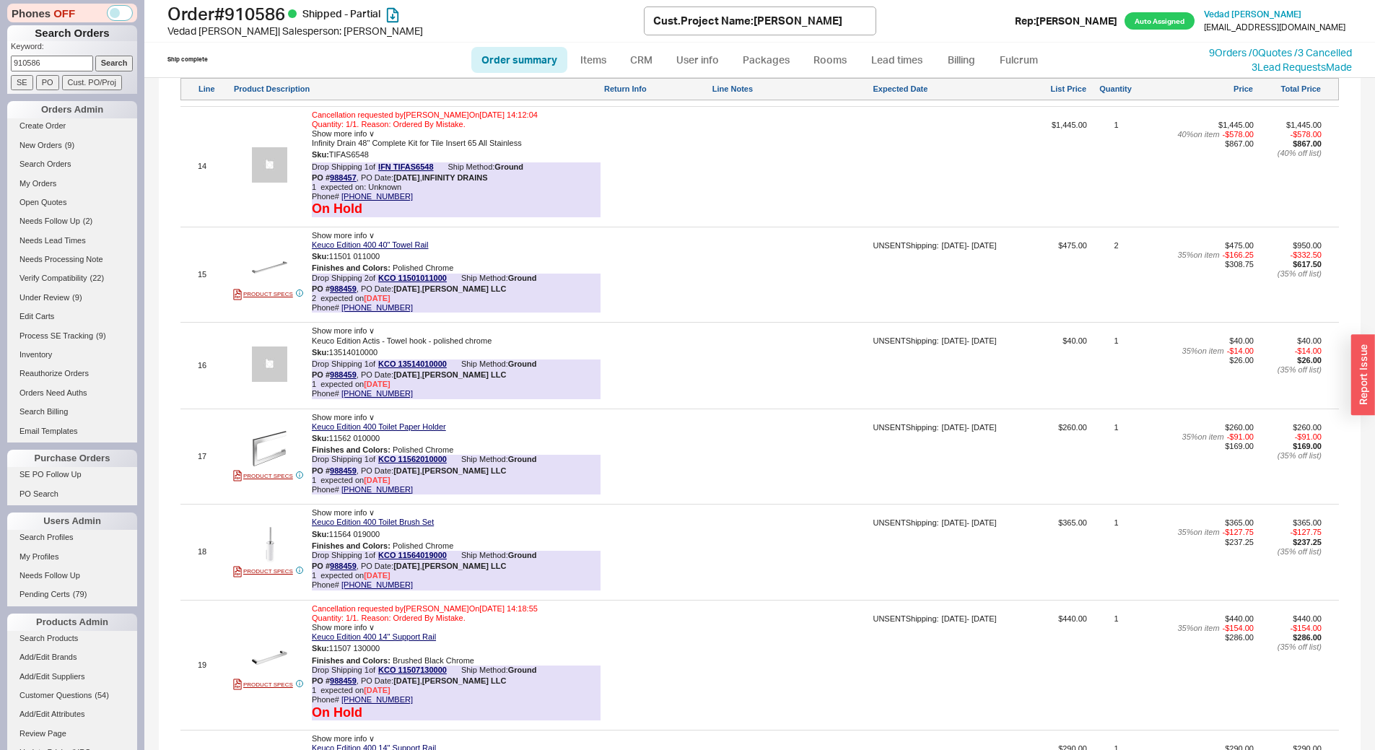
scroll to position [2805, 0]
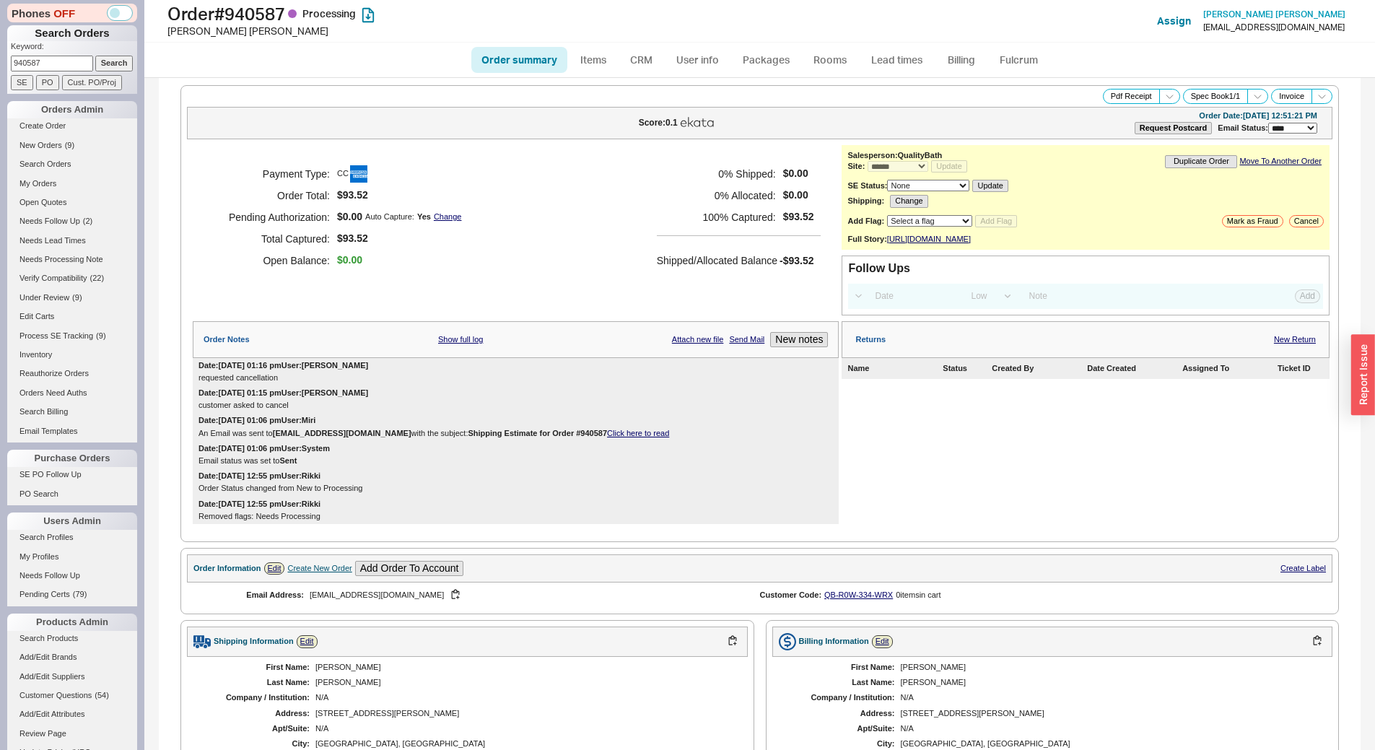
select select "*"
select select "LOW"
select select "3"
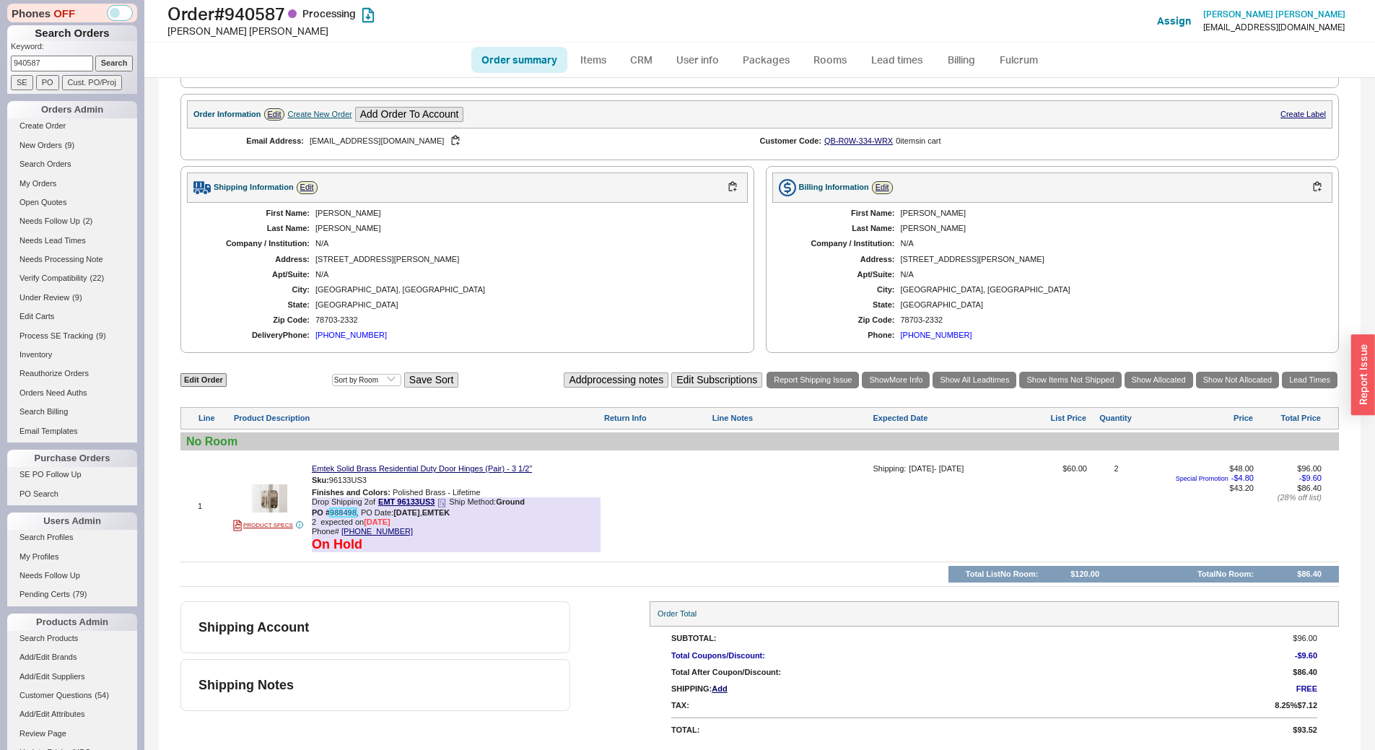
click at [345, 511] on link "988498" at bounding box center [343, 512] width 27 height 9
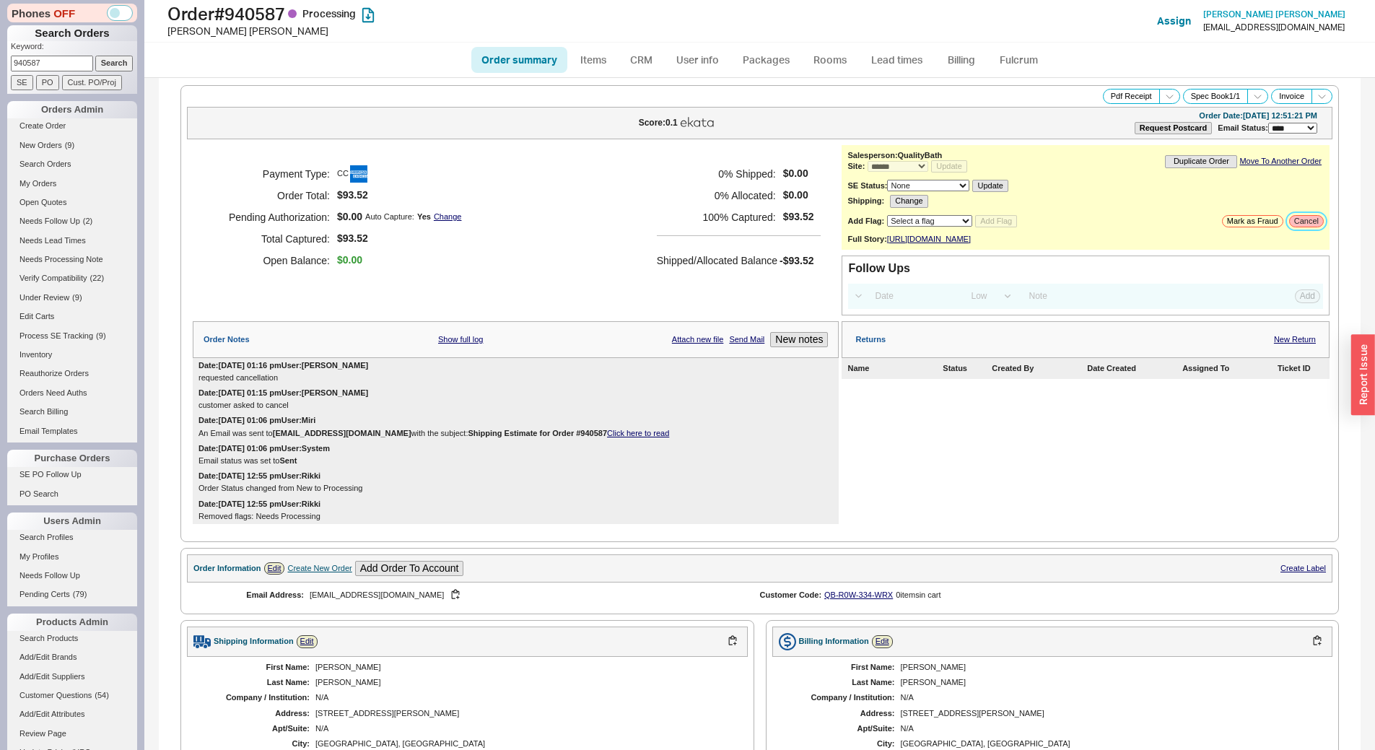
click at [1295, 216] on button "Cancel" at bounding box center [1306, 221] width 35 height 12
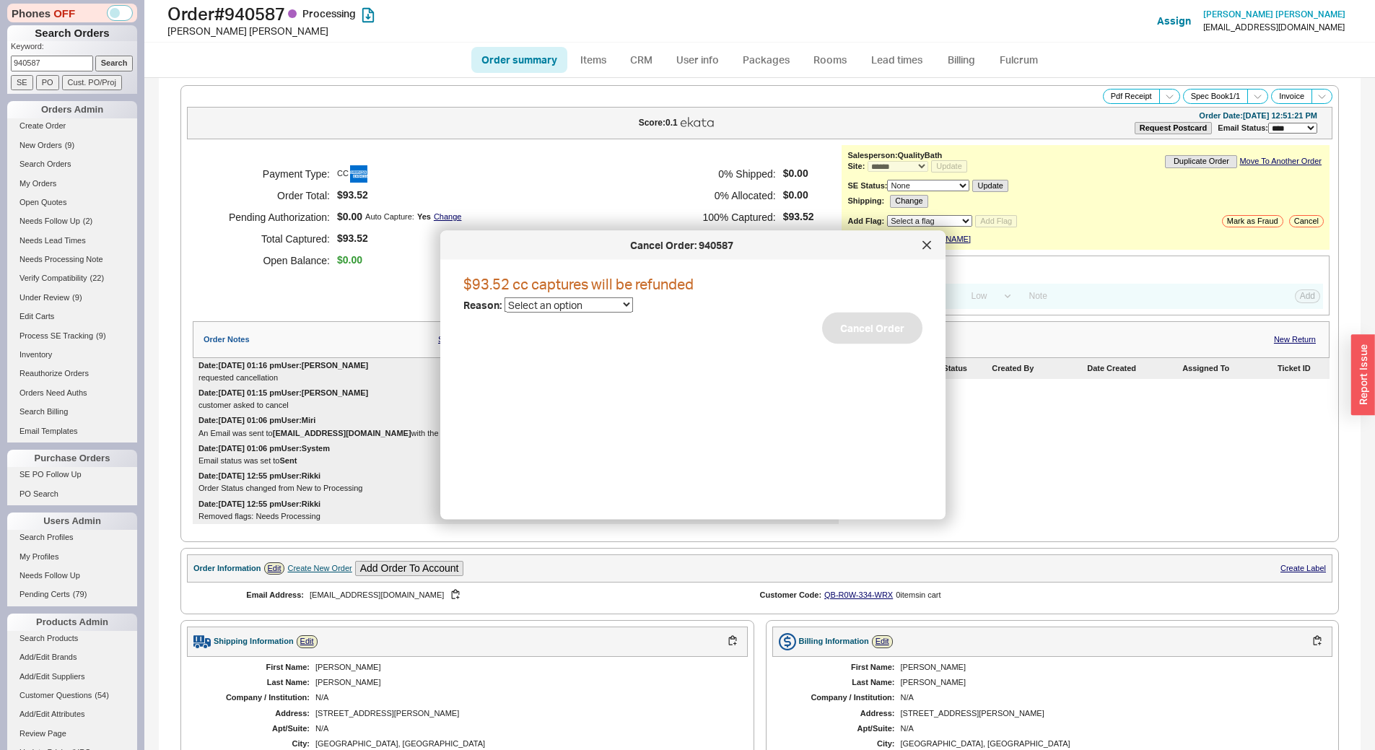
click at [580, 305] on select "Select an option Cancelled Return Combined Lead time Discontinued Sales rep/Web…" at bounding box center [569, 304] width 128 height 15
select select "6"
click at [505, 297] on select "Select an option Cancelled Return Combined Lead time Discontinued Sales rep/Web…" at bounding box center [569, 304] width 128 height 15
click at [857, 341] on button "Cancel Order" at bounding box center [872, 329] width 100 height 32
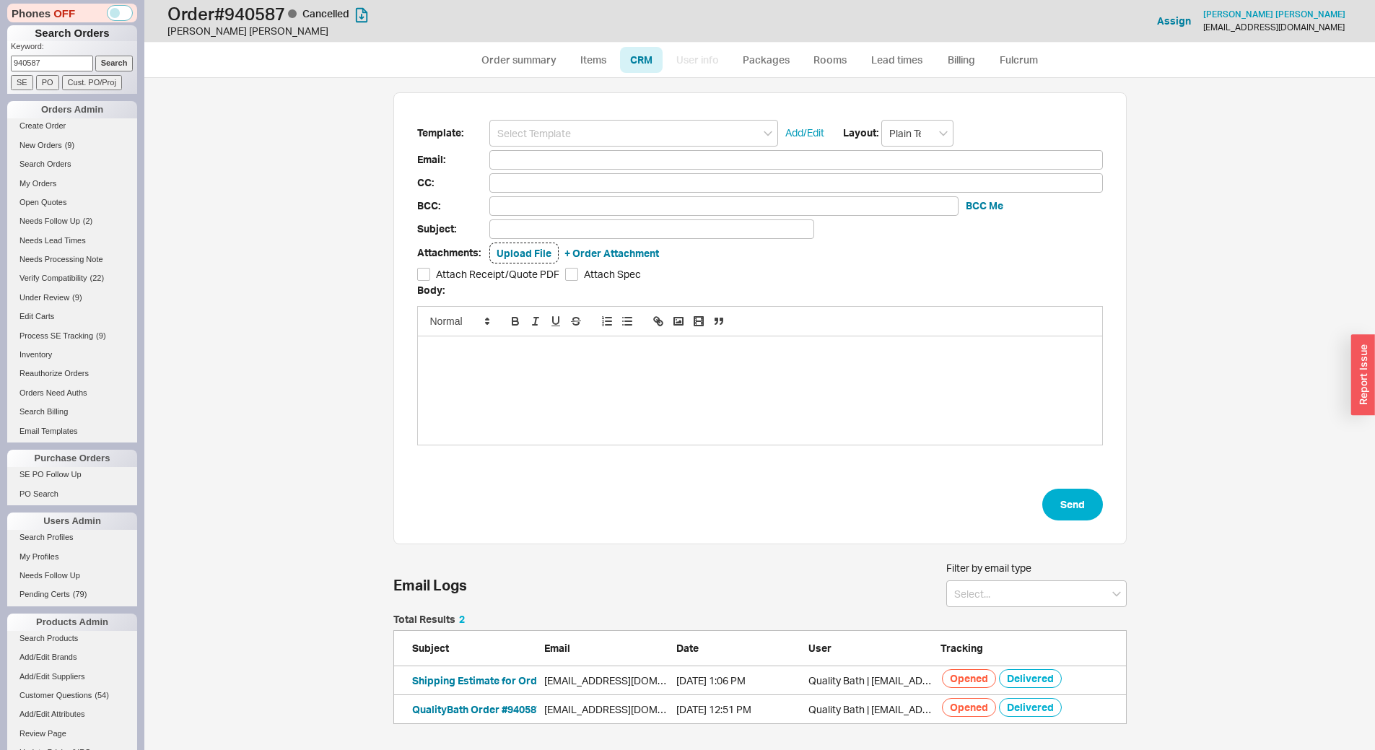
scroll to position [662, 1220]
click at [562, 124] on input at bounding box center [633, 133] width 289 height 27
click at [588, 157] on div "Order #940587 Cancelled" at bounding box center [633, 160] width 287 height 20
type input "Order #940587 Cancelled"
type input "lmstraub@gmail.com"
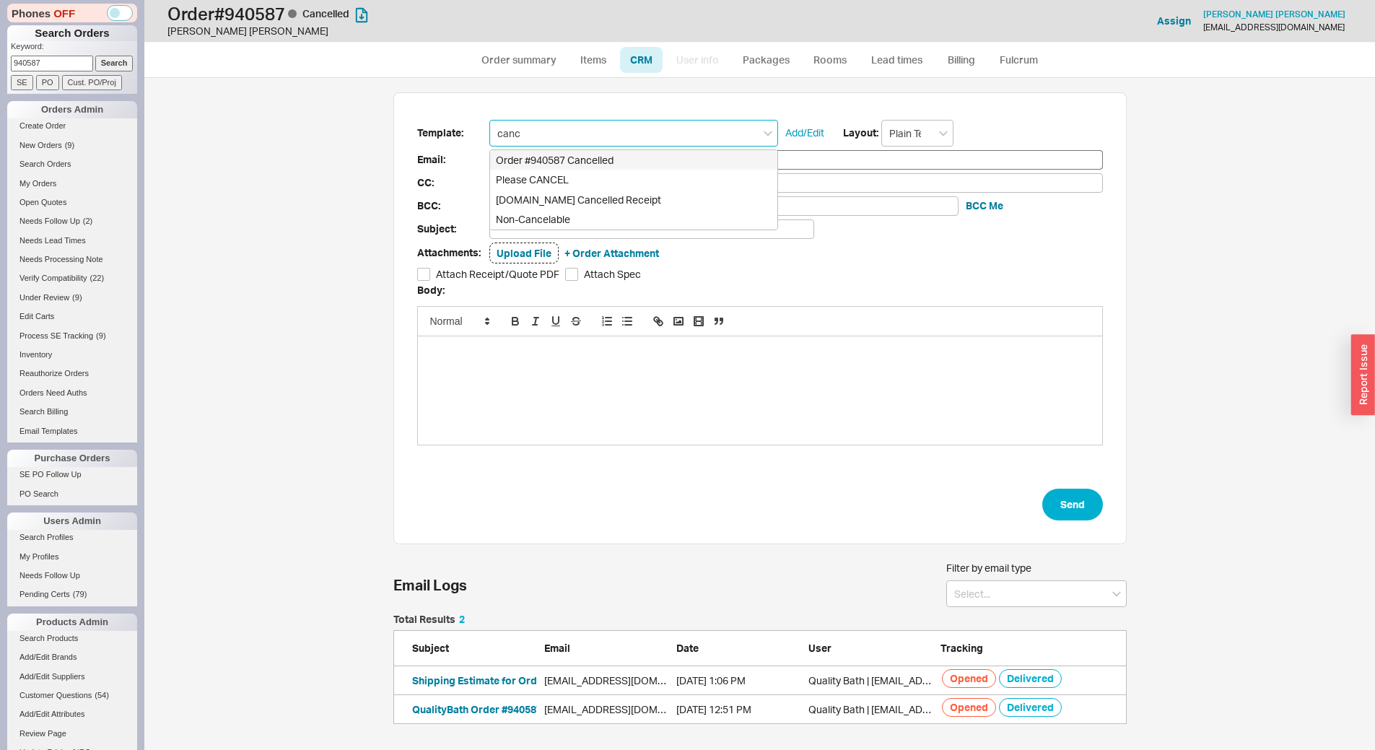
type input "lmstraub@gmail.com"
type input "Order #940587 Cancelled"
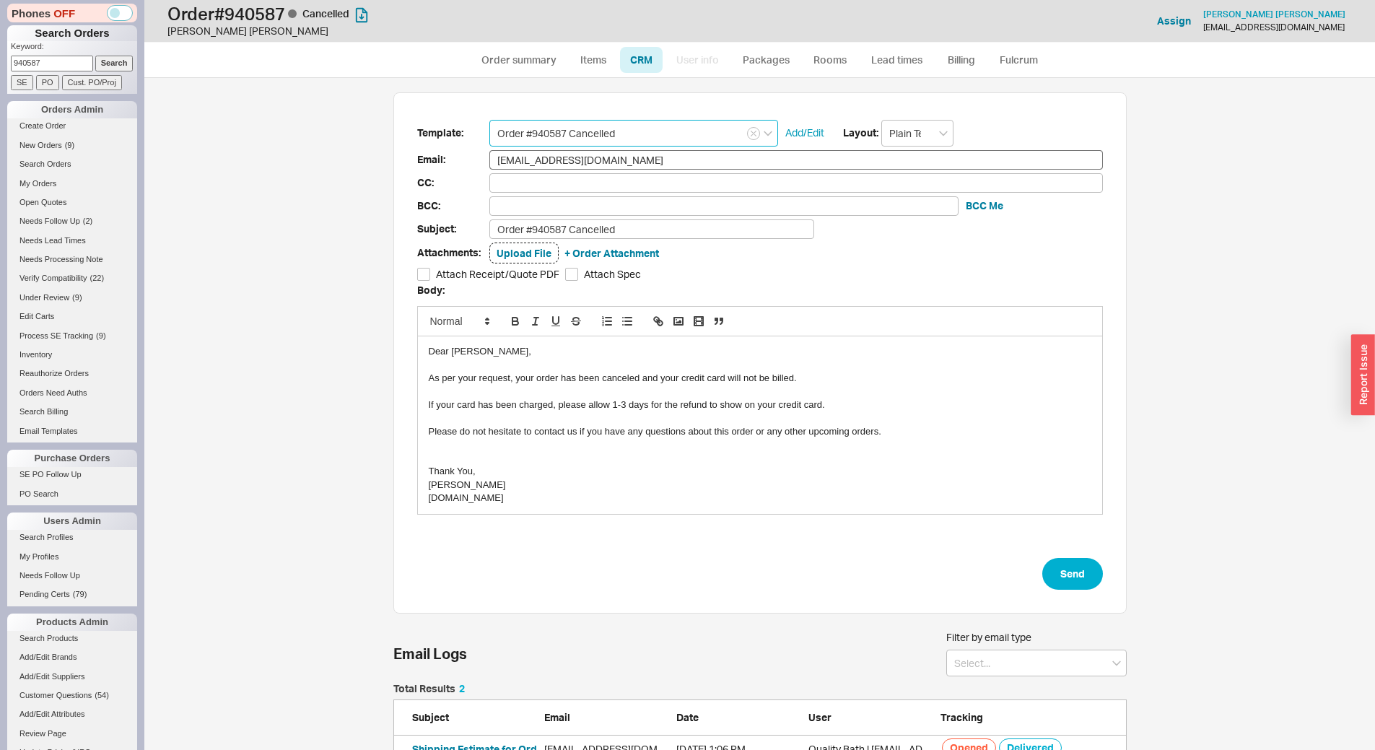
scroll to position [662, 1209]
type input "Order #940587 Cancelled"
click at [1055, 575] on button "Send" at bounding box center [1072, 574] width 61 height 32
select select "*"
select select "LOW"
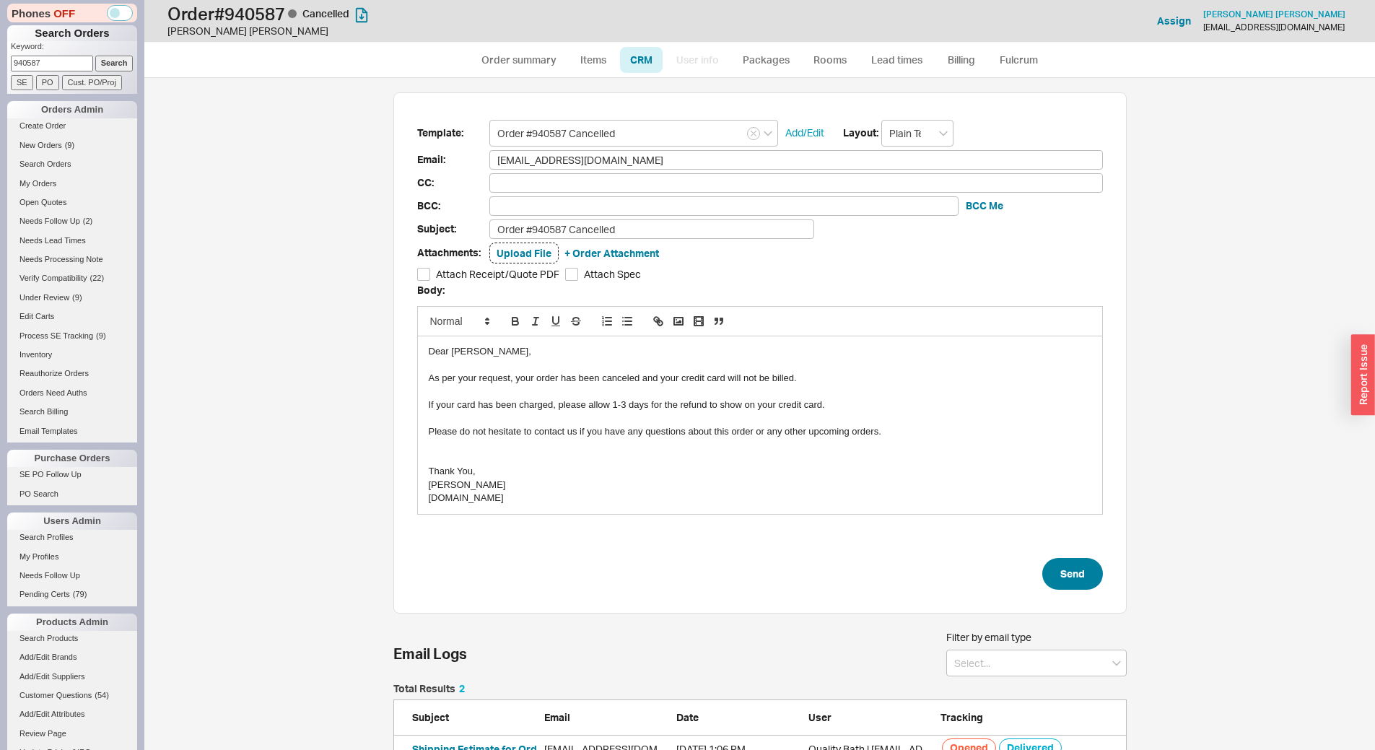
select select "3"
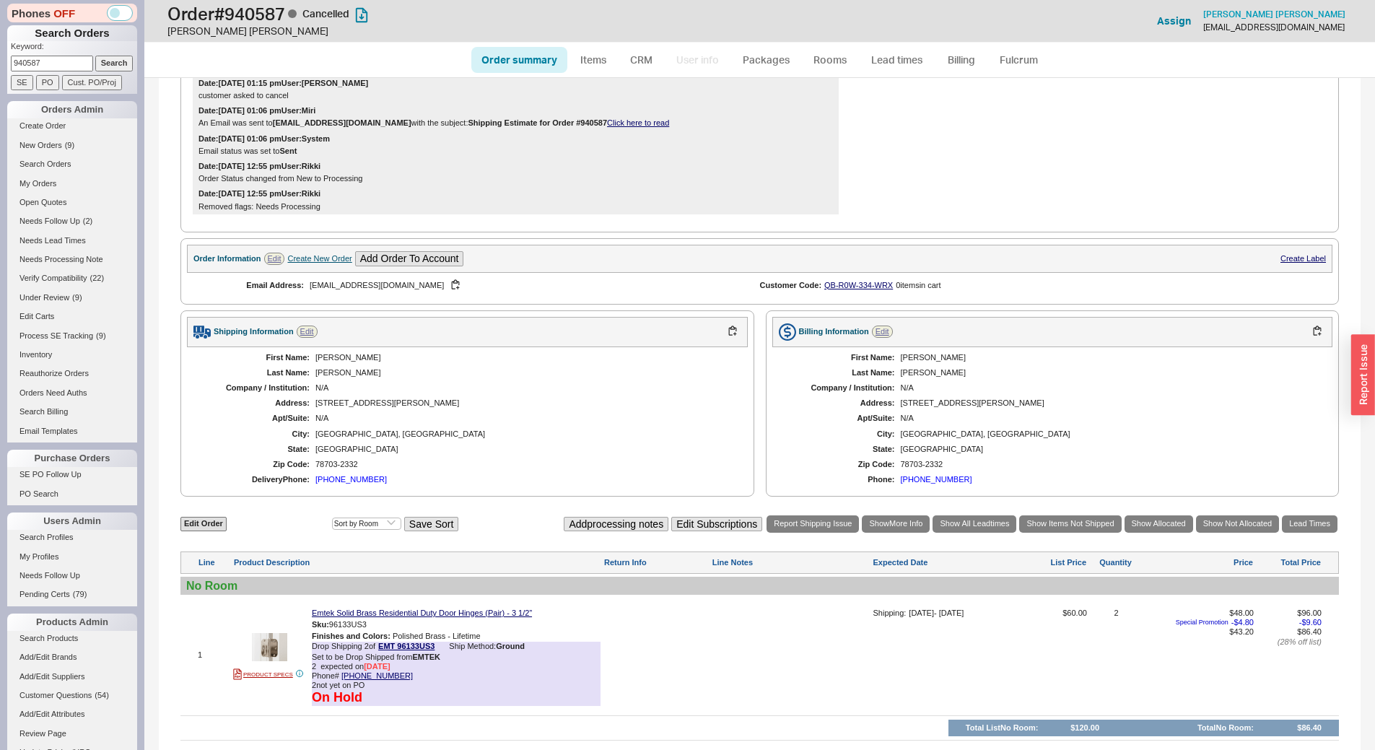
scroll to position [528, 0]
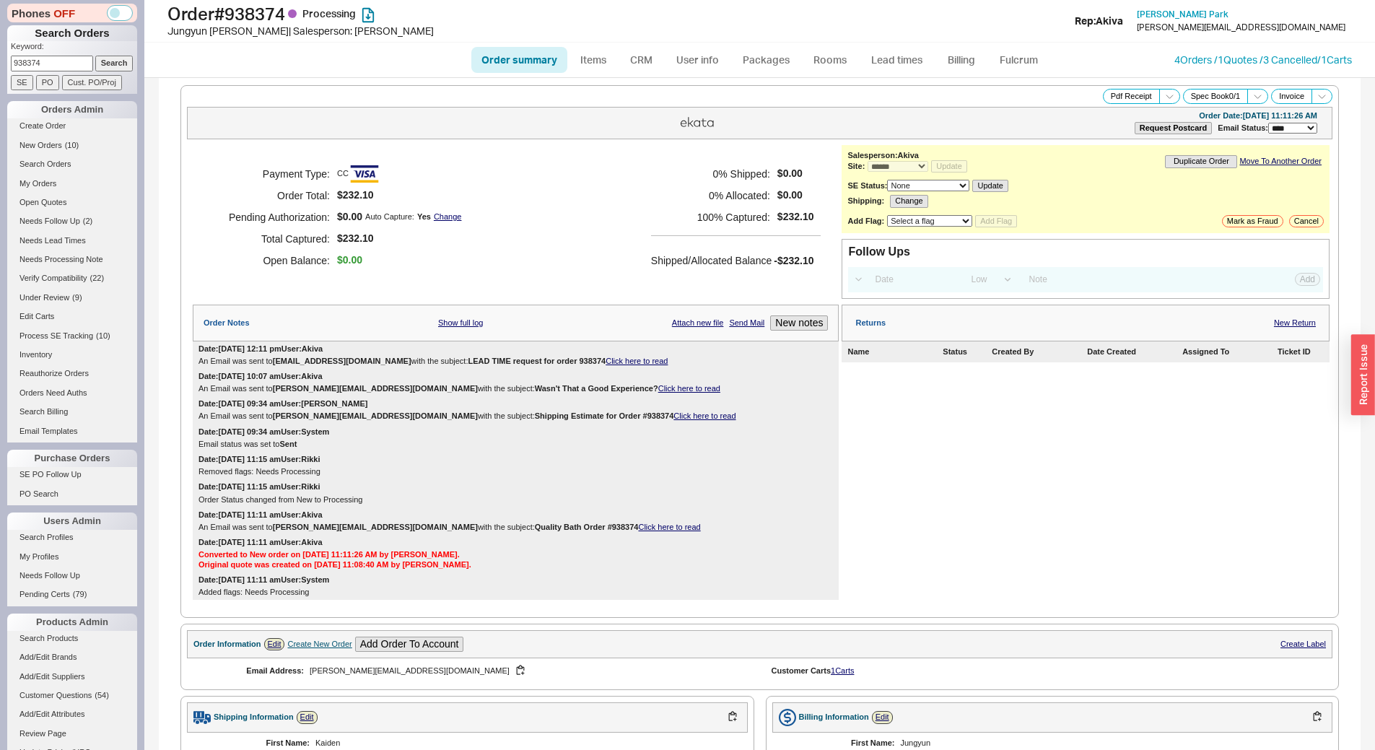
select select "*"
select select "LOW"
select select "3"
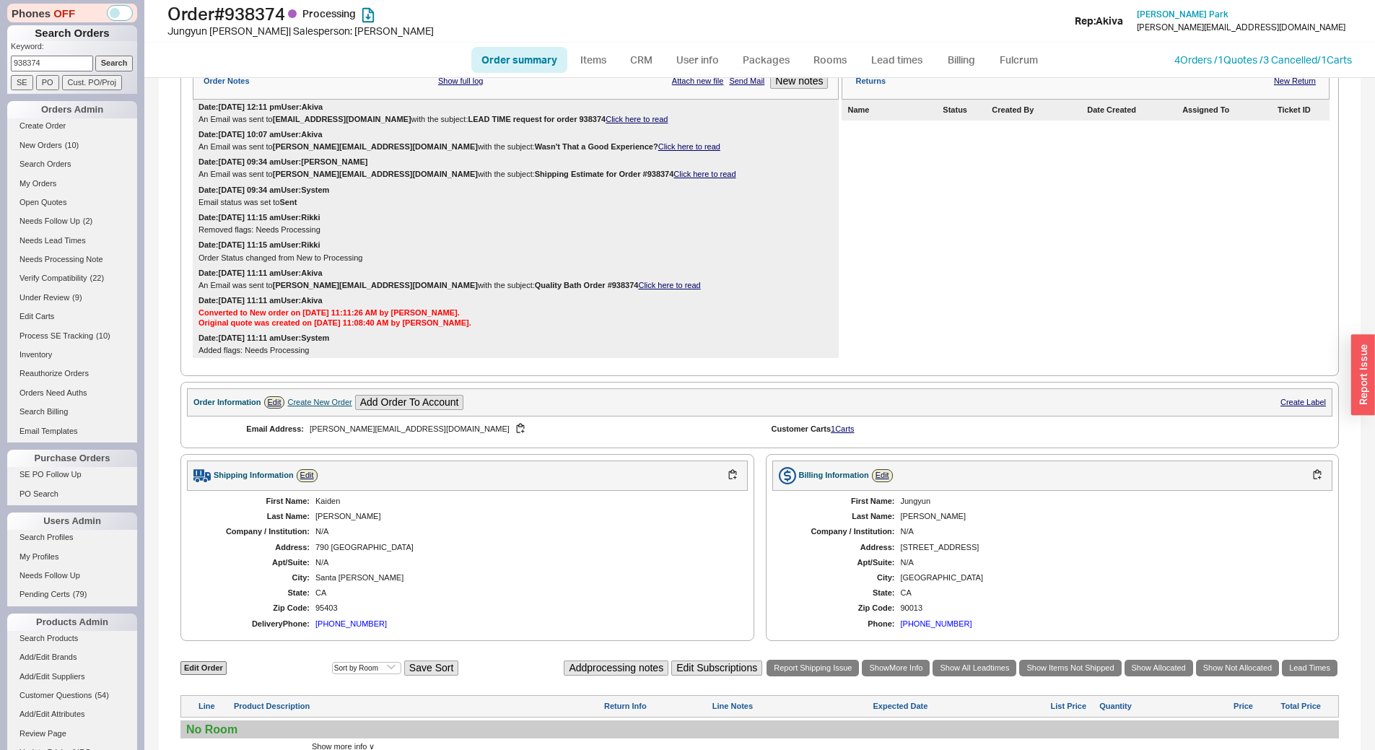
scroll to position [183, 0]
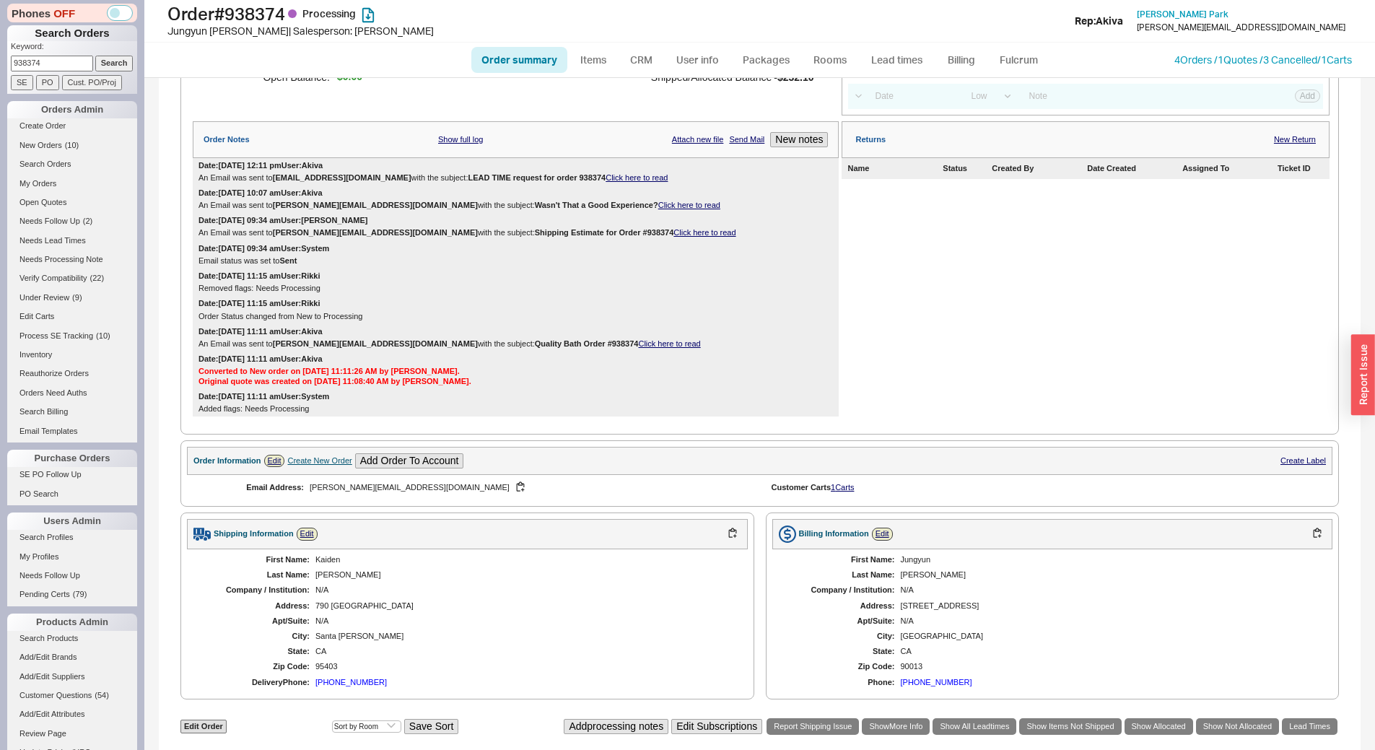
click at [606, 176] on link "Click here to read" at bounding box center [637, 177] width 62 height 9
